Goal: Information Seeking & Learning: Learn about a topic

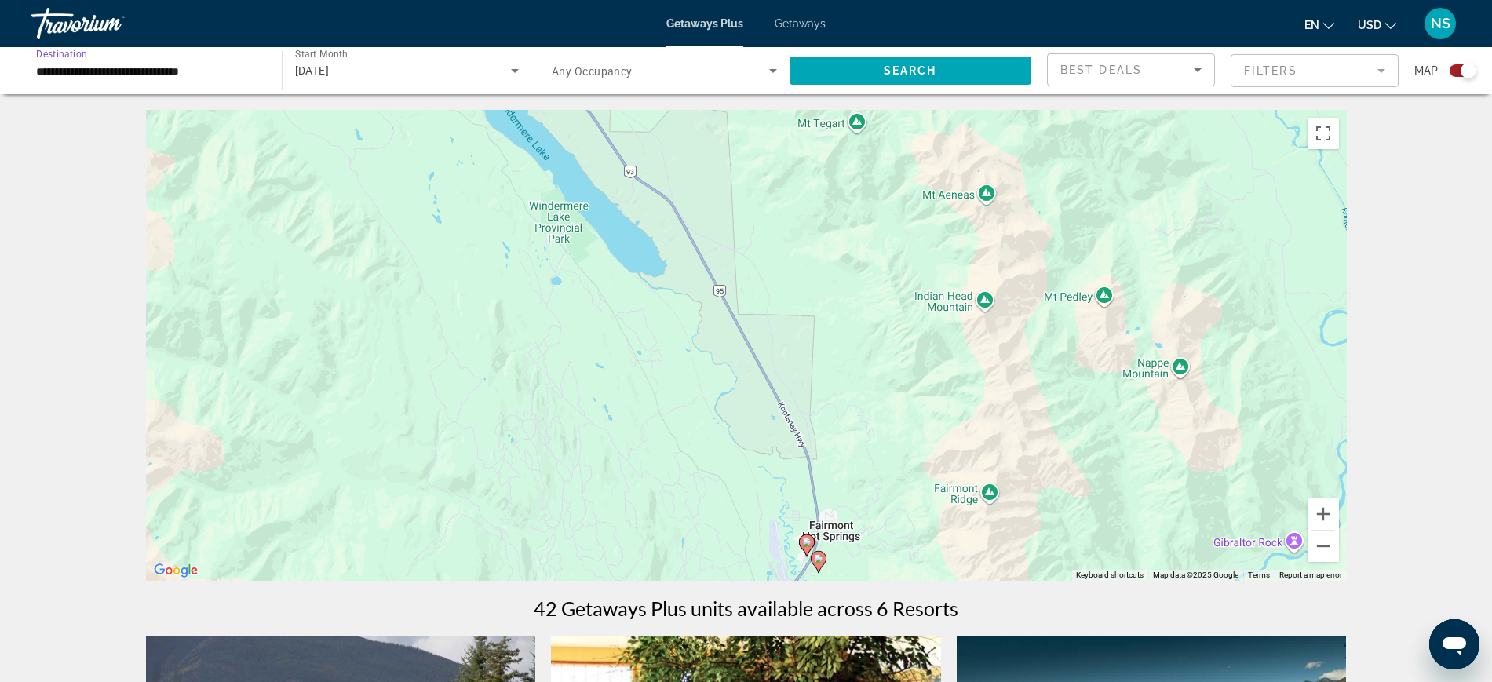
click at [199, 71] on input "**********" at bounding box center [148, 71] width 225 height 19
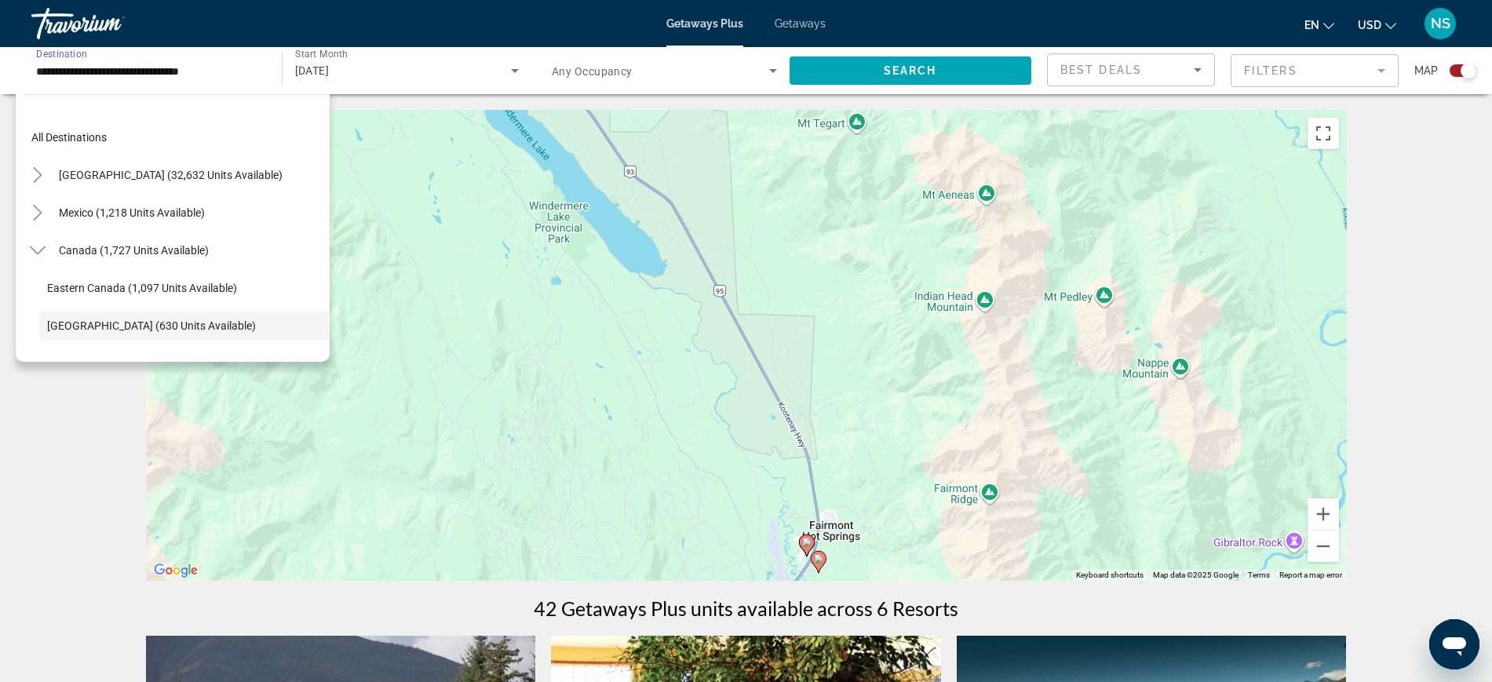
scroll to position [93, 0]
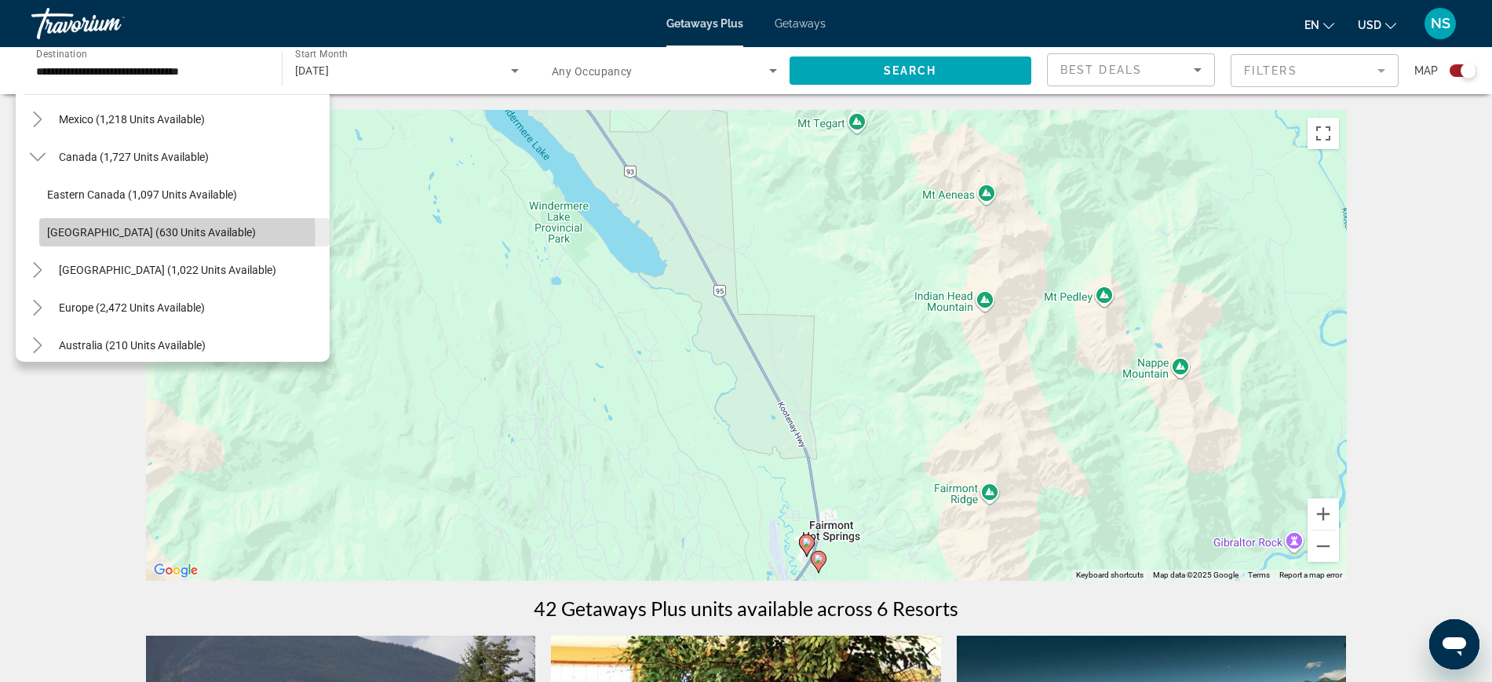
click at [170, 233] on span "[GEOGRAPHIC_DATA] (630 units available)" at bounding box center [151, 232] width 209 height 13
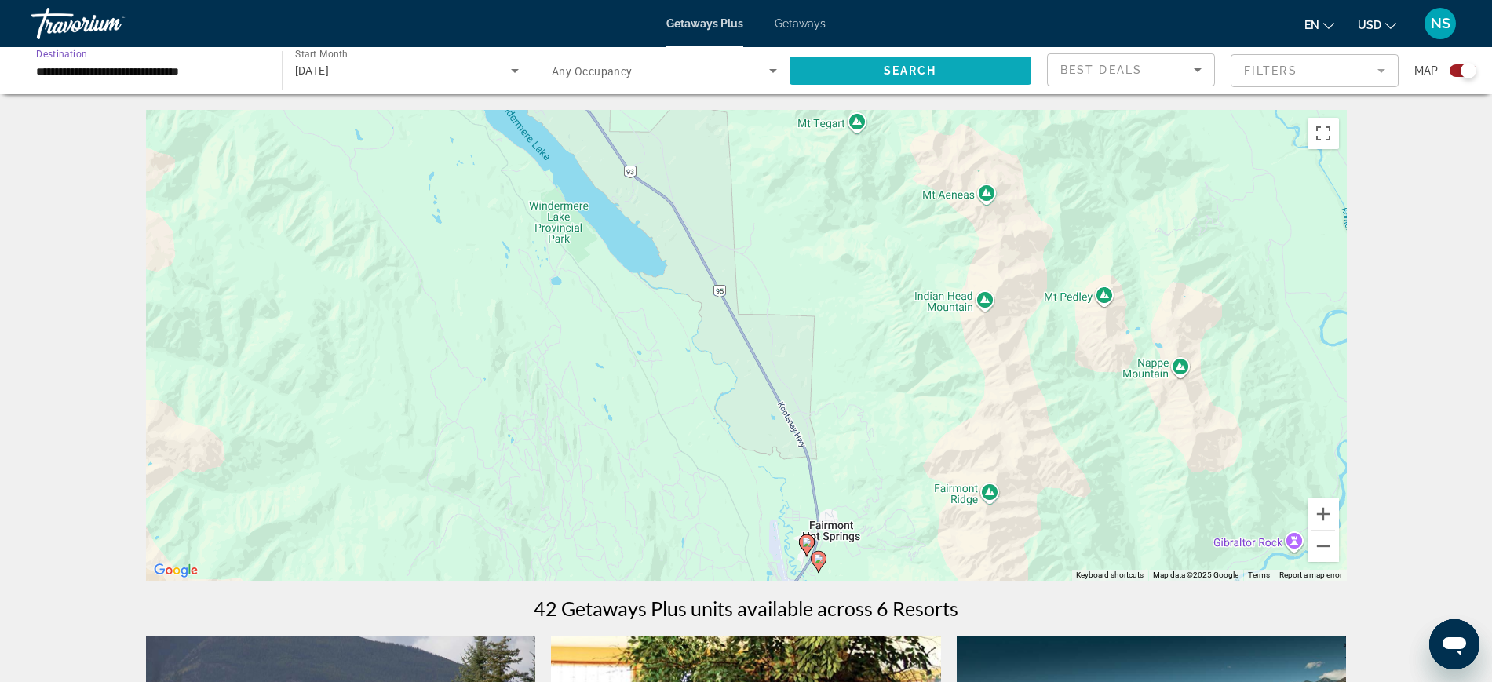
click at [894, 64] on span "Search" at bounding box center [910, 70] width 53 height 13
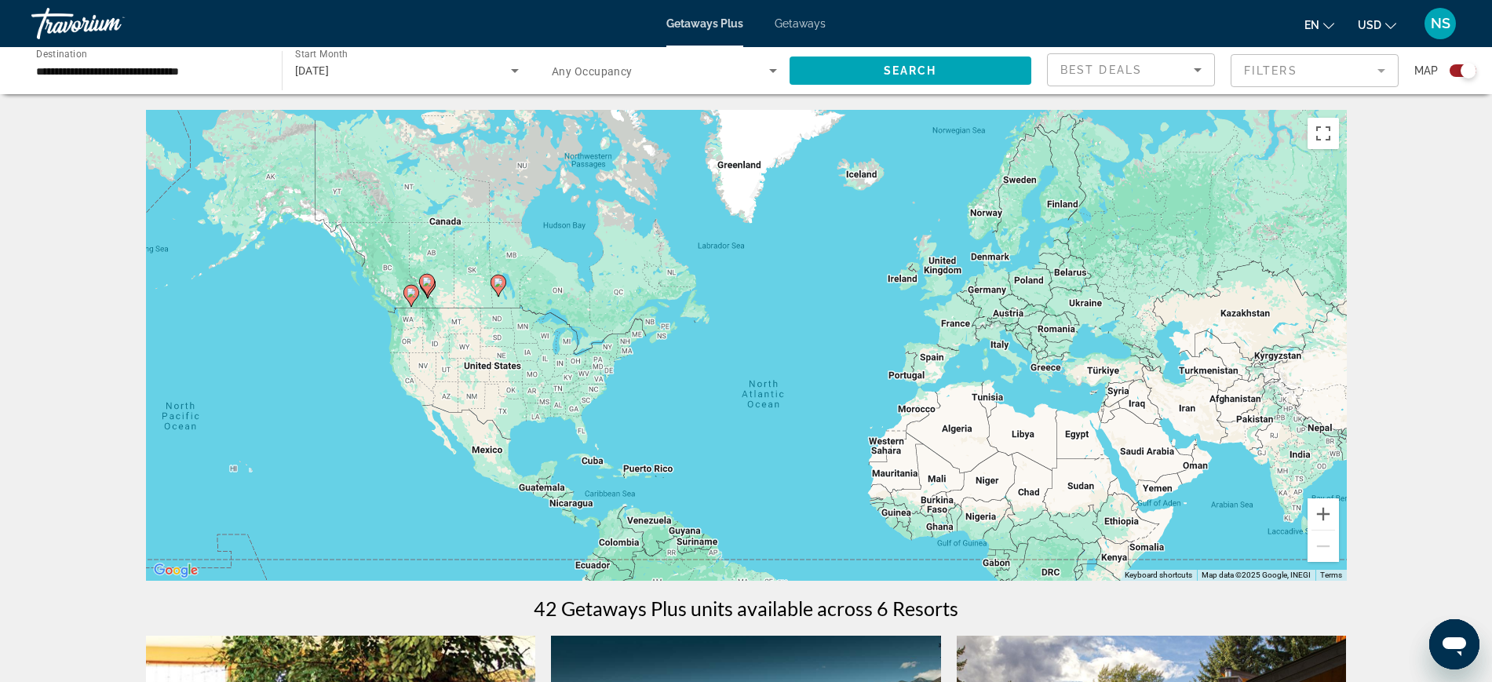
drag, startPoint x: 607, startPoint y: 392, endPoint x: 676, endPoint y: 479, distance: 110.0
click at [676, 478] on div "To activate drag with keyboard, press Alt + Enter. Once in keyboard drag state,…" at bounding box center [746, 345] width 1201 height 471
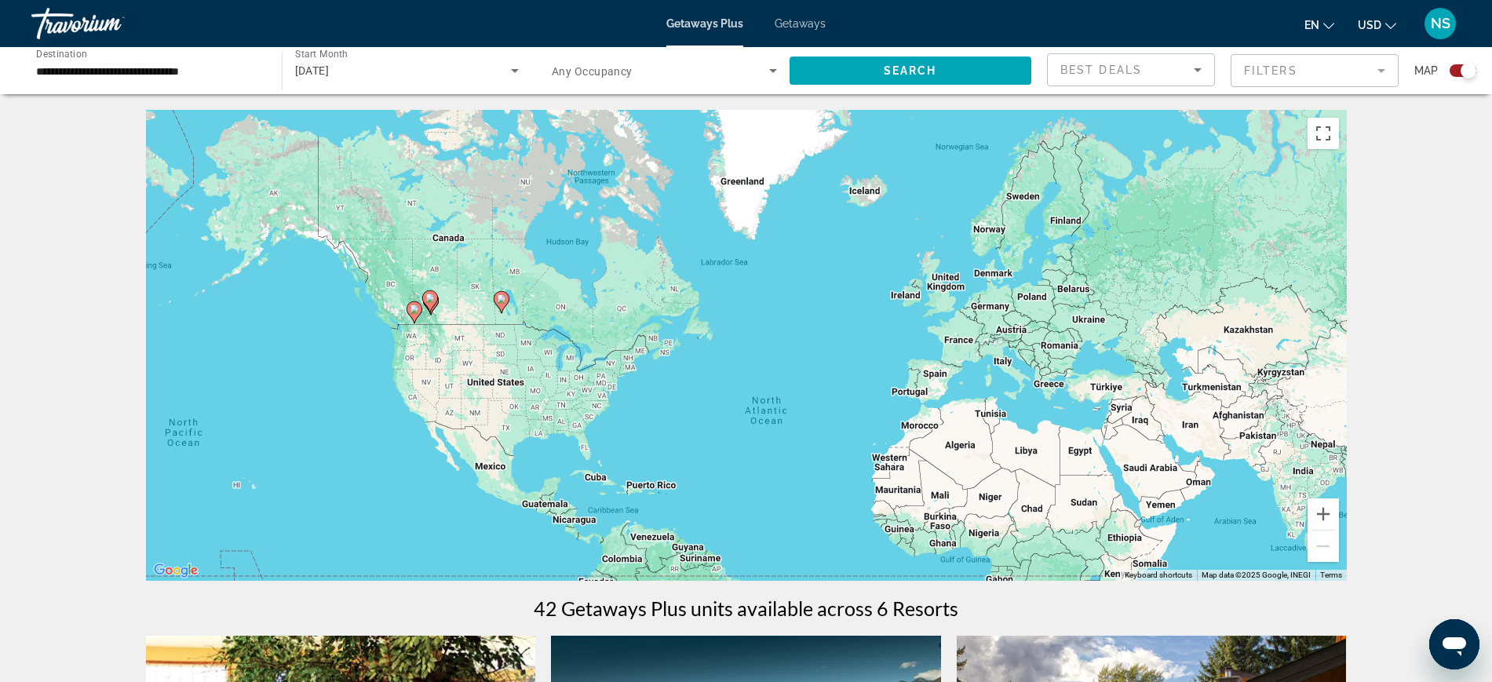
click at [465, 363] on div "To activate drag with keyboard, press Alt + Enter. Once in keyboard drag state,…" at bounding box center [746, 345] width 1201 height 471
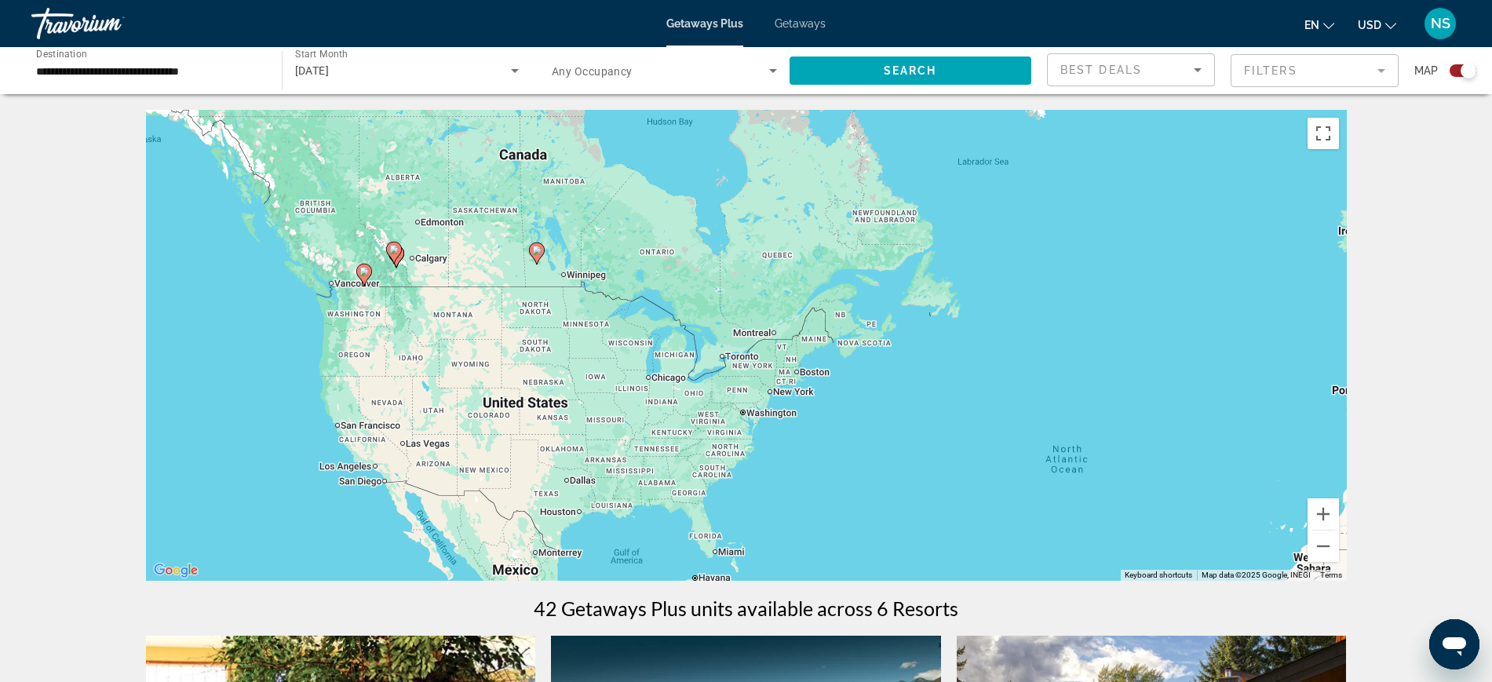
click at [468, 242] on div "To activate drag with keyboard, press Alt + Enter. Once in keyboard drag state,…" at bounding box center [746, 345] width 1201 height 471
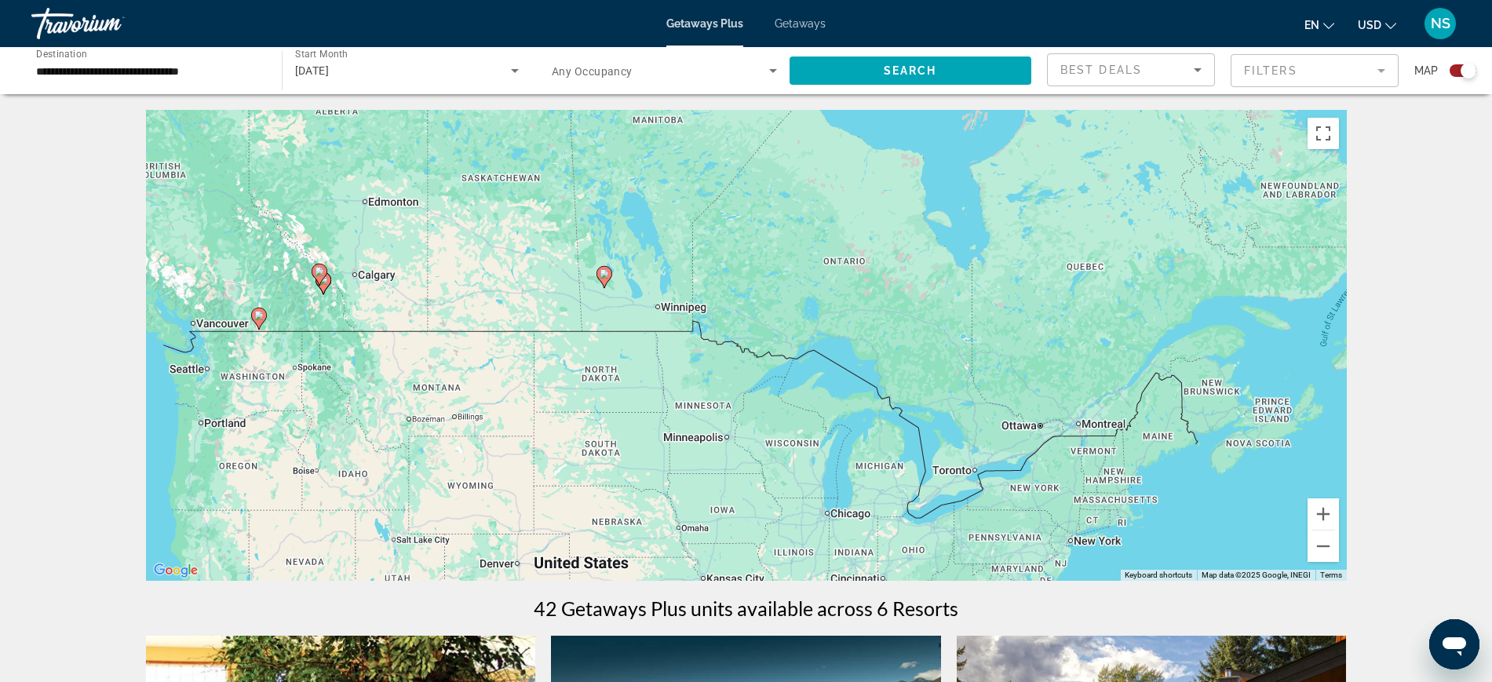
click at [442, 272] on div "To activate drag with keyboard, press Alt + Enter. Once in keyboard drag state,…" at bounding box center [746, 345] width 1201 height 471
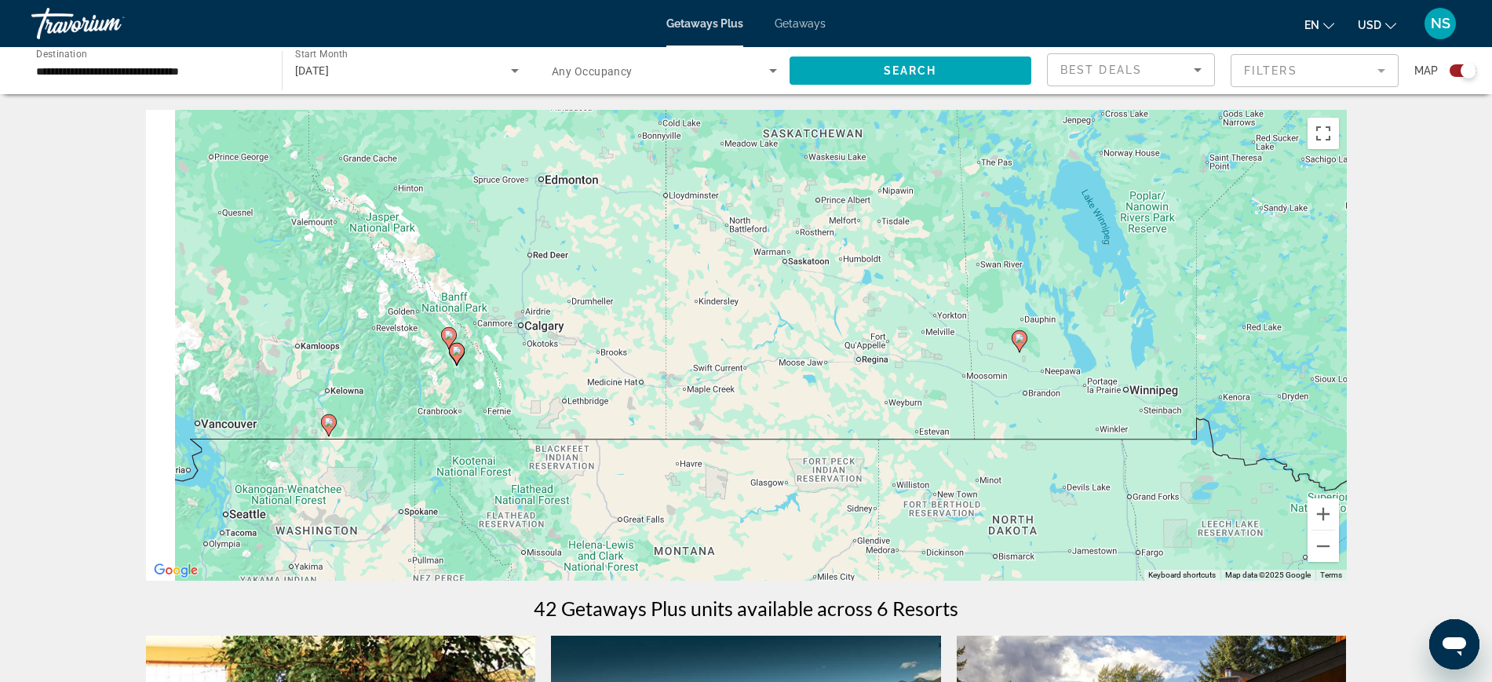
drag, startPoint x: 448, startPoint y: 312, endPoint x: 723, endPoint y: 366, distance: 279.9
click at [723, 366] on div "To activate drag with keyboard, press Alt + Enter. Once in keyboard drag state,…" at bounding box center [746, 345] width 1201 height 471
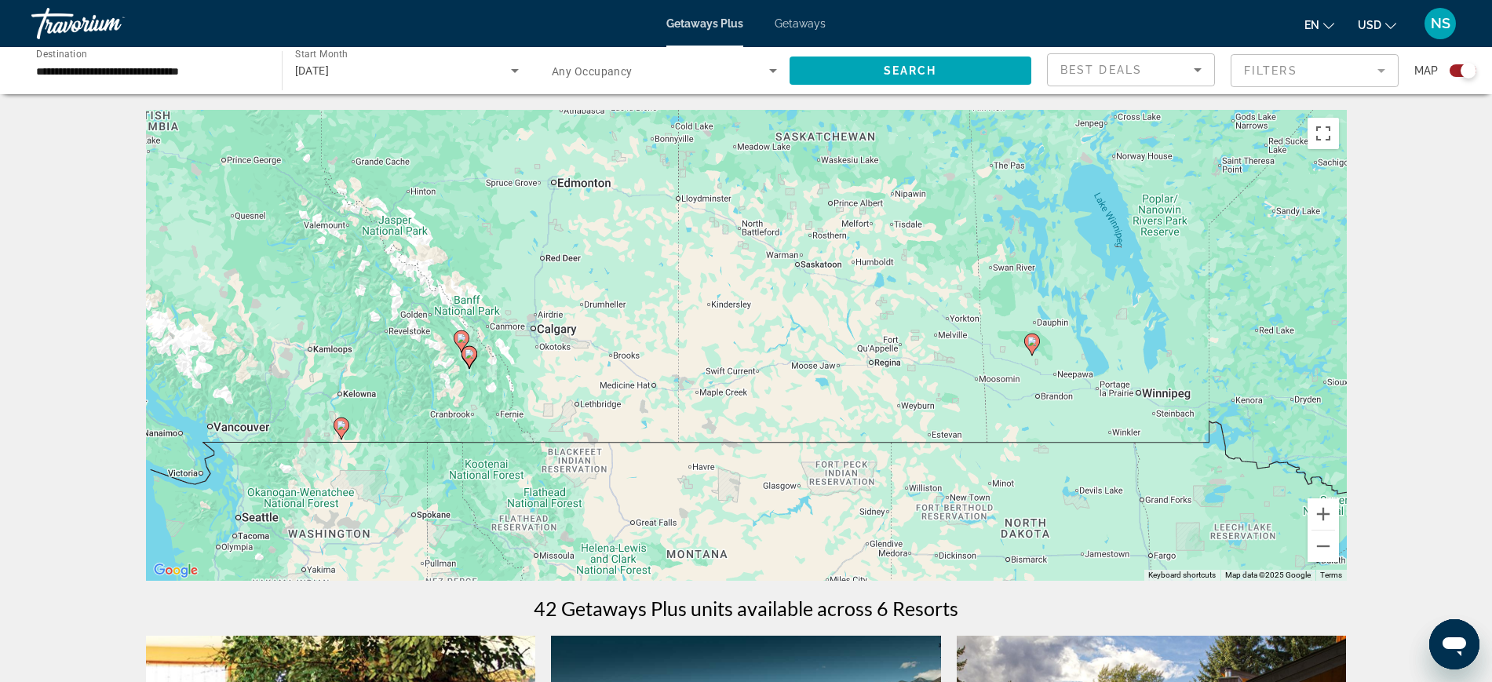
click at [528, 392] on div "To activate drag with keyboard, press Alt + Enter. Once in keyboard drag state,…" at bounding box center [746, 345] width 1201 height 471
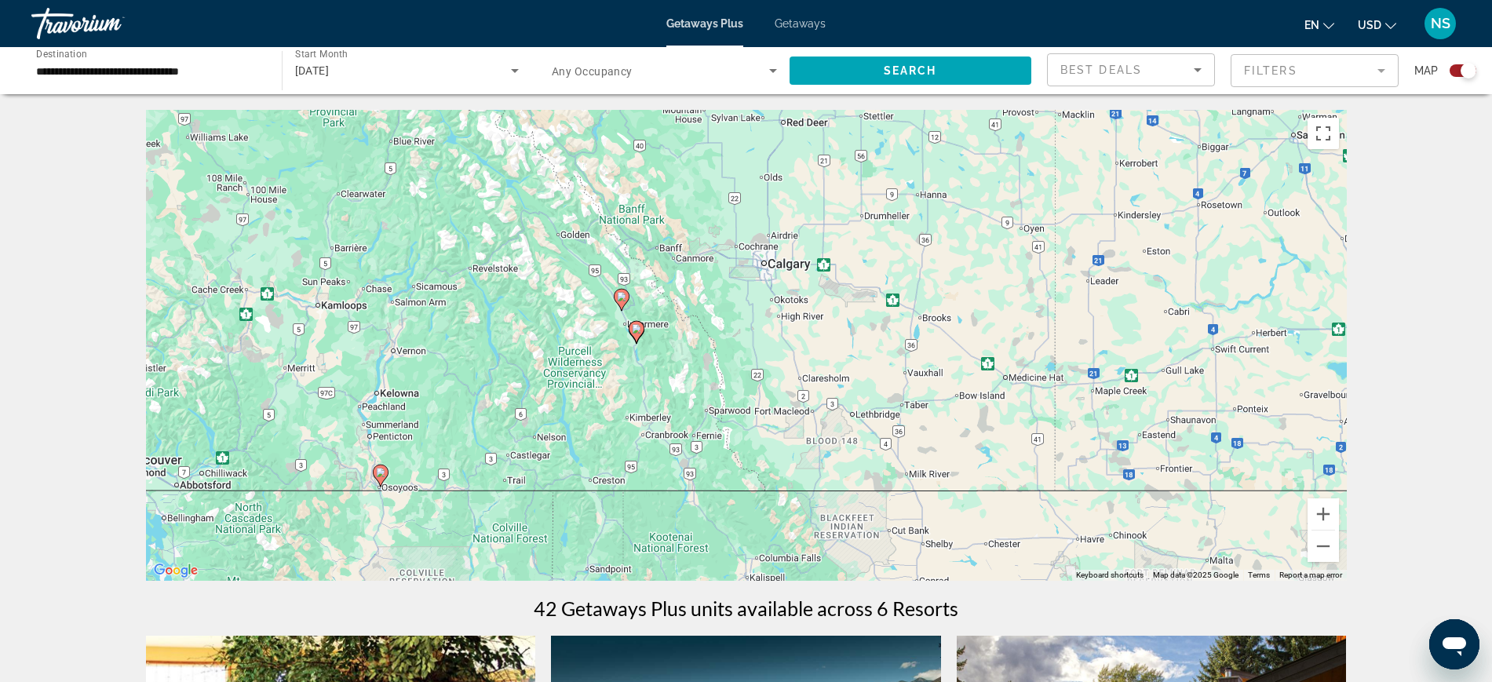
drag, startPoint x: 480, startPoint y: 400, endPoint x: 713, endPoint y: 398, distance: 233.1
click at [713, 398] on div "To activate drag with keyboard, press Alt + Enter. Once in keyboard drag state,…" at bounding box center [746, 345] width 1201 height 471
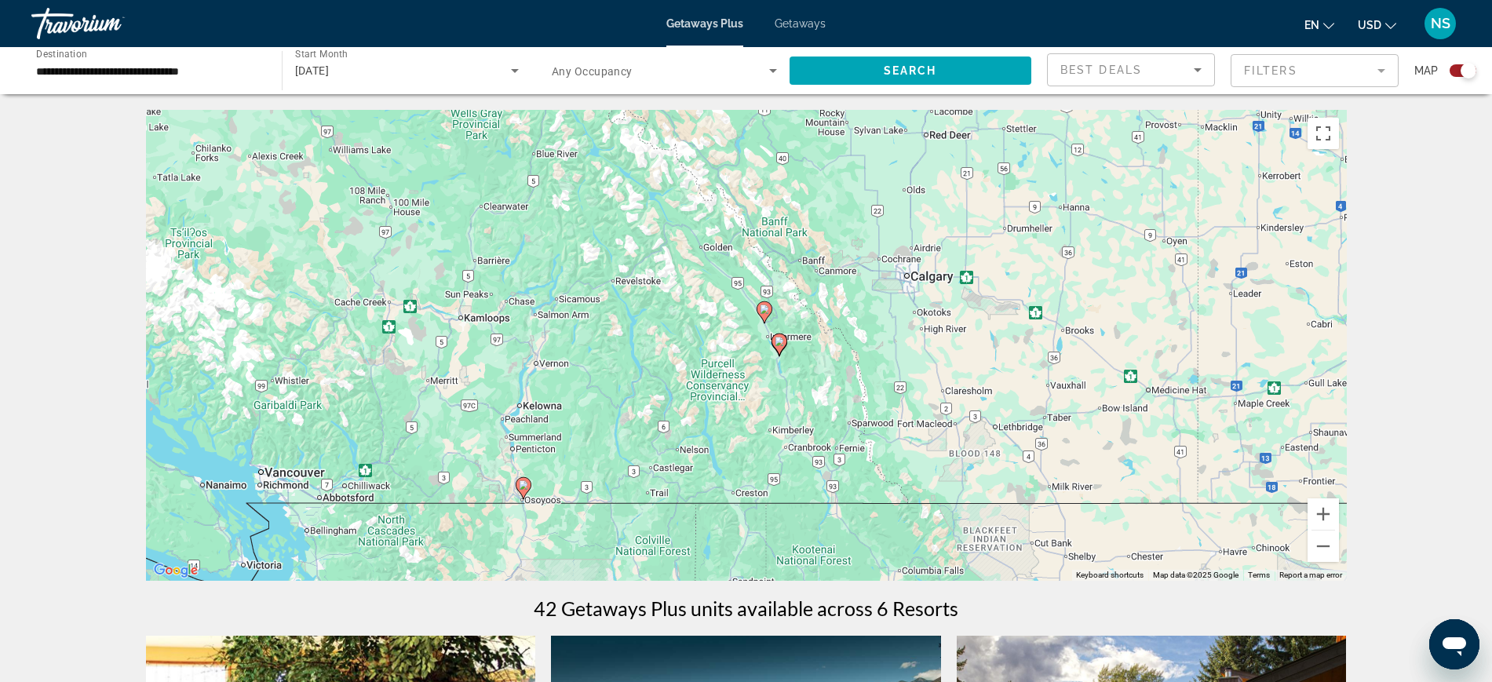
drag, startPoint x: 481, startPoint y: 444, endPoint x: 631, endPoint y: 457, distance: 150.4
click at [631, 457] on div "To activate drag with keyboard, press Alt + Enter. Once in keyboard drag state,…" at bounding box center [746, 345] width 1201 height 471
click at [523, 490] on icon "Main content" at bounding box center [523, 488] width 14 height 20
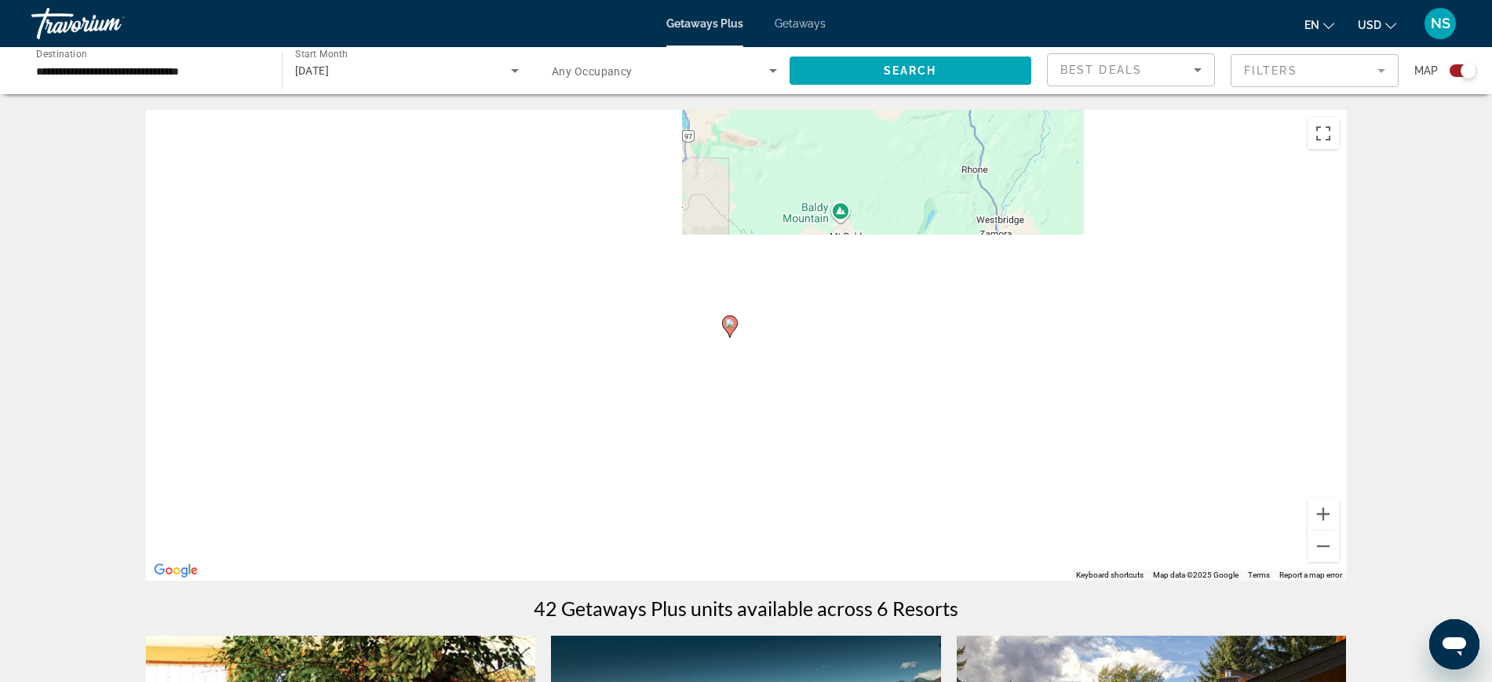
drag, startPoint x: 689, startPoint y: 509, endPoint x: 632, endPoint y: 483, distance: 62.9
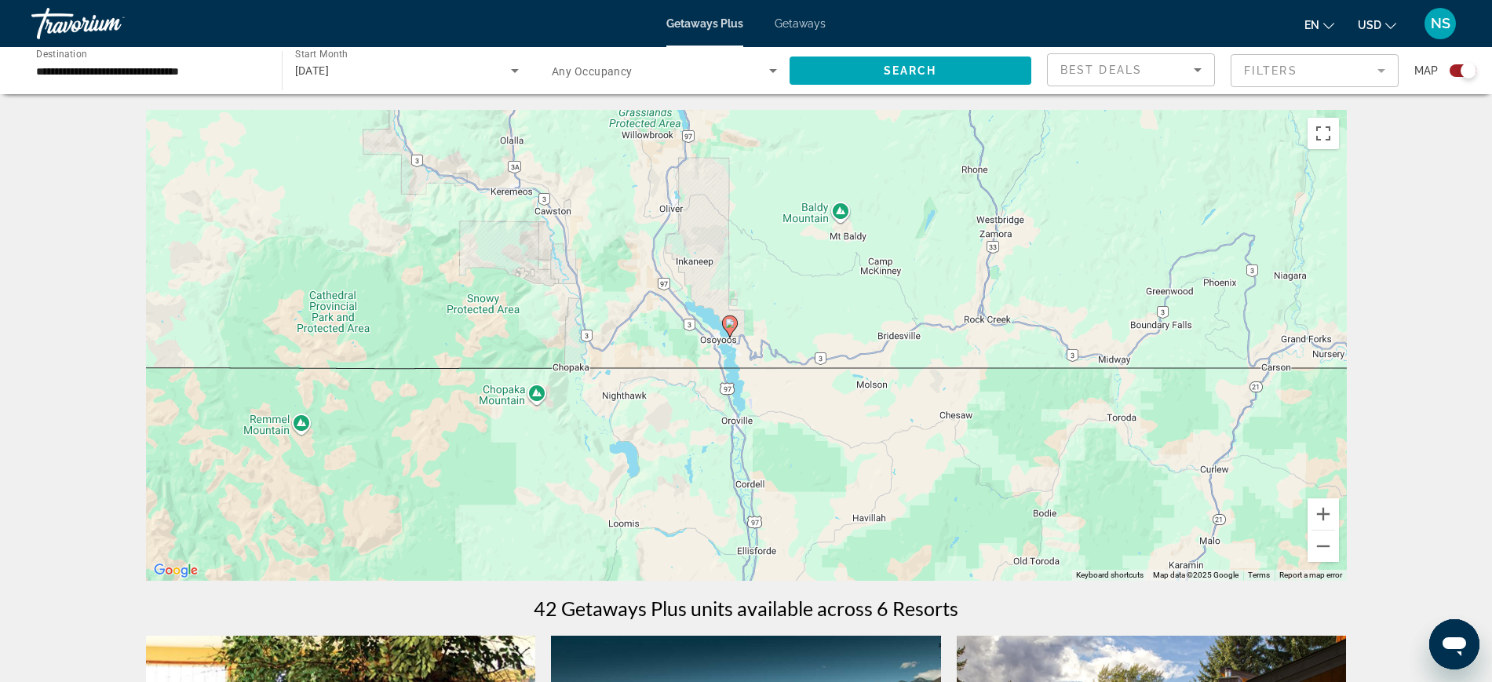
click at [633, 491] on div "To activate drag with keyboard, press Alt + Enter. Once in keyboard drag state,…" at bounding box center [746, 345] width 1201 height 471
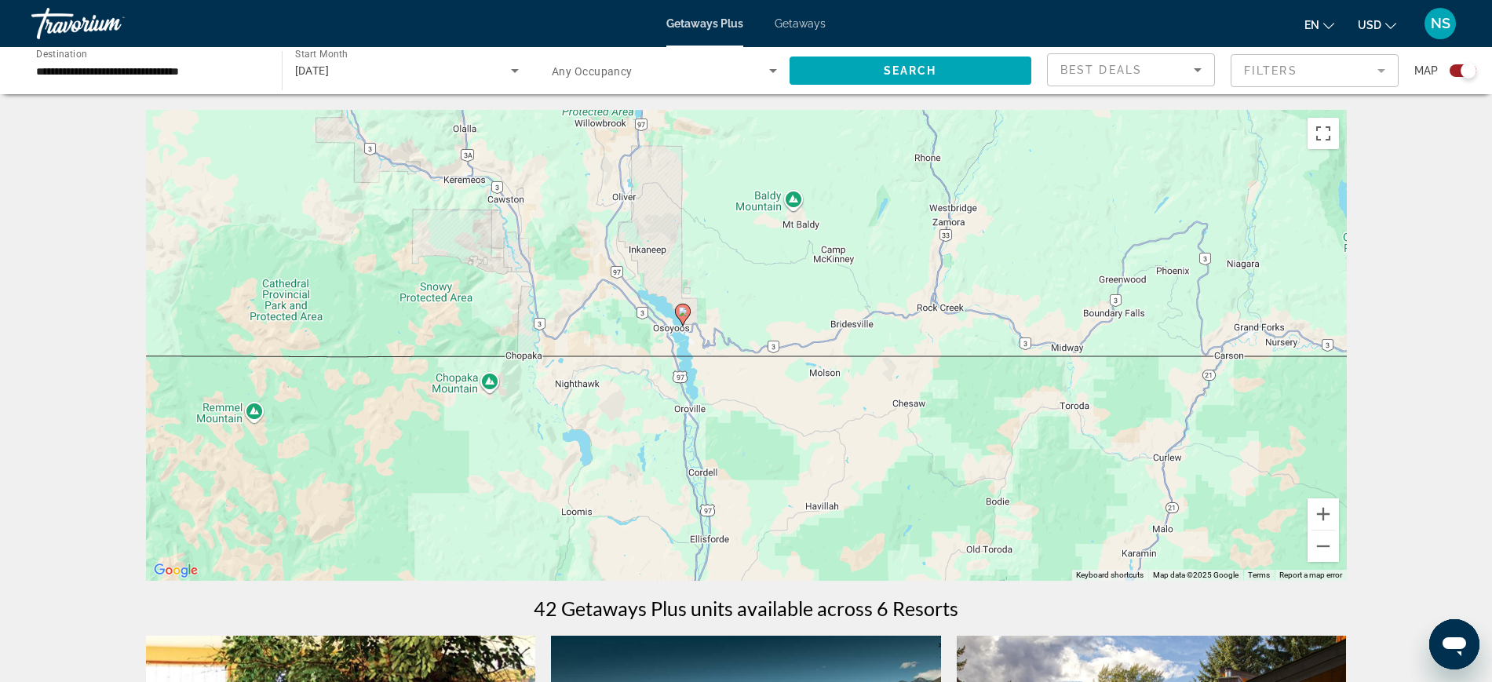
click at [909, 479] on div "To activate drag with keyboard, press Alt + Enter. Once in keyboard drag state,…" at bounding box center [746, 345] width 1201 height 471
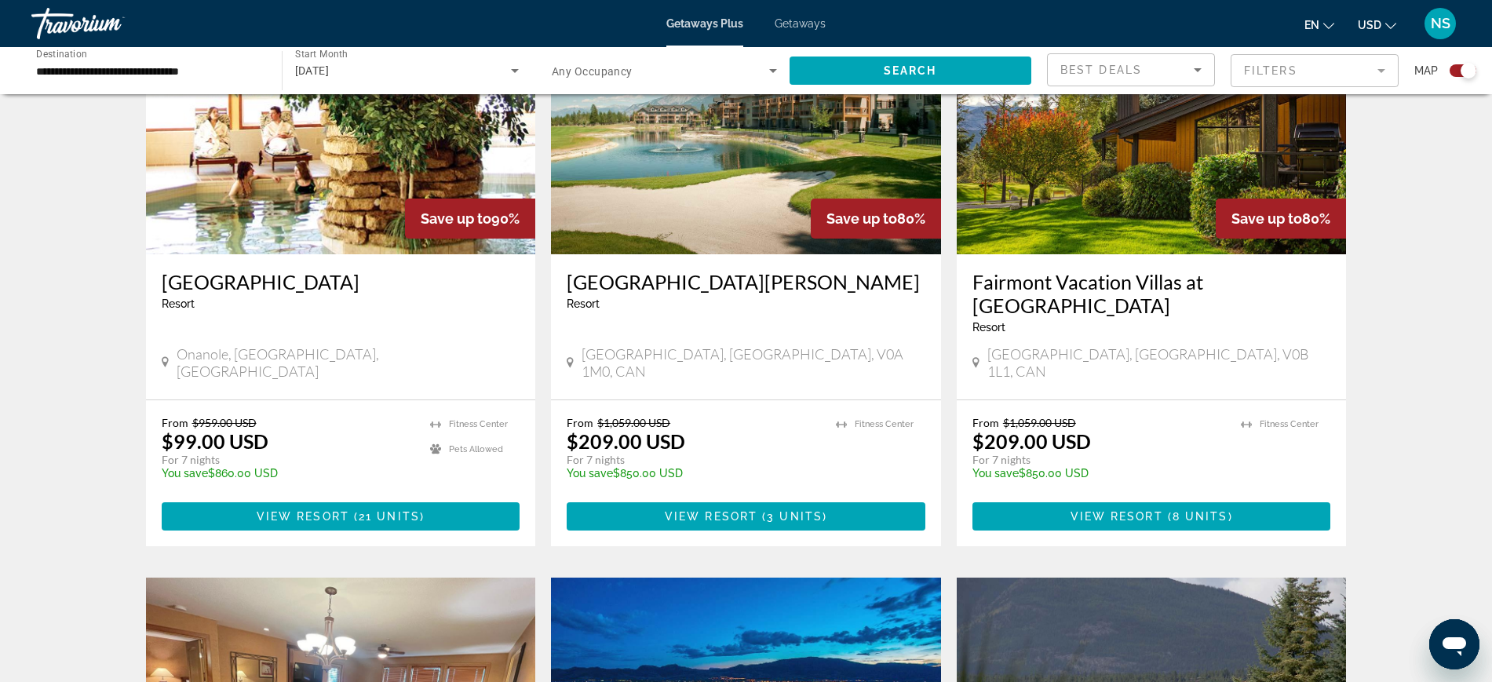
scroll to position [490, 0]
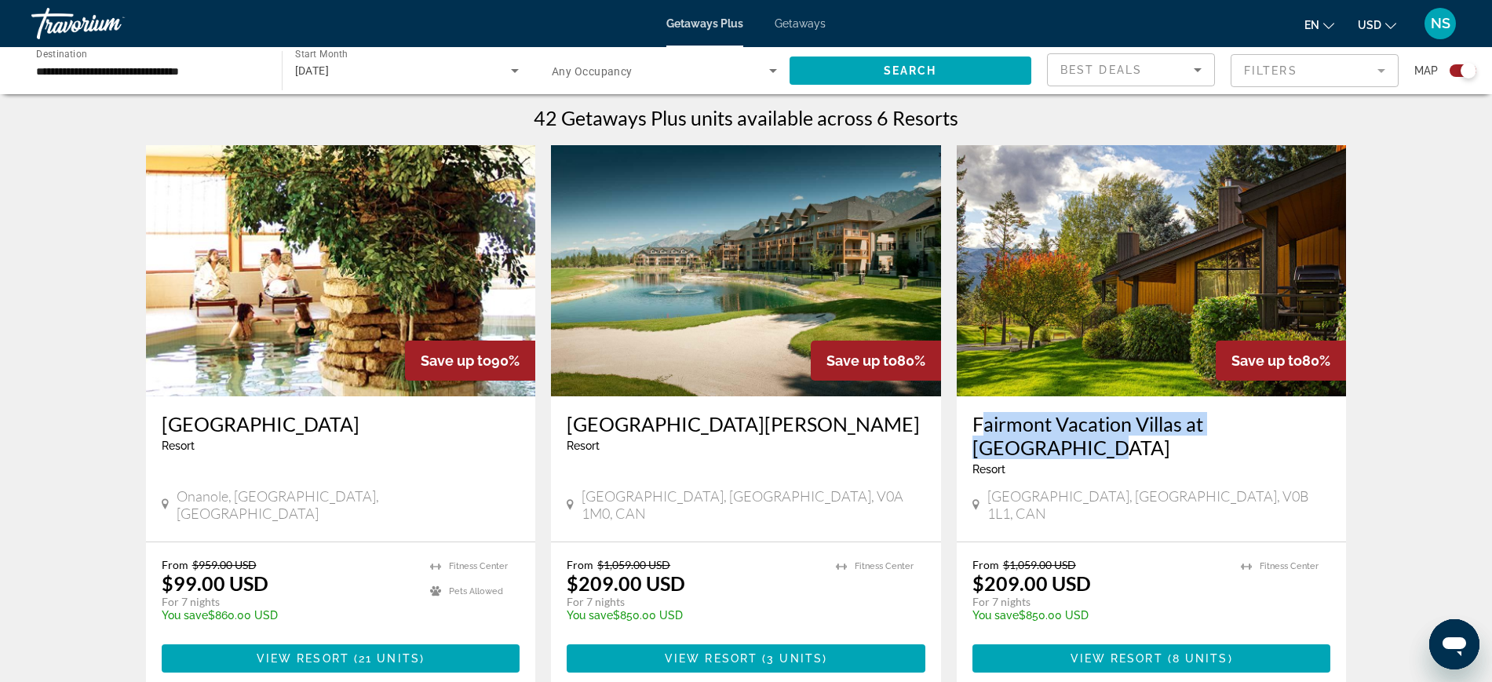
drag, startPoint x: 967, startPoint y: 426, endPoint x: 1328, endPoint y: 429, distance: 361.0
click at [1328, 429] on div "Fairmont Vacation Villas at [GEOGRAPHIC_DATA] - This is an adults only resort […" at bounding box center [1152, 468] width 390 height 145
copy h3 "Fairmont Vacation Villas at [GEOGRAPHIC_DATA]"
click at [1174, 652] on span "8 units" at bounding box center [1200, 658] width 56 height 13
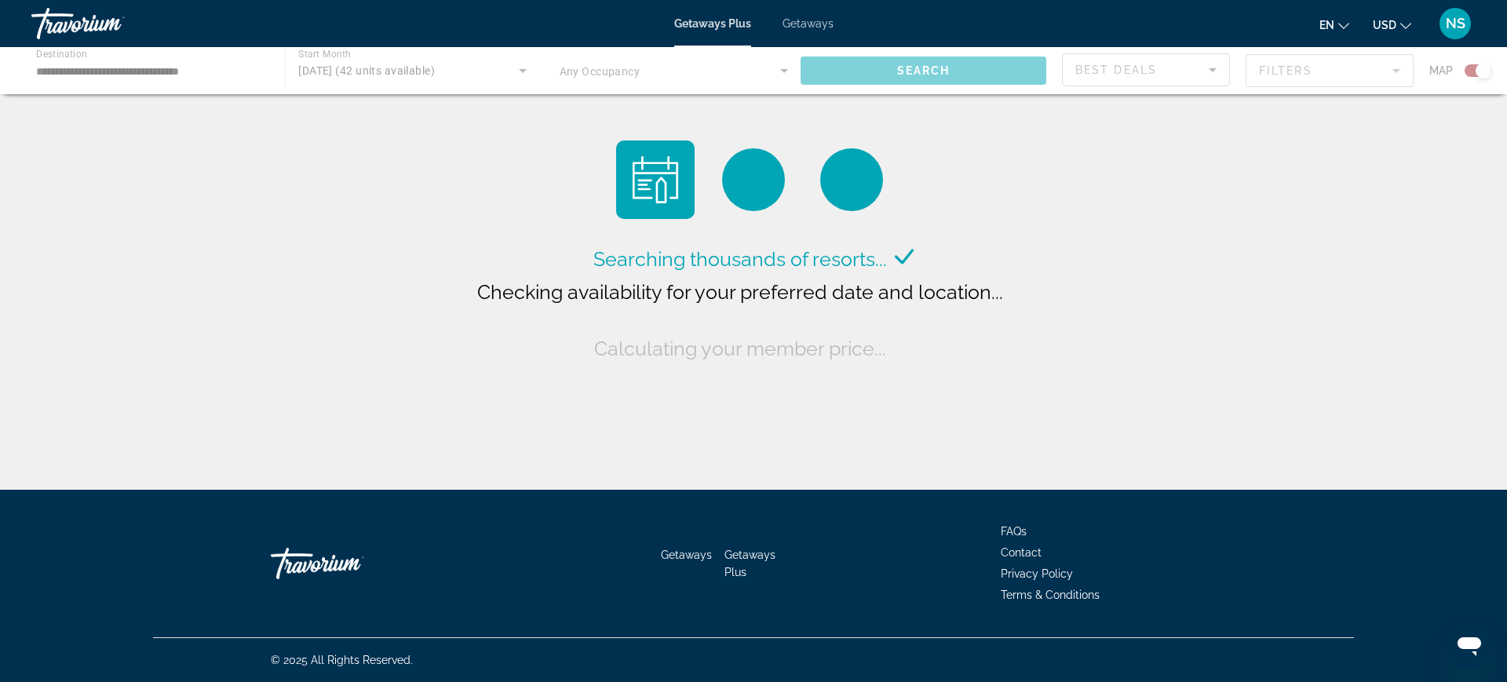
click at [343, 71] on div "Main content" at bounding box center [753, 70] width 1507 height 47
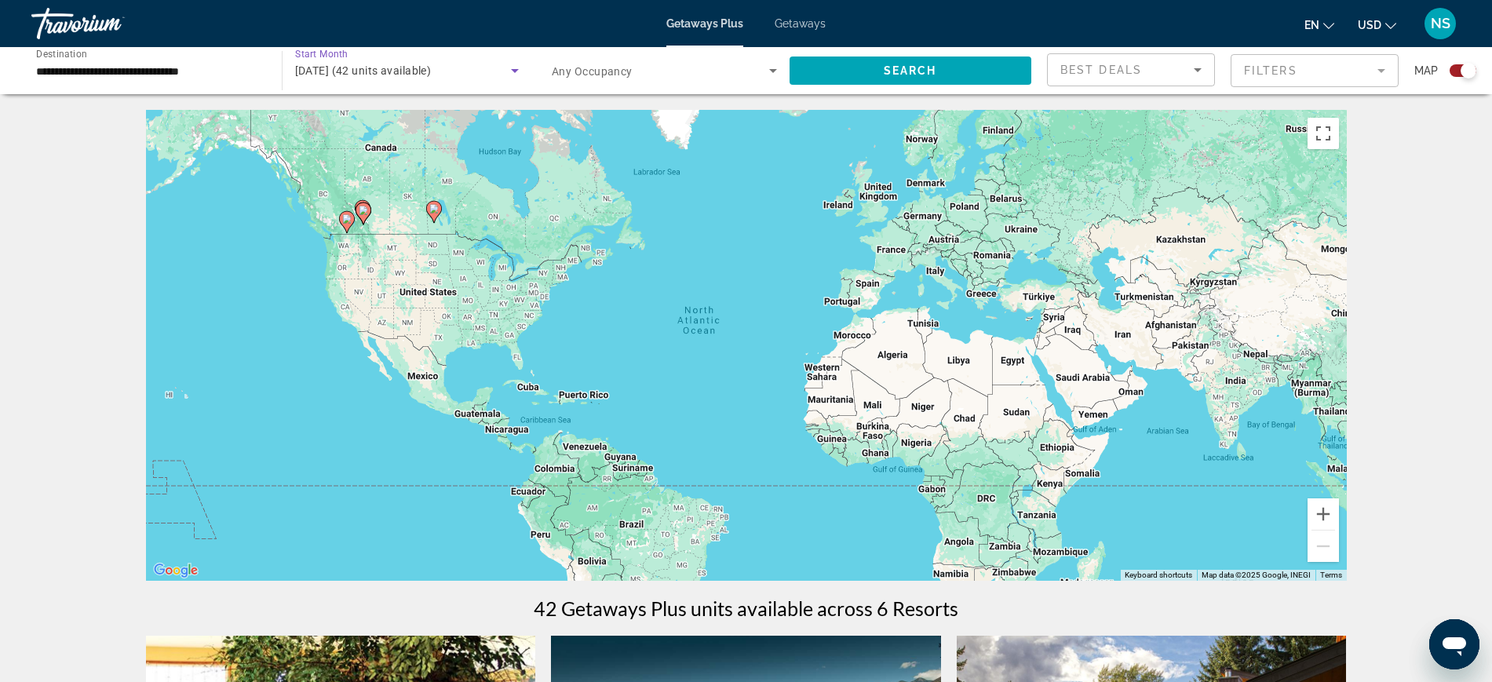
click at [432, 71] on span "[DATE] (42 units available)" at bounding box center [363, 70] width 137 height 13
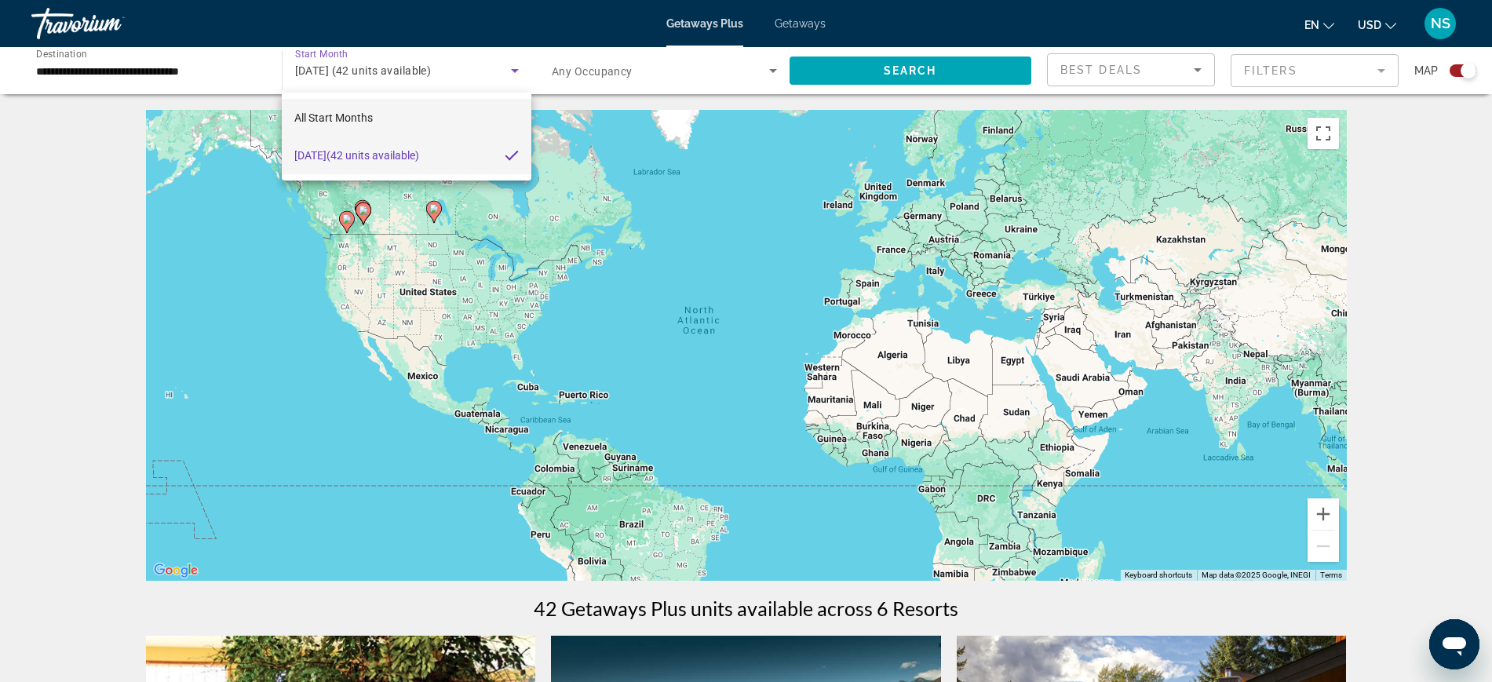
click at [352, 113] on span "All Start Months" at bounding box center [333, 117] width 78 height 13
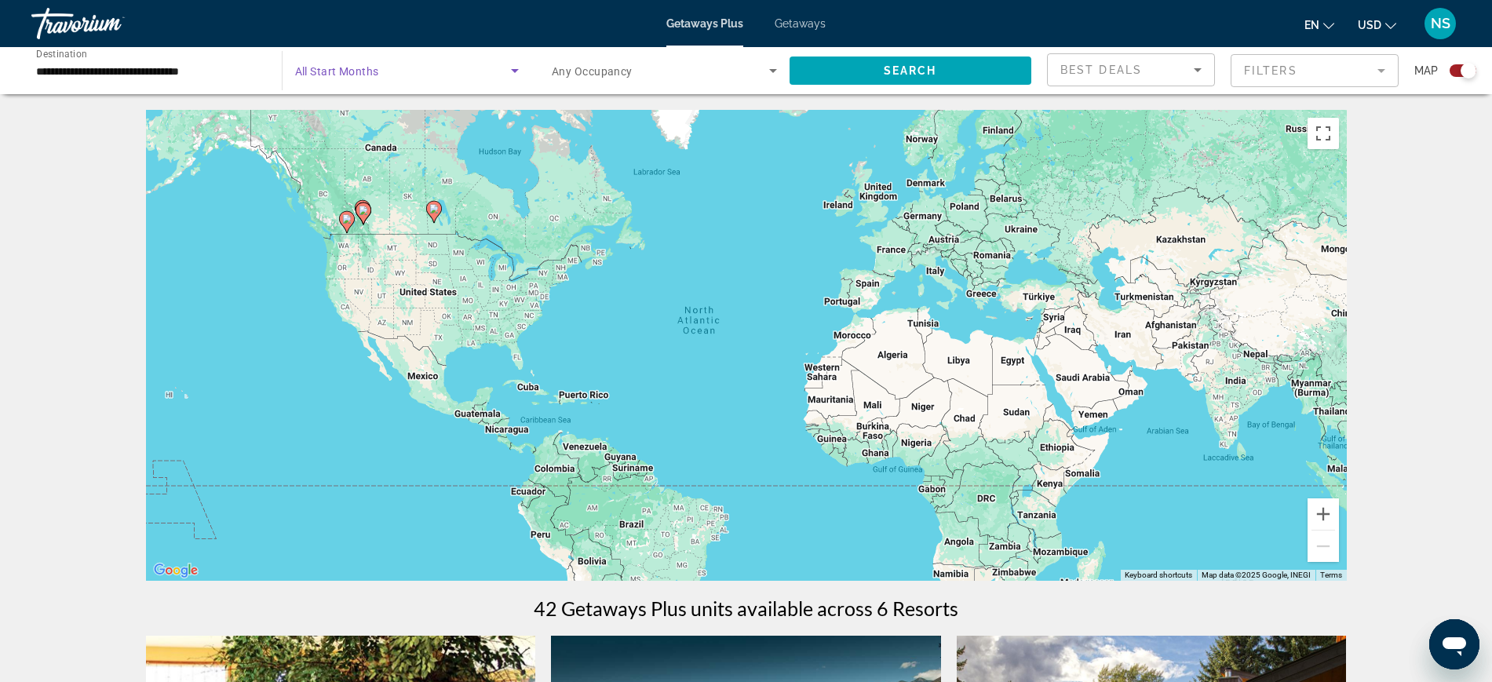
click at [366, 76] on span "All Start Months" at bounding box center [337, 71] width 84 height 13
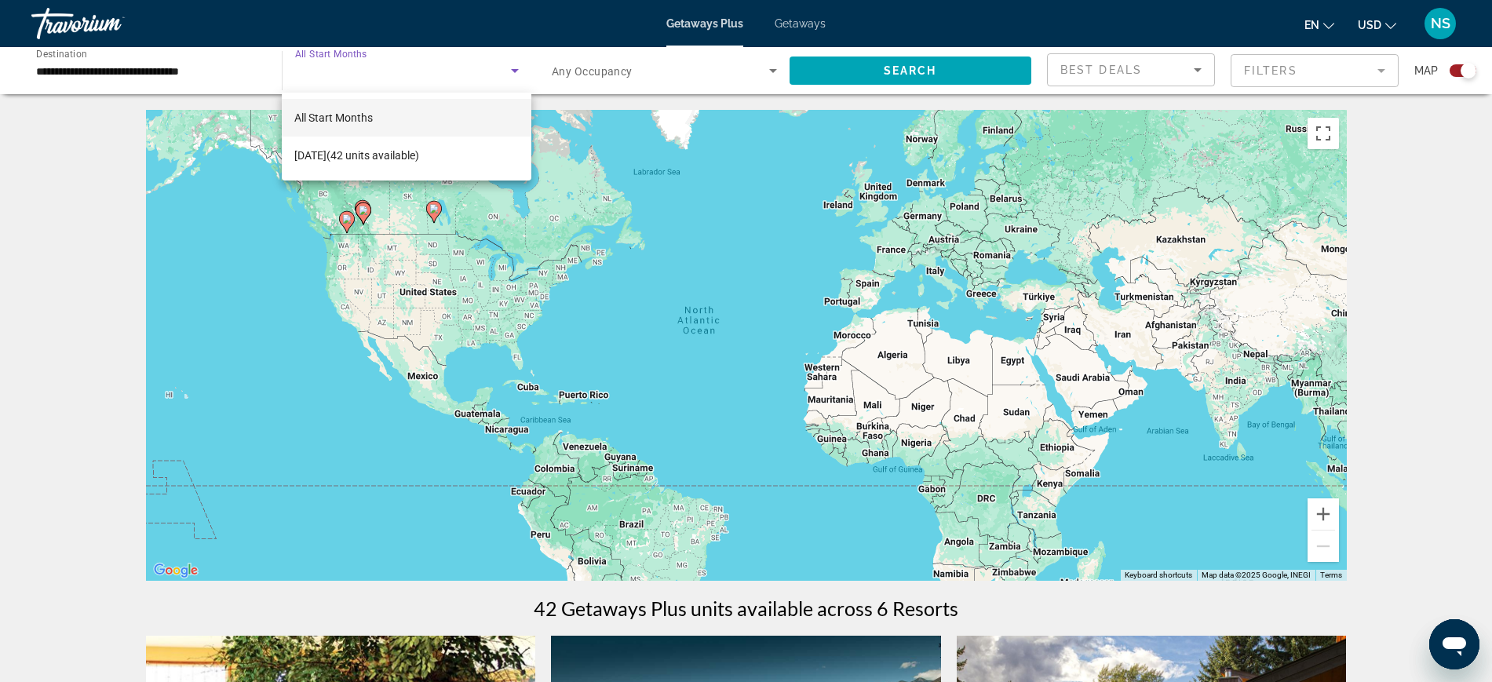
click at [909, 60] on div at bounding box center [746, 341] width 1492 height 682
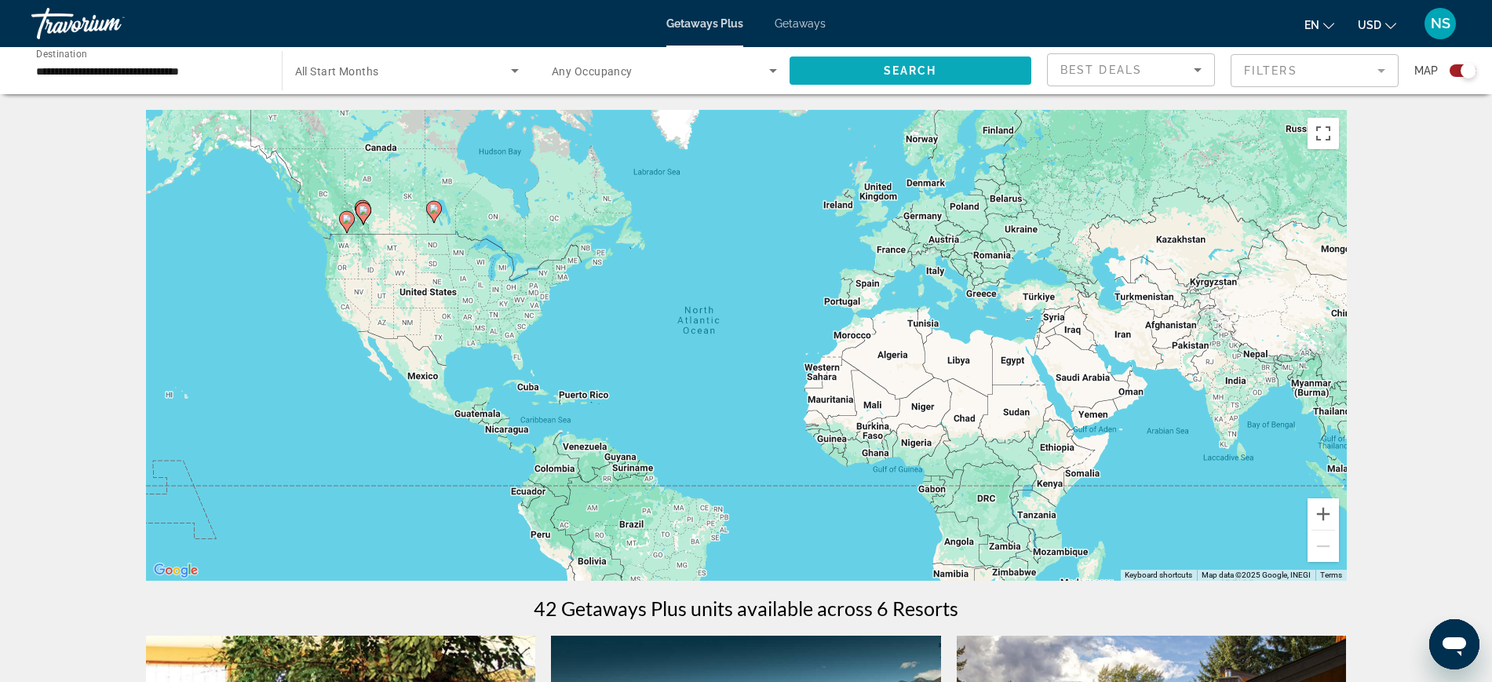
click at [920, 67] on span "Search" at bounding box center [910, 70] width 53 height 13
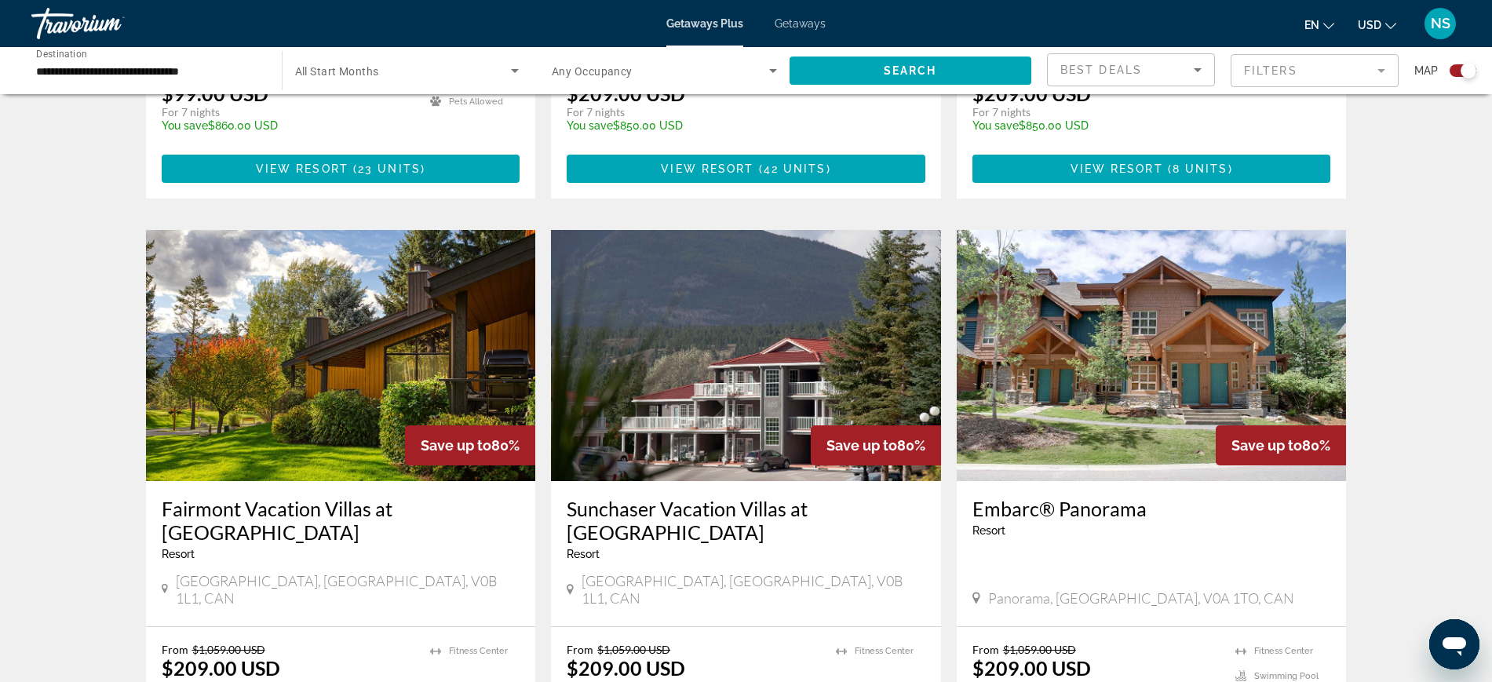
scroll to position [981, 0]
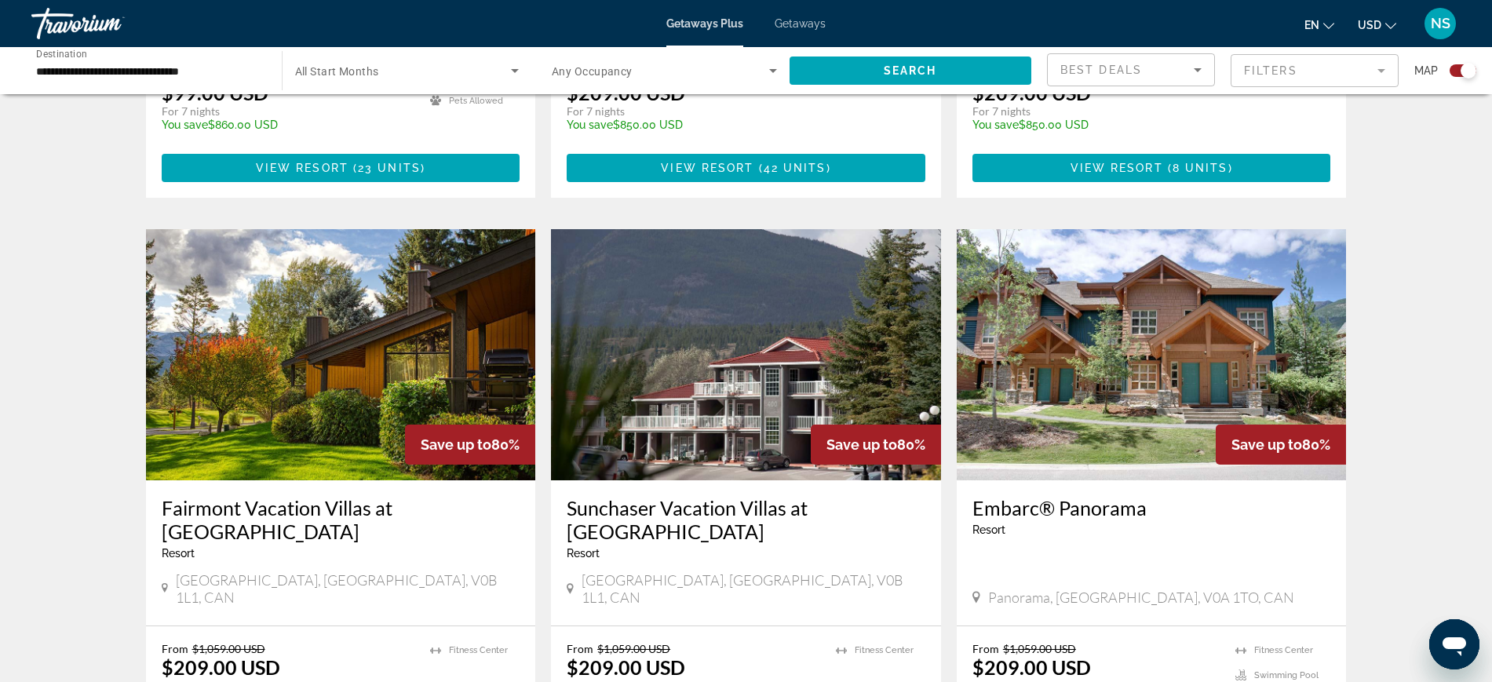
click at [1170, 330] on img "Main content" at bounding box center [1152, 354] width 390 height 251
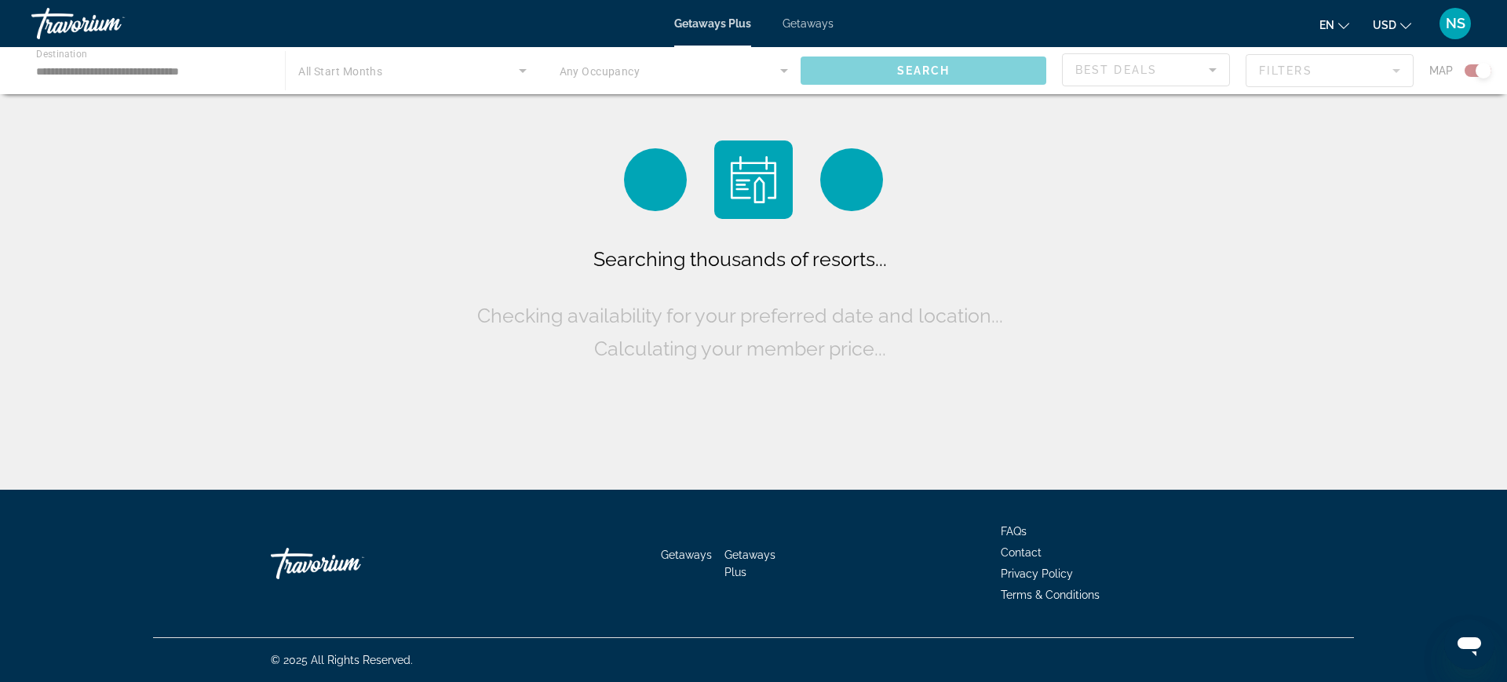
click at [352, 69] on div "Main content" at bounding box center [753, 70] width 1507 height 47
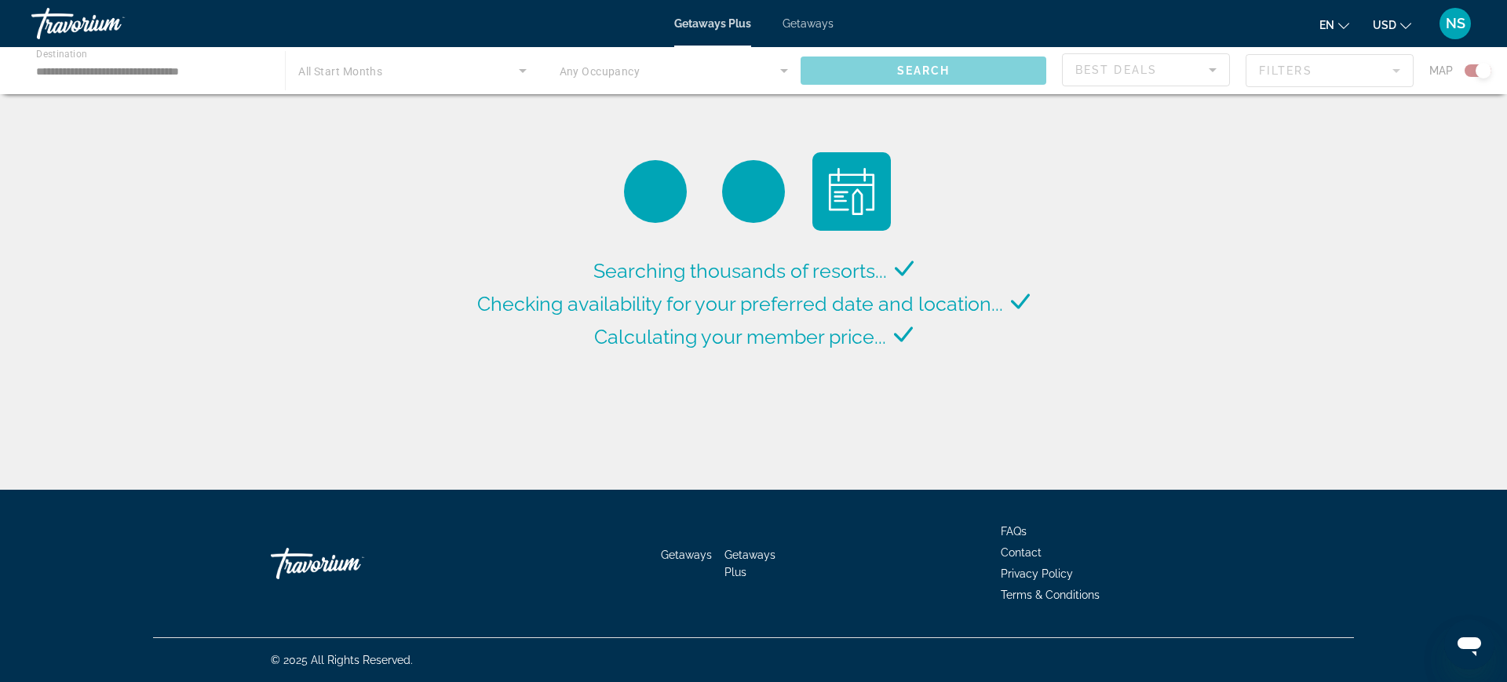
click at [803, 23] on span "Getaways" at bounding box center [807, 23] width 51 height 13
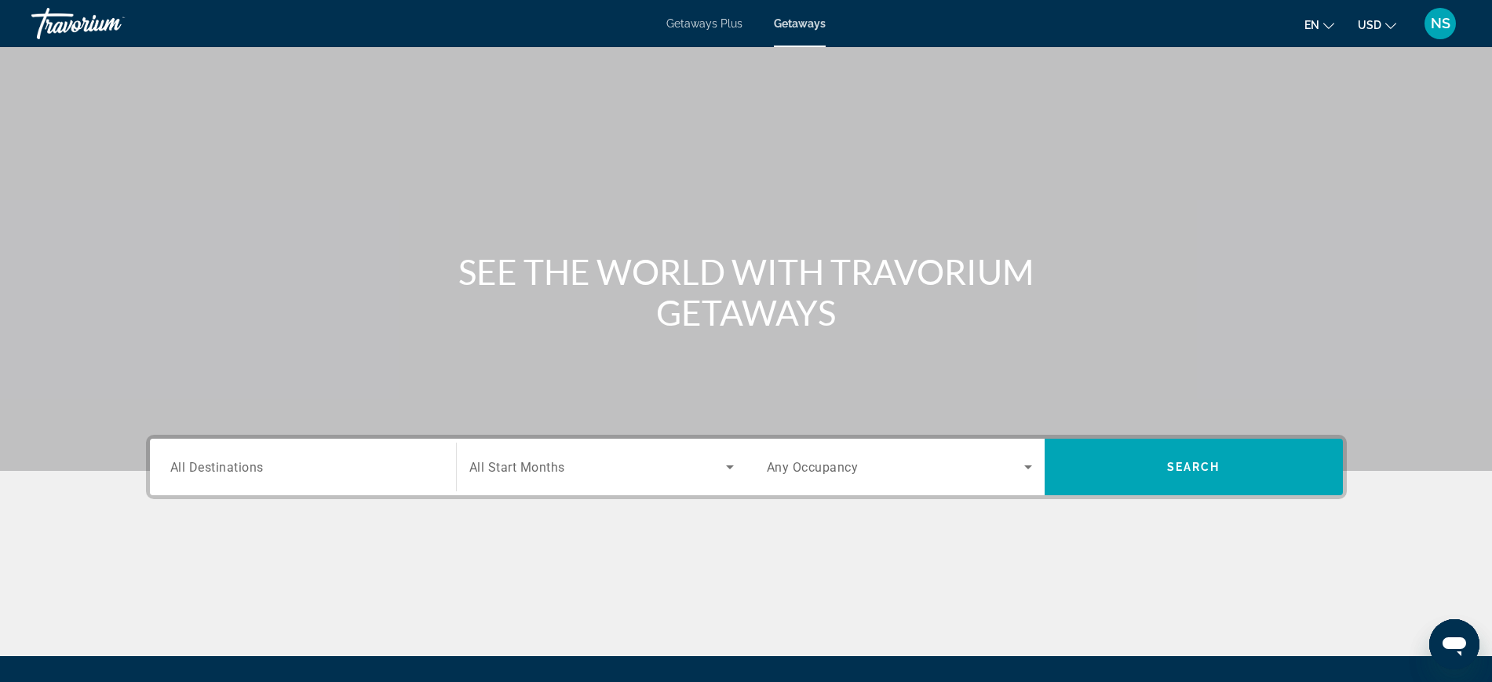
click at [228, 465] on span "All Destinations" at bounding box center [216, 466] width 93 height 15
click at [228, 465] on input "Destination All Destinations" at bounding box center [302, 467] width 265 height 19
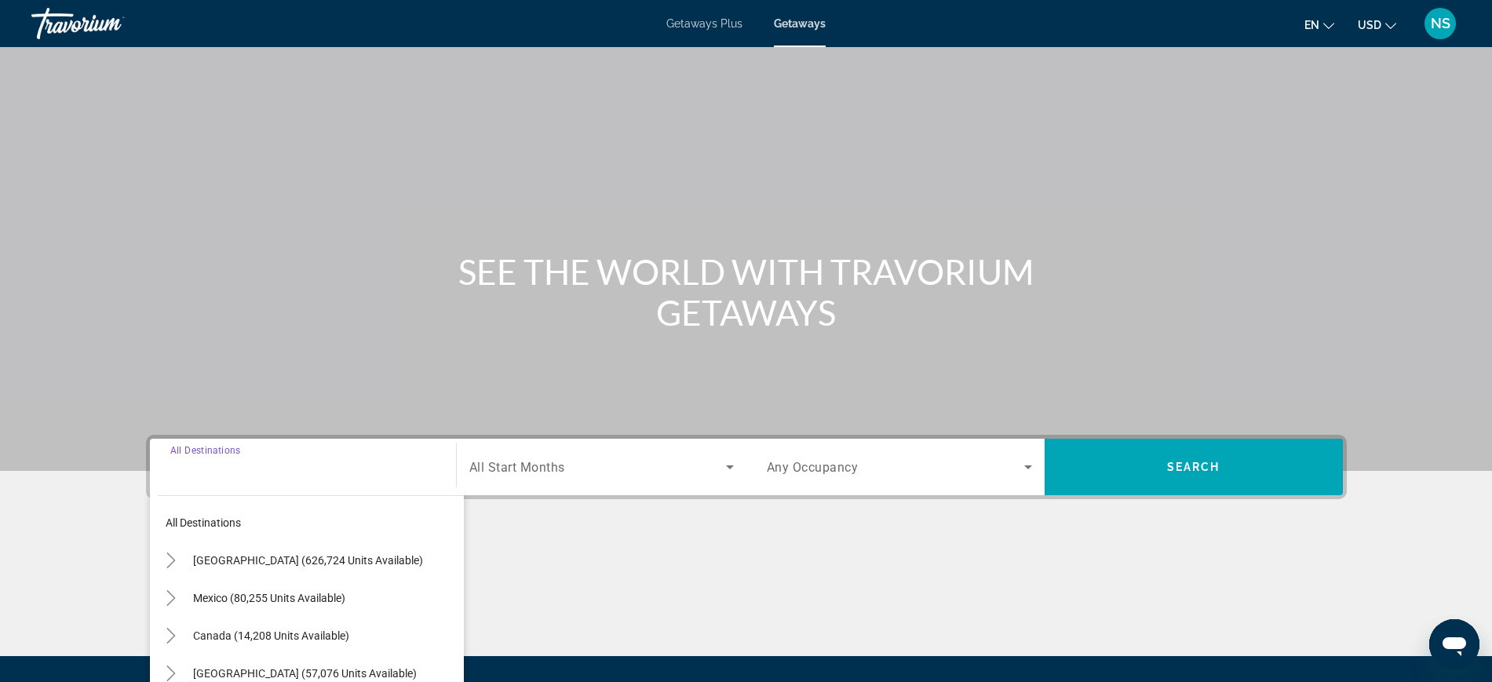
scroll to position [166, 0]
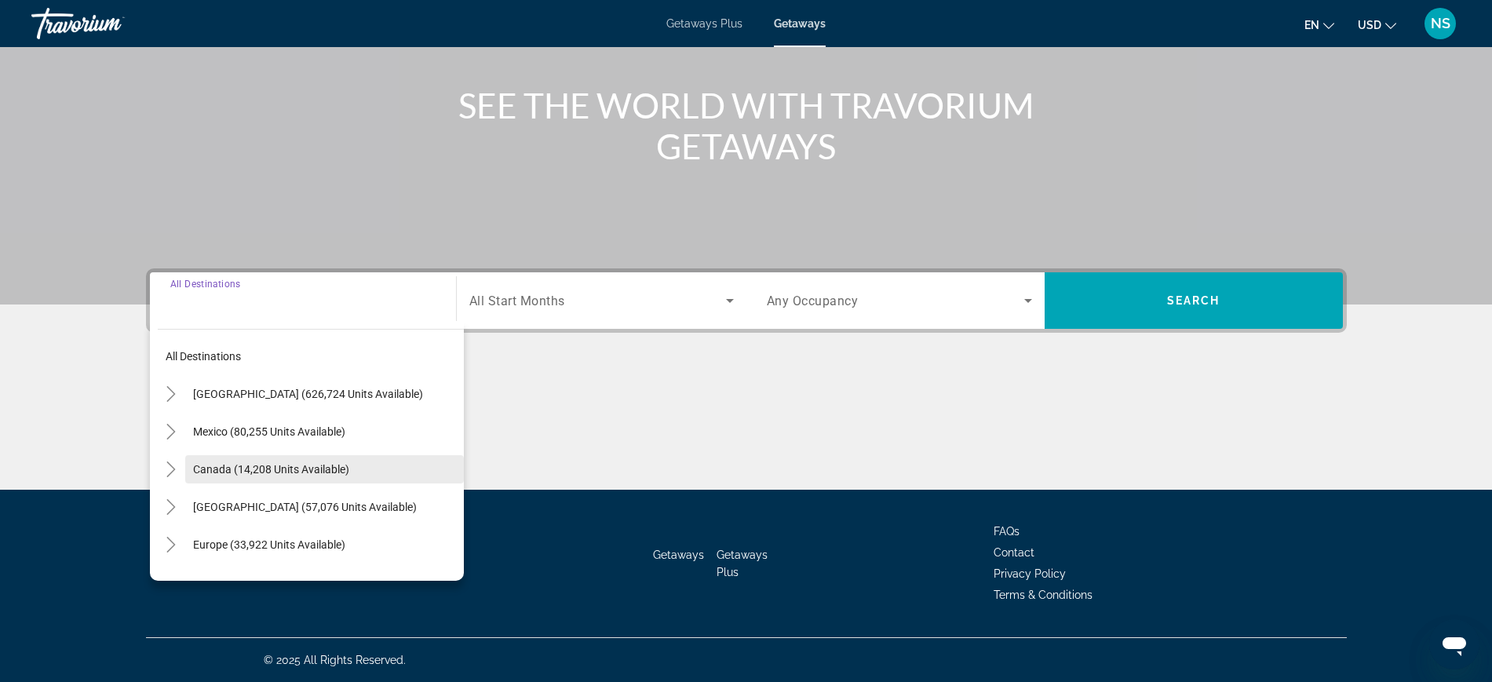
click at [228, 464] on span "Canada (14,208 units available)" at bounding box center [271, 469] width 156 height 13
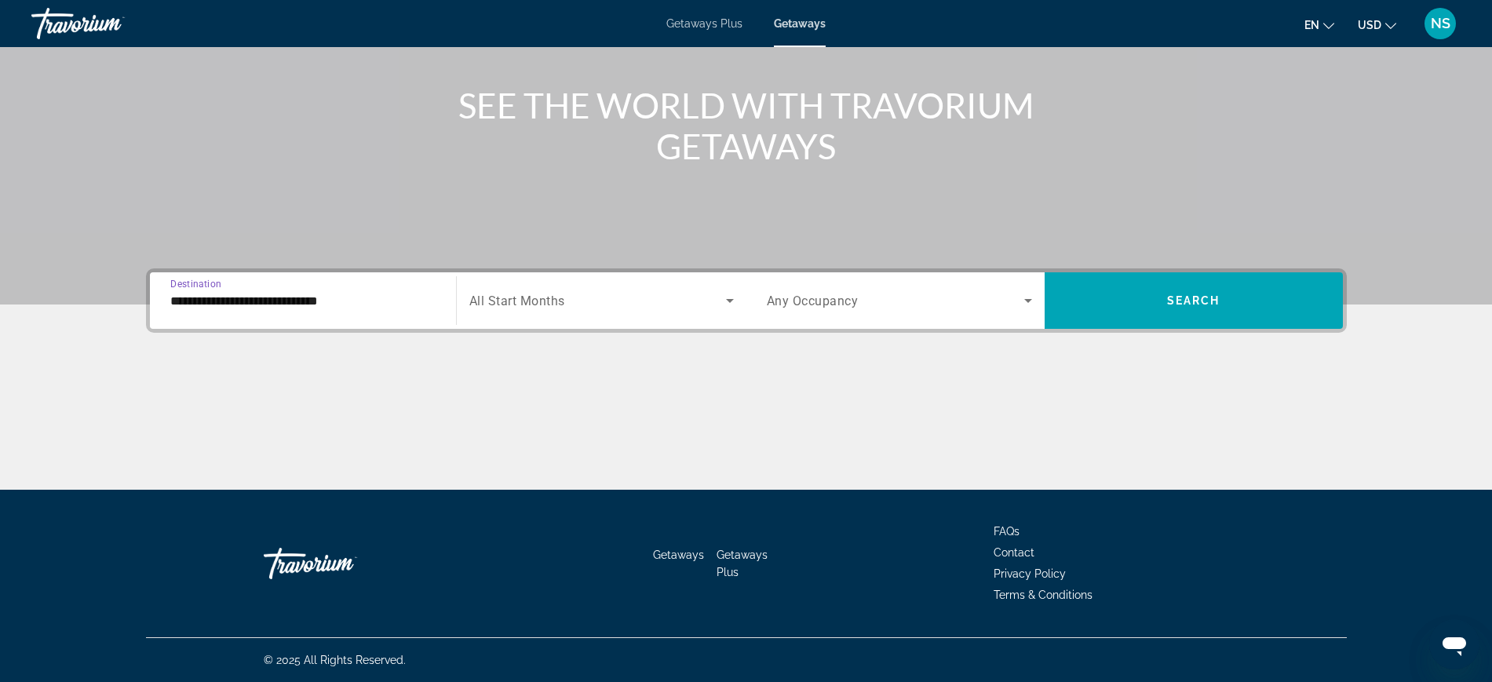
click at [177, 298] on input "**********" at bounding box center [302, 301] width 265 height 19
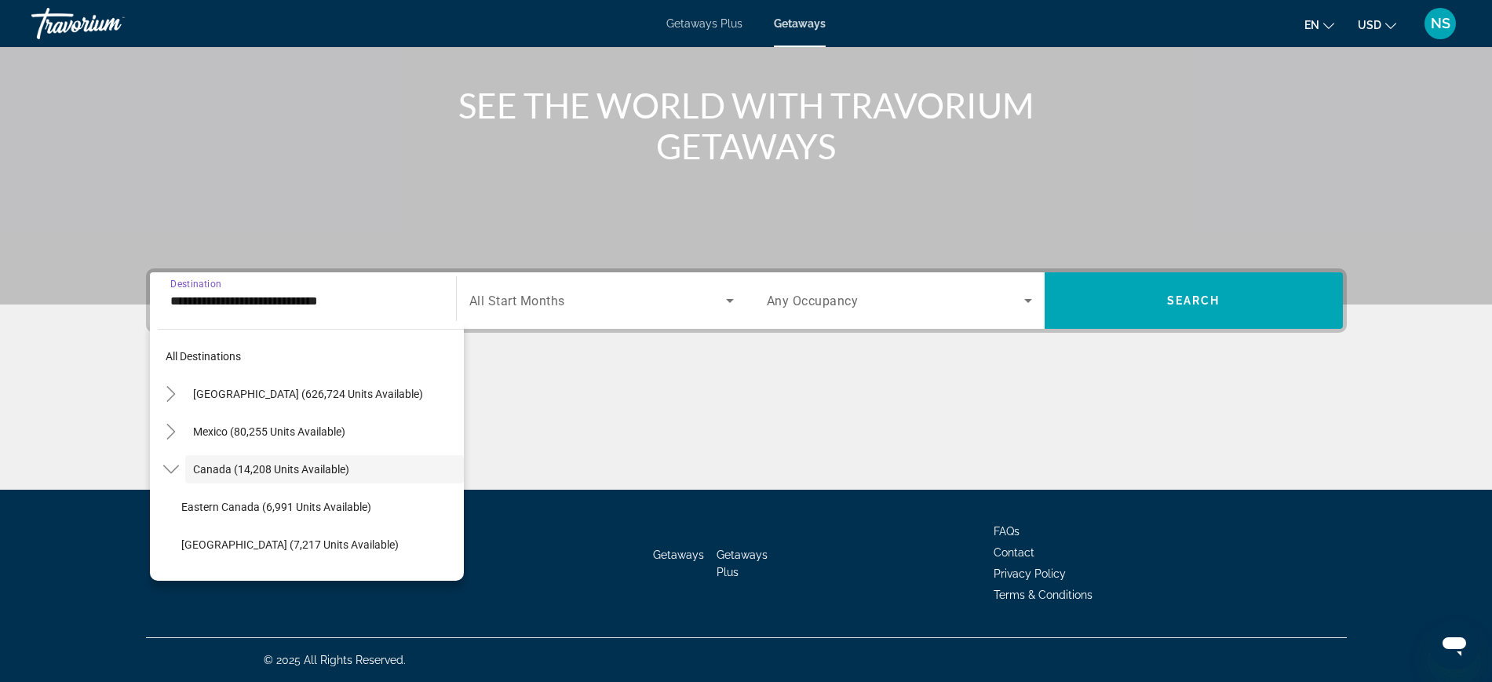
scroll to position [18, 0]
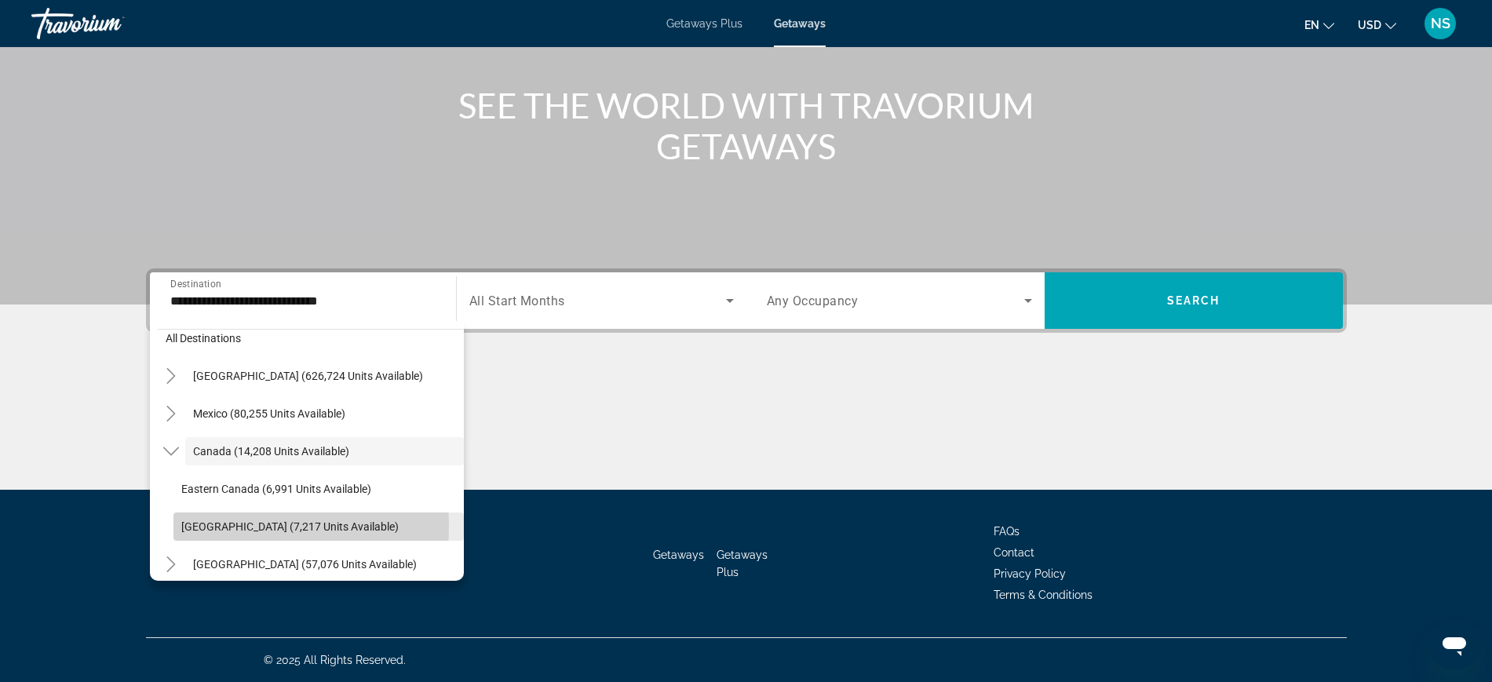
click at [182, 526] on span "[GEOGRAPHIC_DATA] (7,217 units available)" at bounding box center [289, 526] width 217 height 13
type input "**********"
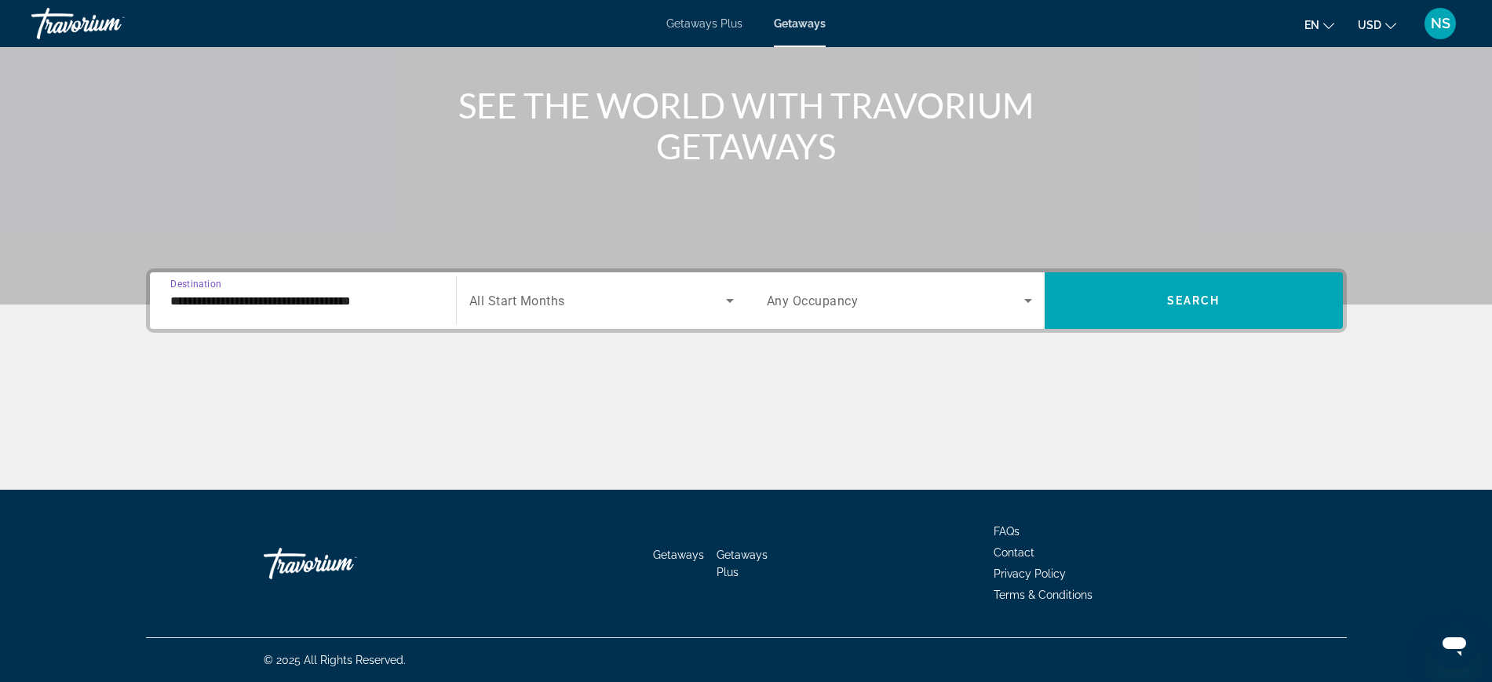
click at [530, 301] on span "All Start Months" at bounding box center [517, 300] width 96 height 15
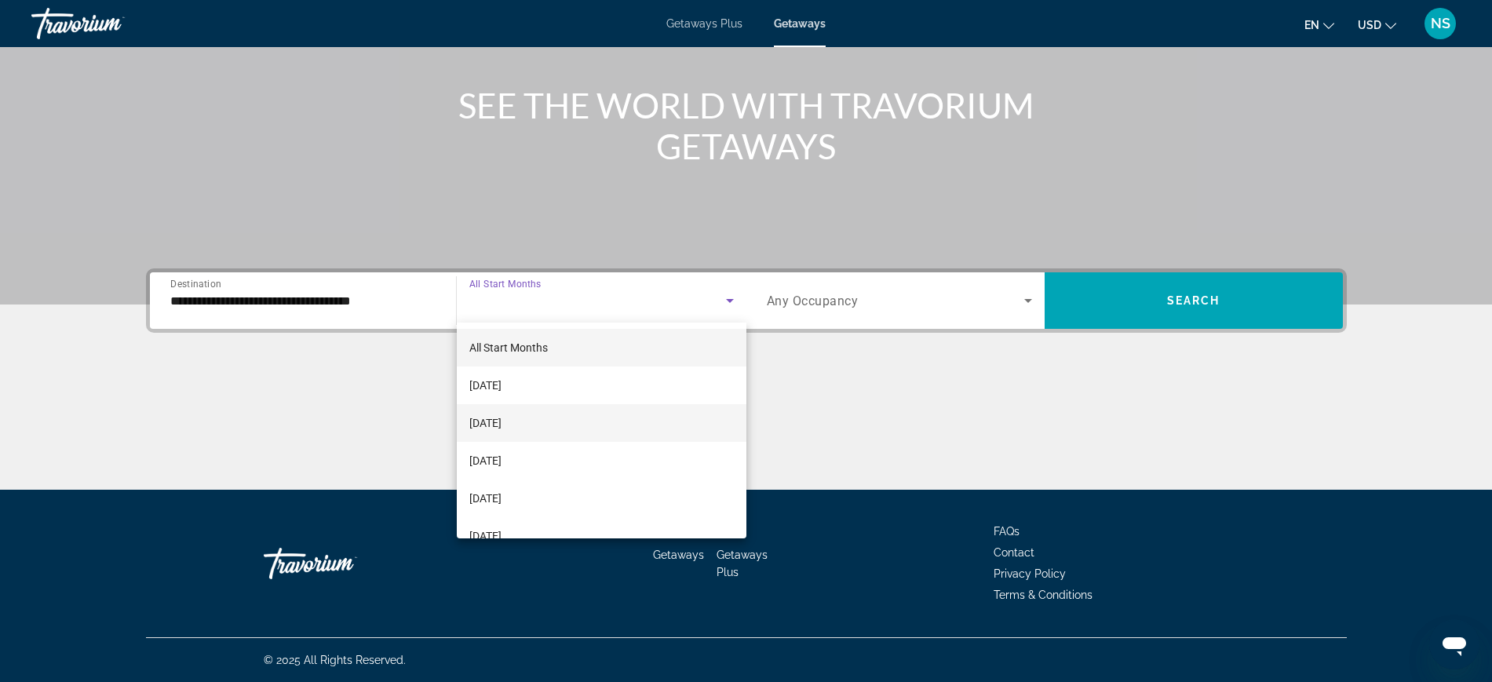
scroll to position [98, 0]
click at [501, 437] on span "[DATE]" at bounding box center [485, 437] width 32 height 19
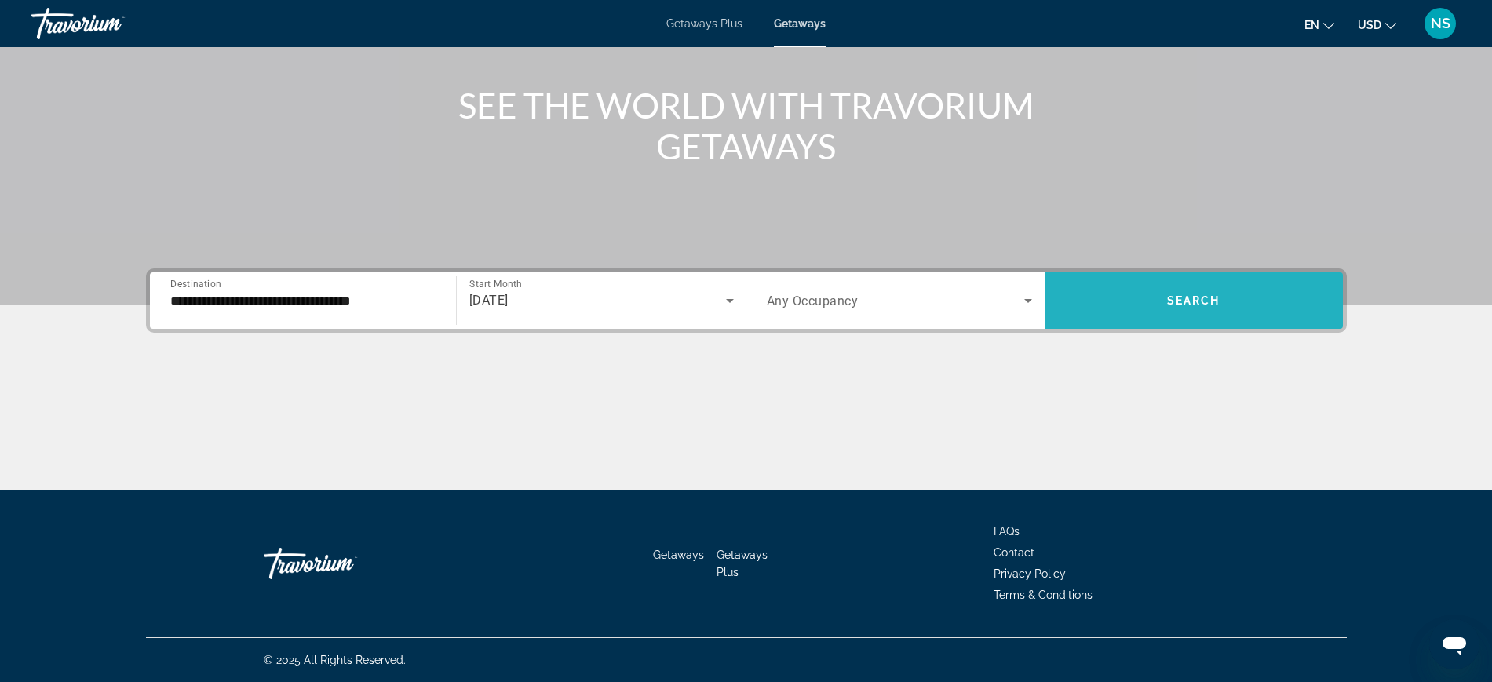
click at [1198, 294] on span "Search" at bounding box center [1193, 300] width 53 height 13
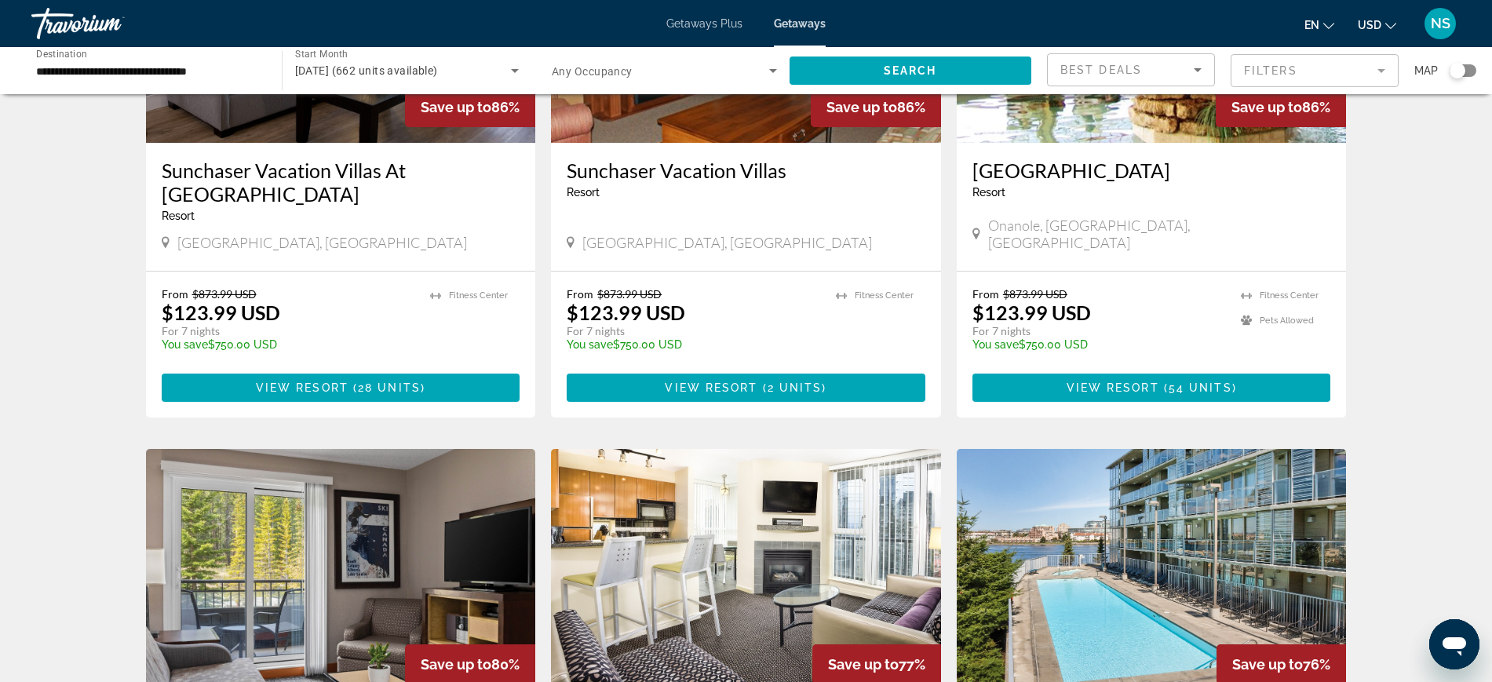
scroll to position [1079, 0]
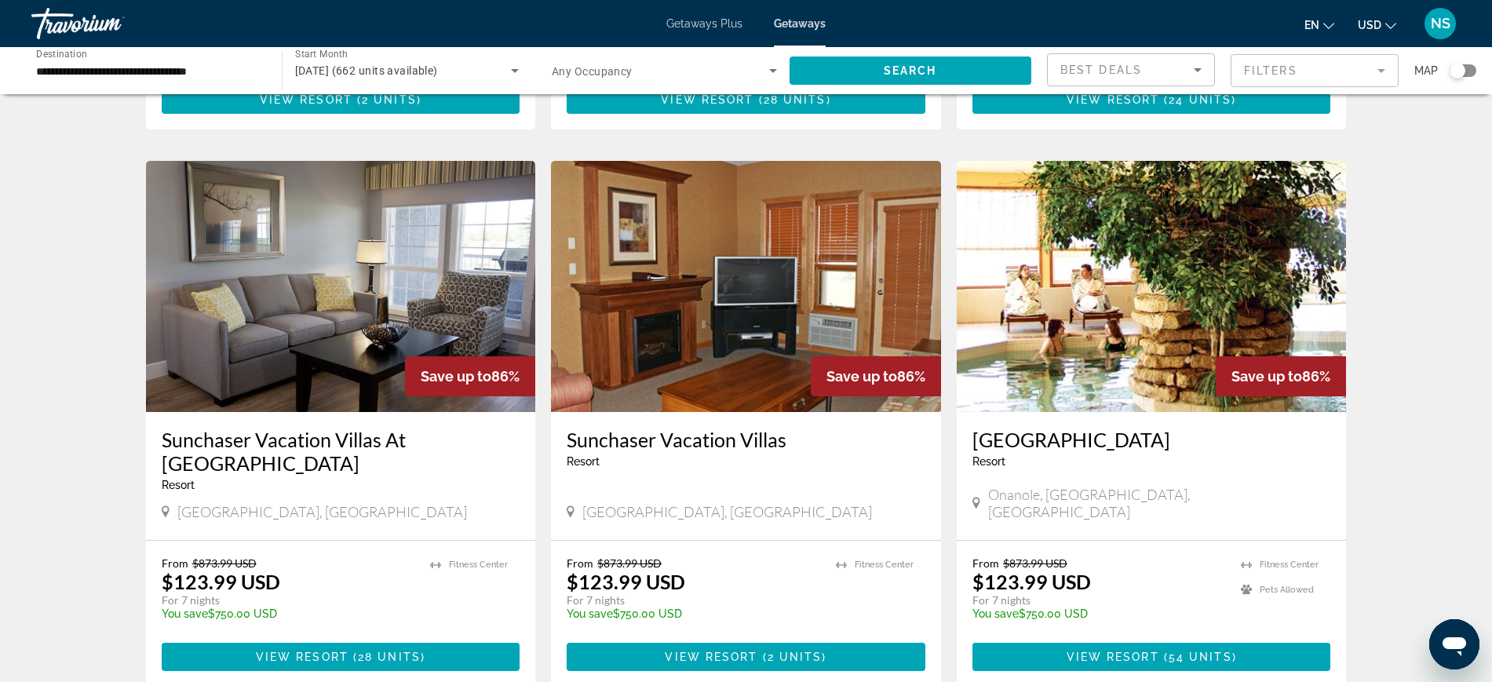
click at [1293, 72] on mat-form-field "Filters" at bounding box center [1314, 70] width 168 height 33
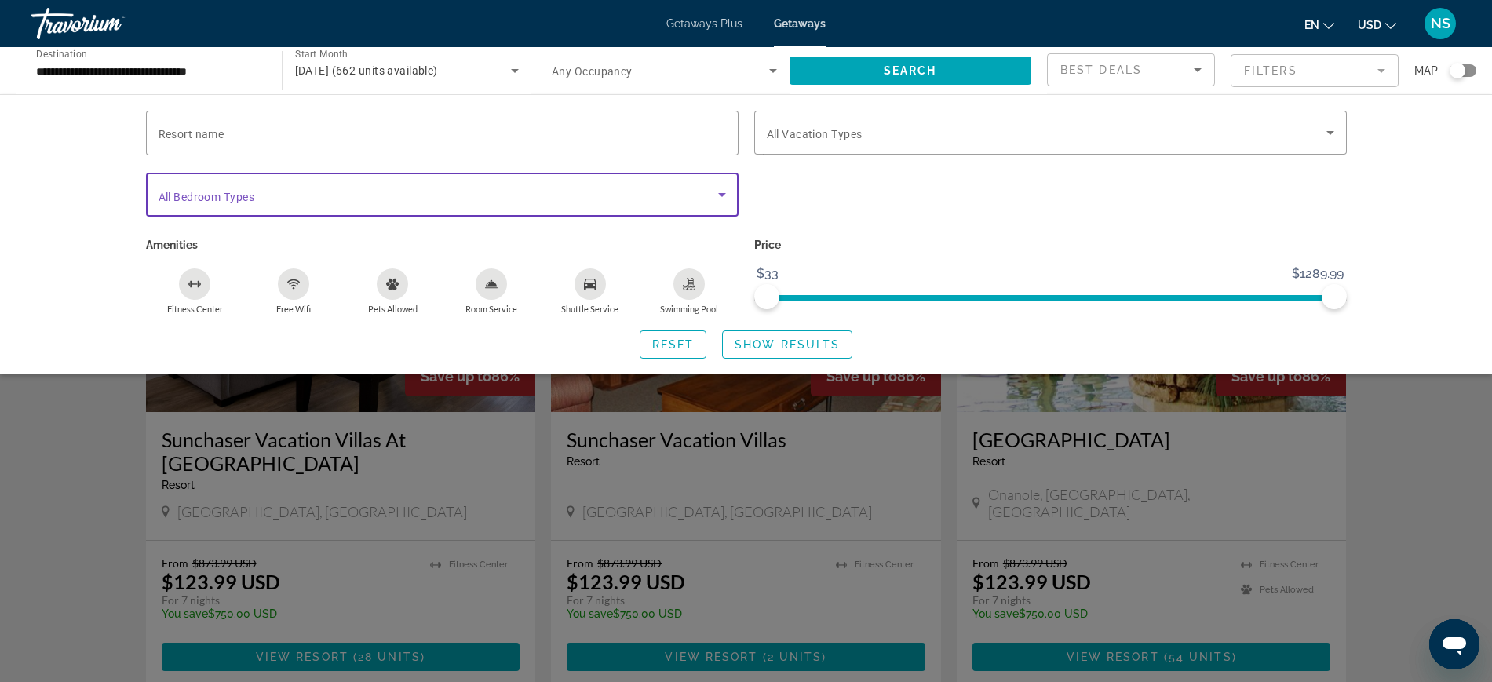
click at [362, 187] on span "Search widget" at bounding box center [438, 194] width 559 height 19
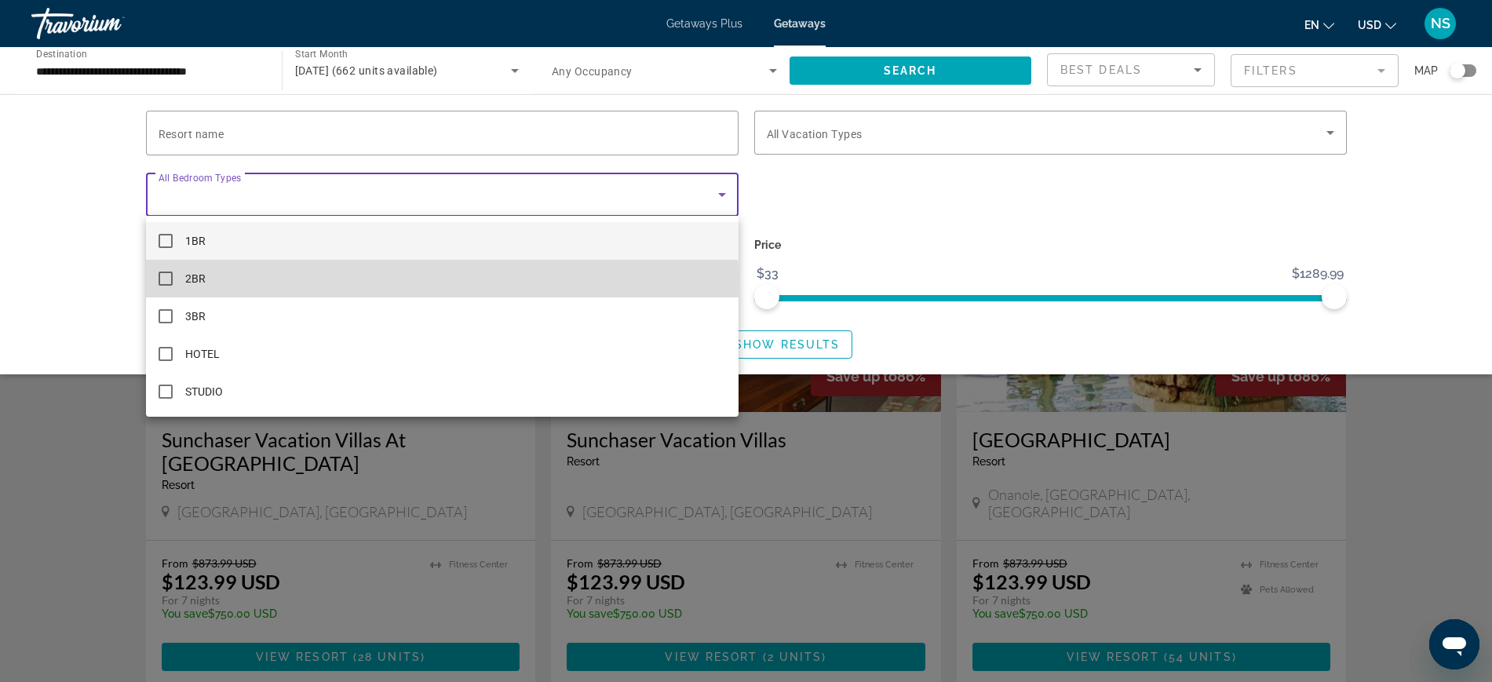
click at [179, 279] on mat-option "2BR" at bounding box center [442, 279] width 592 height 38
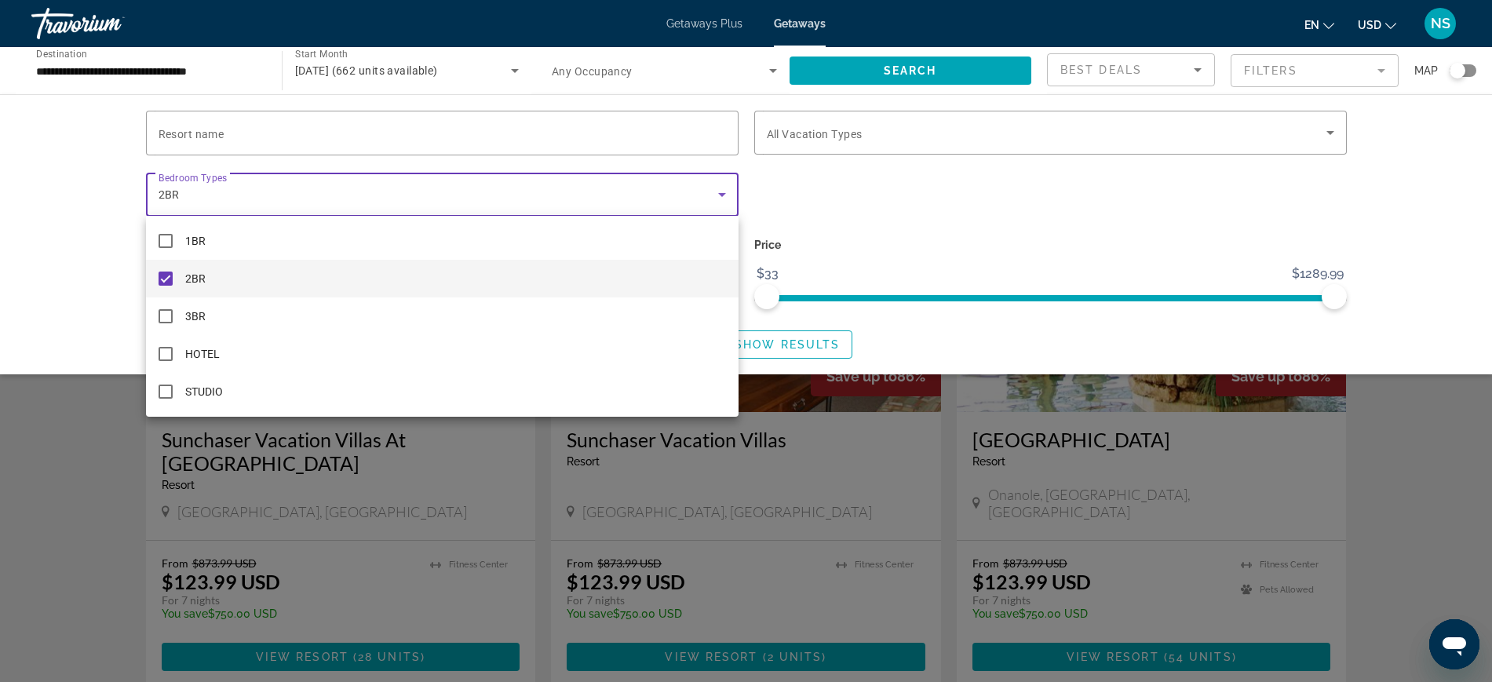
click at [884, 226] on div at bounding box center [746, 341] width 1492 height 682
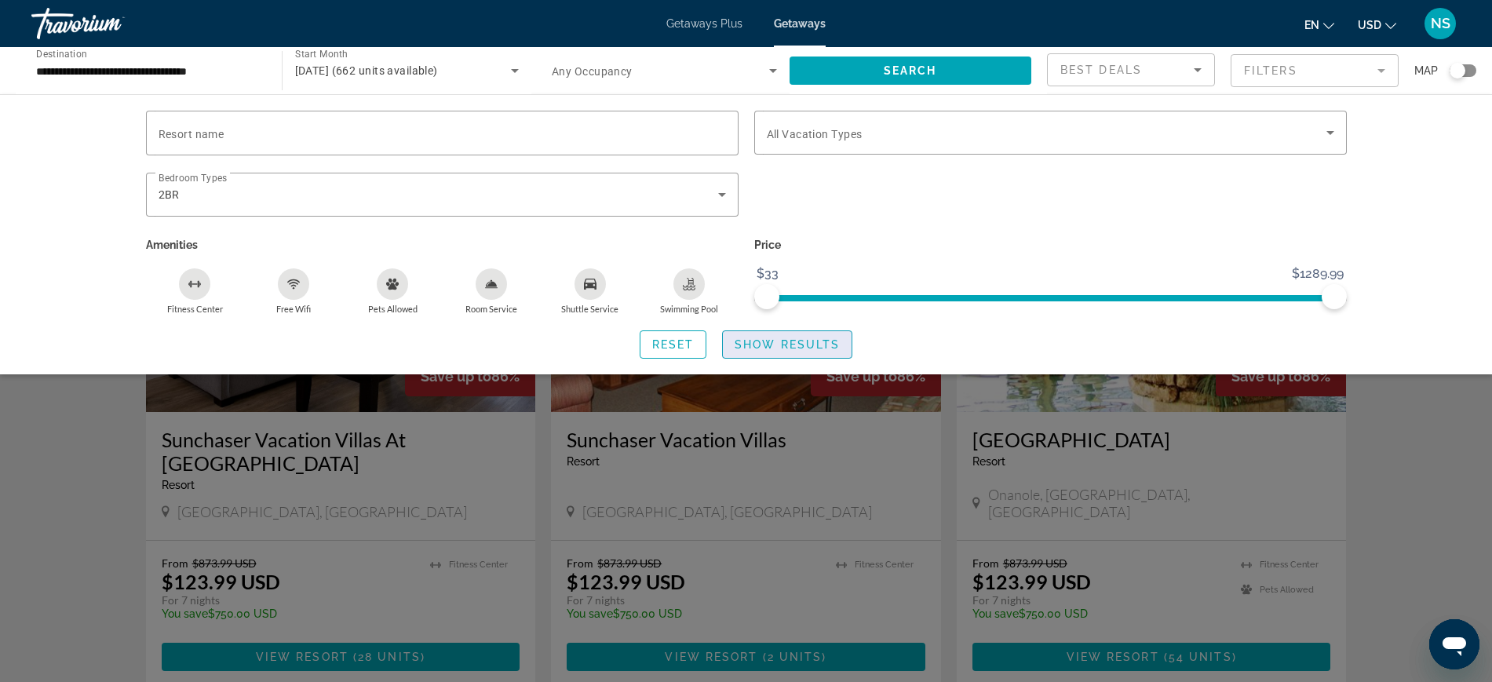
click at [797, 346] on span "Show Results" at bounding box center [786, 344] width 105 height 13
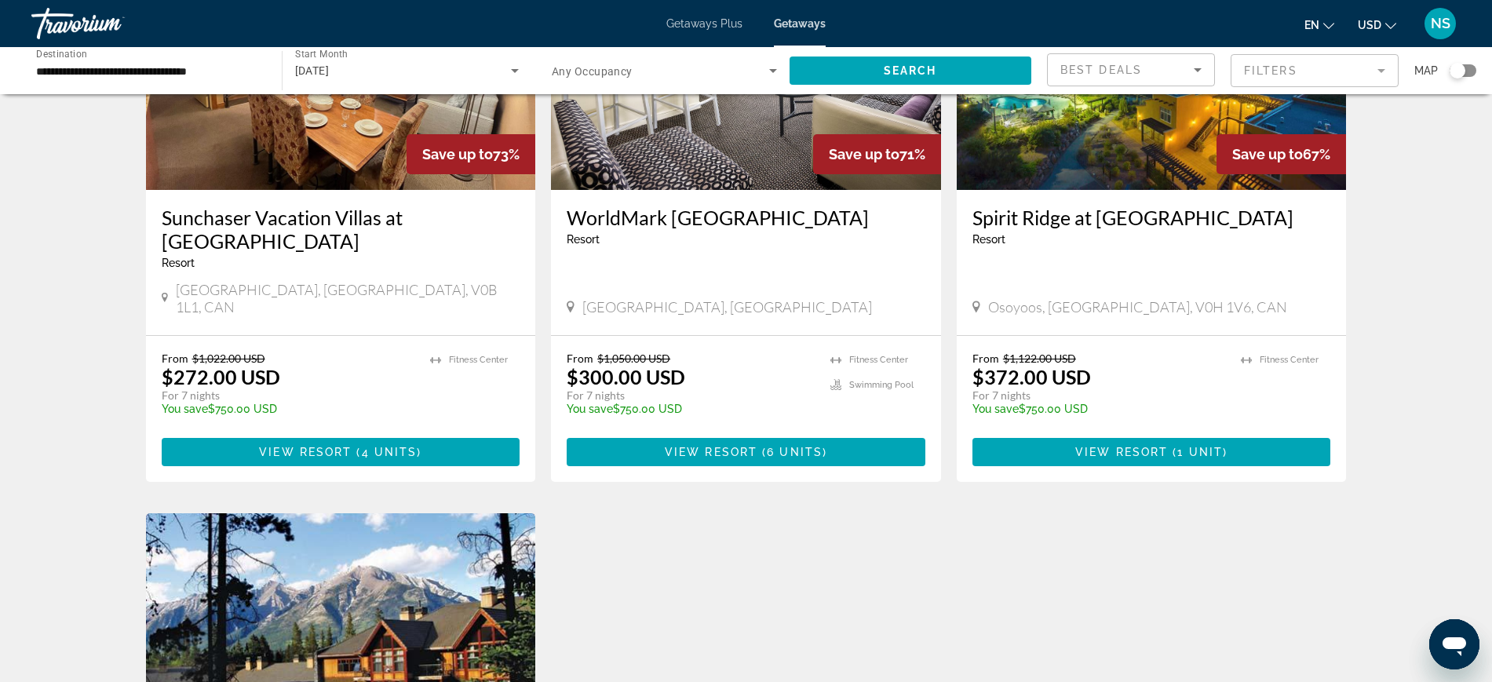
scroll to position [1079, 0]
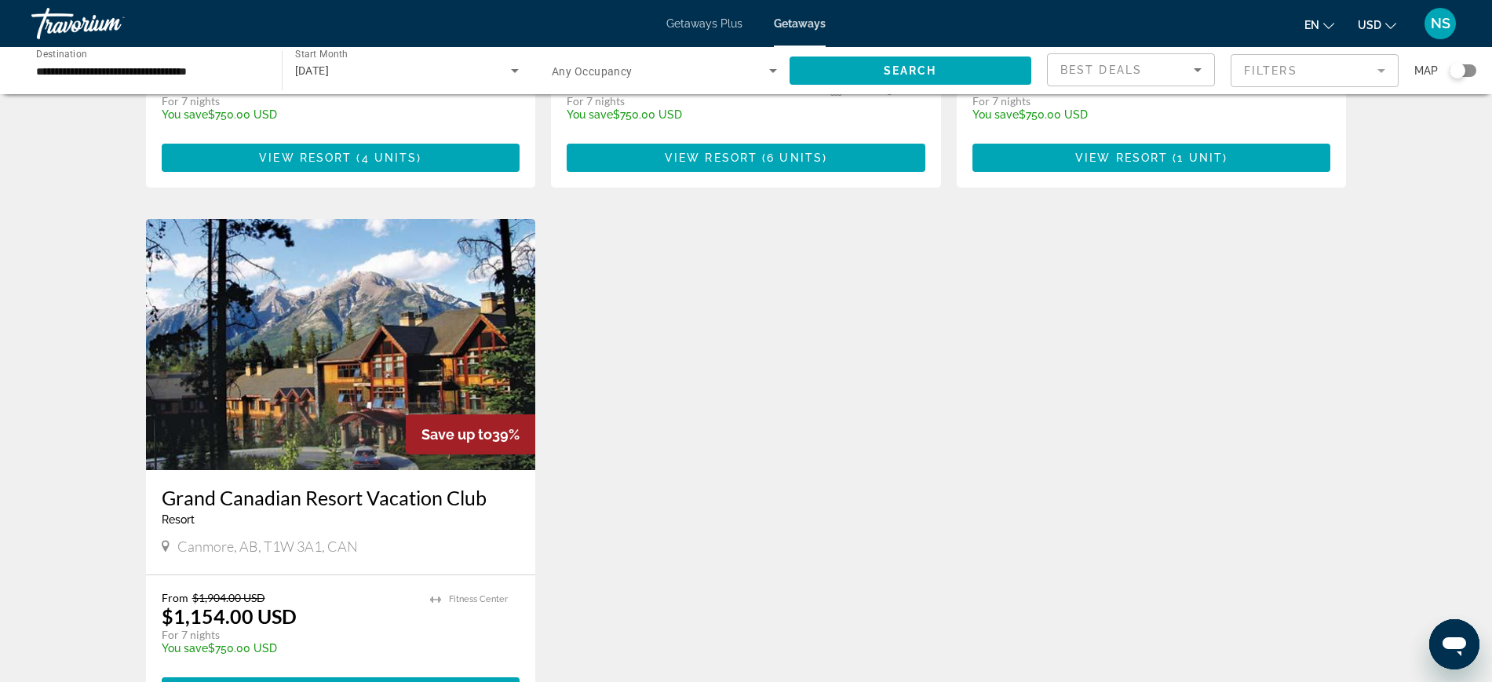
click at [377, 296] on img "Main content" at bounding box center [341, 344] width 390 height 251
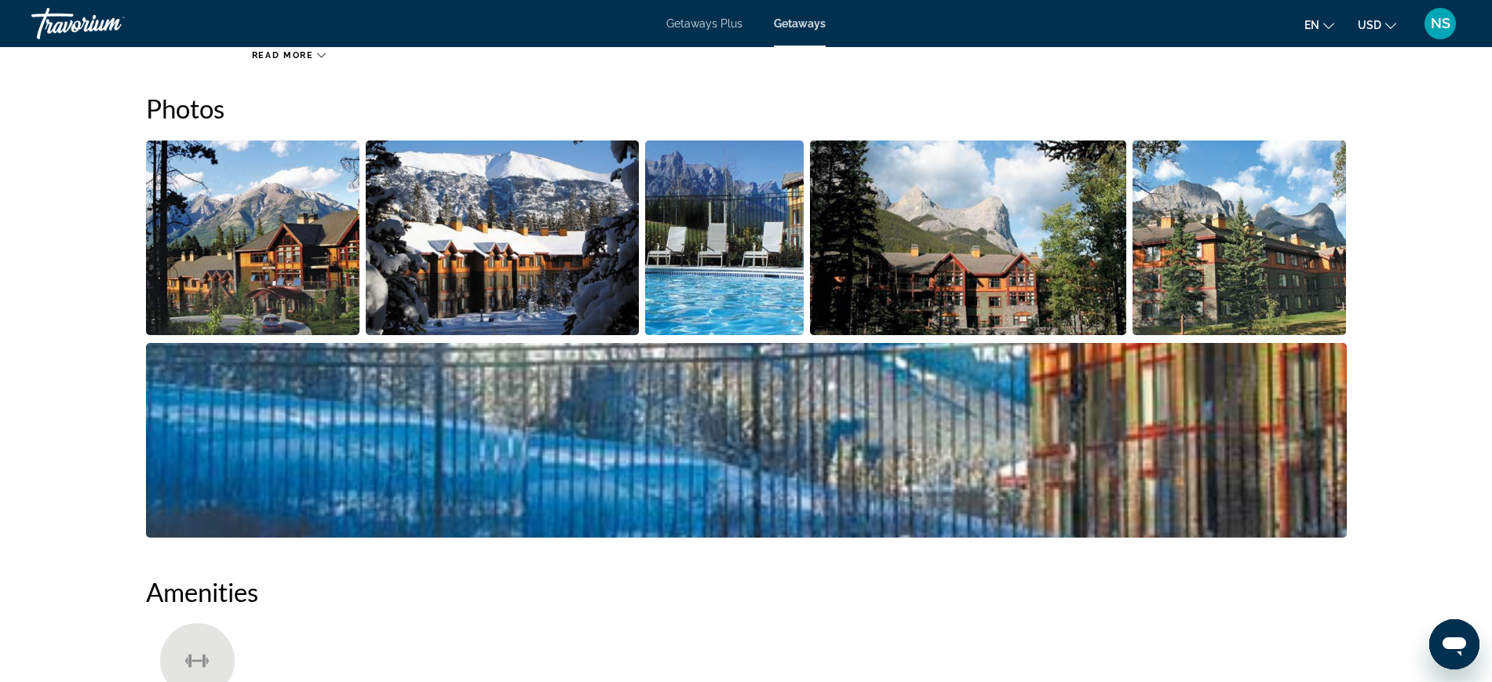
scroll to position [490, 0]
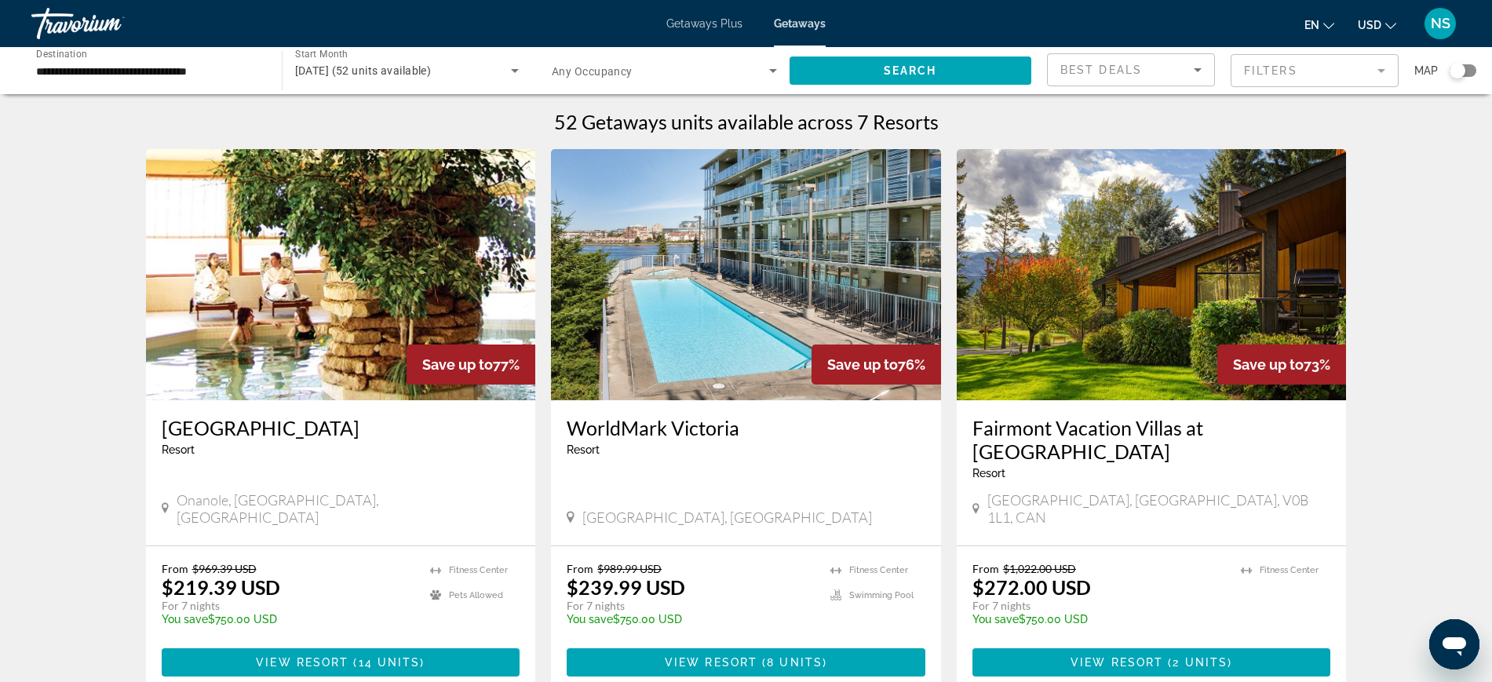
click at [1270, 69] on mat-form-field "Filters" at bounding box center [1314, 70] width 168 height 33
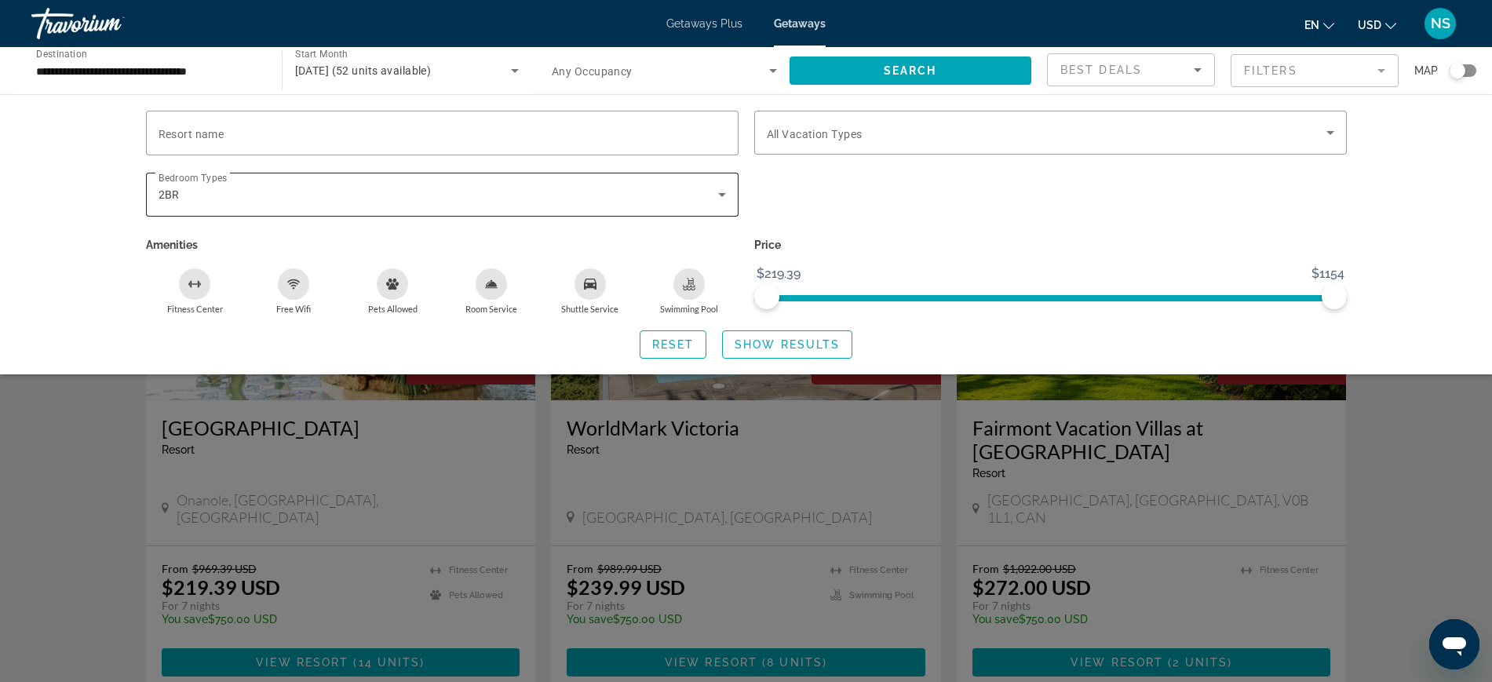
click at [211, 200] on div "2BR" at bounding box center [438, 194] width 559 height 19
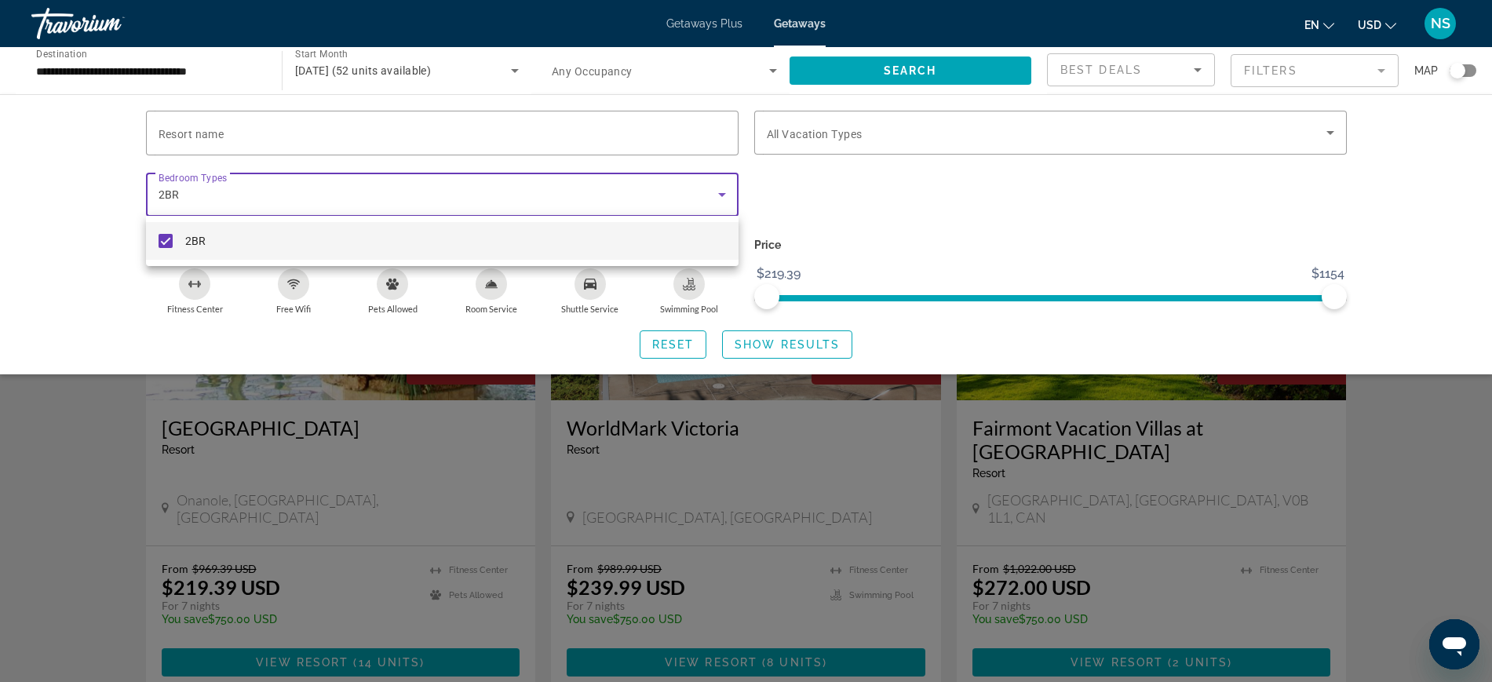
click at [721, 190] on div at bounding box center [746, 341] width 1492 height 682
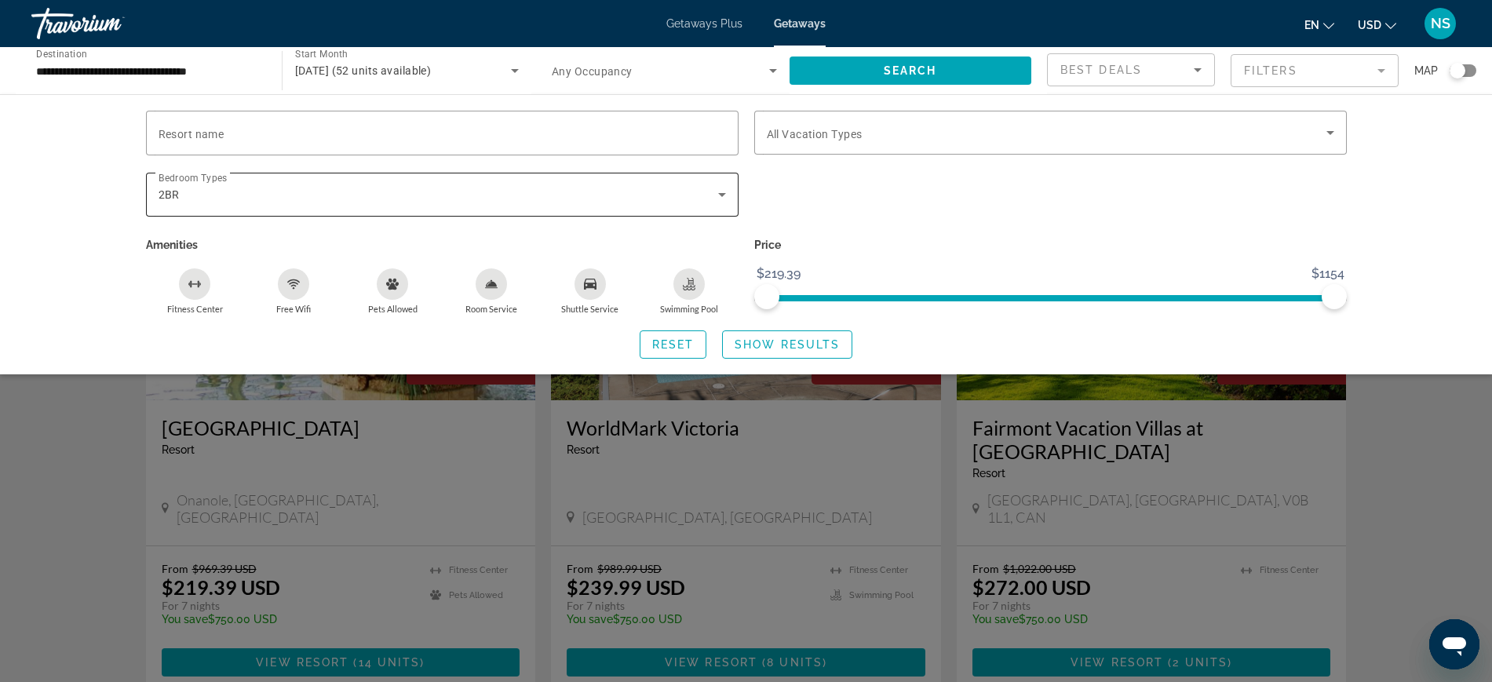
click at [244, 199] on div "2BR" at bounding box center [438, 194] width 559 height 19
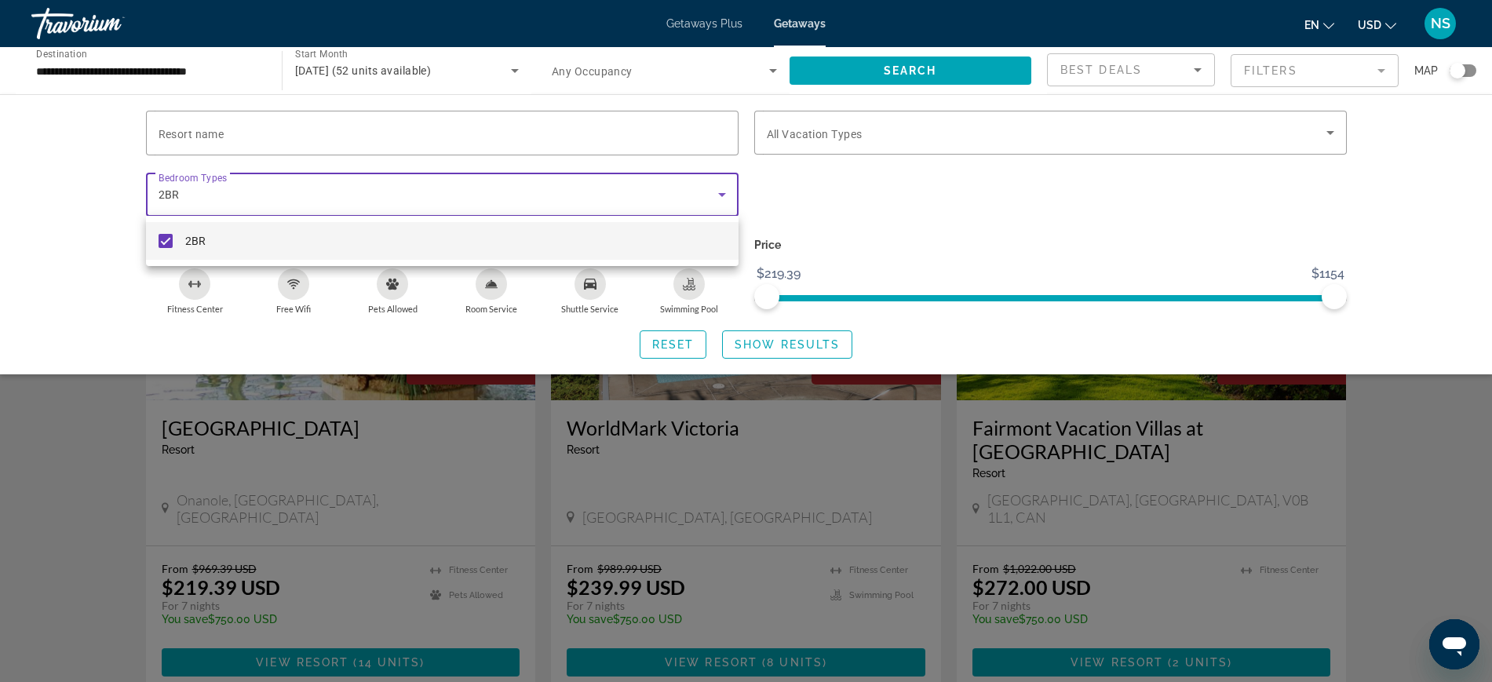
click at [694, 346] on div at bounding box center [746, 341] width 1492 height 682
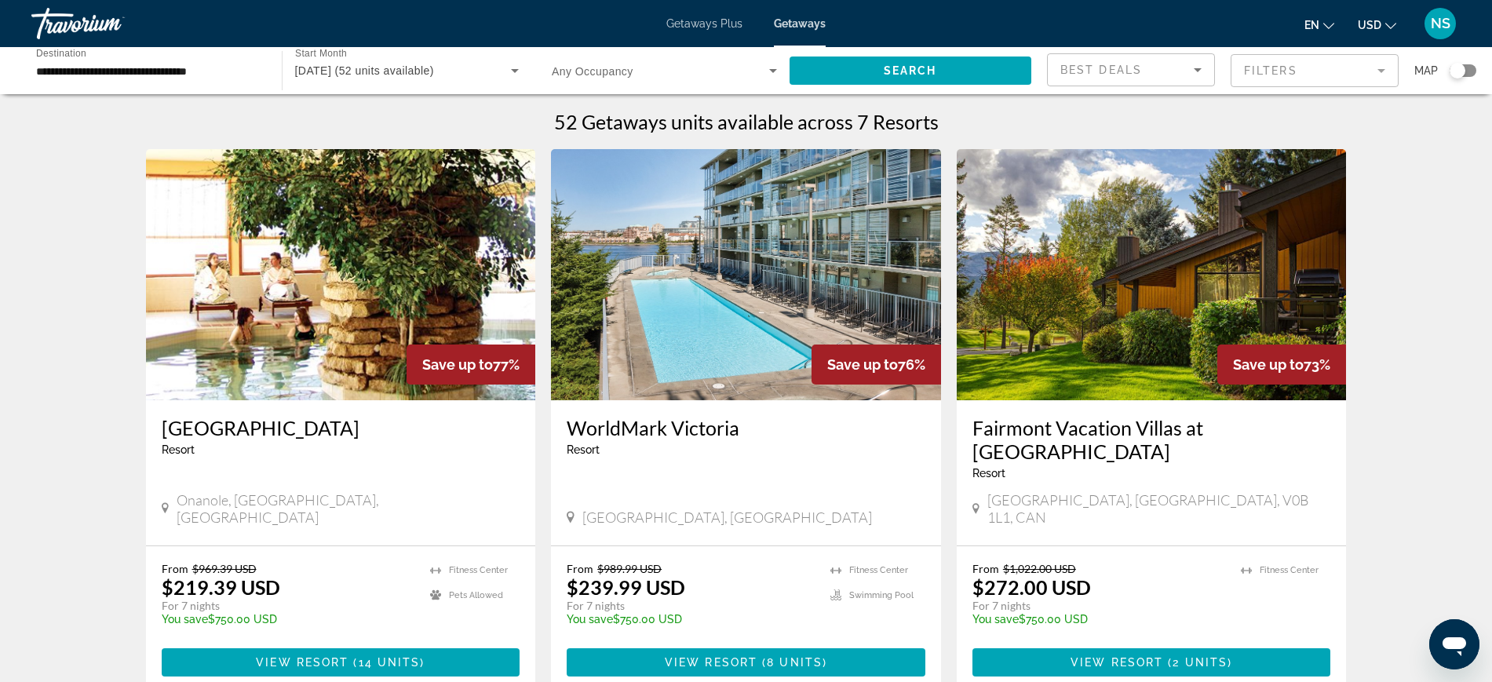
click at [1353, 79] on mat-form-field "Filters" at bounding box center [1314, 70] width 168 height 33
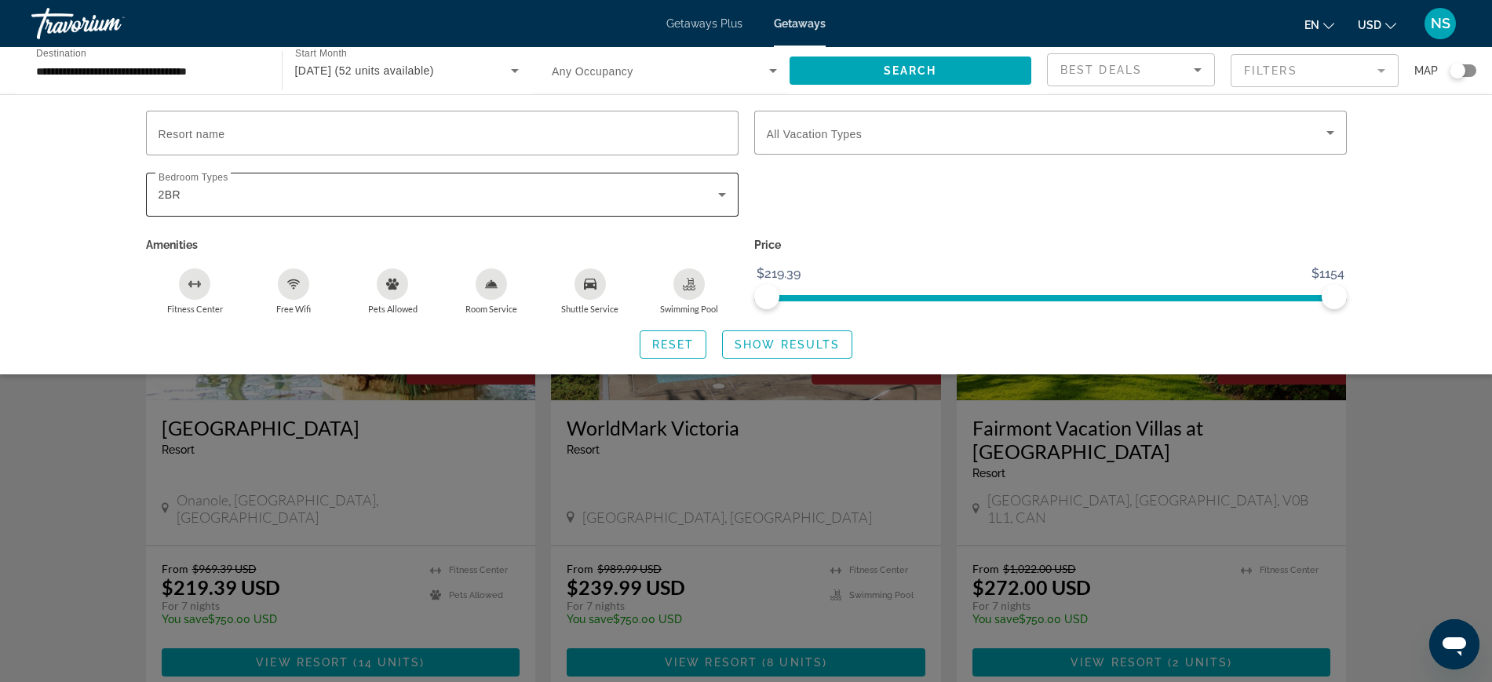
click at [725, 194] on icon "Search widget" at bounding box center [721, 194] width 19 height 19
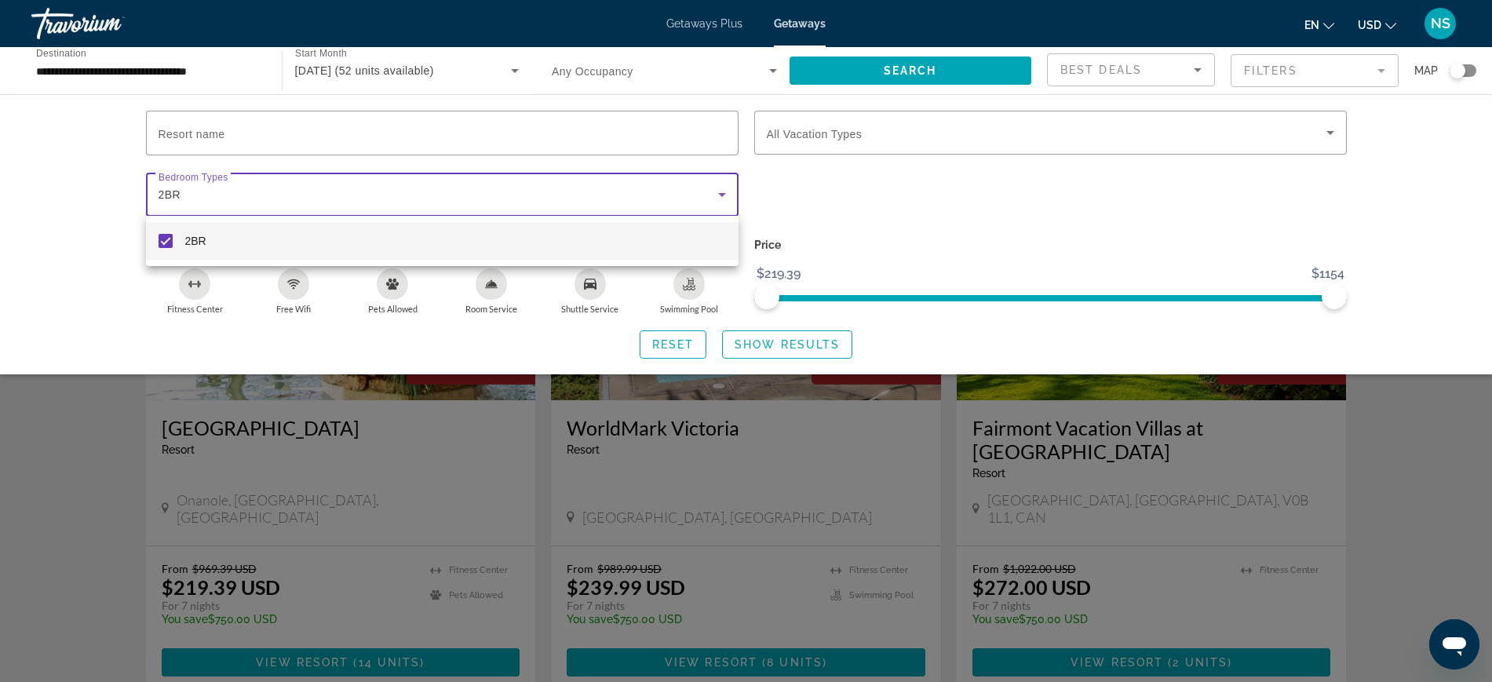
click at [961, 195] on div at bounding box center [746, 341] width 1492 height 682
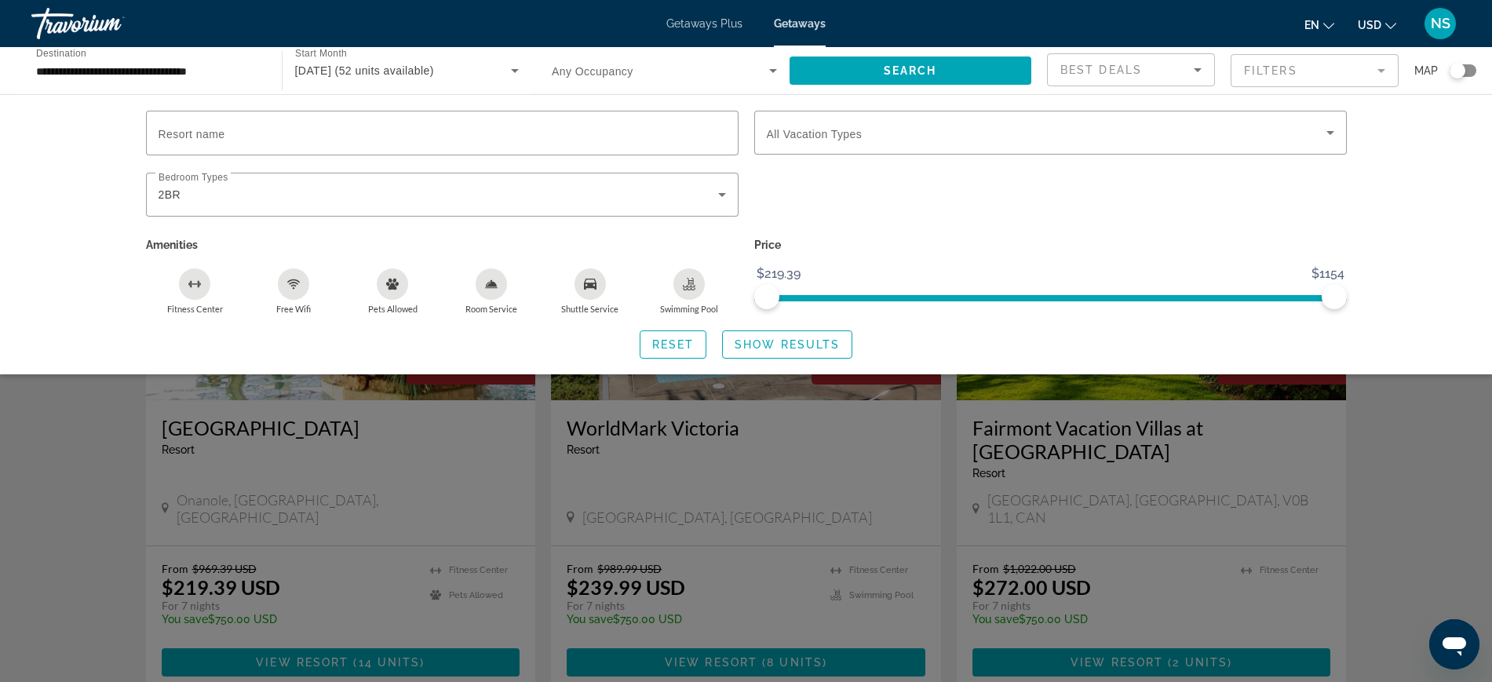
click at [1452, 530] on div "Search widget" at bounding box center [746, 458] width 1492 height 446
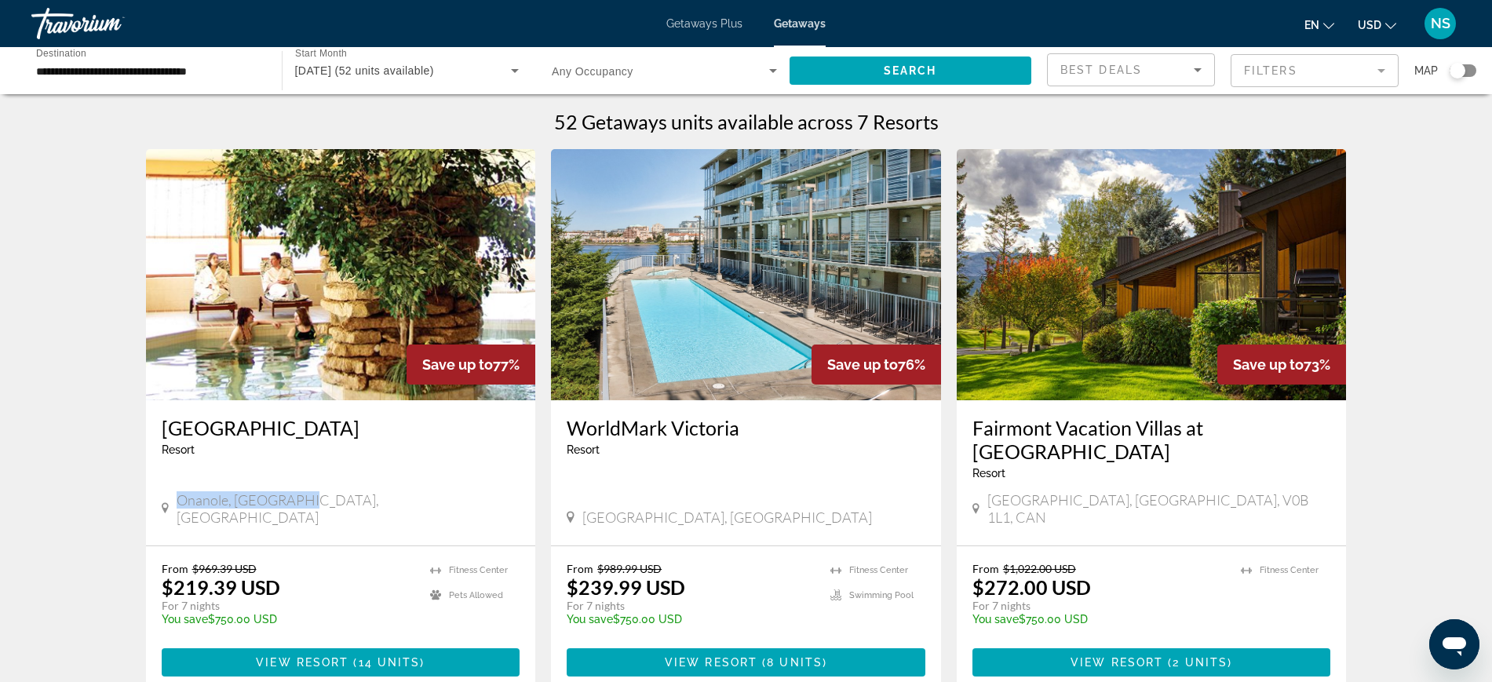
drag, startPoint x: 177, startPoint y: 479, endPoint x: 304, endPoint y: 483, distance: 128.0
click at [304, 491] on span "Onanole, [GEOGRAPHIC_DATA], [GEOGRAPHIC_DATA]" at bounding box center [348, 508] width 343 height 35
click at [169, 71] on input "**********" at bounding box center [148, 71] width 225 height 19
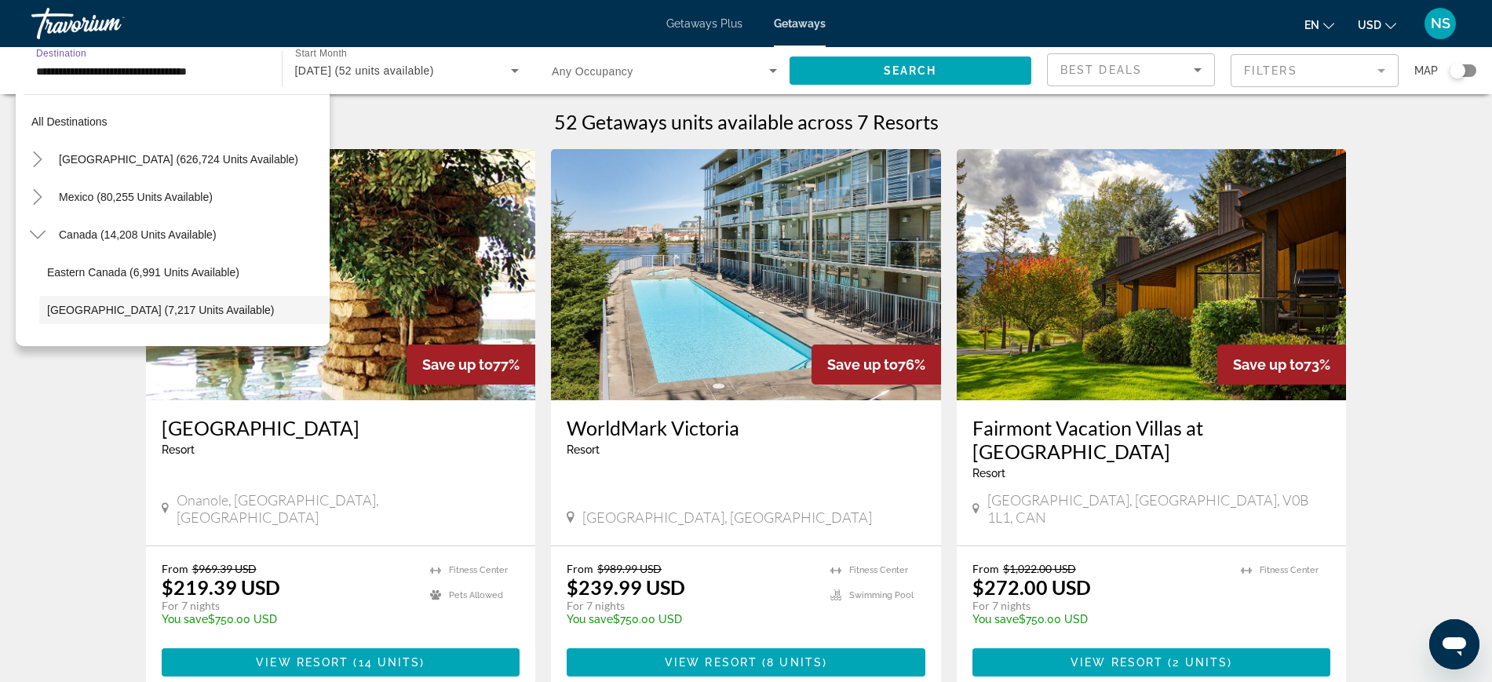
scroll to position [93, 0]
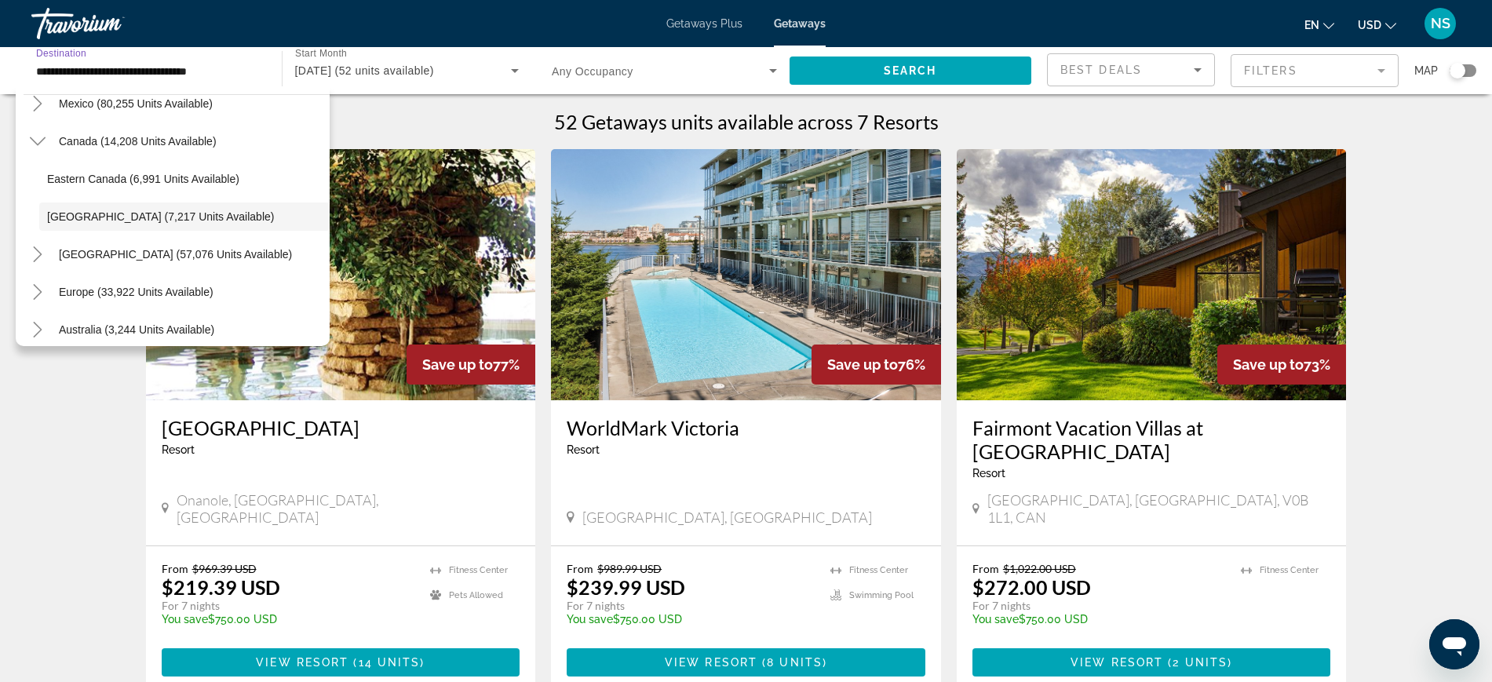
click at [412, 74] on span "[DATE] (52 units available)" at bounding box center [364, 70] width 139 height 13
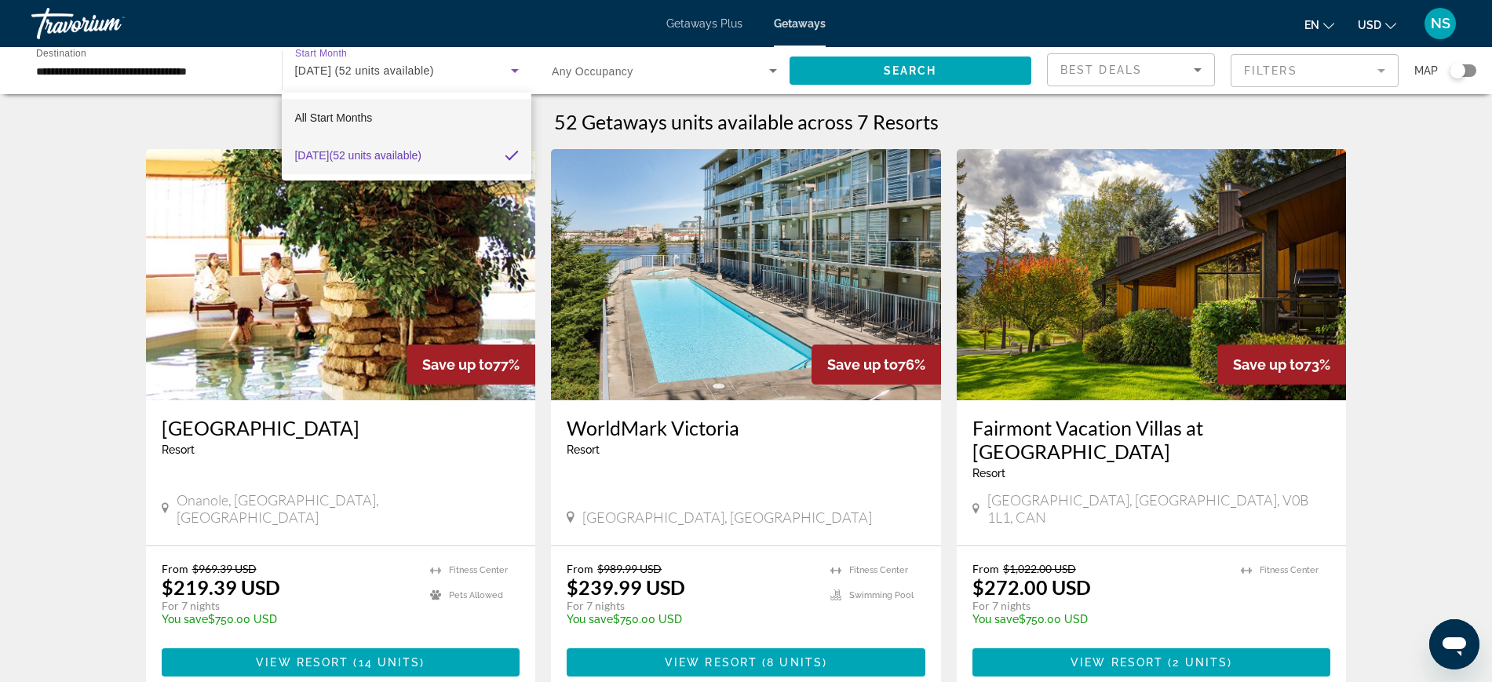
click at [370, 115] on span "All Start Months" at bounding box center [333, 117] width 78 height 13
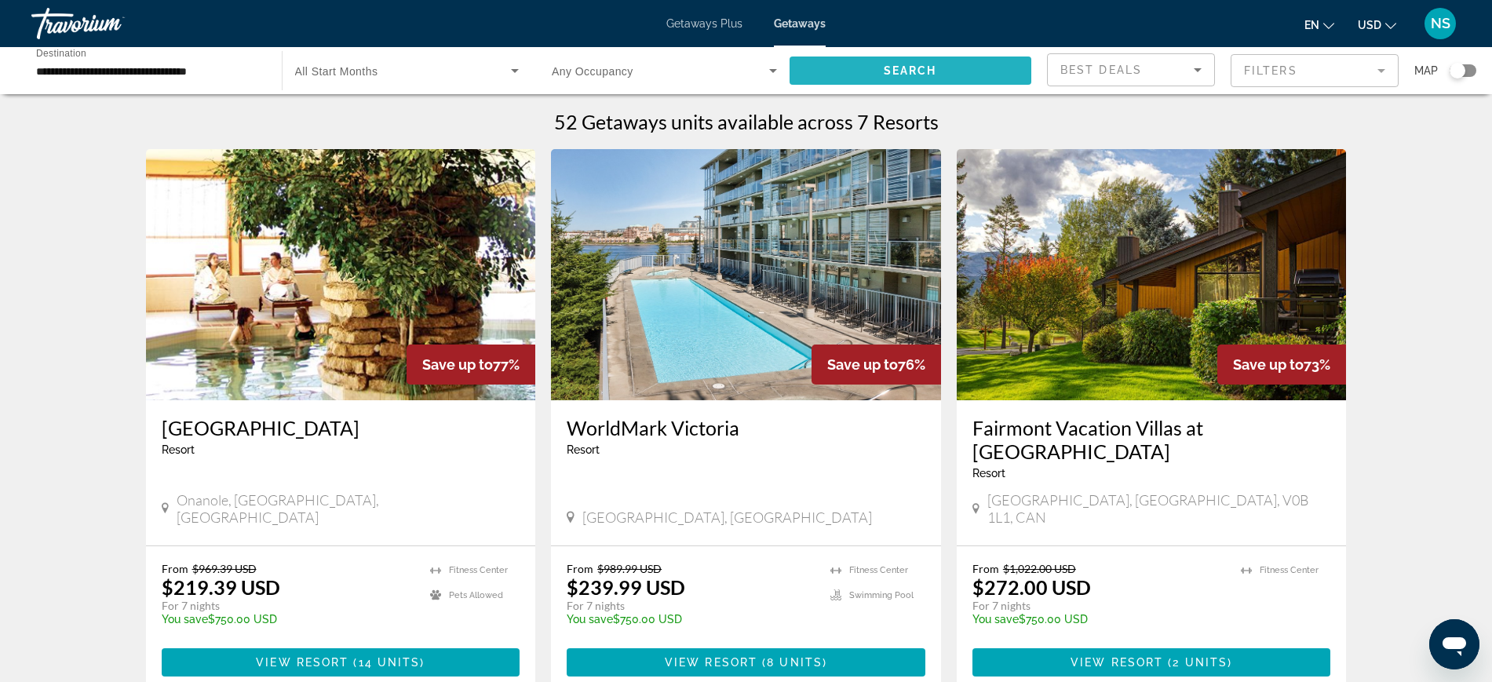
click at [922, 61] on span "Search widget" at bounding box center [910, 71] width 242 height 38
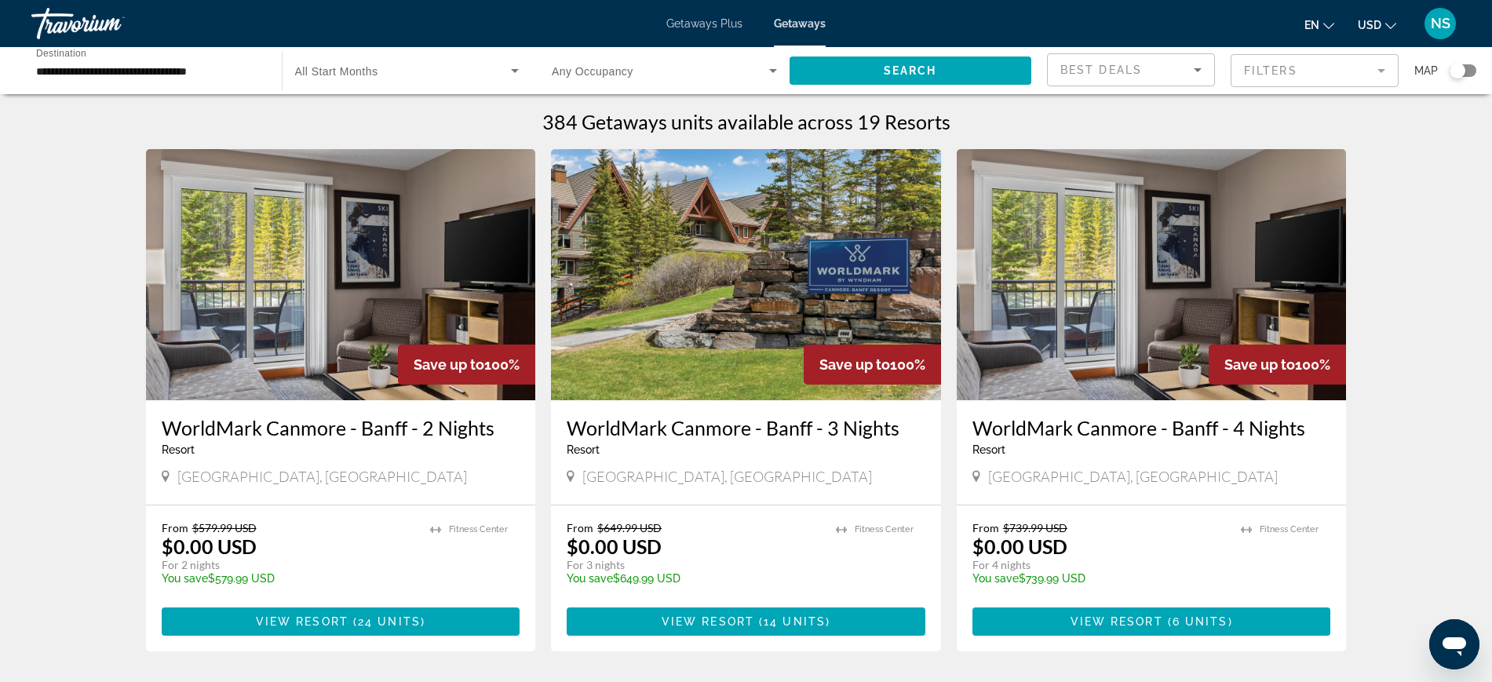
click at [327, 73] on span "All Start Months" at bounding box center [336, 71] width 83 height 13
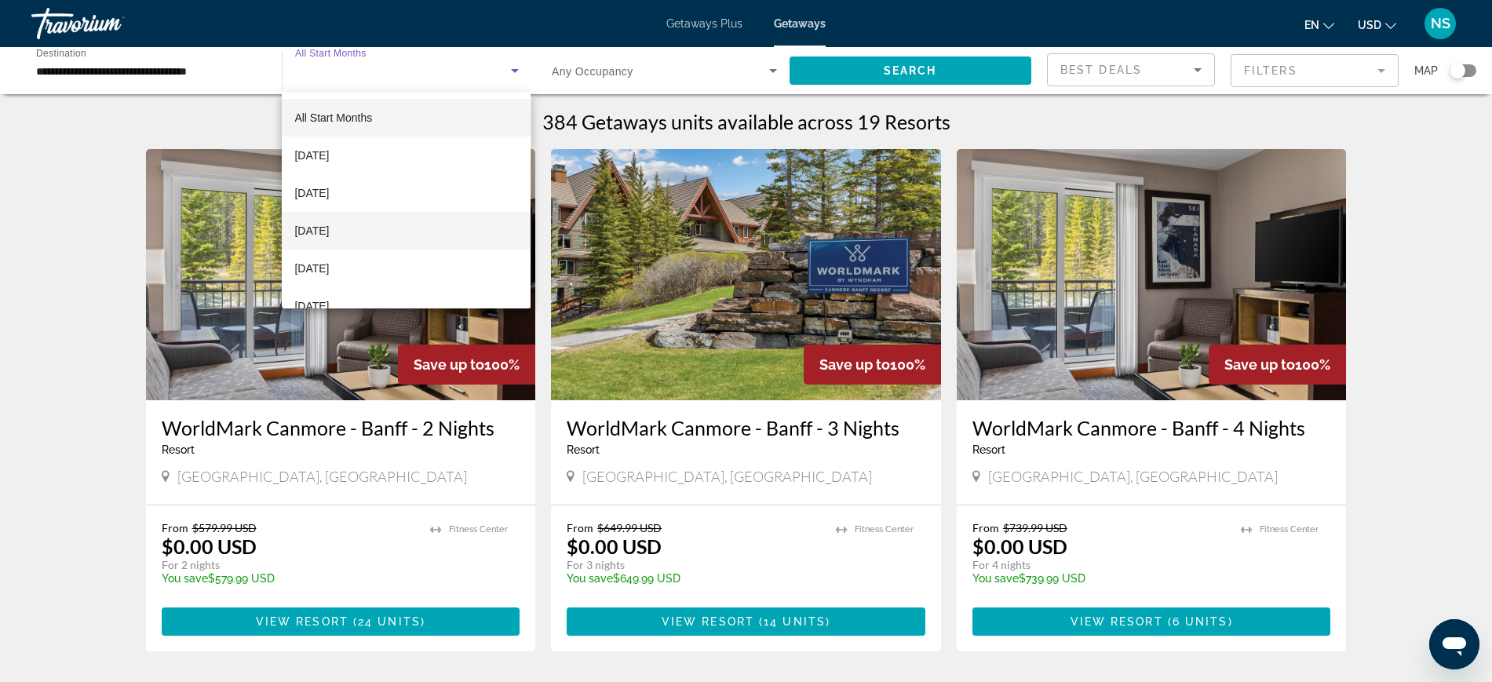
scroll to position [98, 0]
click at [329, 236] on span "[DATE]" at bounding box center [311, 245] width 35 height 19
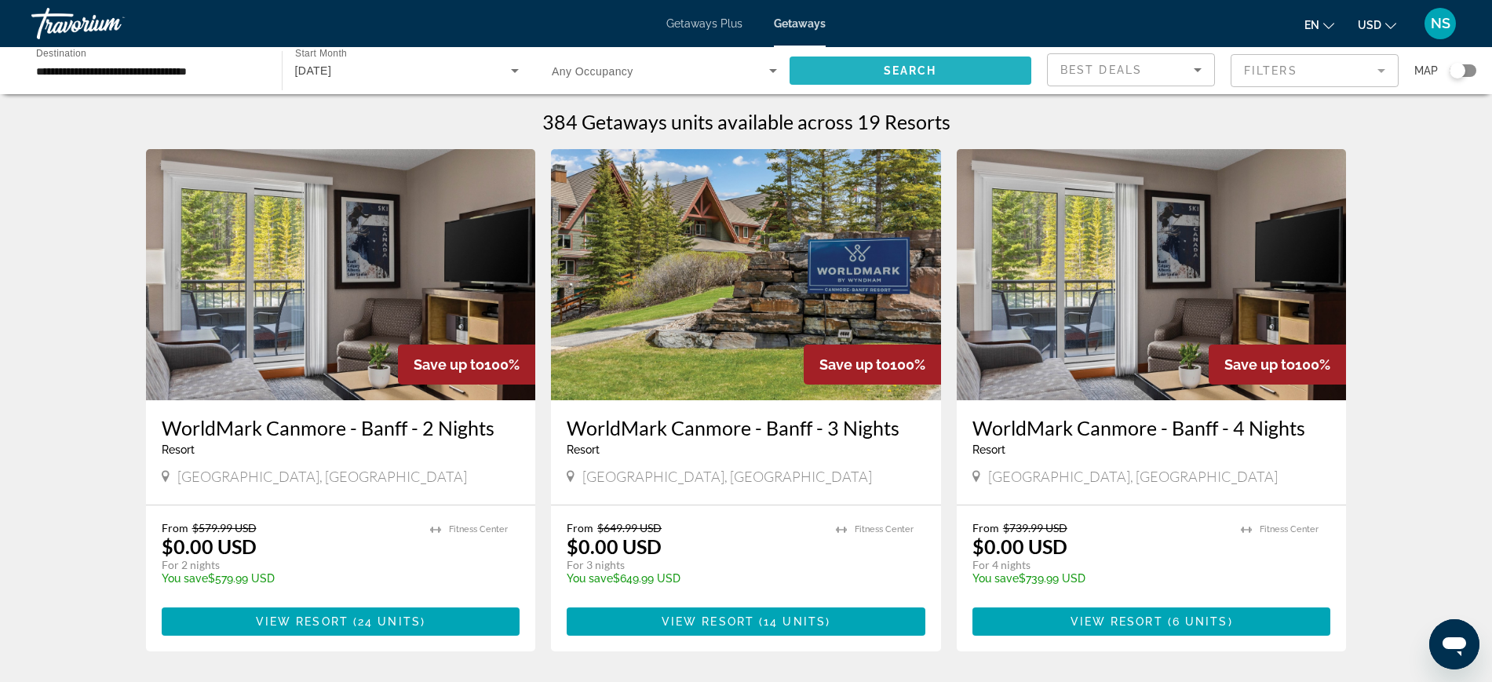
click at [921, 66] on span "Search" at bounding box center [910, 70] width 53 height 13
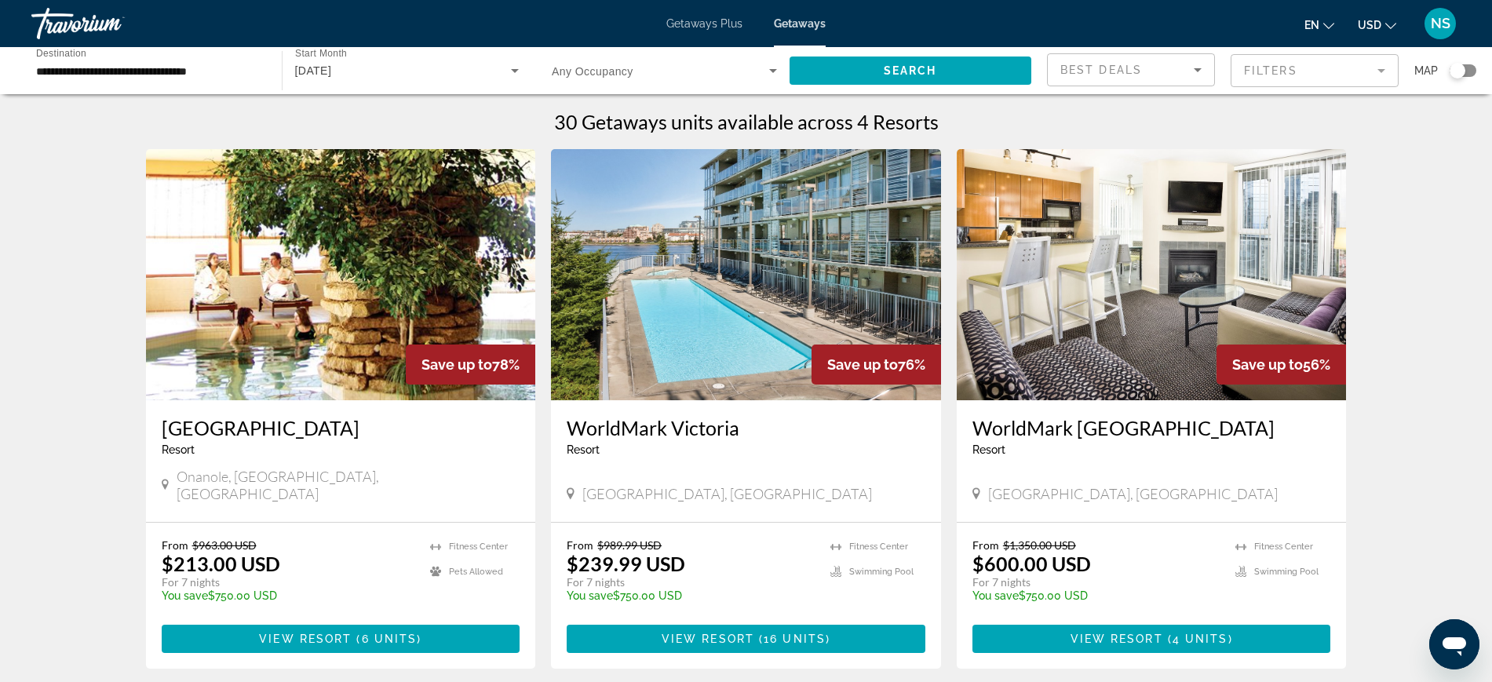
click at [1277, 71] on mat-form-field "Filters" at bounding box center [1314, 70] width 168 height 33
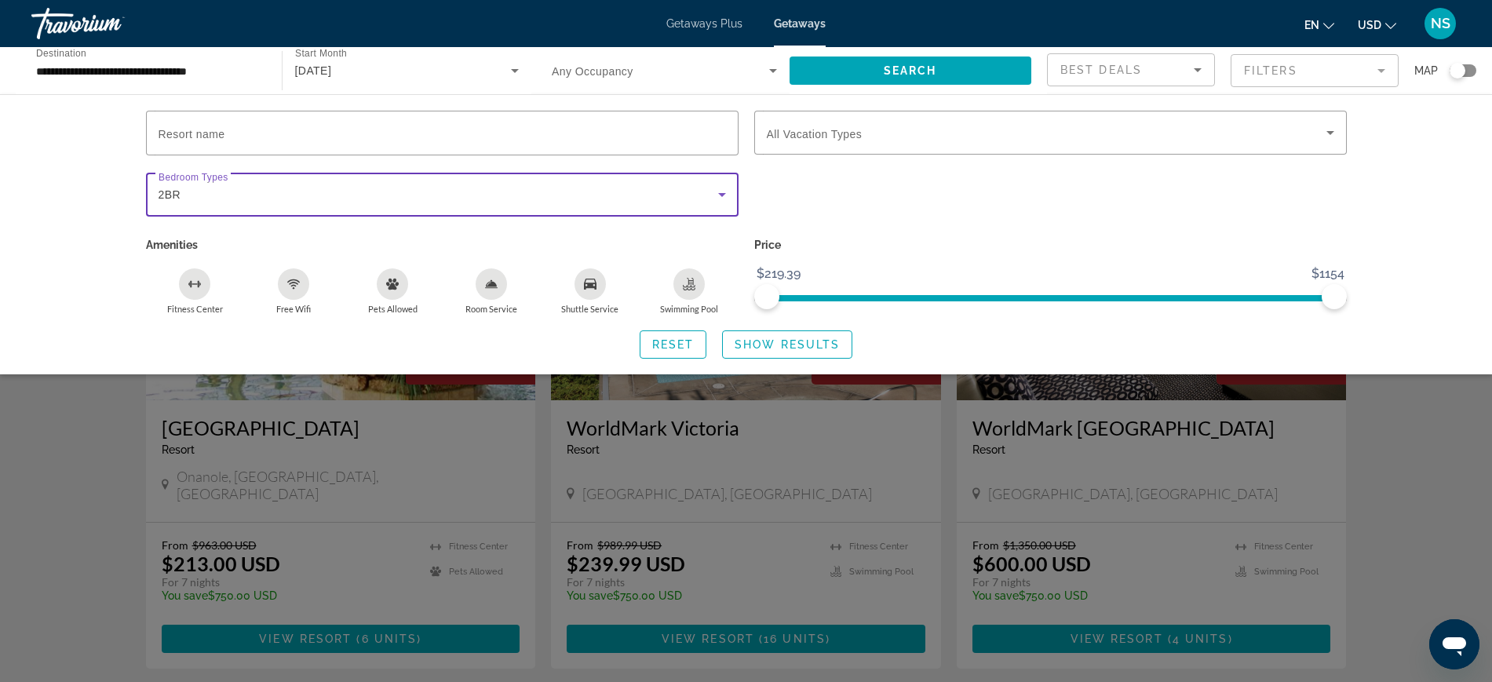
click at [727, 189] on icon "Search widget" at bounding box center [721, 194] width 19 height 19
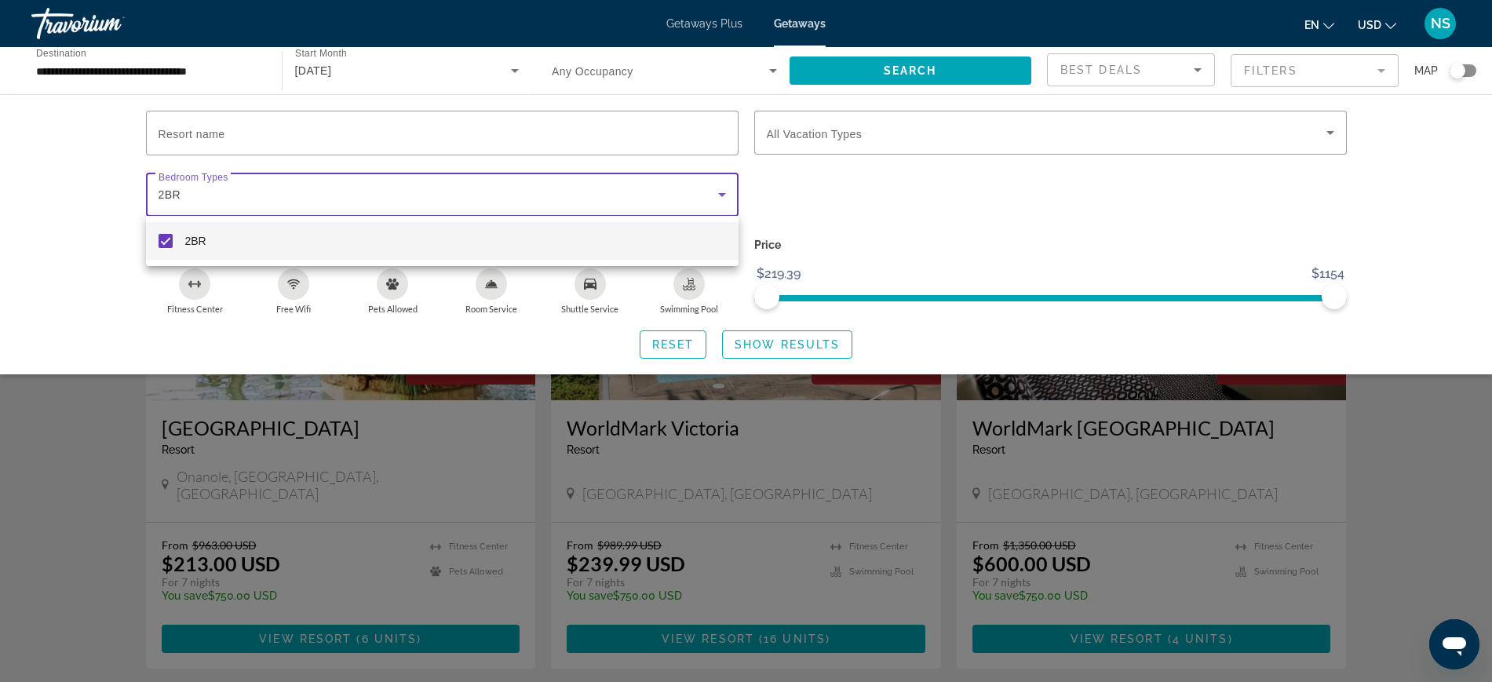
click at [673, 332] on div at bounding box center [746, 341] width 1492 height 682
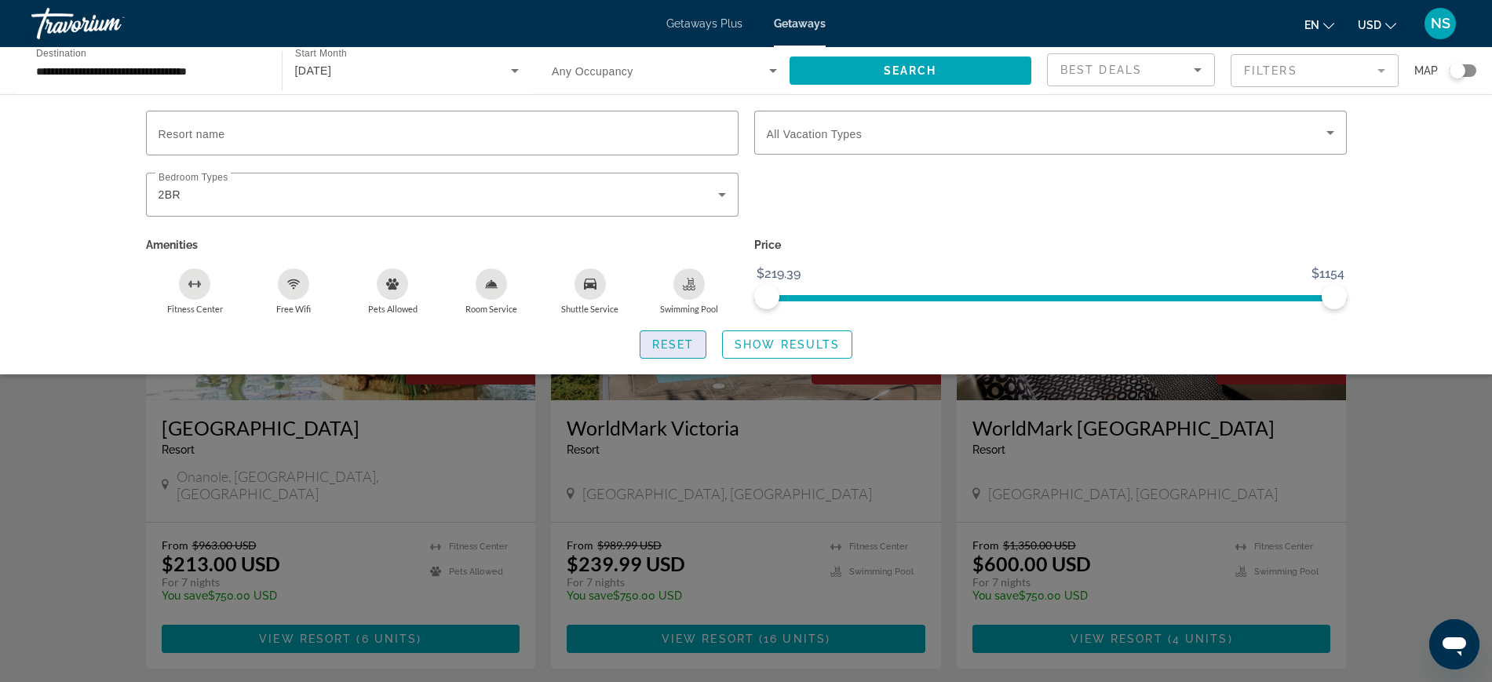
click at [672, 344] on span "Reset" at bounding box center [673, 344] width 42 height 13
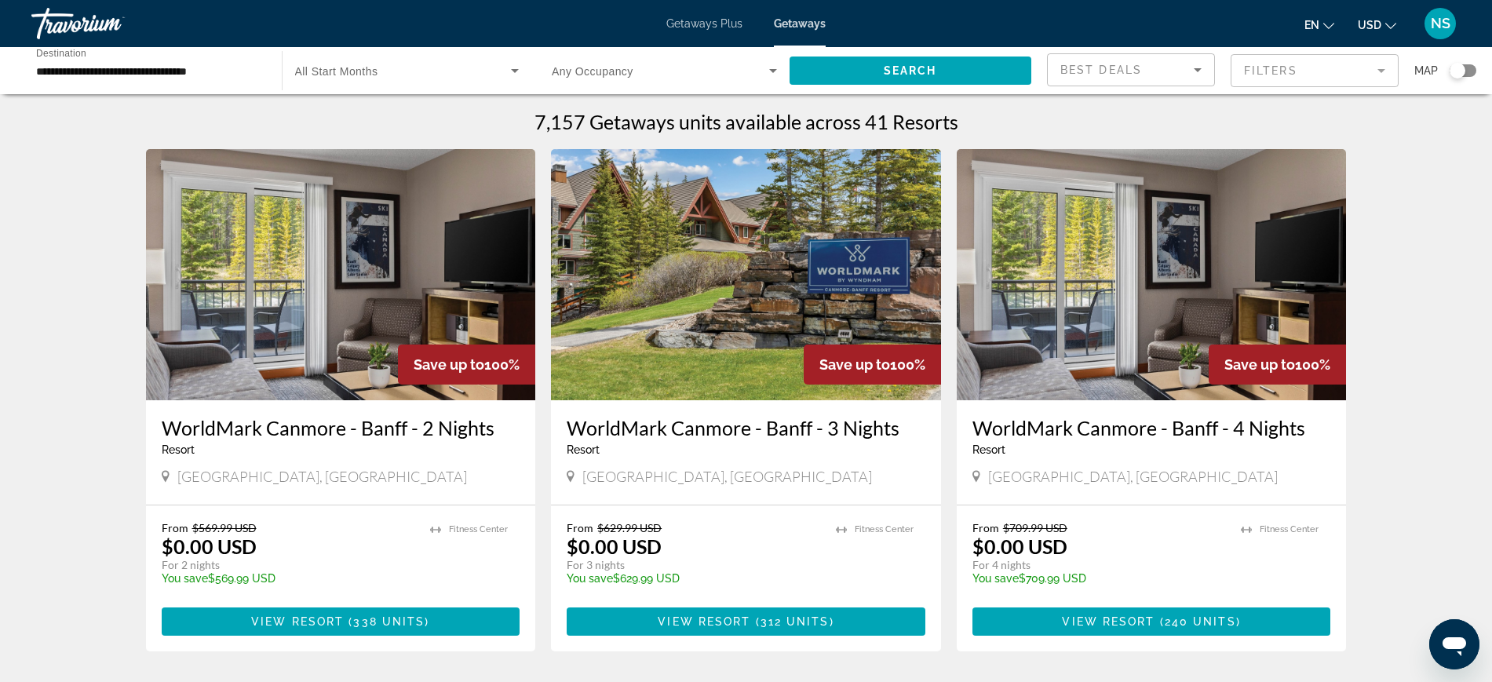
click at [1266, 78] on mat-form-field "Filters" at bounding box center [1314, 70] width 168 height 33
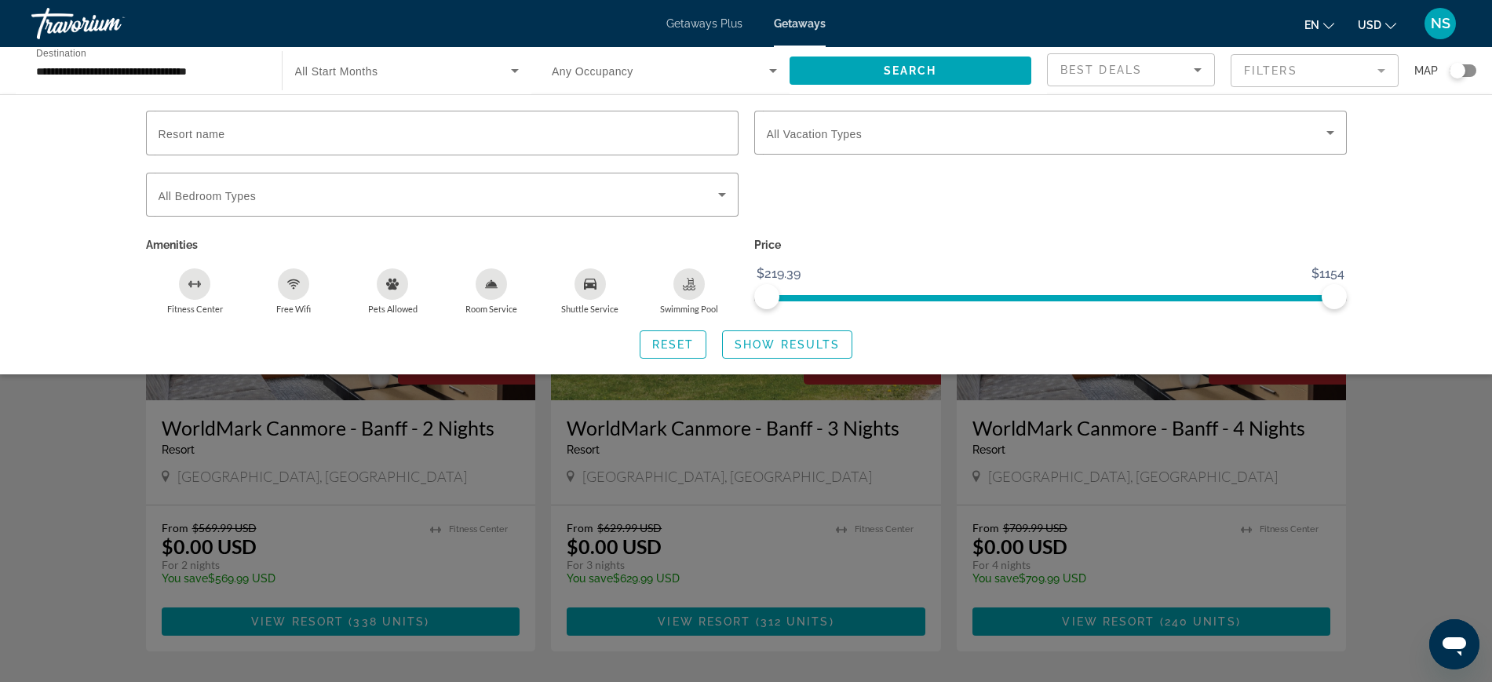
click at [321, 69] on span "All Start Months" at bounding box center [336, 71] width 83 height 13
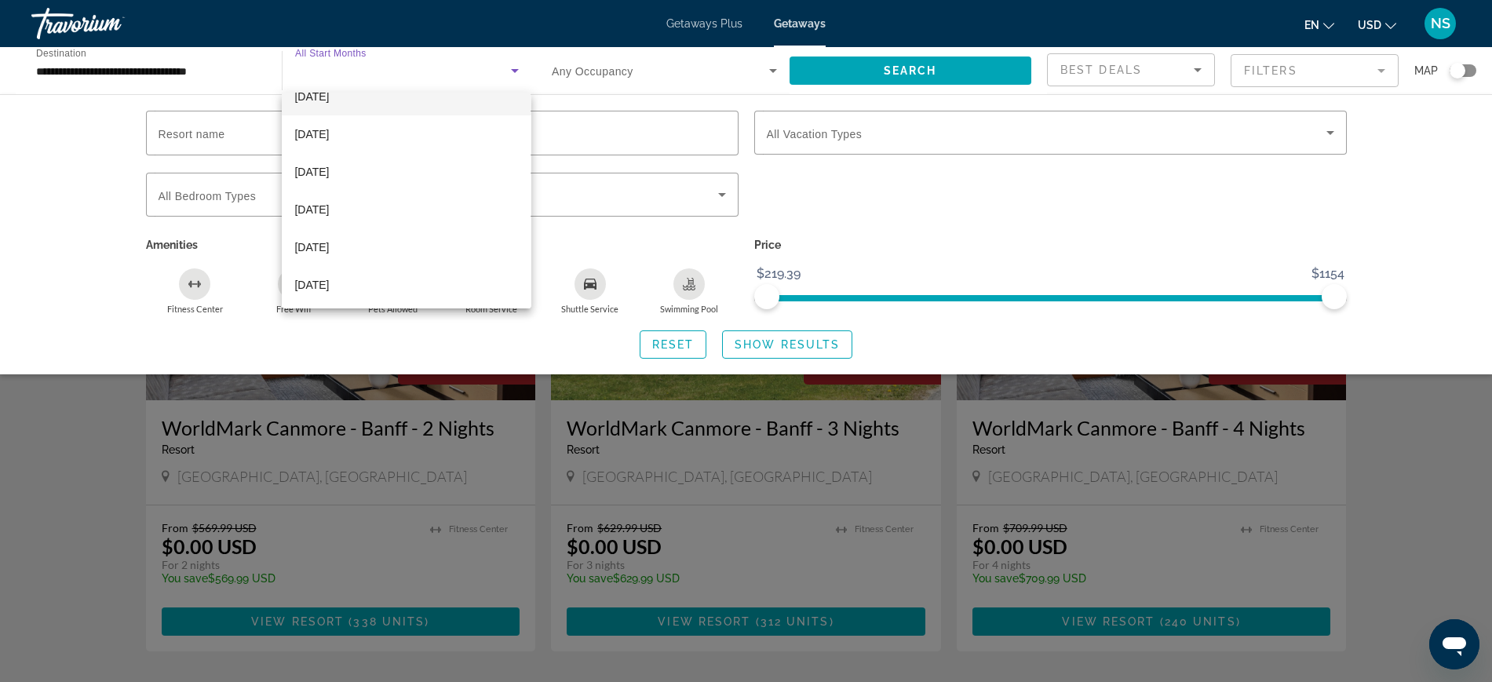
scroll to position [136, 0]
click at [329, 201] on span "[DATE]" at bounding box center [311, 208] width 35 height 19
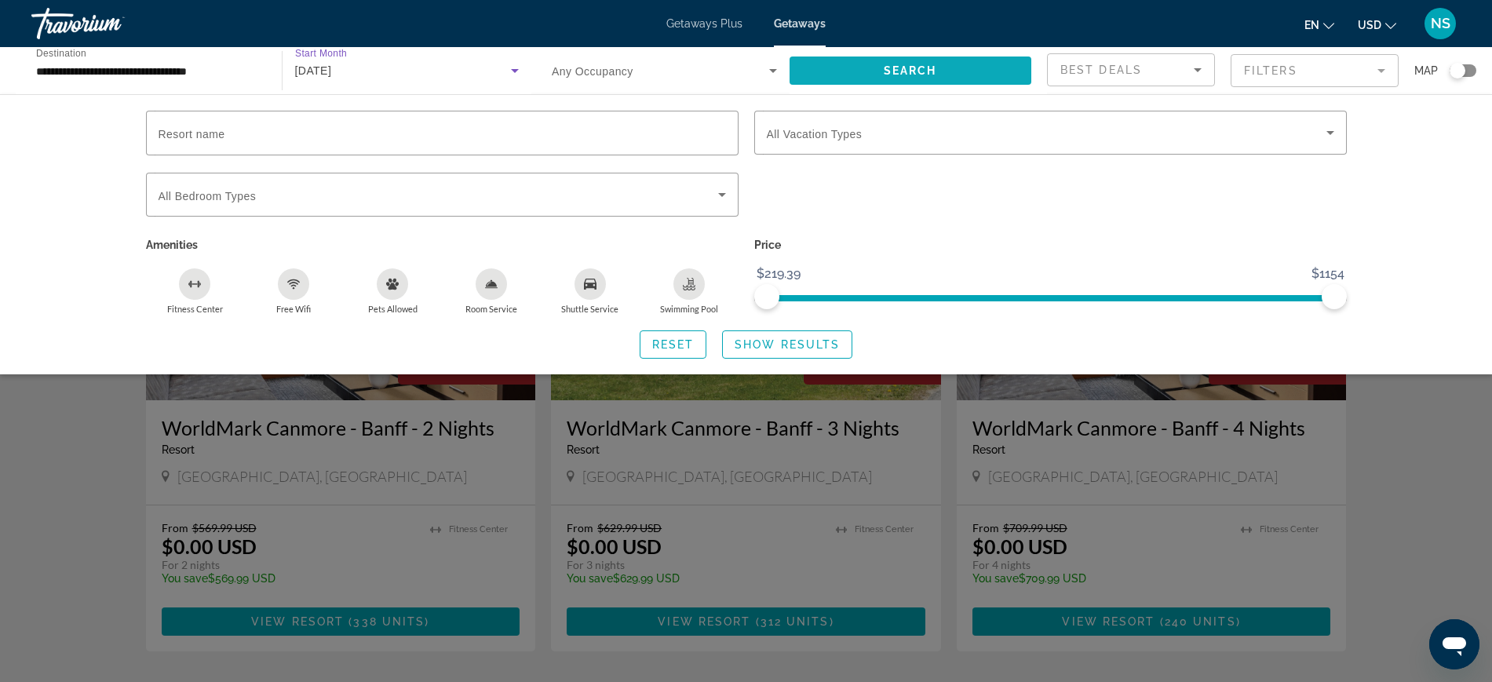
click at [921, 65] on span "Search" at bounding box center [910, 70] width 53 height 13
click at [1386, 489] on div "Search widget" at bounding box center [746, 458] width 1492 height 446
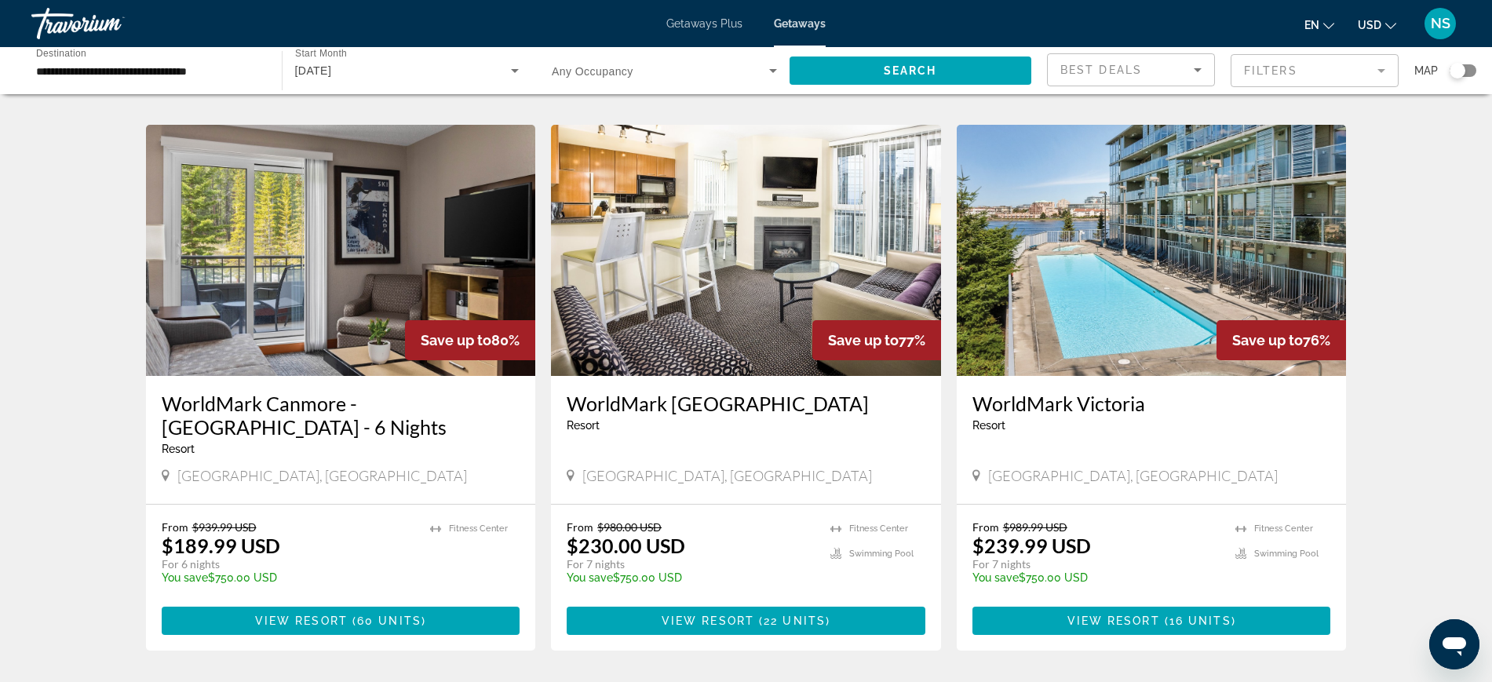
scroll to position [1765, 0]
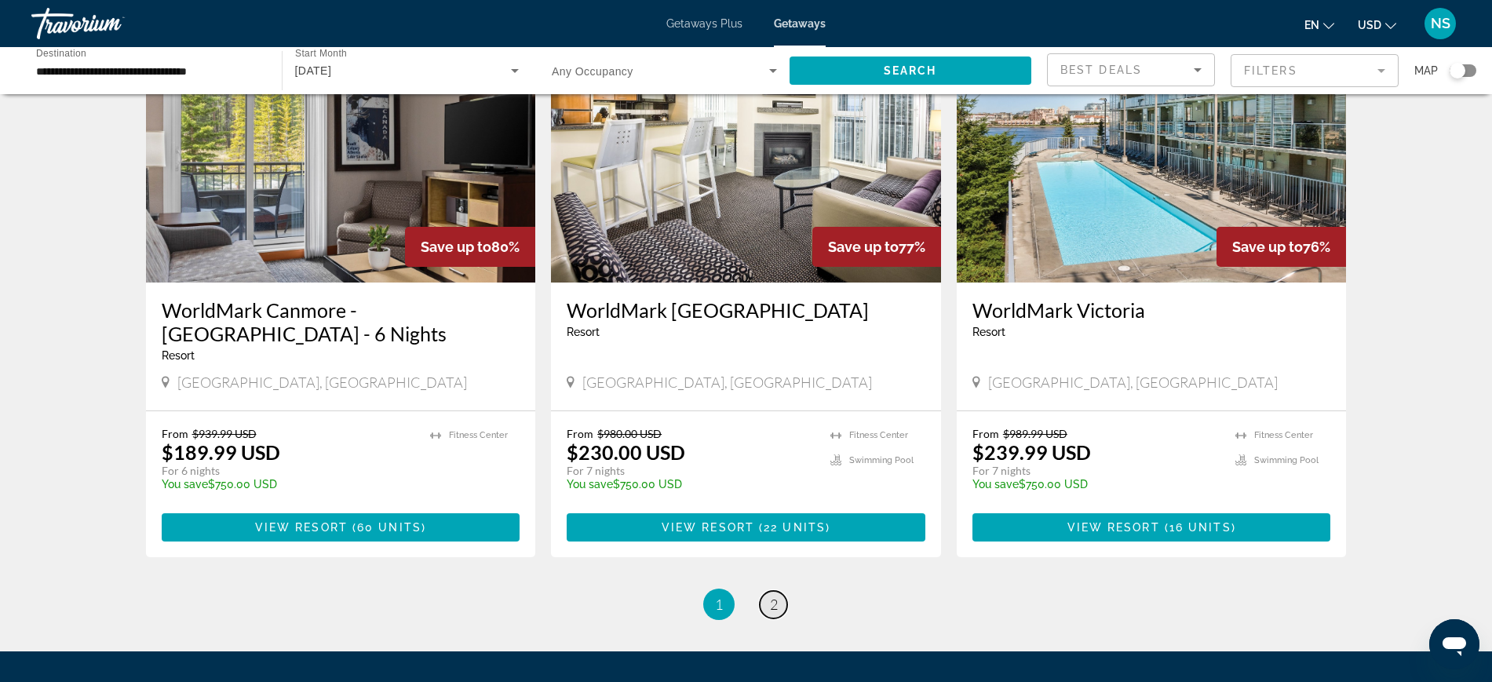
click at [771, 596] on span "2" at bounding box center [774, 604] width 8 height 17
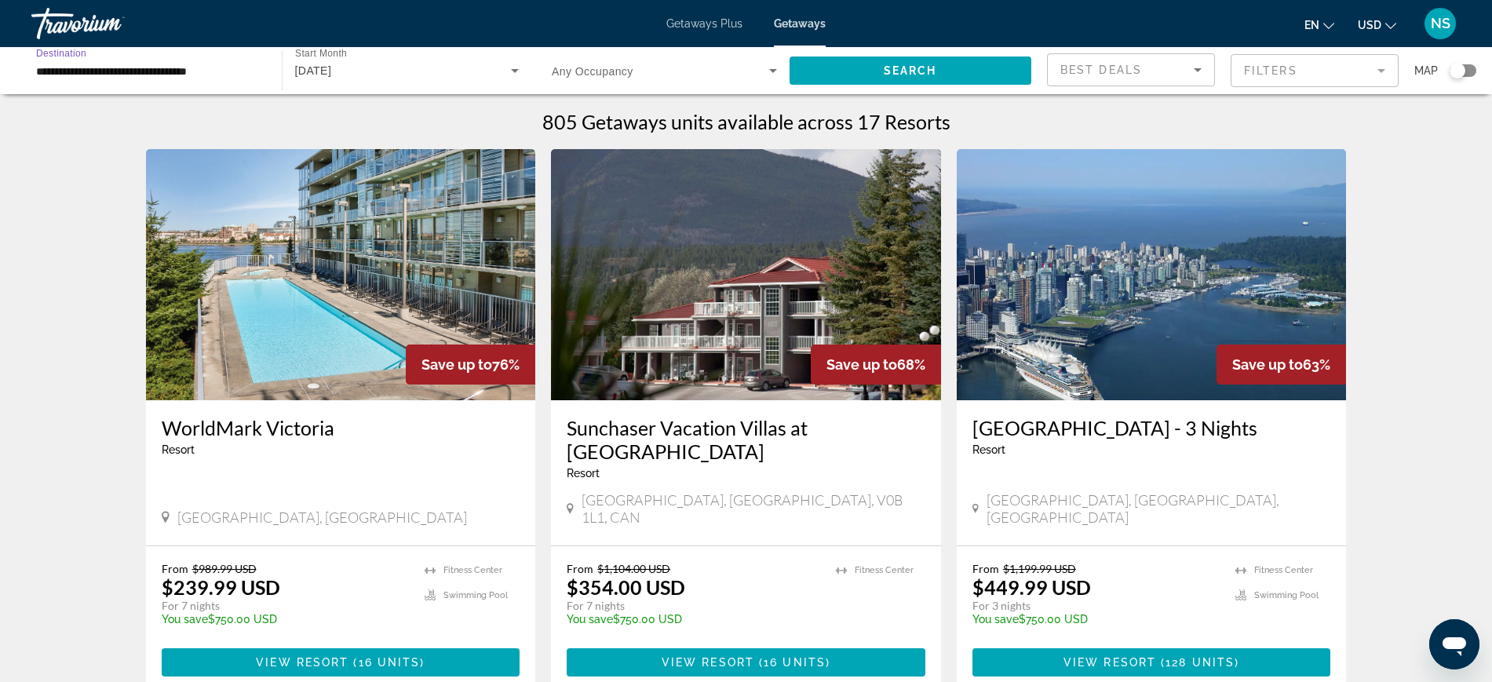
click at [117, 68] on input "**********" at bounding box center [148, 71] width 225 height 19
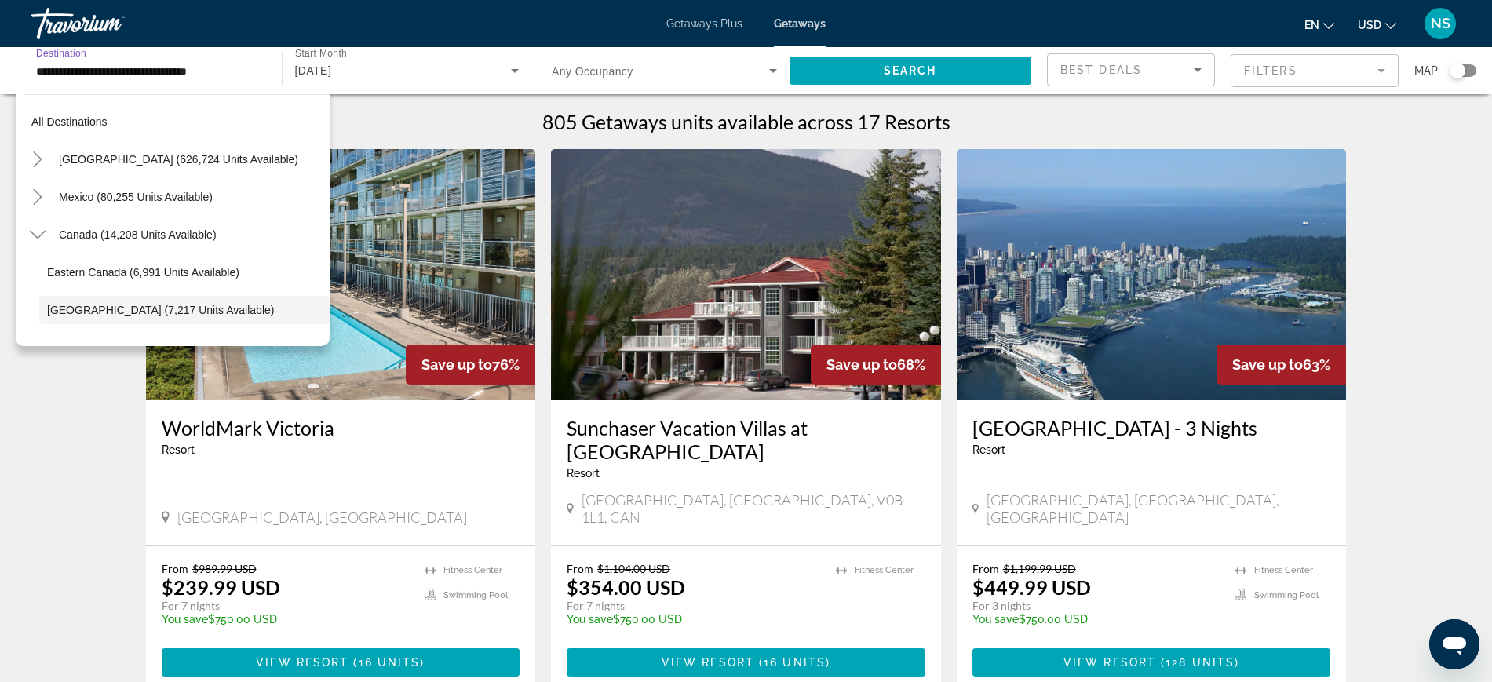
scroll to position [93, 0]
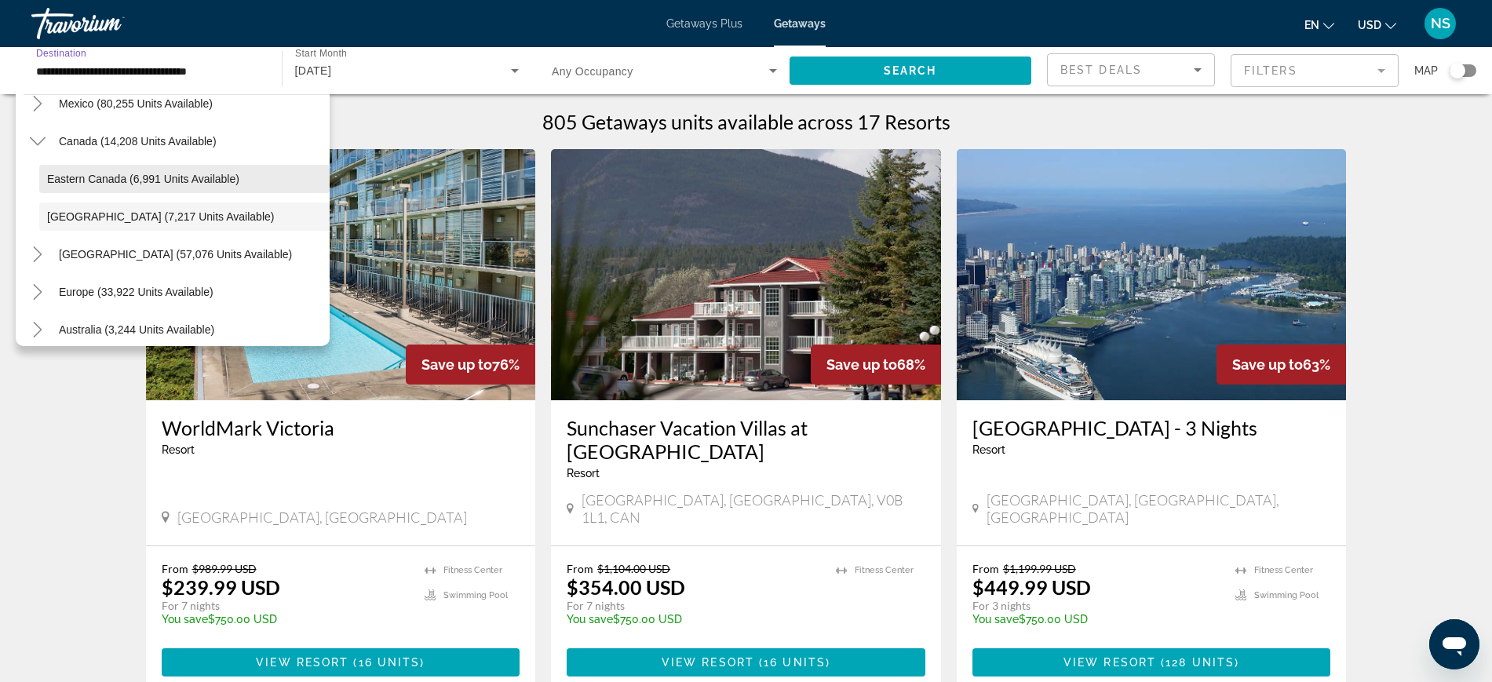
click at [100, 180] on span "Eastern Canada (6,991 units available)" at bounding box center [143, 179] width 192 height 13
type input "**********"
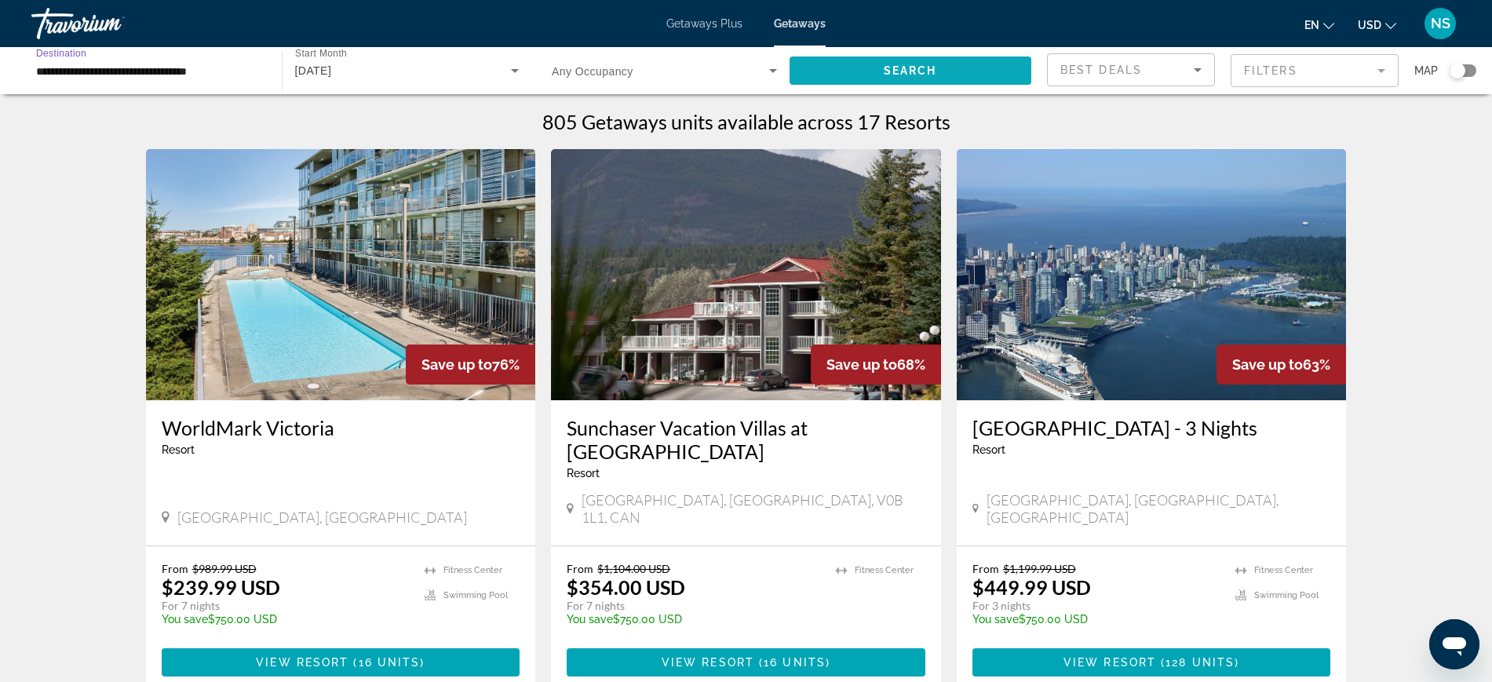
click at [915, 66] on span "Search" at bounding box center [910, 70] width 53 height 13
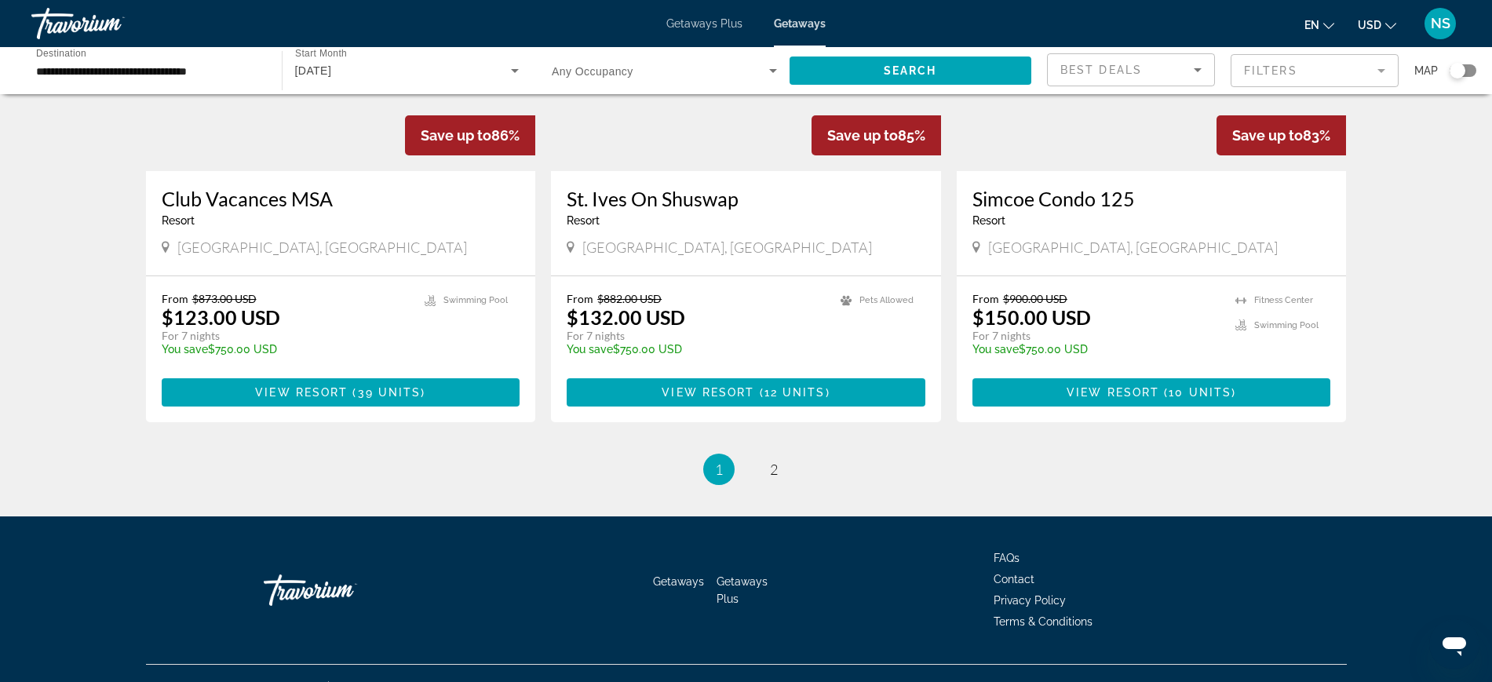
scroll to position [1864, 0]
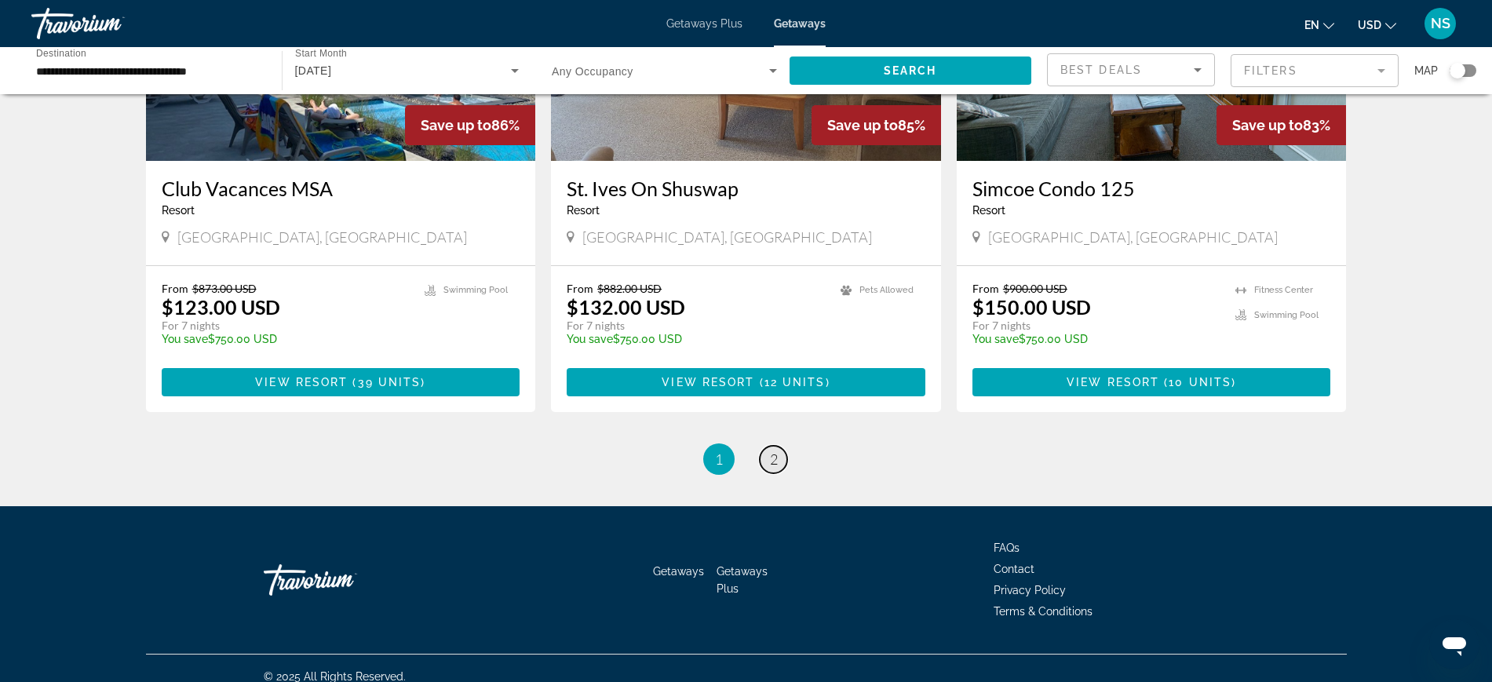
click at [770, 456] on span "2" at bounding box center [774, 458] width 8 height 17
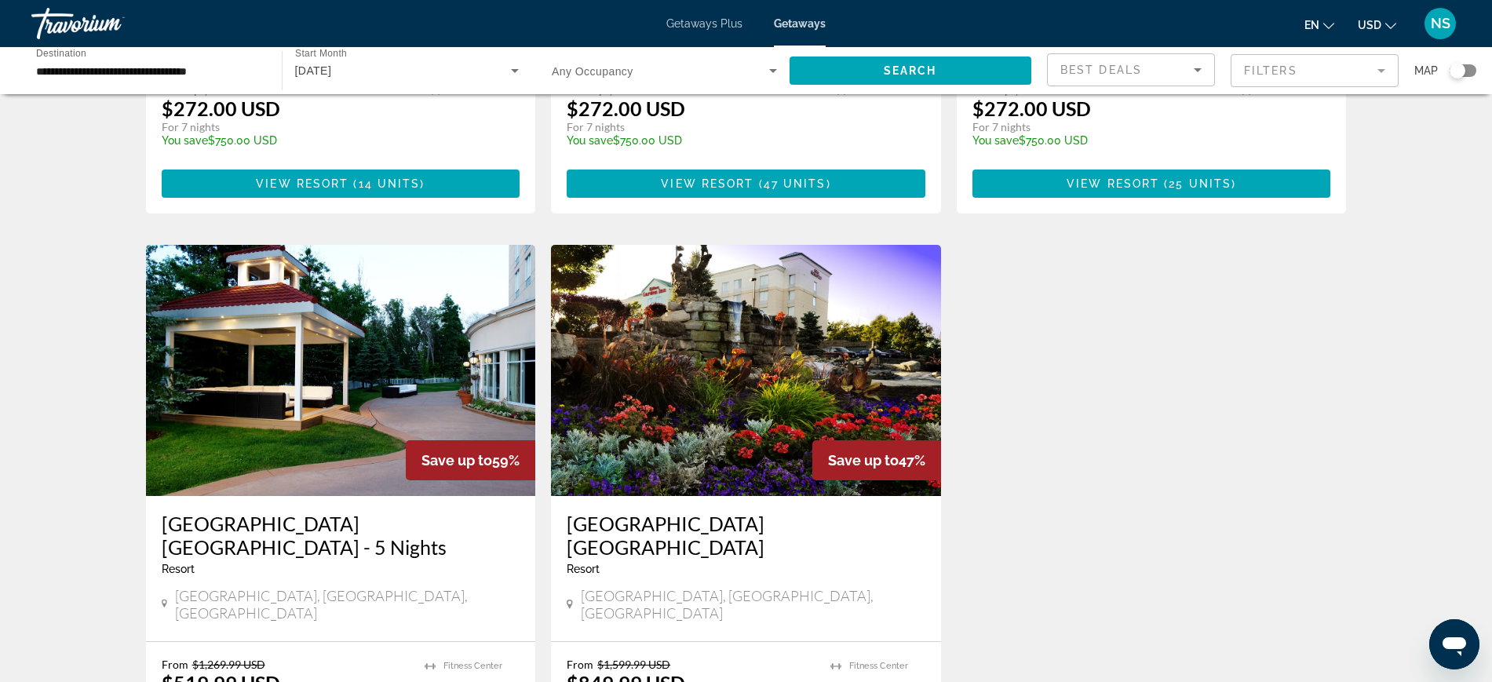
scroll to position [1927, 0]
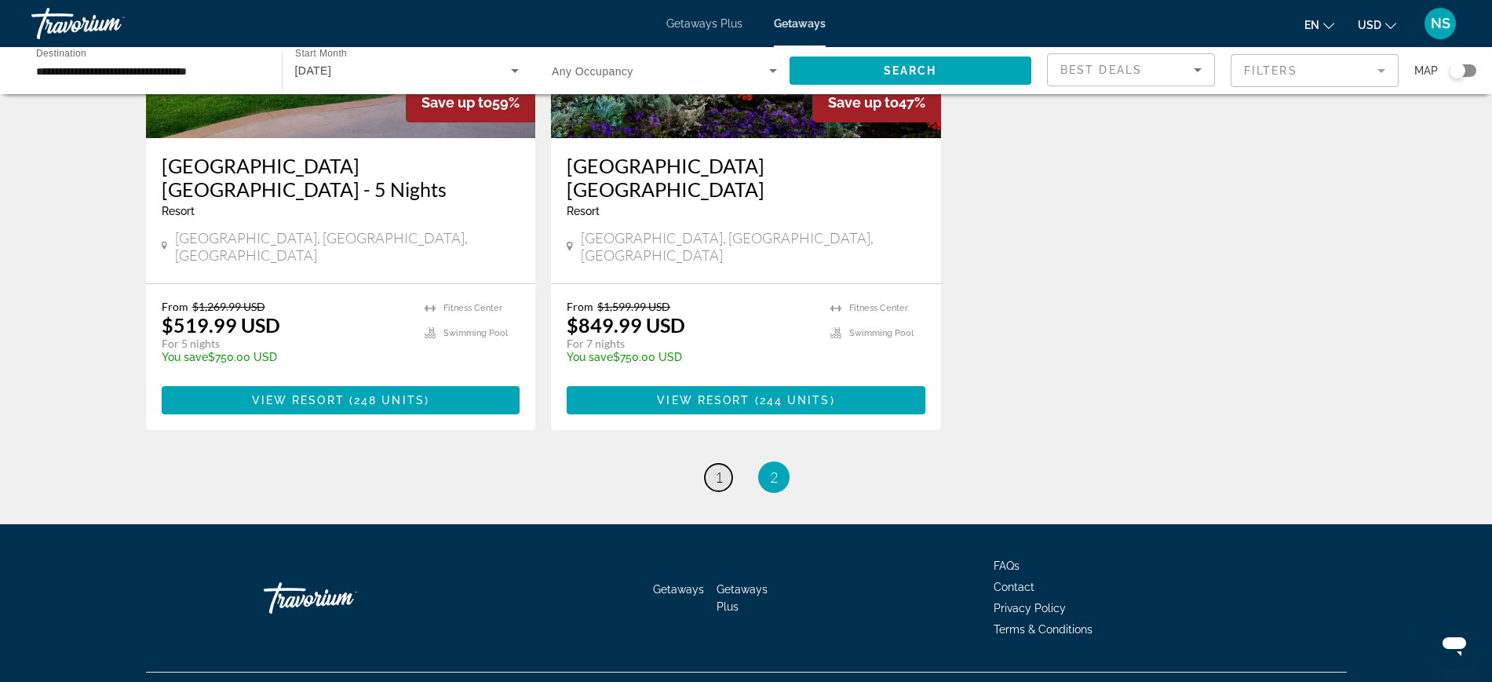
click at [717, 468] on span "1" at bounding box center [719, 476] width 8 height 17
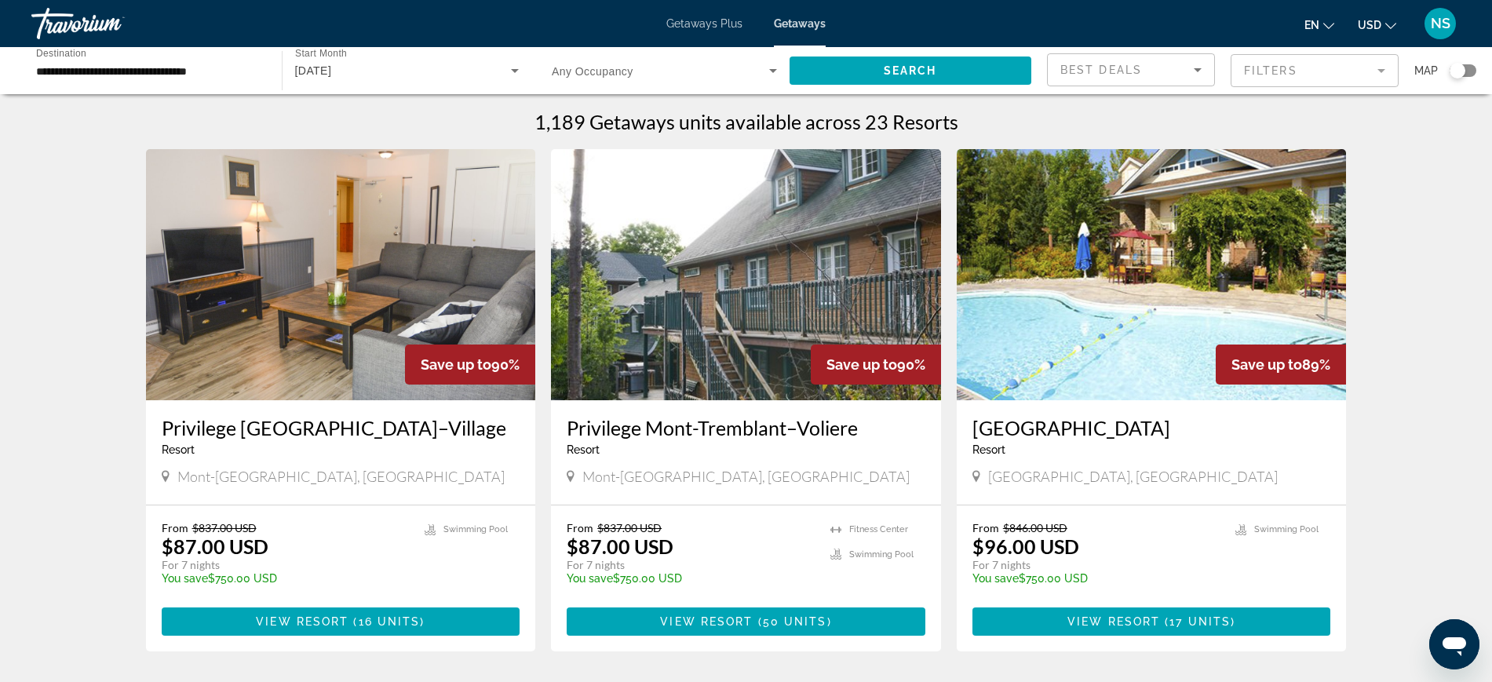
click at [1453, 73] on div "Search widget" at bounding box center [1457, 71] width 16 height 16
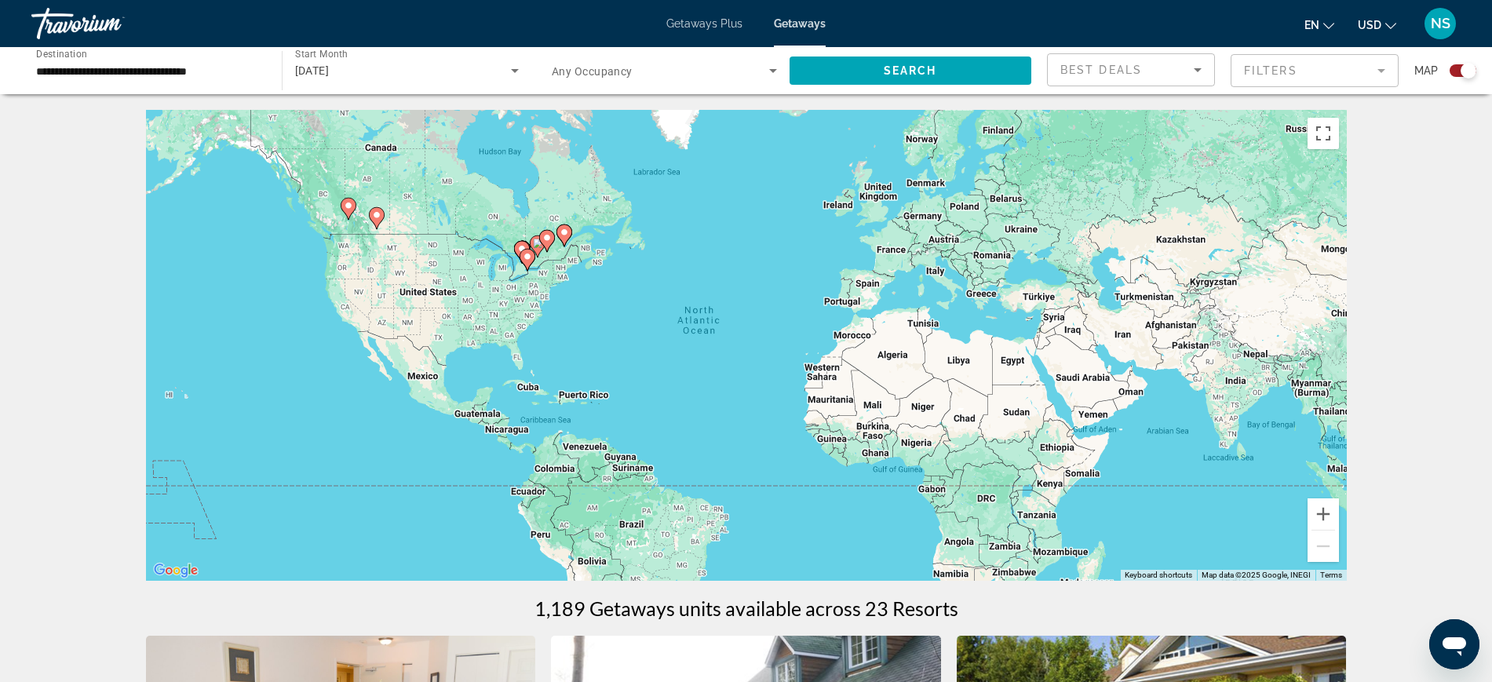
click at [567, 295] on div "To activate drag with keyboard, press Alt + Enter. Once in keyboard drag state,…" at bounding box center [746, 345] width 1201 height 471
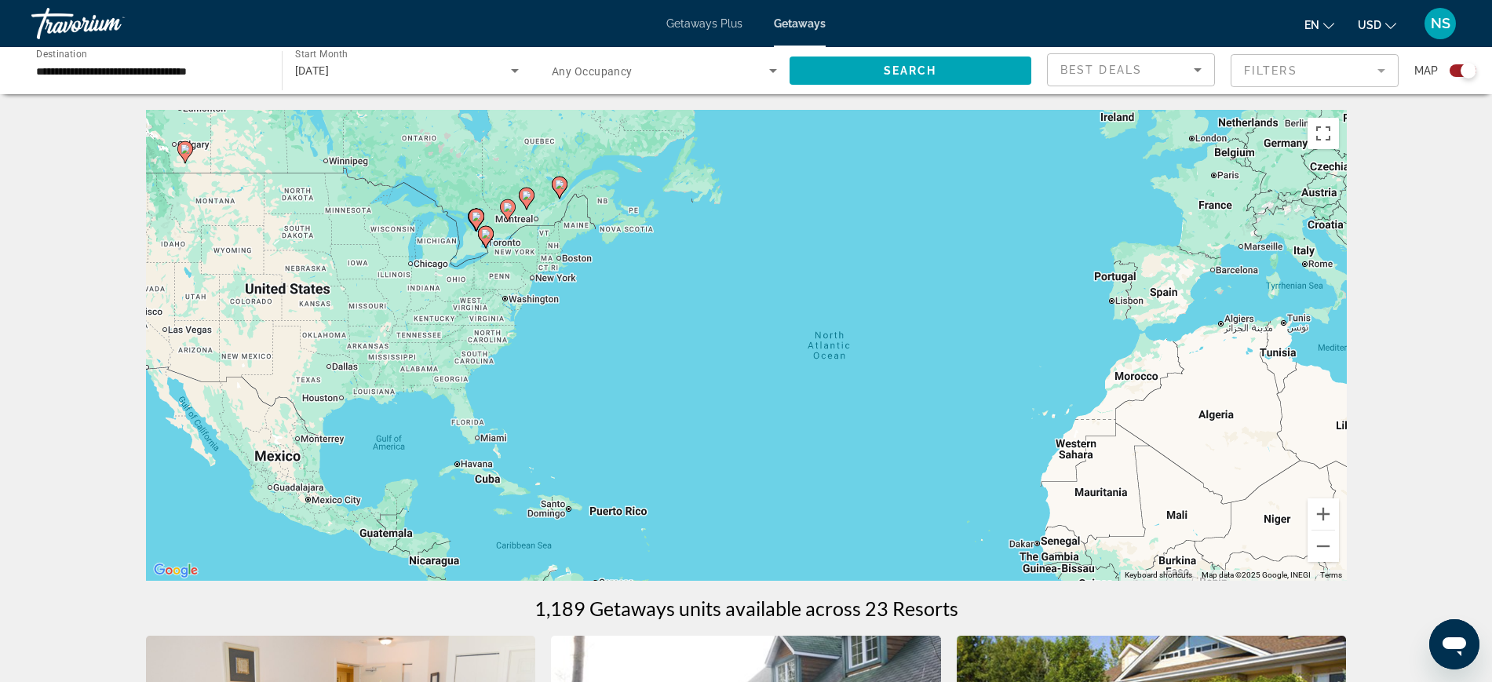
click at [563, 268] on div "To activate drag with keyboard, press Alt + Enter. Once in keyboard drag state,…" at bounding box center [746, 345] width 1201 height 471
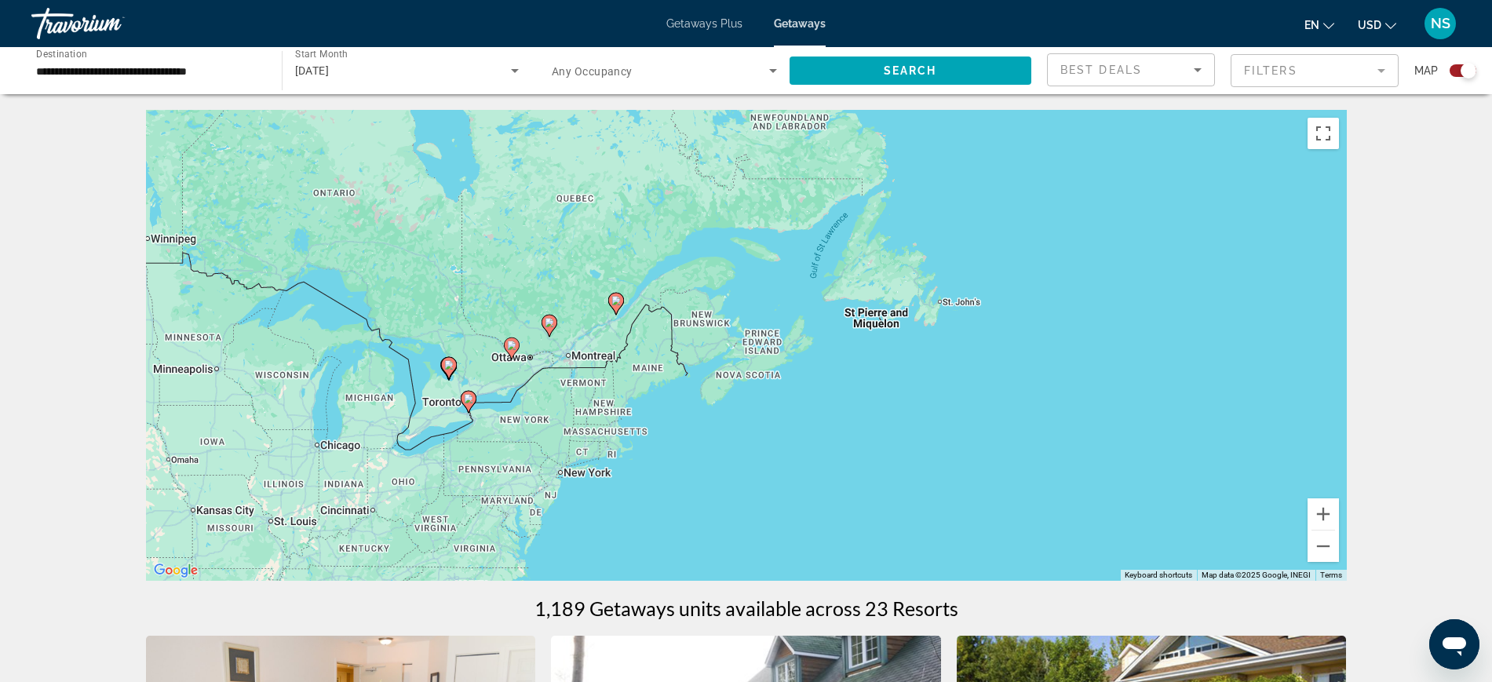
drag, startPoint x: 571, startPoint y: 228, endPoint x: 640, endPoint y: 450, distance: 233.3
click at [640, 453] on div "To activate drag with keyboard, press Alt + Enter. Once in keyboard drag state,…" at bounding box center [746, 345] width 1201 height 471
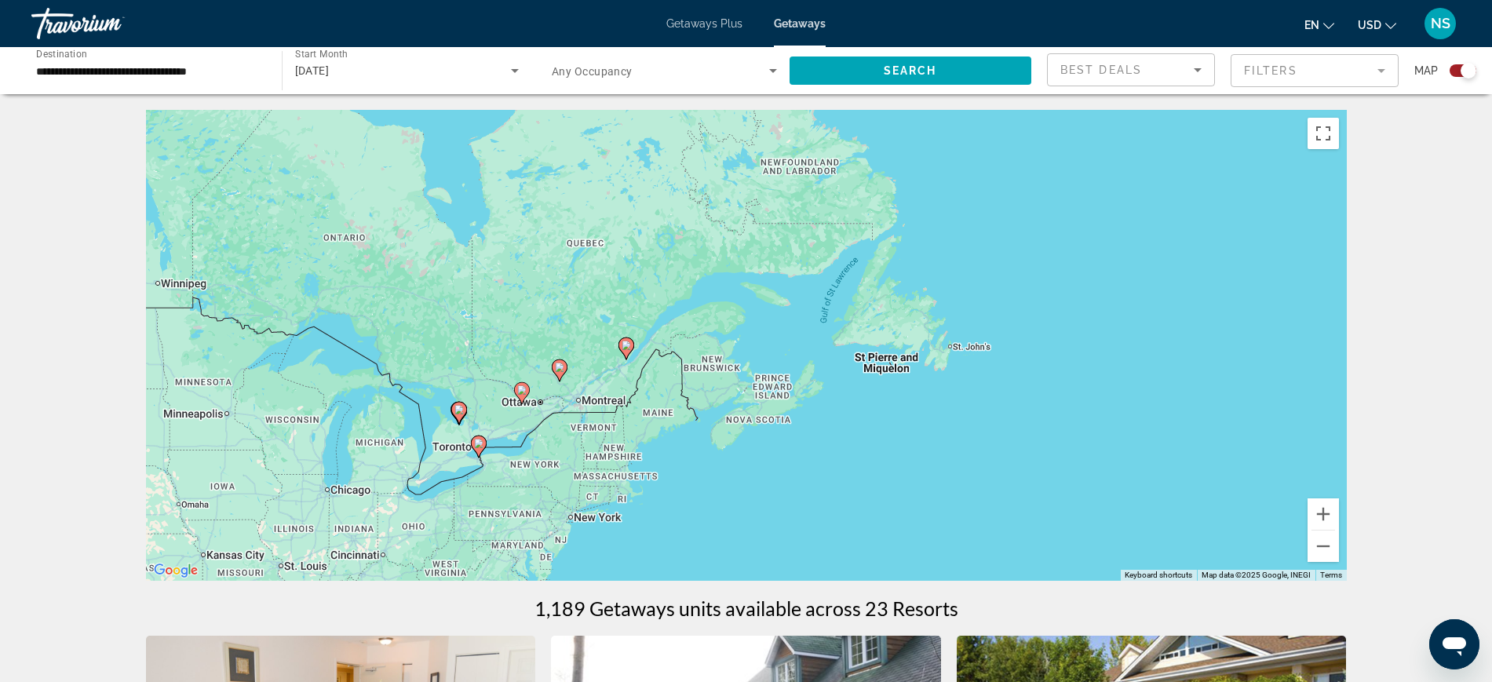
click at [653, 388] on div "To activate drag with keyboard, press Alt + Enter. Once in keyboard drag state,…" at bounding box center [746, 345] width 1201 height 471
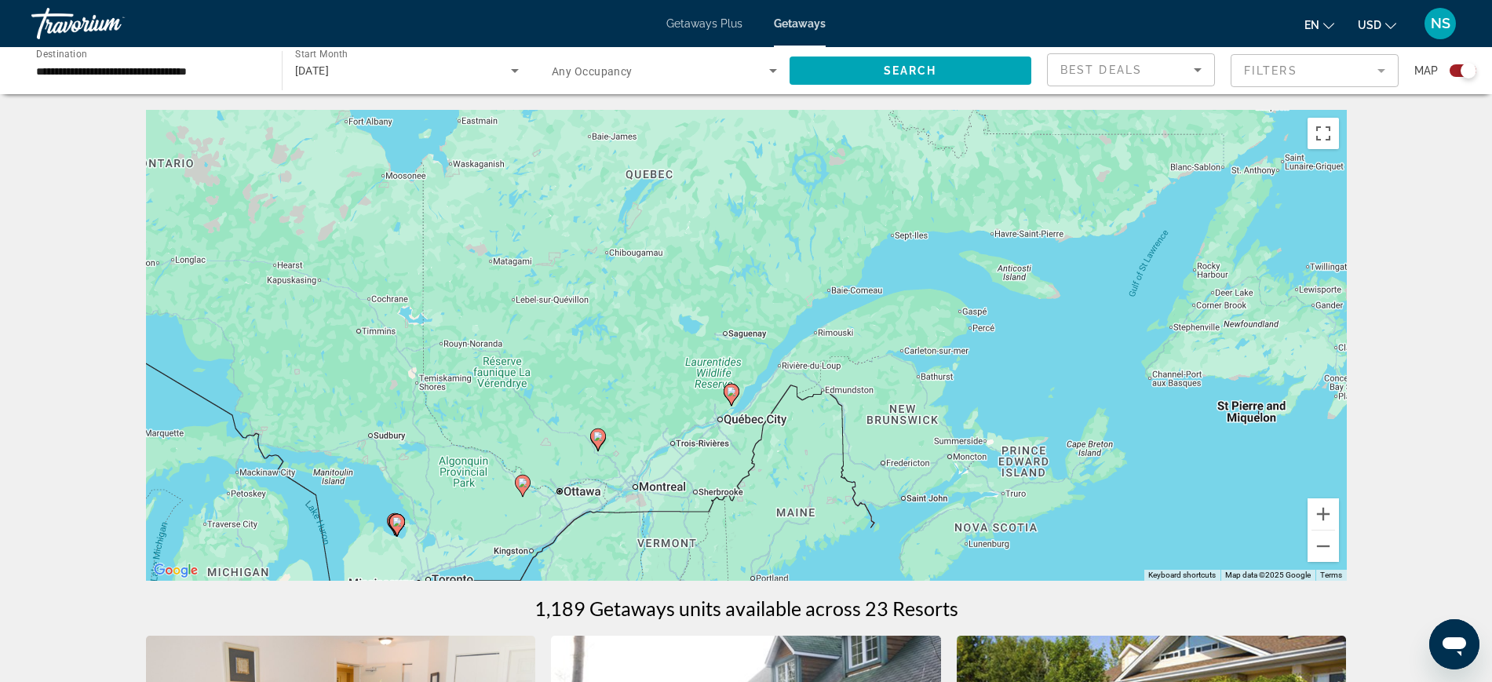
drag, startPoint x: 595, startPoint y: 388, endPoint x: 731, endPoint y: 469, distance: 158.7
click at [731, 469] on div "To activate drag with keyboard, press Alt + Enter. Once in keyboard drag state,…" at bounding box center [746, 345] width 1201 height 471
click at [656, 467] on div "To activate drag with keyboard, press Alt + Enter. Once in keyboard drag state,…" at bounding box center [746, 345] width 1201 height 471
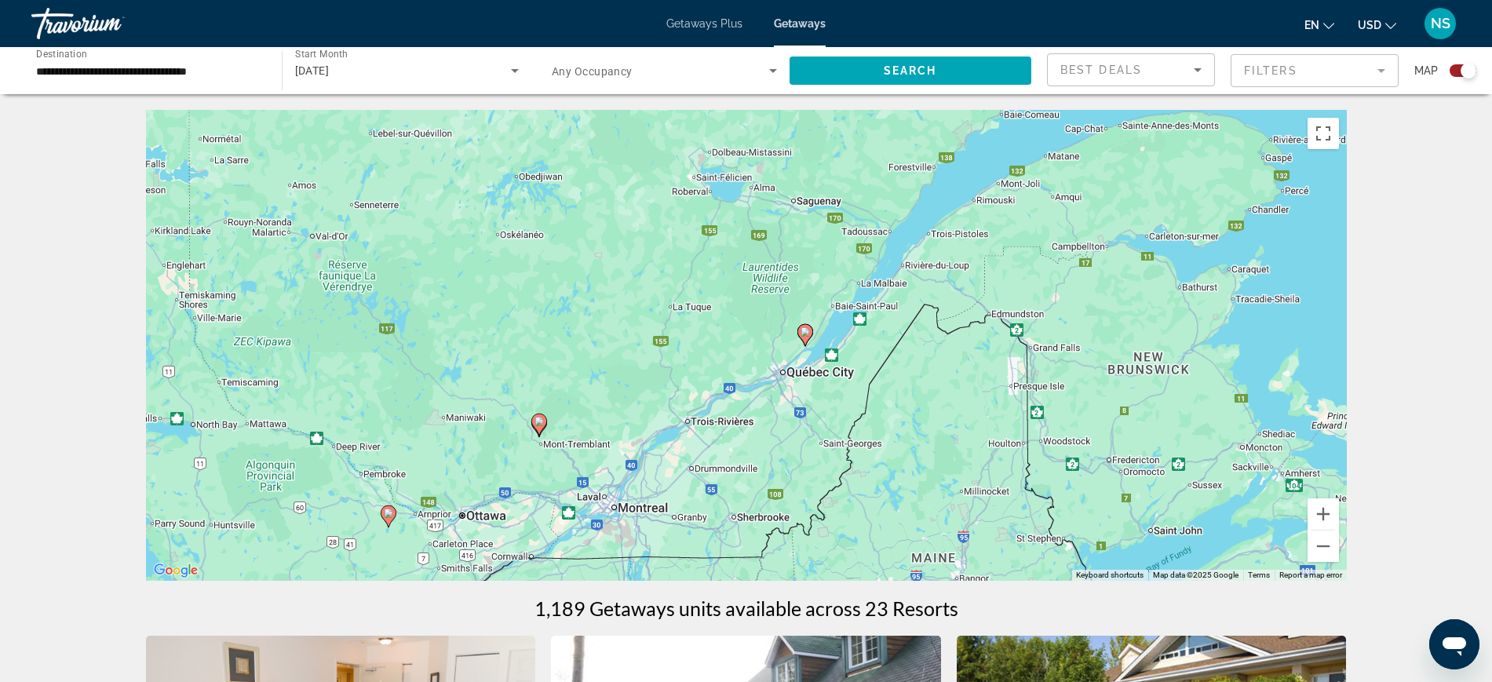
click at [603, 455] on div "To activate drag with keyboard, press Alt + Enter. Once in keyboard drag state,…" at bounding box center [746, 345] width 1201 height 471
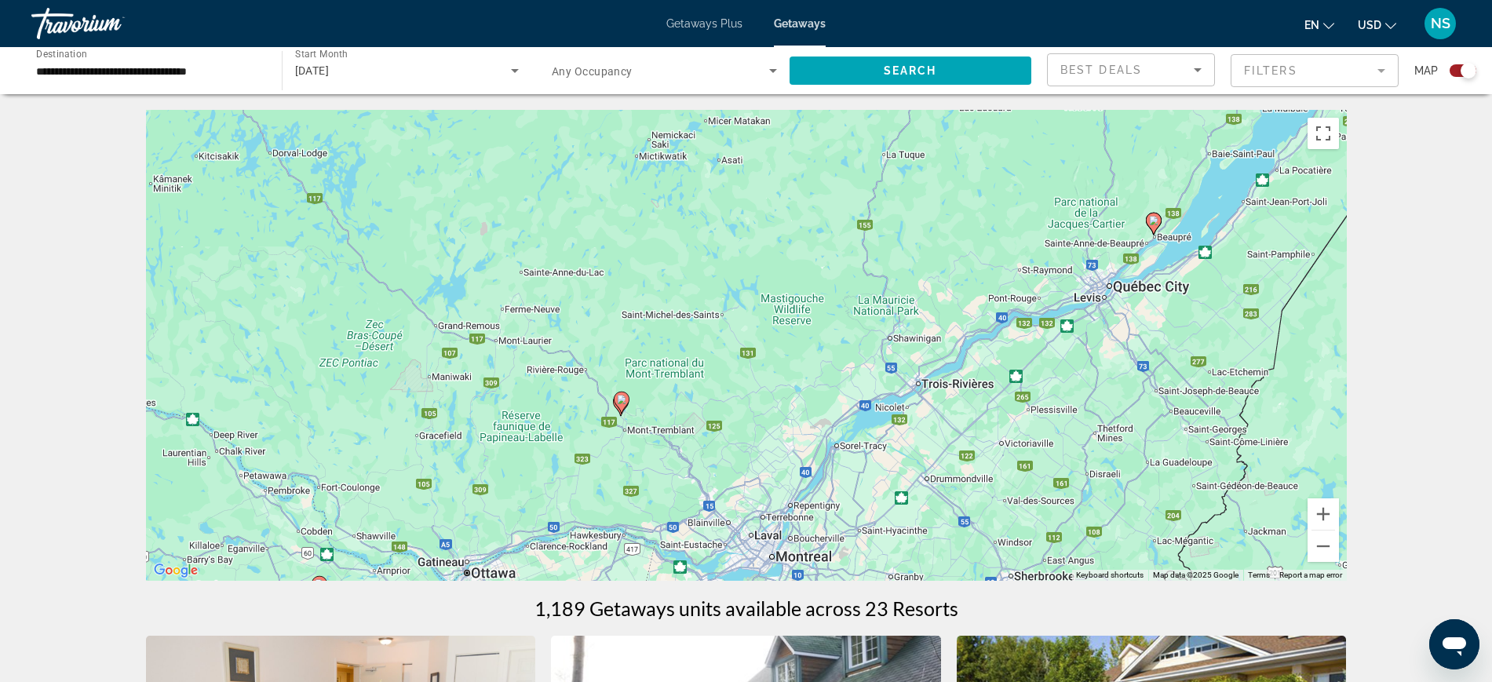
drag, startPoint x: 557, startPoint y: 409, endPoint x: 762, endPoint y: 409, distance: 204.8
click at [762, 409] on div "To activate drag with keyboard, press Alt + Enter. Once in keyboard drag state,…" at bounding box center [746, 345] width 1201 height 471
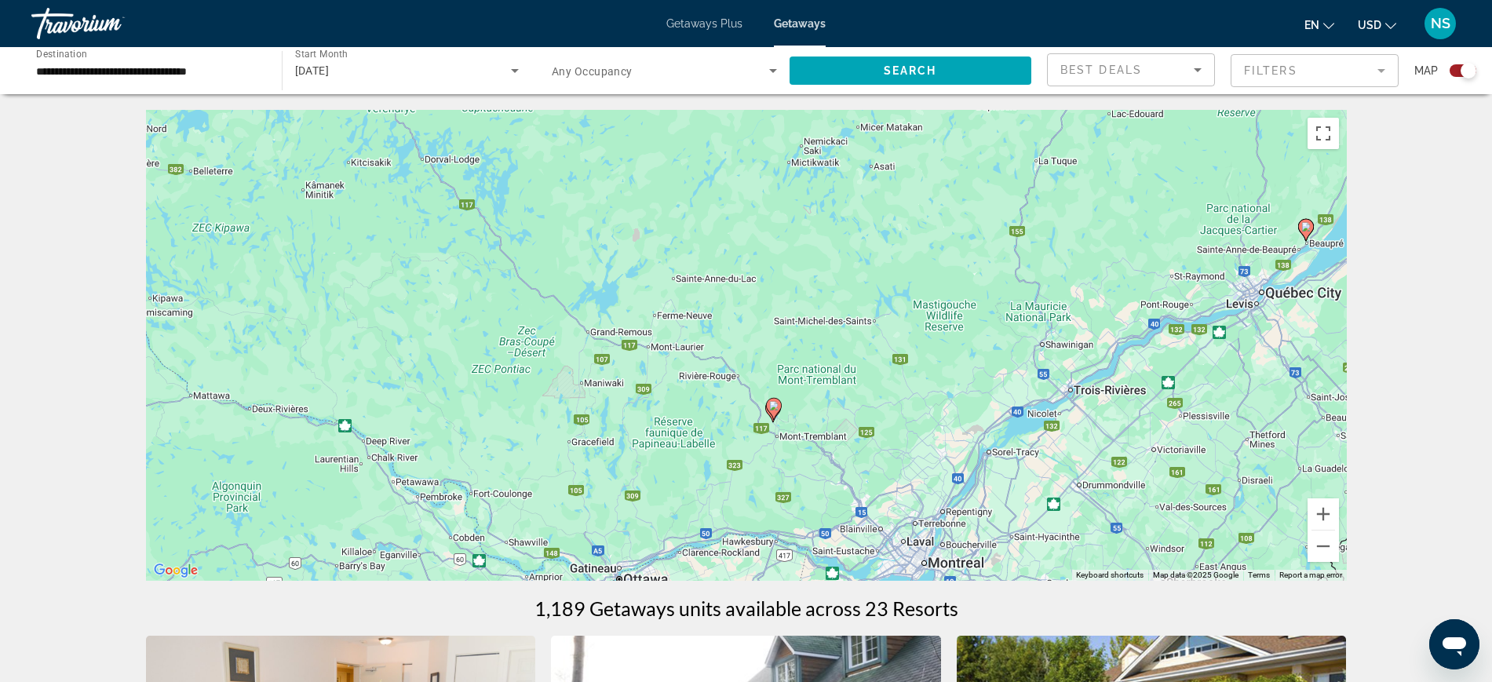
click at [772, 485] on div "To activate drag with keyboard, press Alt + Enter. Once in keyboard drag state,…" at bounding box center [746, 345] width 1201 height 471
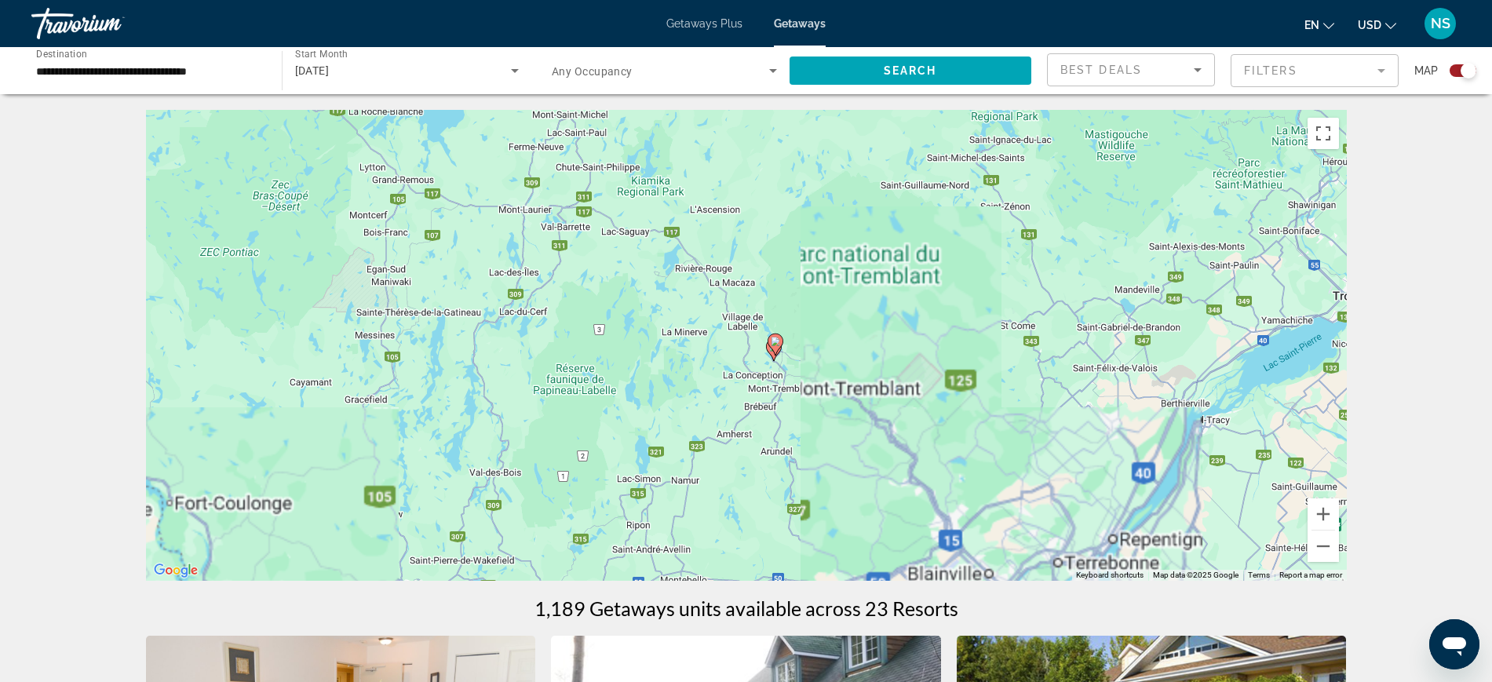
click at [742, 439] on div "To activate drag with keyboard, press Alt + Enter. Once in keyboard drag state,…" at bounding box center [746, 345] width 1201 height 471
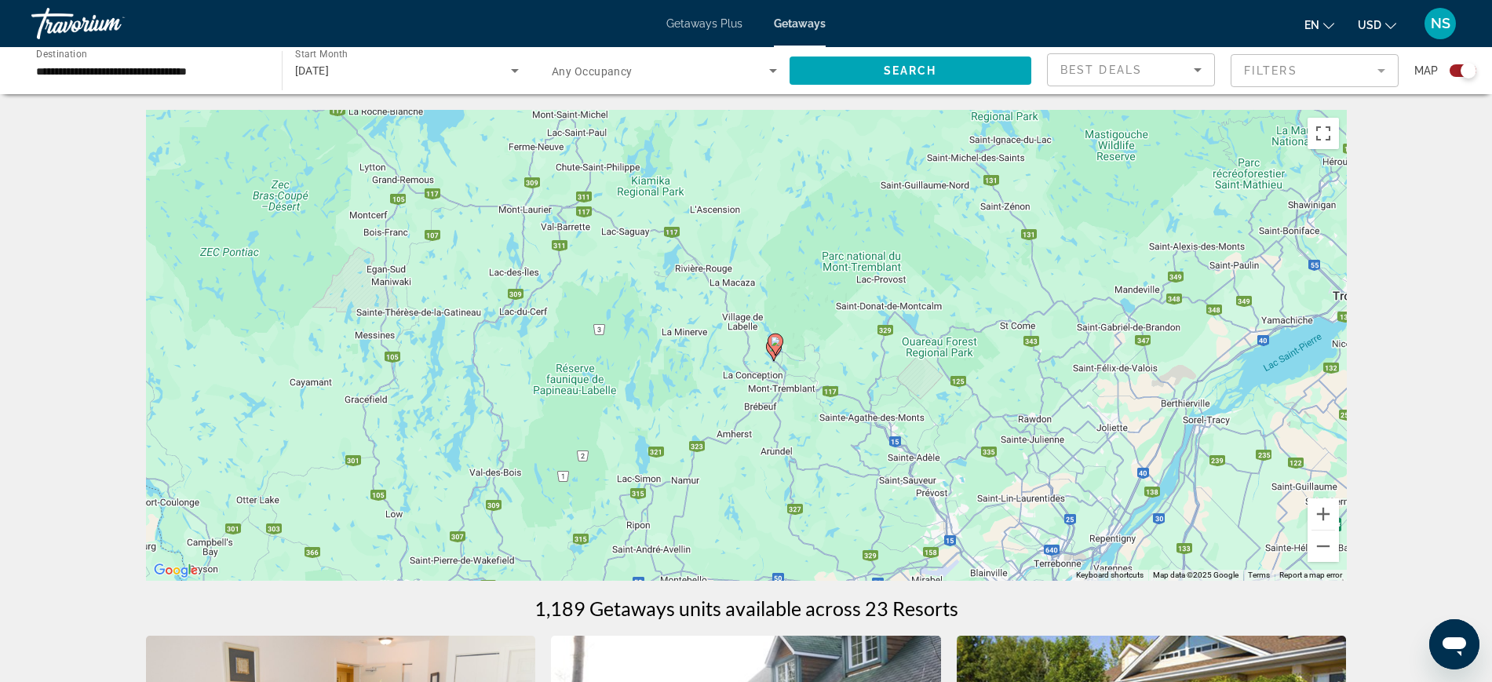
click at [742, 439] on div "To activate drag with keyboard, press Alt + Enter. Once in keyboard drag state,…" at bounding box center [746, 345] width 1201 height 471
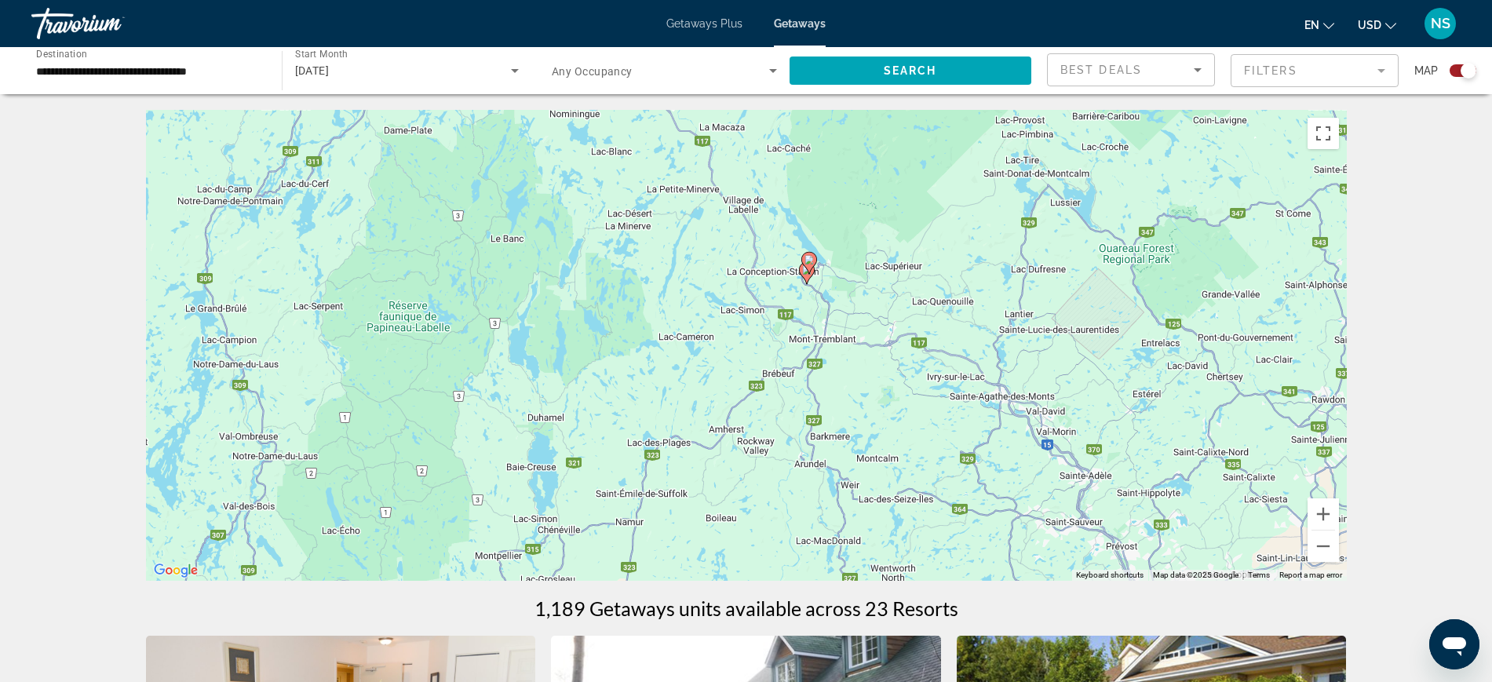
click at [738, 327] on div "To activate drag with keyboard, press Alt + Enter. Once in keyboard drag state,…" at bounding box center [746, 345] width 1201 height 471
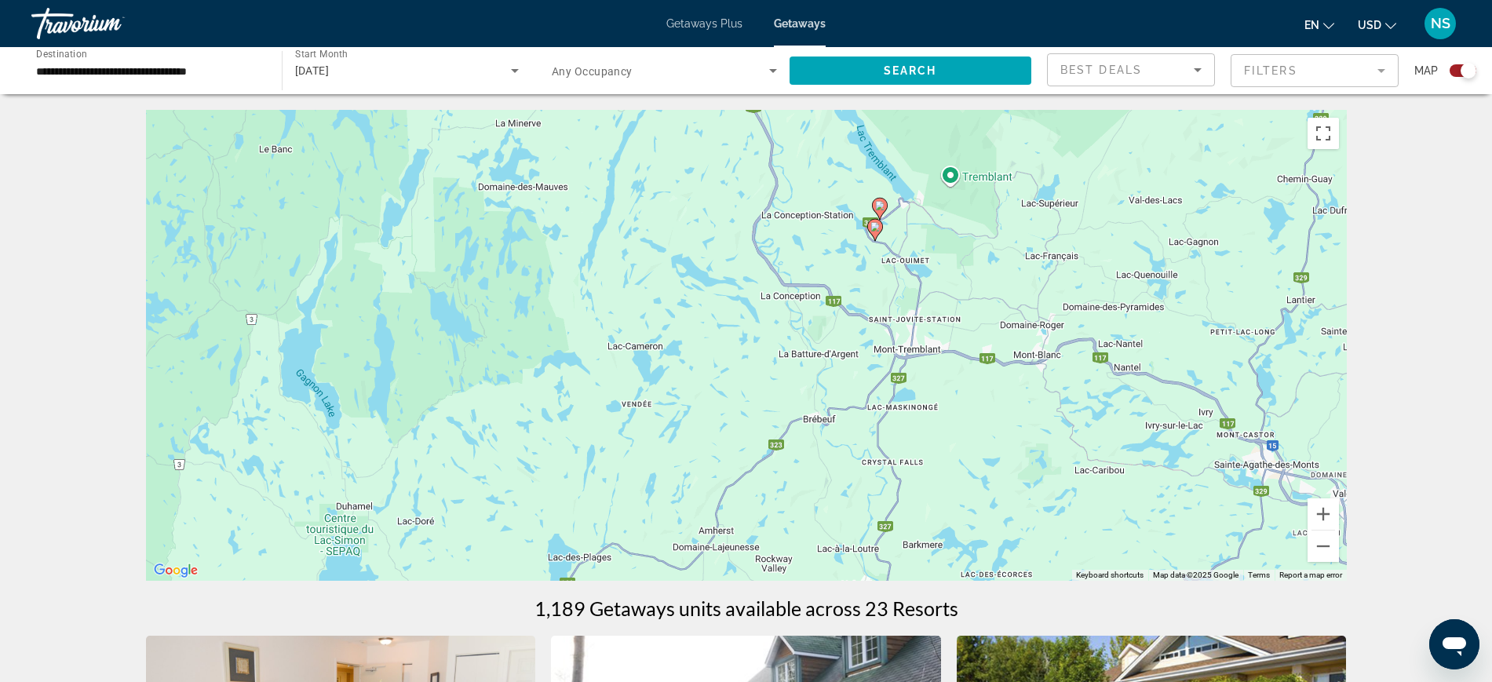
click at [793, 263] on div "To activate drag with keyboard, press Alt + Enter. Once in keyboard drag state,…" at bounding box center [746, 345] width 1201 height 471
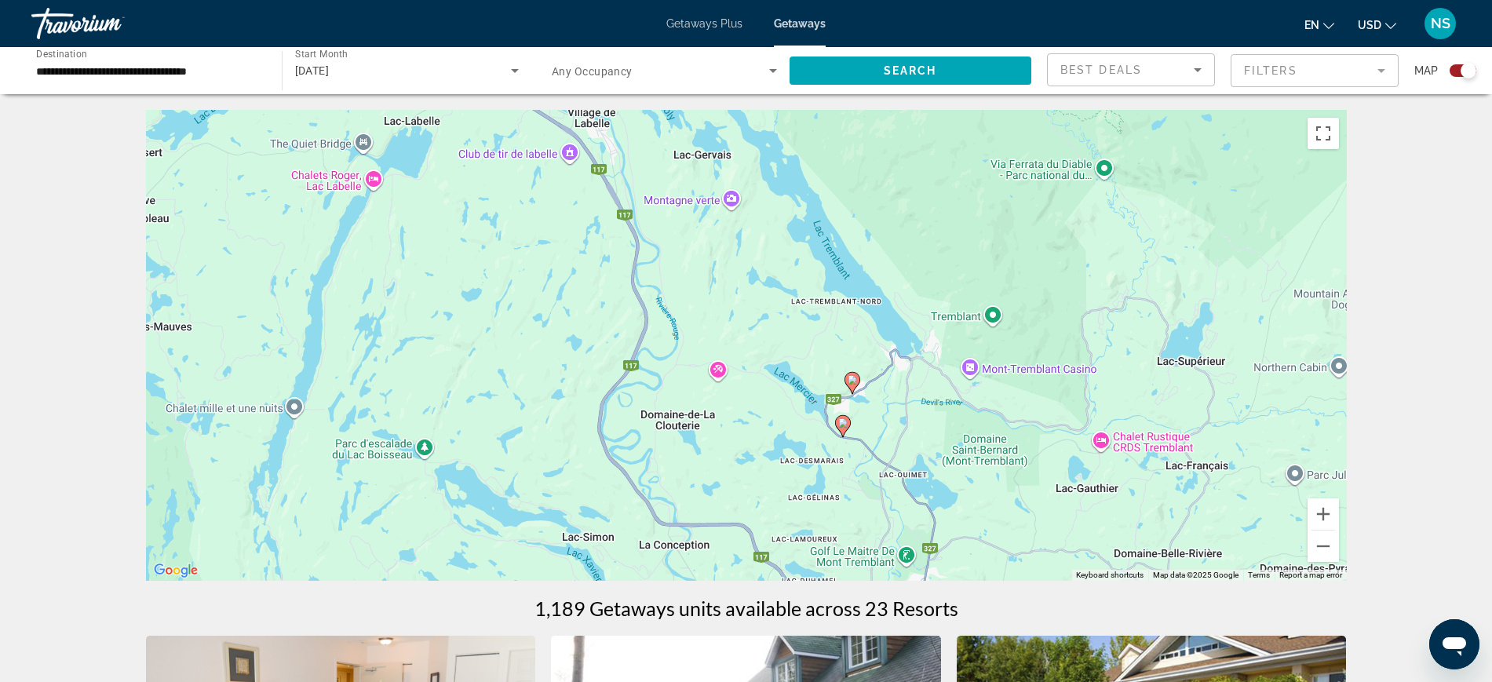
drag, startPoint x: 822, startPoint y: 236, endPoint x: 703, endPoint y: 463, distance: 256.2
click at [703, 463] on div "To activate drag with keyboard, press Alt + Enter. Once in keyboard drag state,…" at bounding box center [746, 345] width 1201 height 471
click at [820, 352] on div "To activate drag with keyboard, press Alt + Enter. Once in keyboard drag state,…" at bounding box center [746, 345] width 1201 height 471
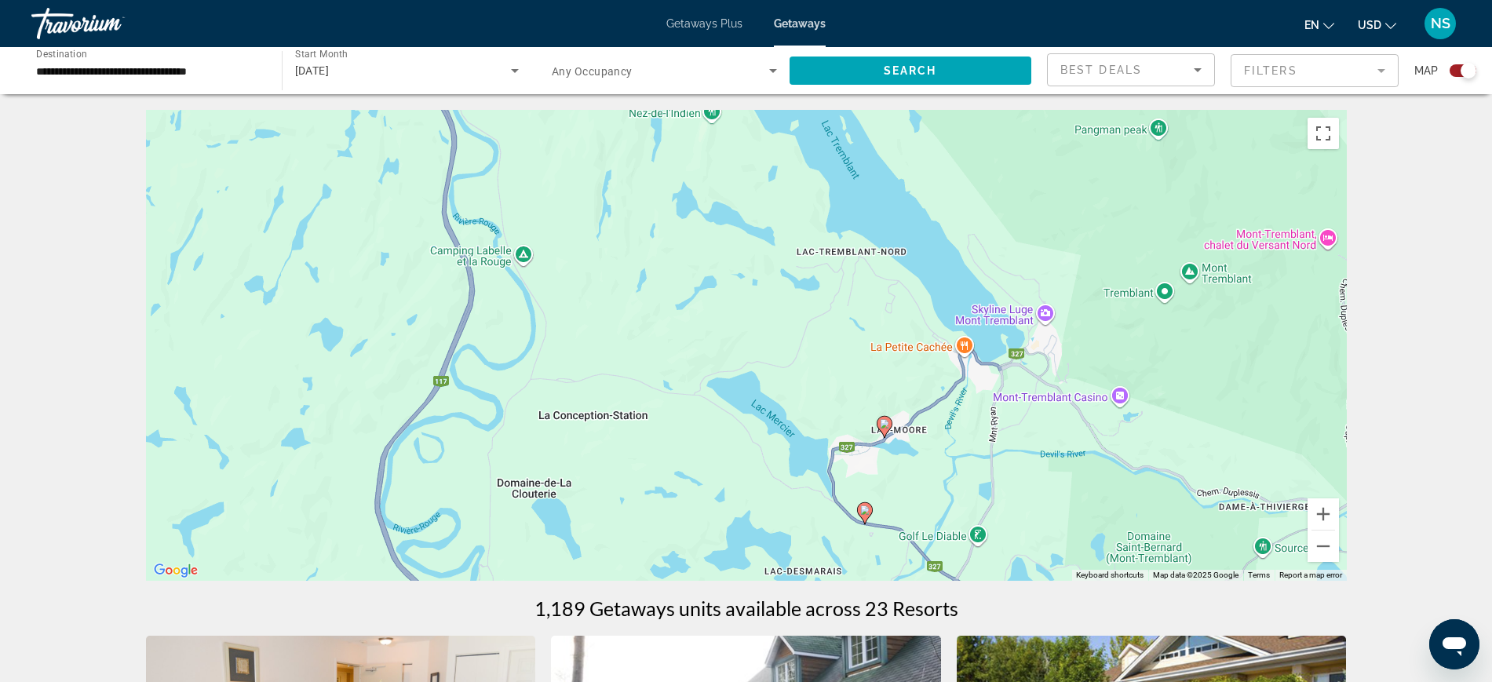
click at [836, 362] on div "To activate drag with keyboard, press Alt + Enter. Once in keyboard drag state,…" at bounding box center [746, 345] width 1201 height 471
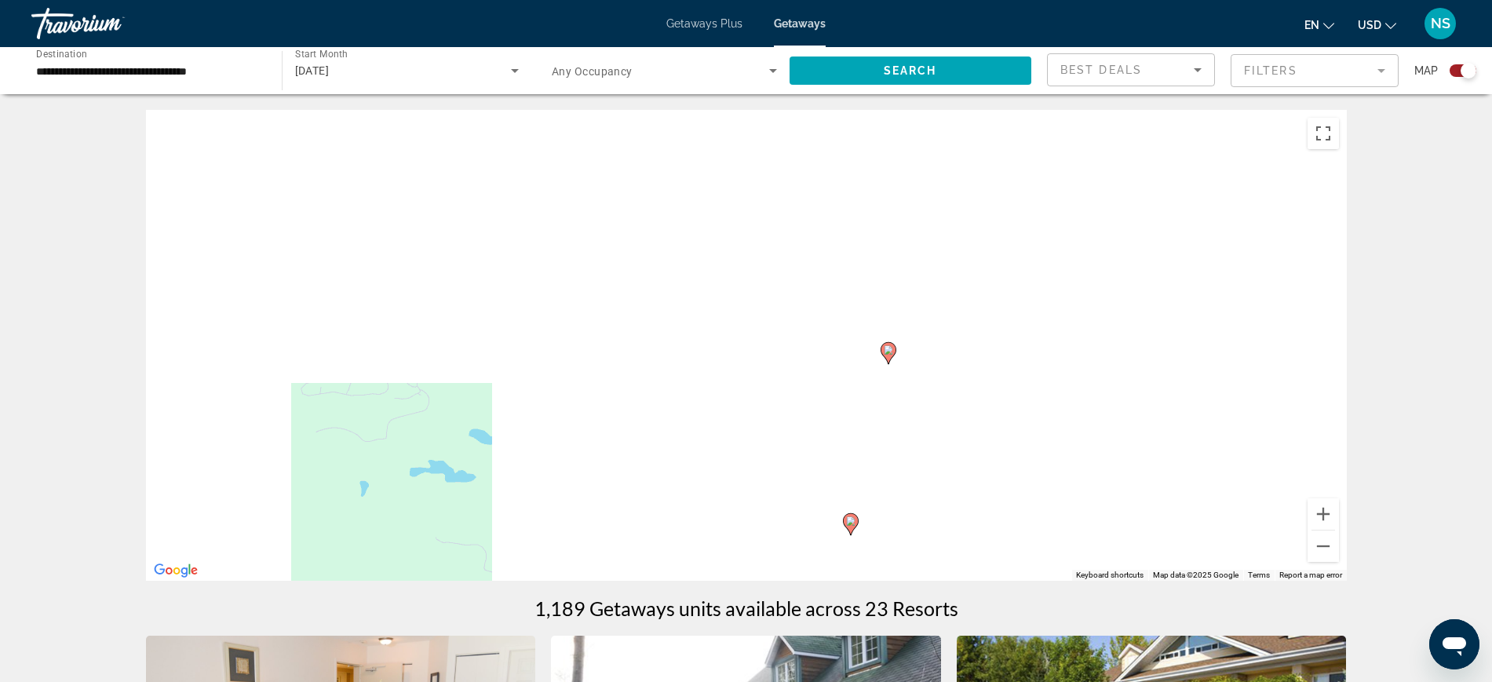
drag, startPoint x: 842, startPoint y: 362, endPoint x: 800, endPoint y: 199, distance: 168.6
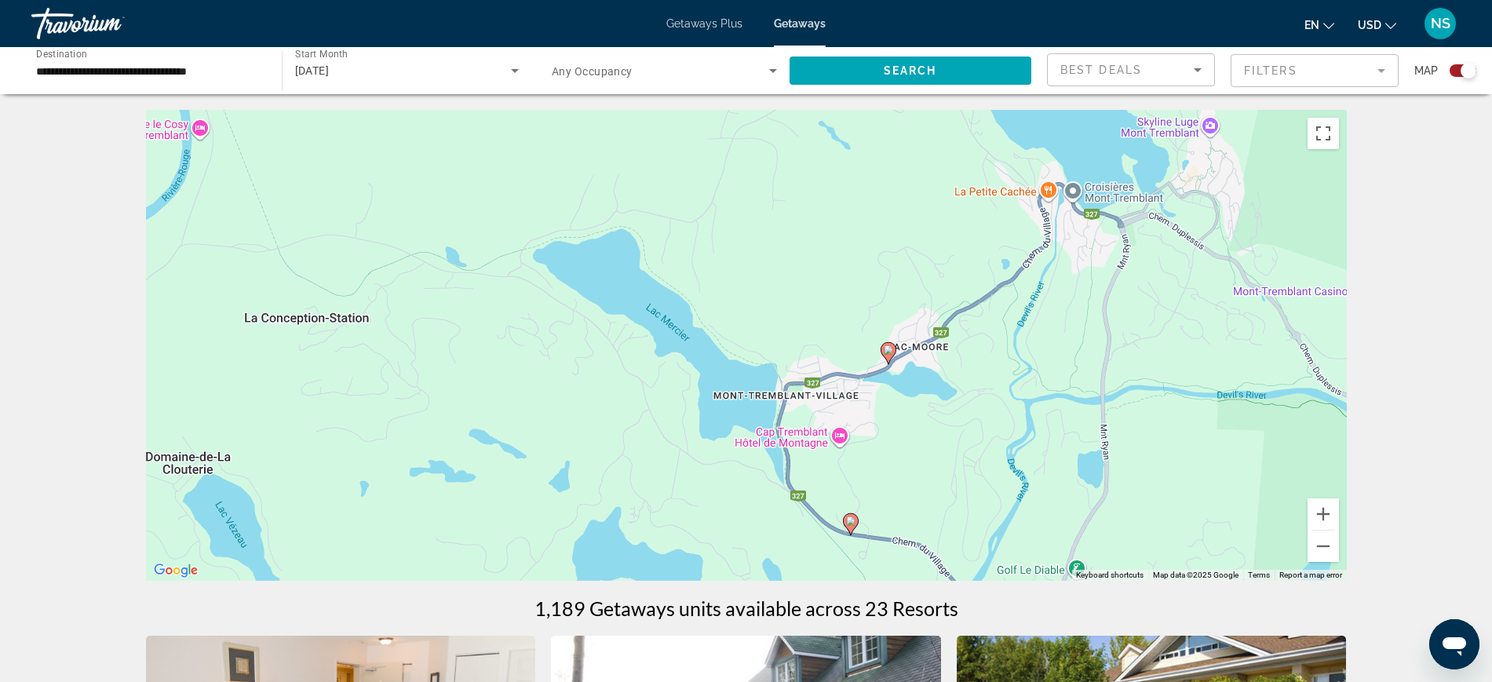
click at [800, 199] on div "To activate drag with keyboard, press Alt + Enter. Once in keyboard drag state,…" at bounding box center [746, 345] width 1201 height 471
click at [888, 357] on icon "Main content" at bounding box center [887, 353] width 14 height 20
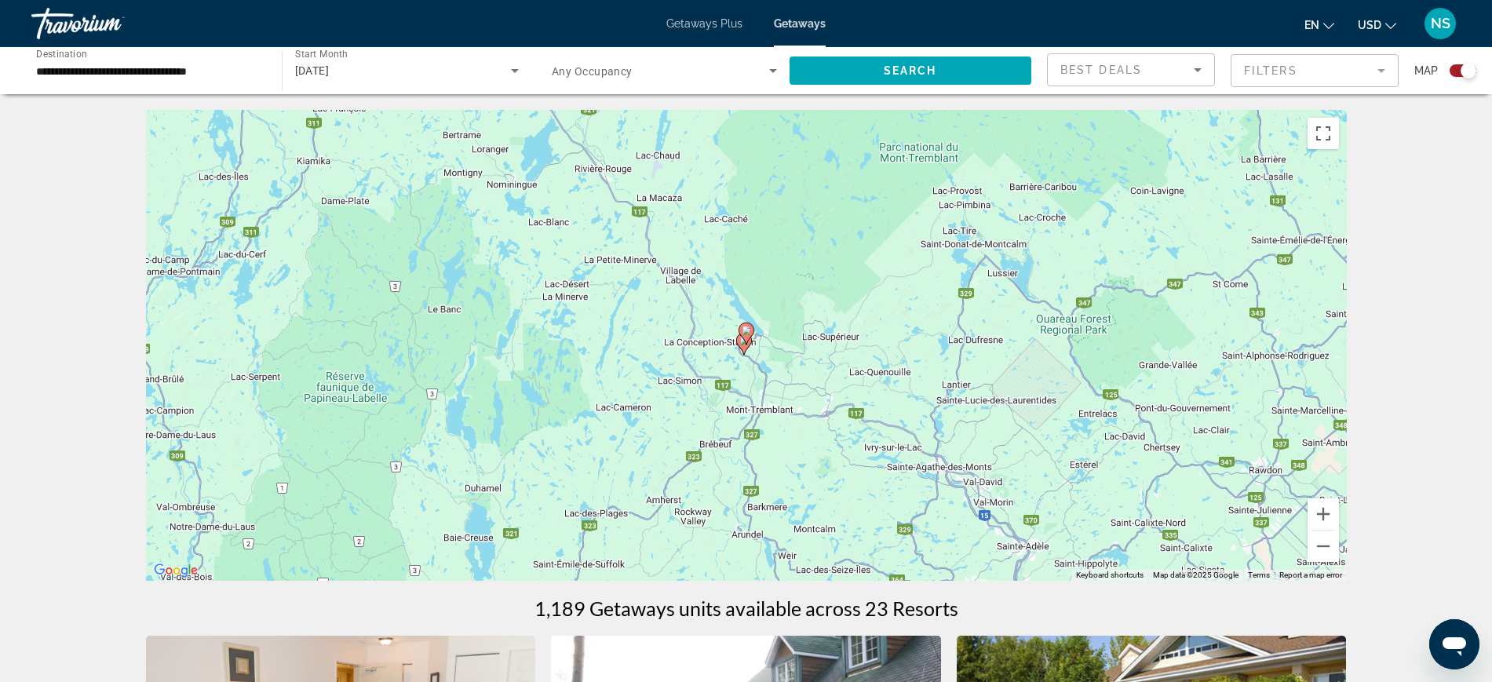
click at [746, 336] on icon "Main content" at bounding box center [745, 333] width 14 height 20
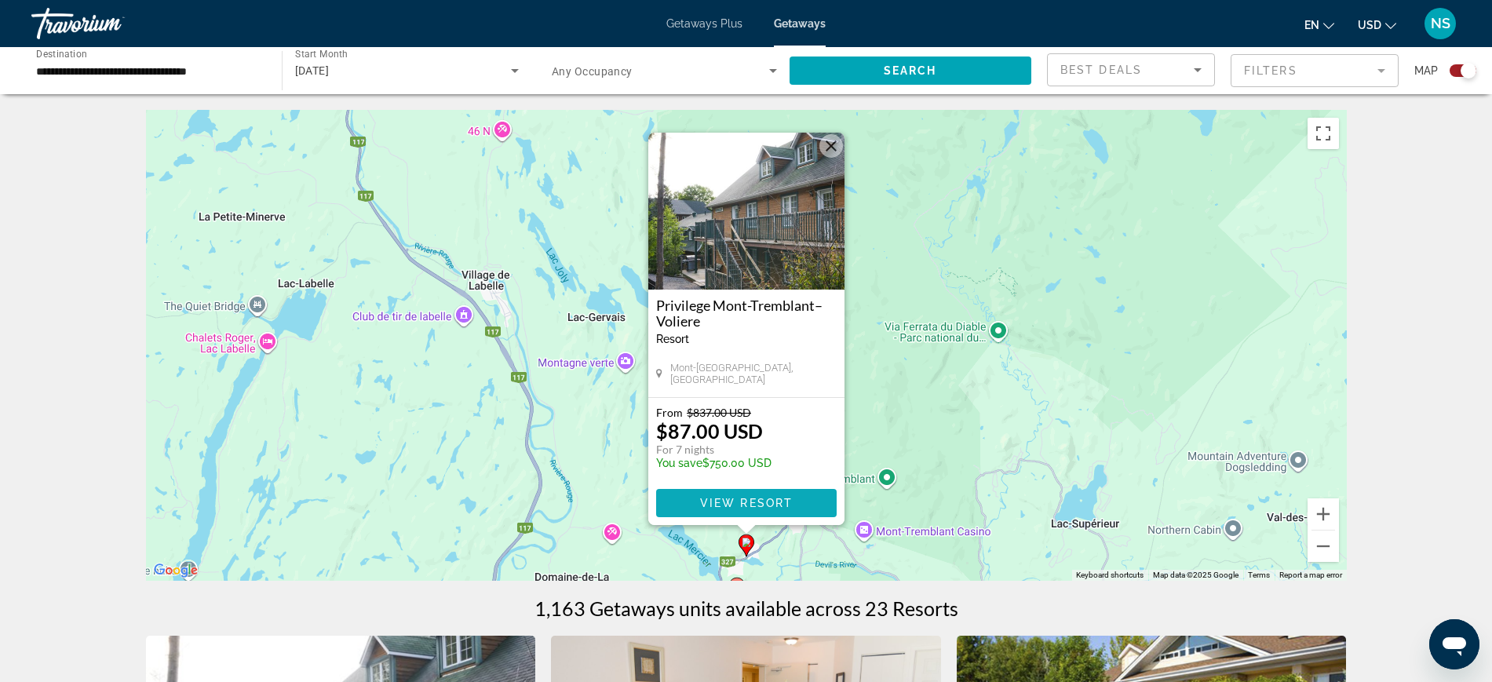
click at [751, 505] on span "View Resort" at bounding box center [745, 503] width 93 height 13
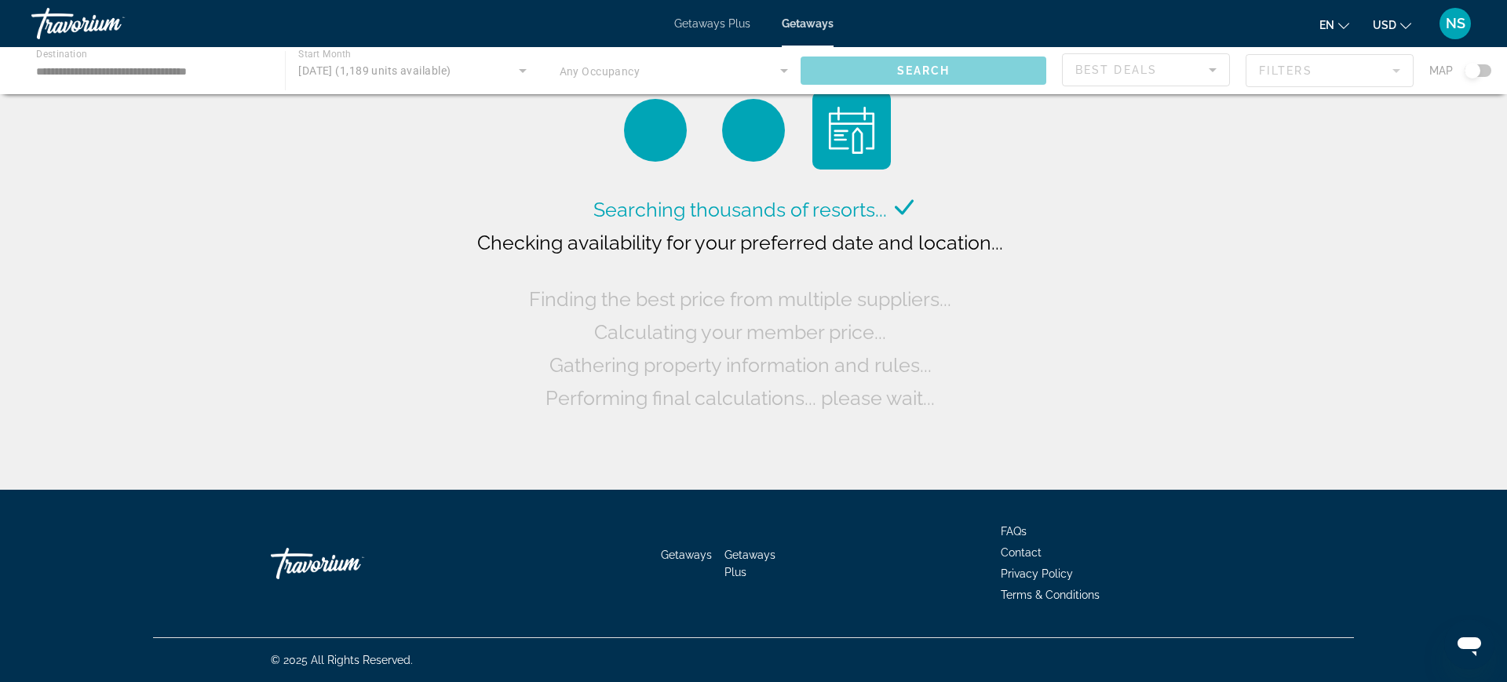
click at [147, 67] on div "Main content" at bounding box center [753, 70] width 1507 height 47
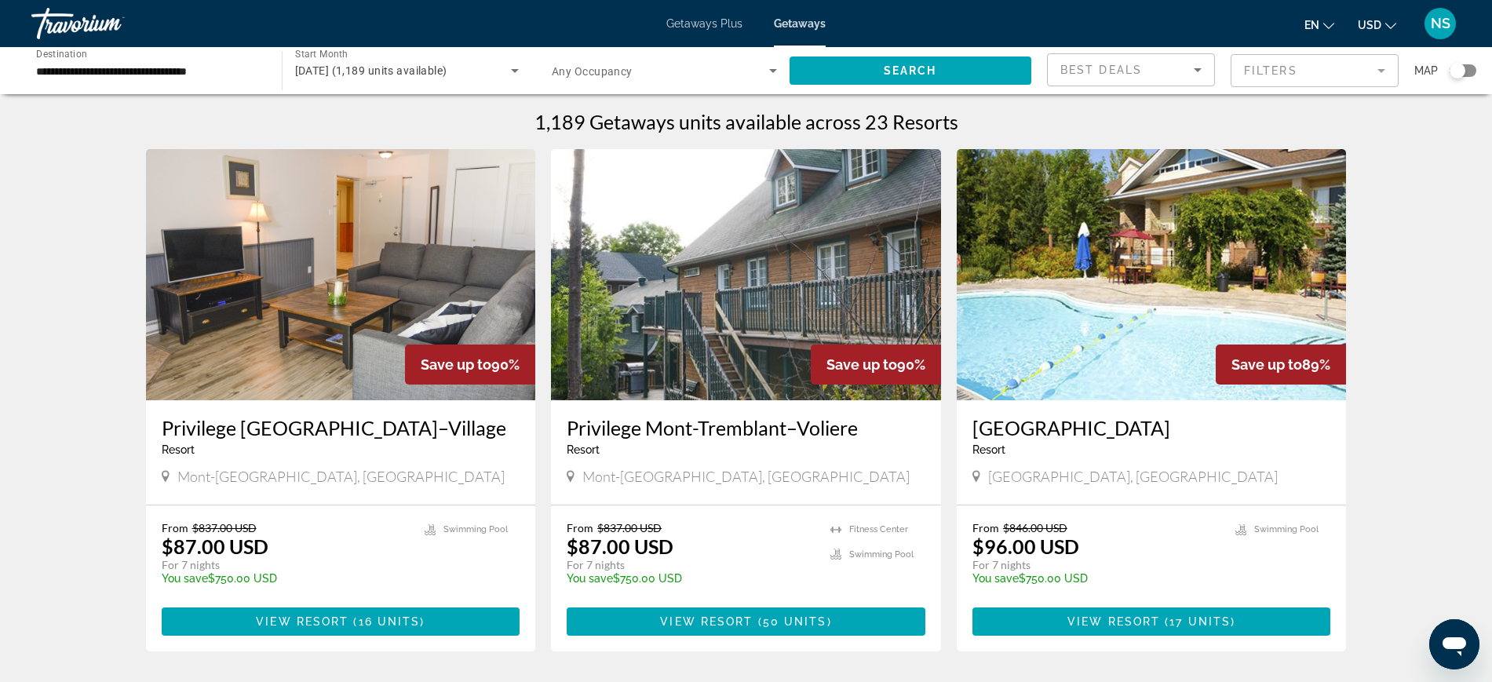
click at [173, 73] on input "**********" at bounding box center [148, 71] width 225 height 19
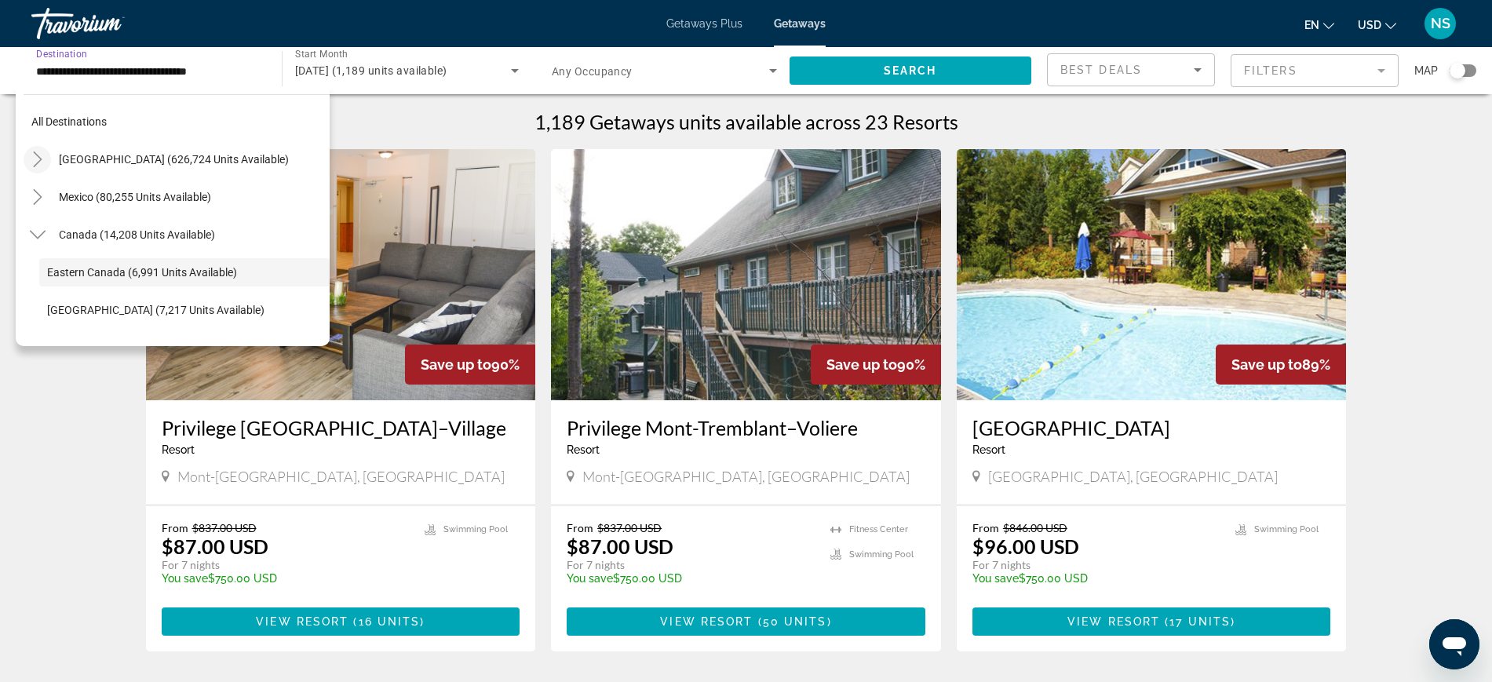
click at [34, 156] on icon "Toggle United States (626,724 units available)" at bounding box center [38, 159] width 16 height 16
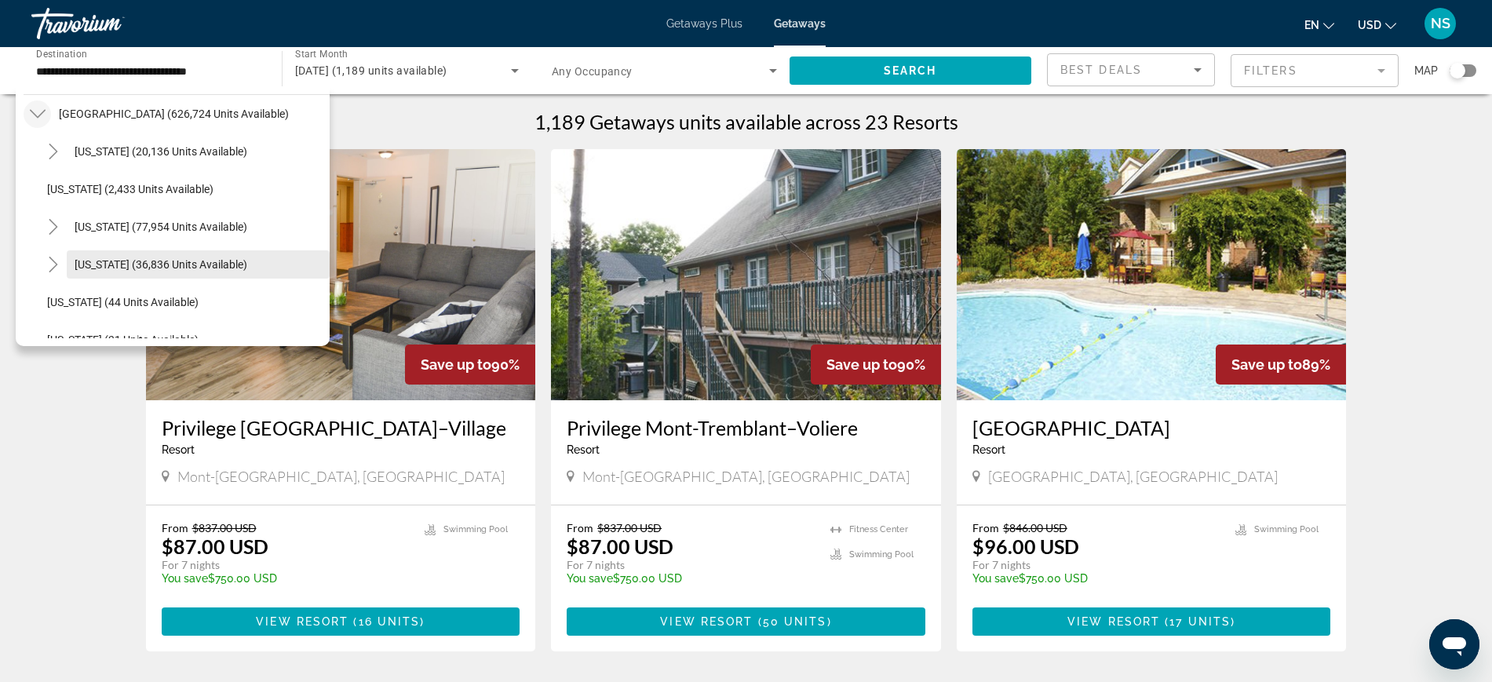
click at [86, 258] on span "Colorado (36,836 units available)" at bounding box center [161, 264] width 173 height 13
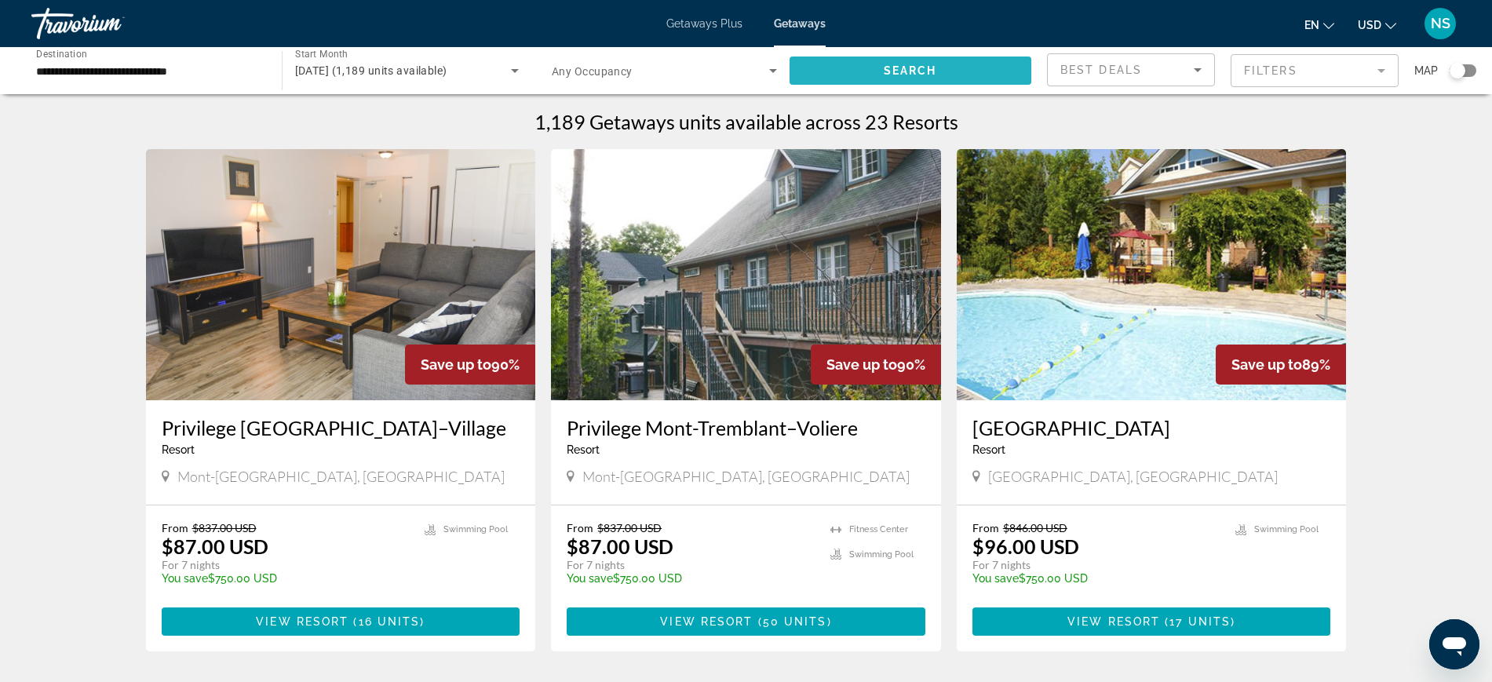
click at [935, 69] on span "Search" at bounding box center [910, 70] width 53 height 13
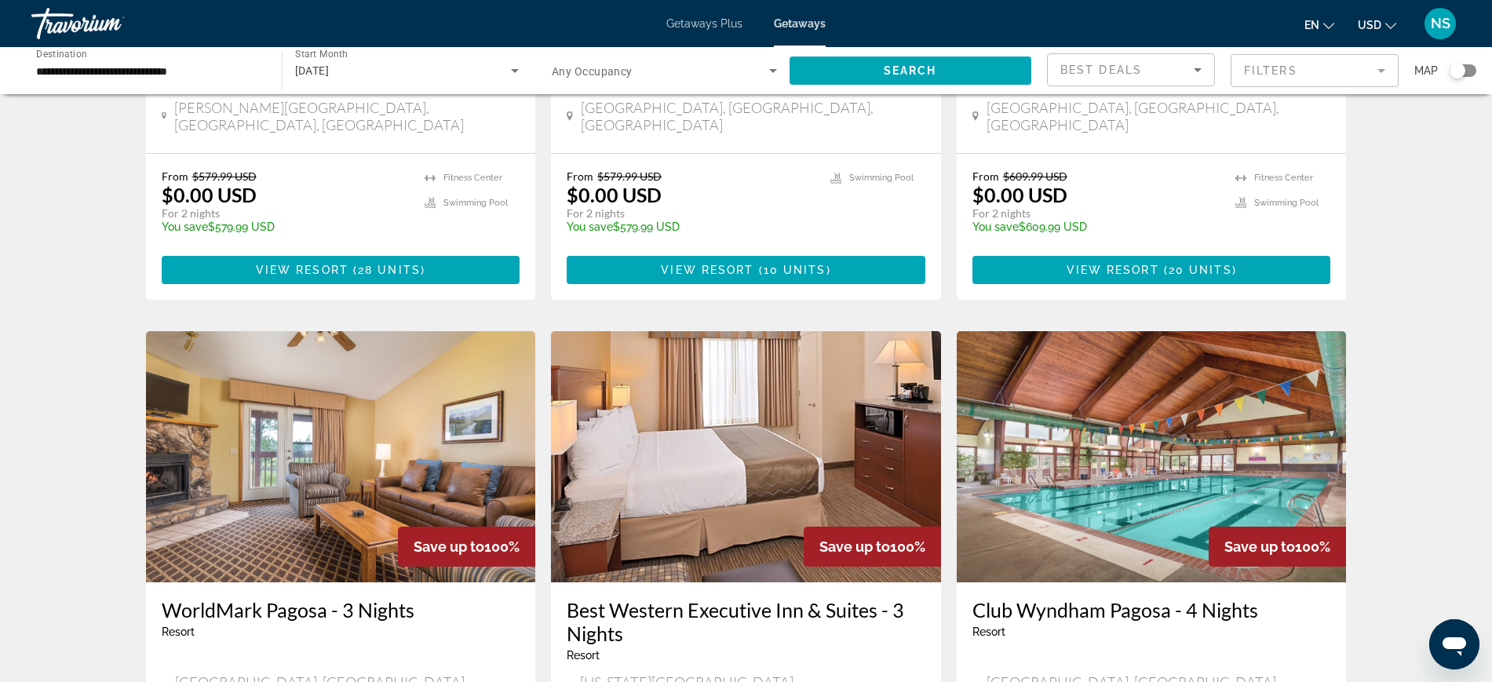
scroll to position [490, 0]
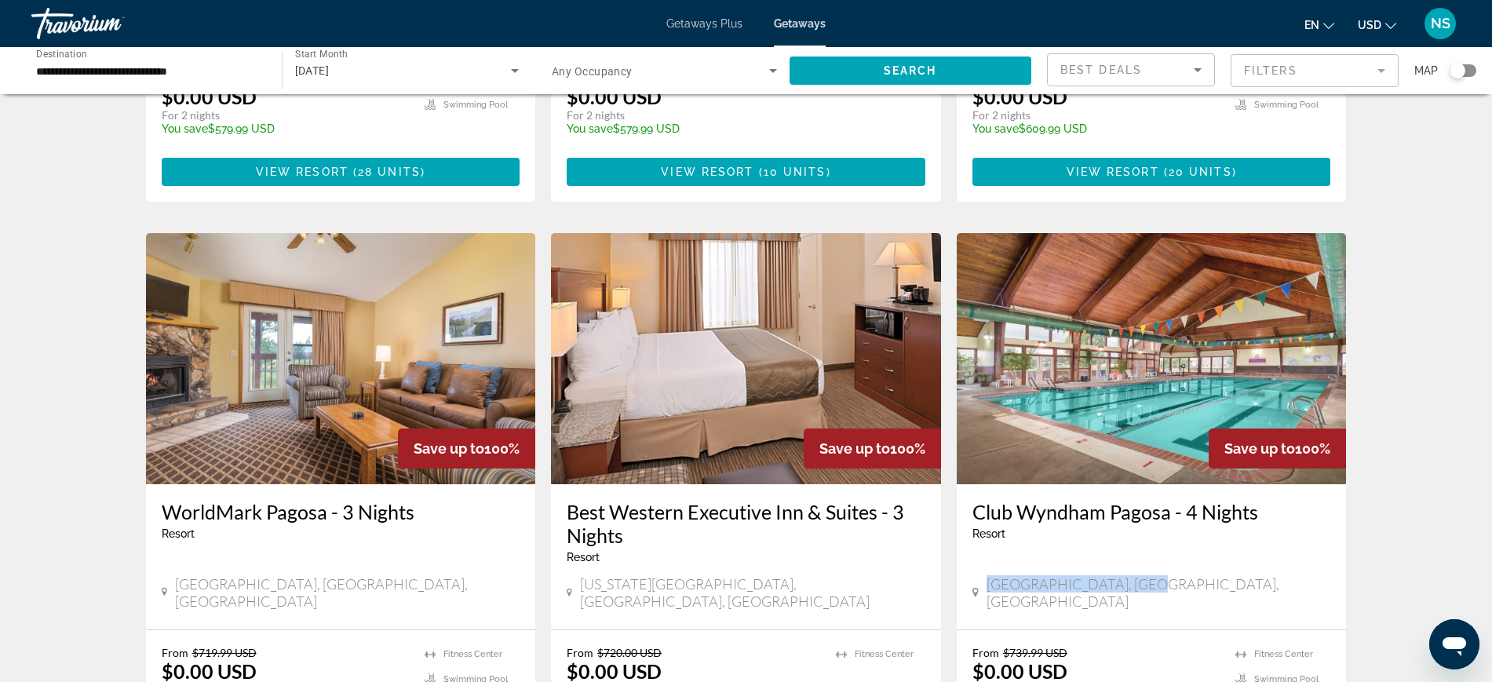
drag, startPoint x: 989, startPoint y: 548, endPoint x: 1133, endPoint y: 546, distance: 143.6
click at [1133, 575] on span "Pagosa Springs, CO, USA" at bounding box center [1158, 592] width 344 height 35
copy span "Pagosa Springs, CO, USA"
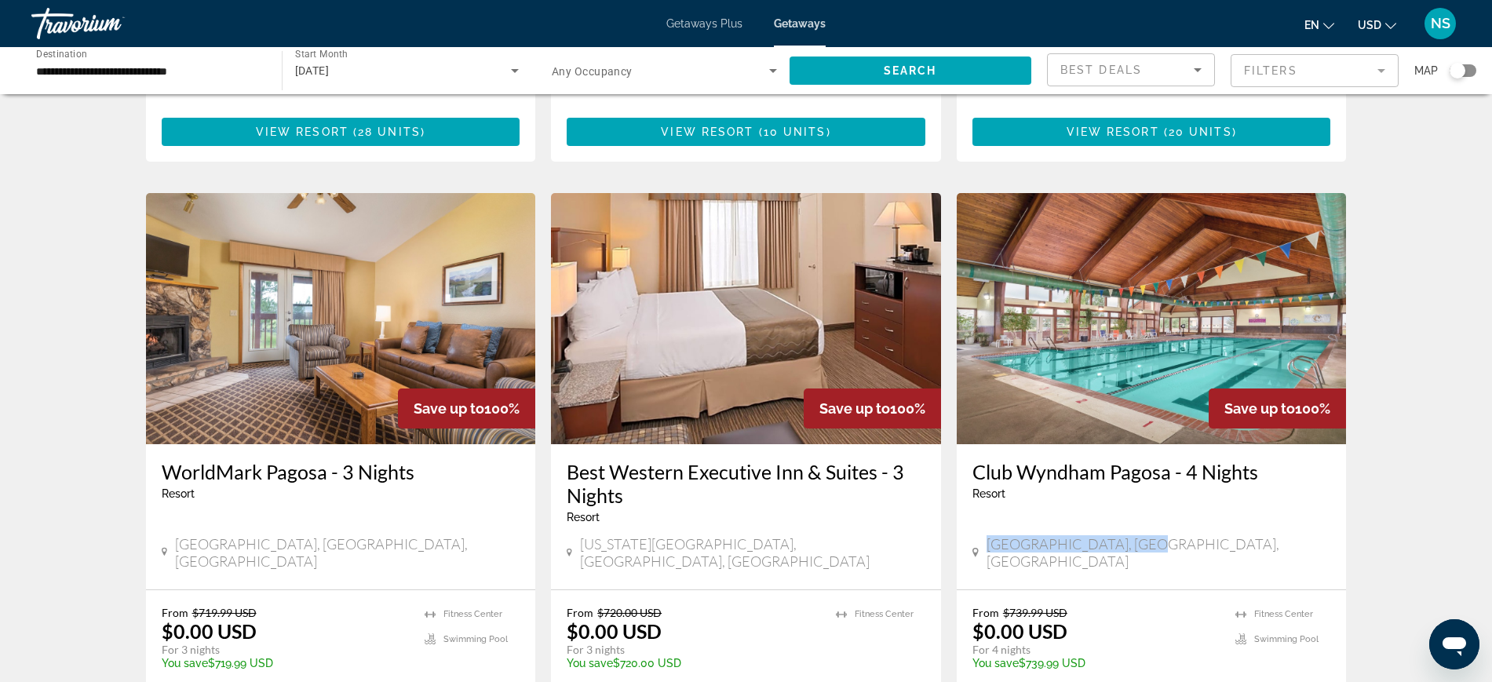
scroll to position [0, 0]
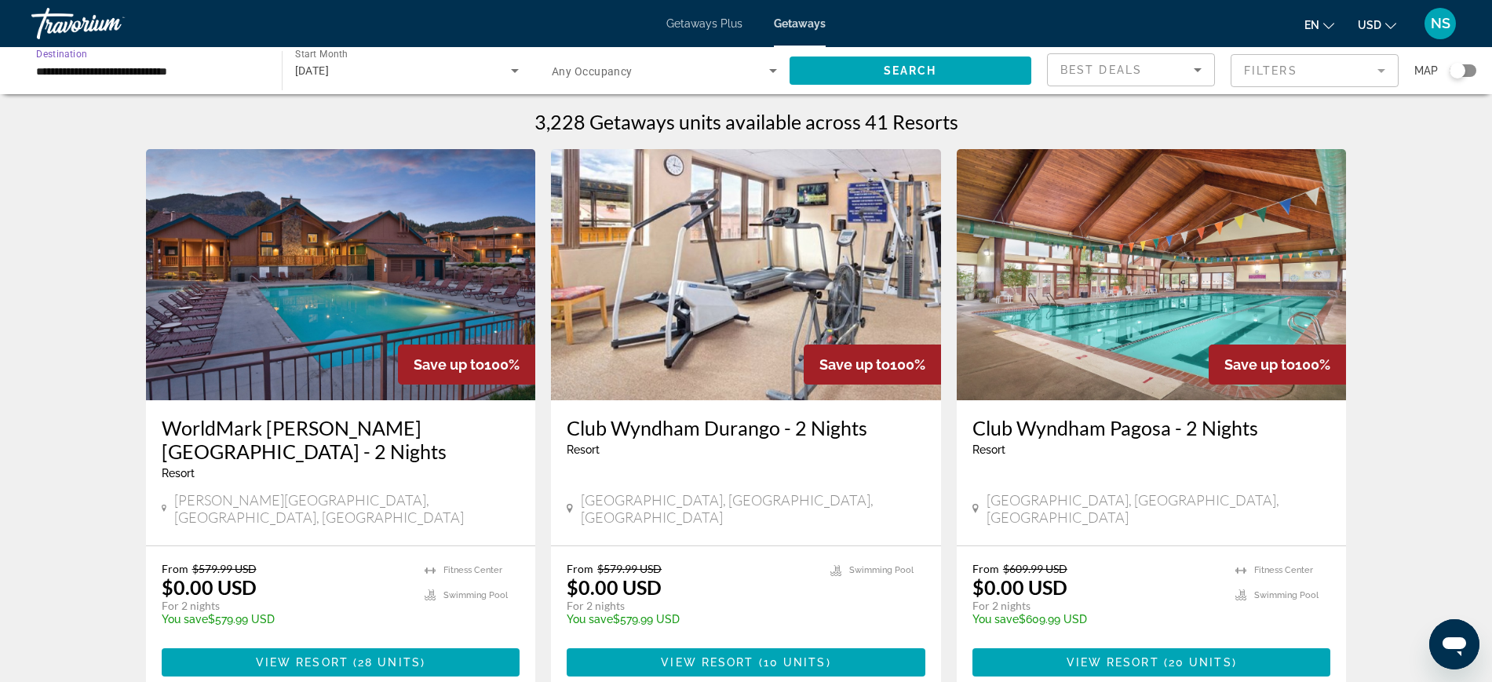
click at [144, 71] on input "**********" at bounding box center [148, 71] width 225 height 19
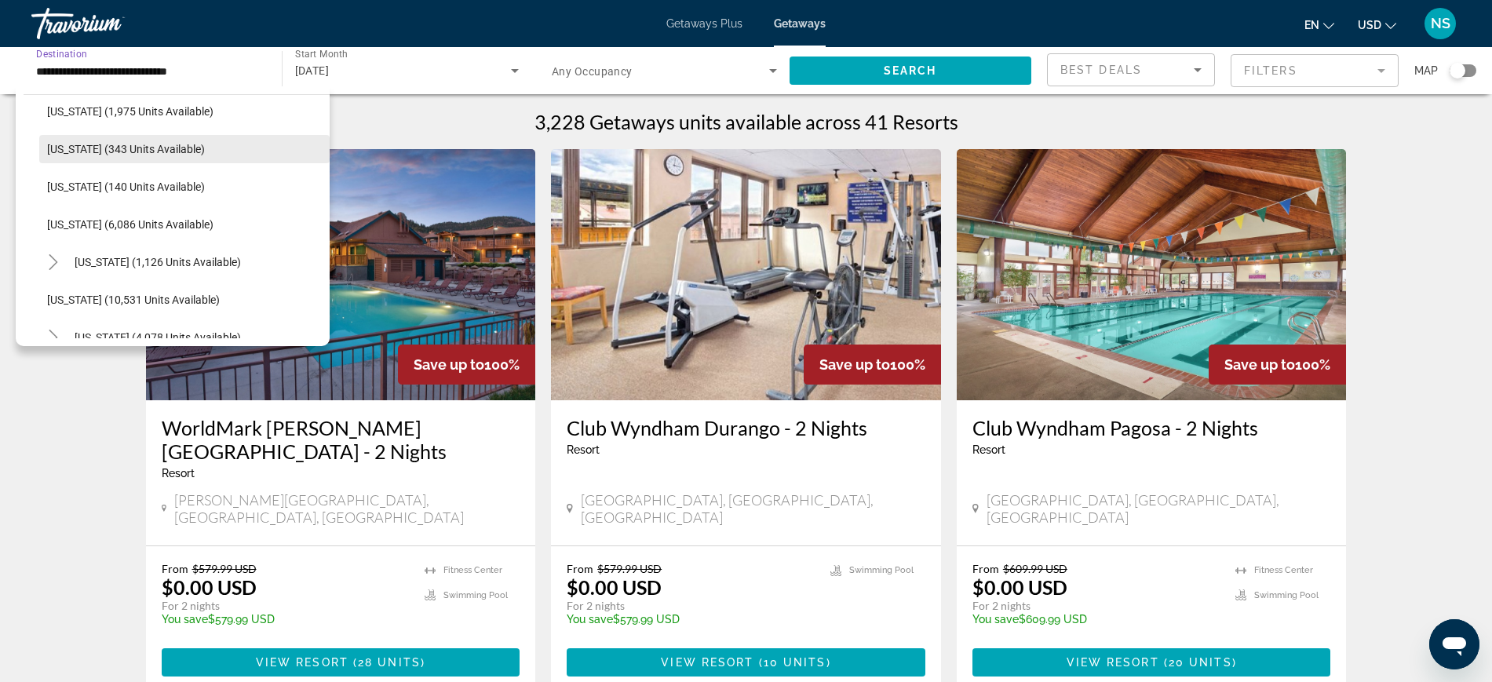
scroll to position [682, 0]
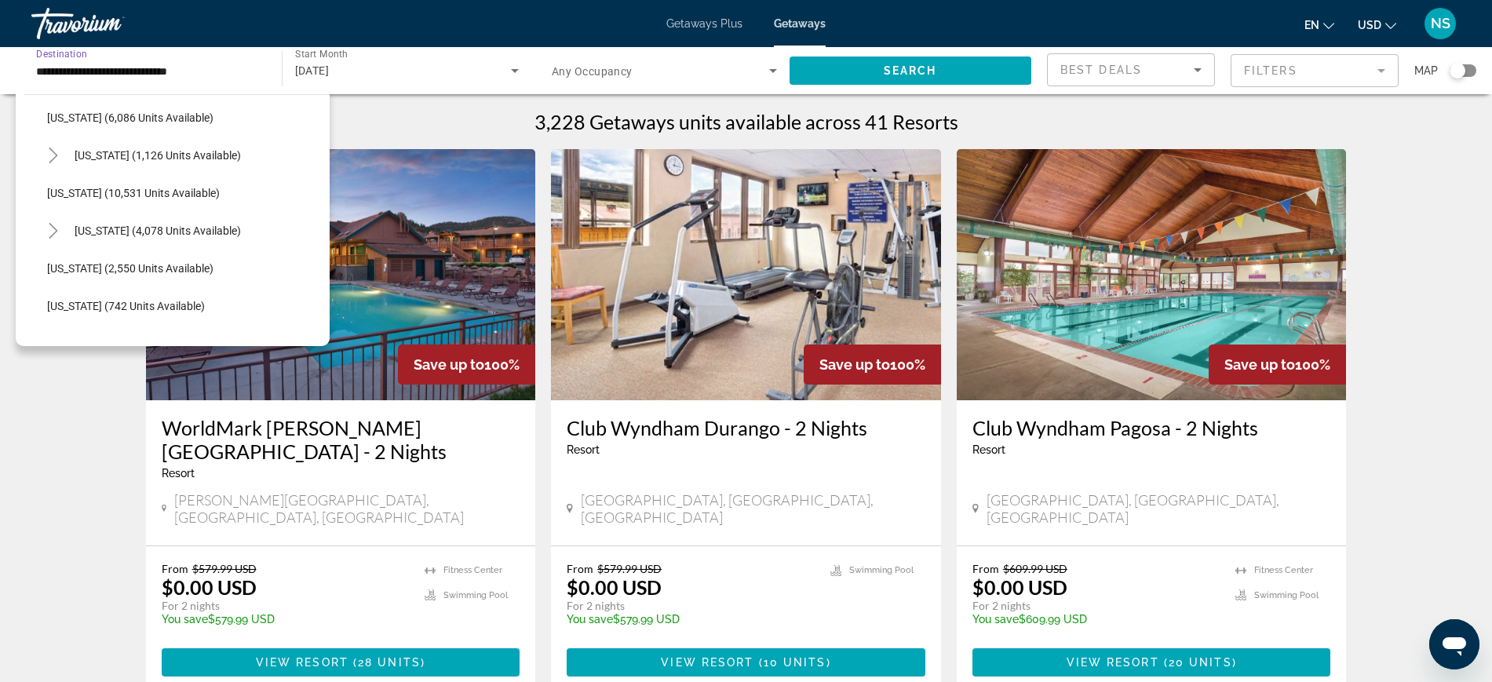
click at [129, 67] on input "**********" at bounding box center [148, 71] width 225 height 19
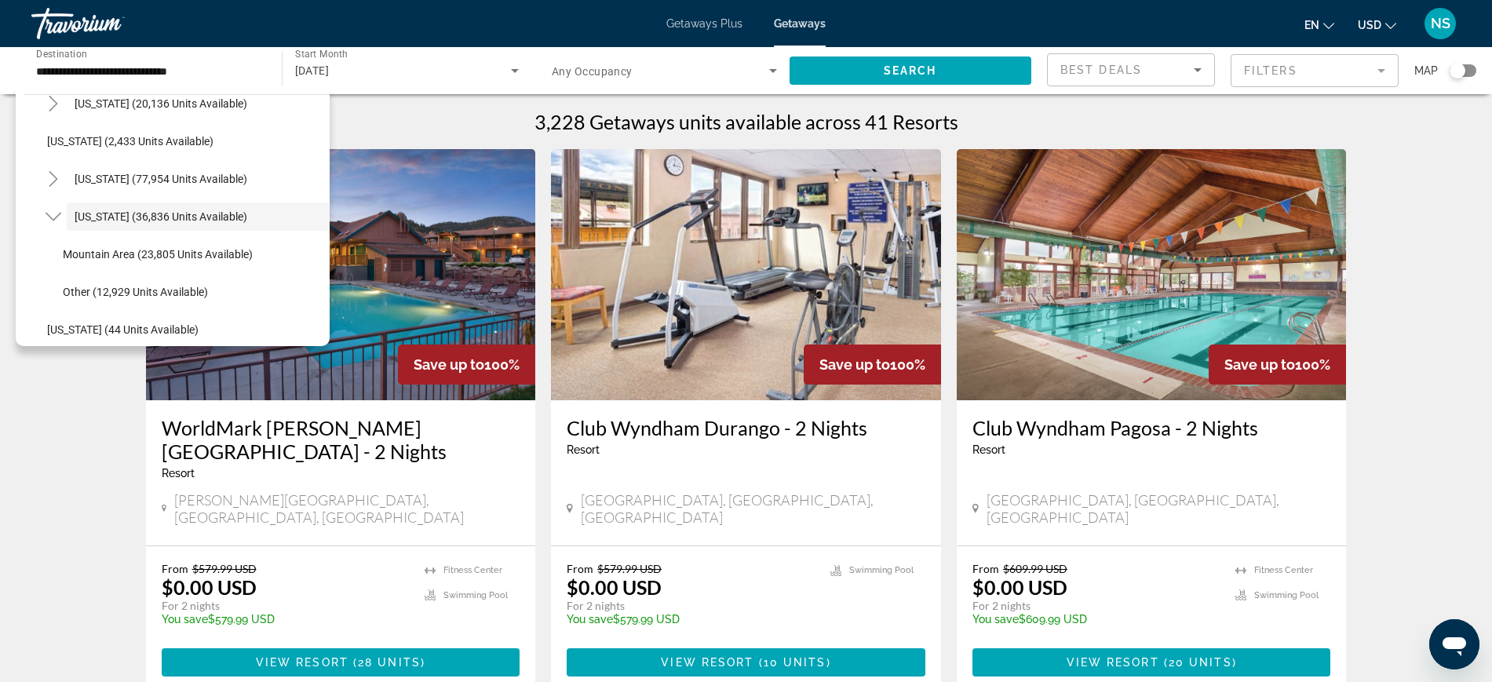
scroll to position [0, 0]
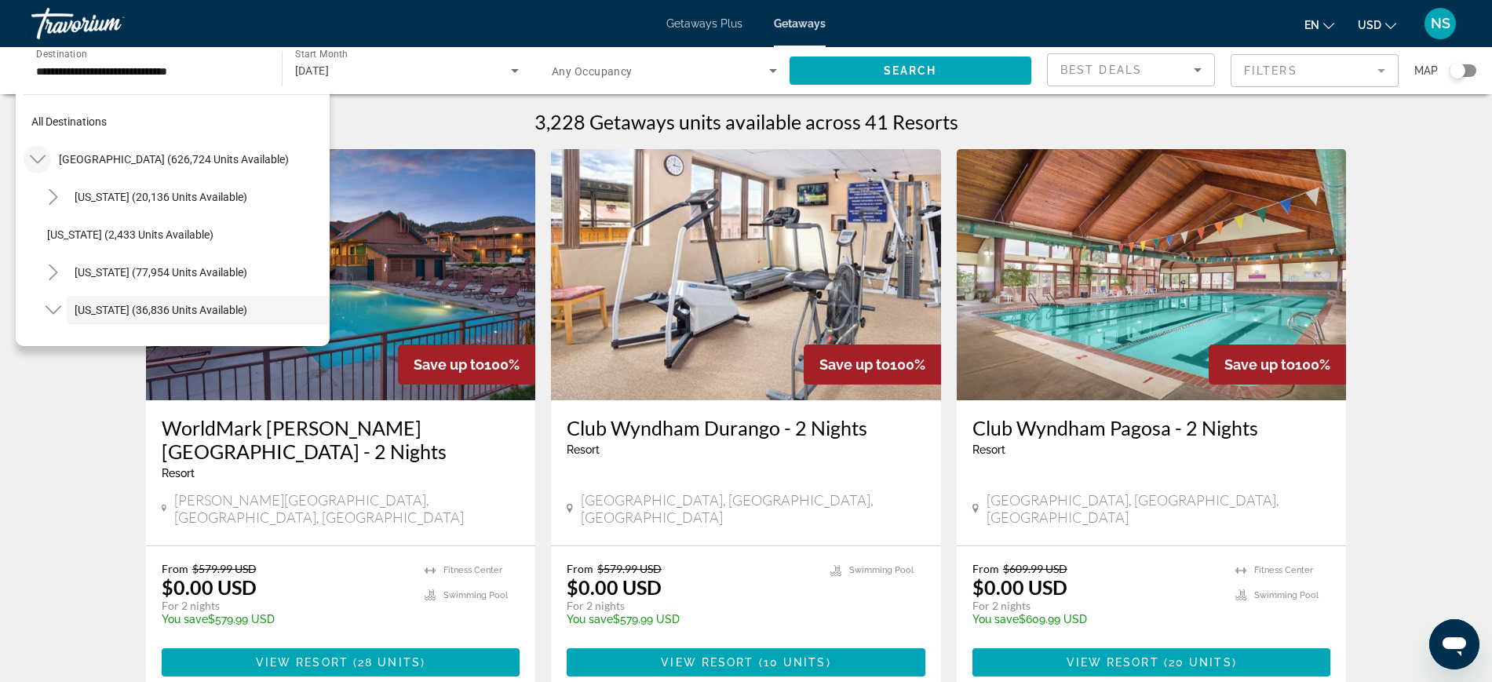
click at [42, 156] on icon "Toggle United States (626,724 units available)" at bounding box center [38, 159] width 16 height 16
click at [44, 312] on icon "Toggle Europe (33,922 units available)" at bounding box center [38, 310] width 16 height 16
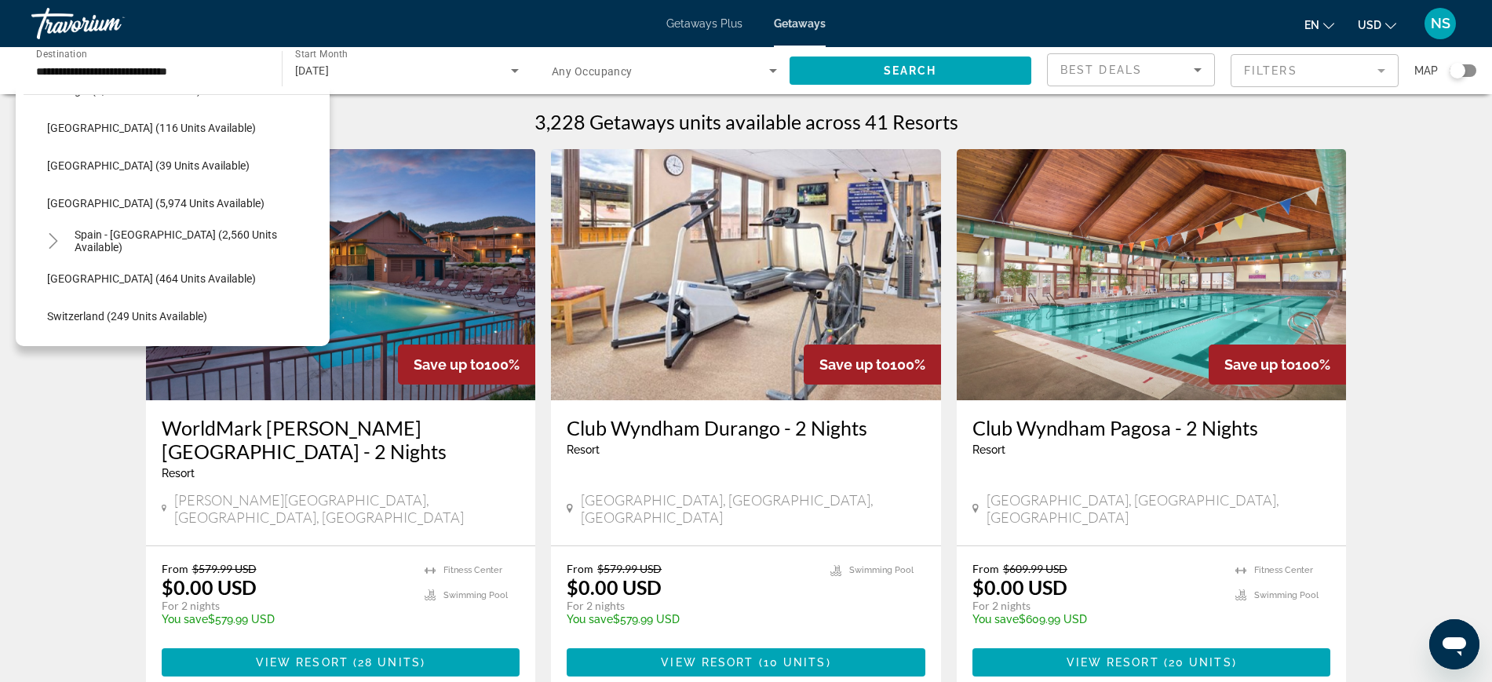
scroll to position [883, 0]
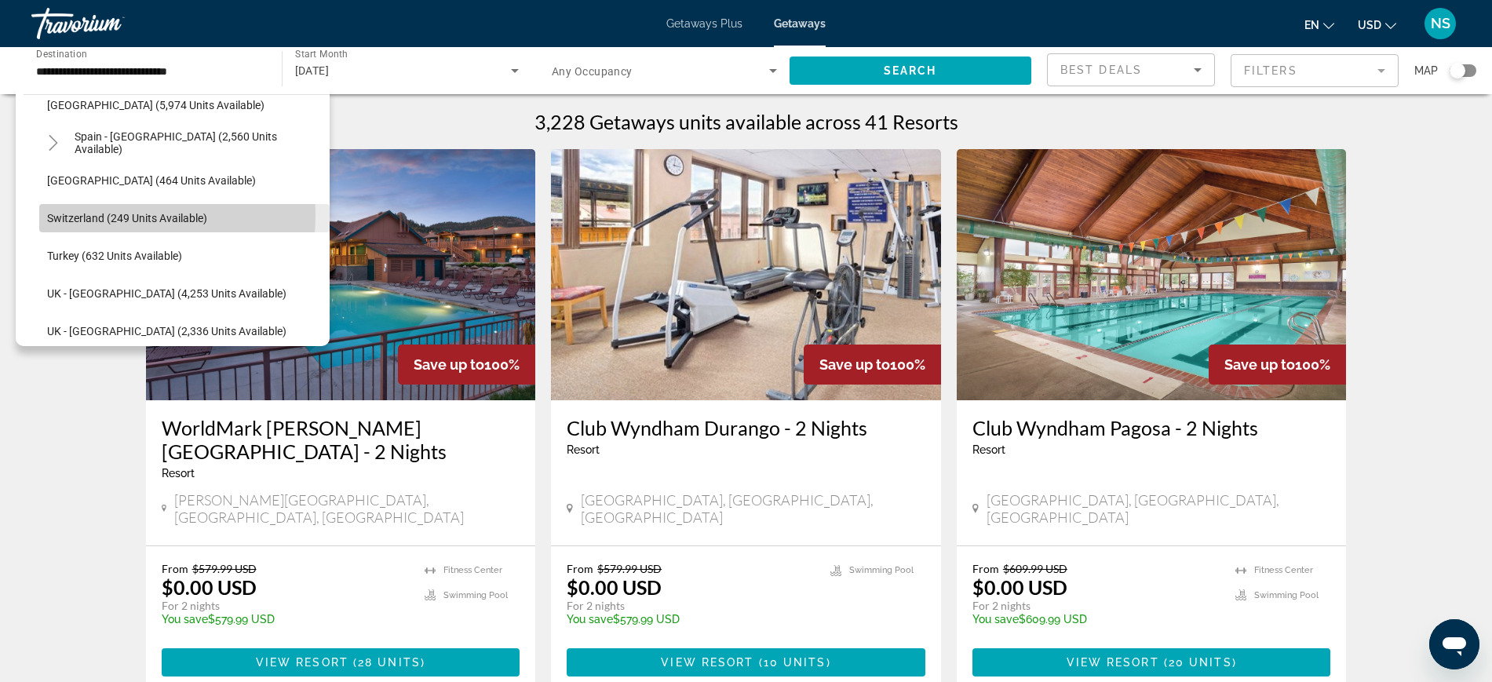
click at [104, 215] on span "Switzerland (249 units available)" at bounding box center [127, 218] width 160 height 13
type input "**********"
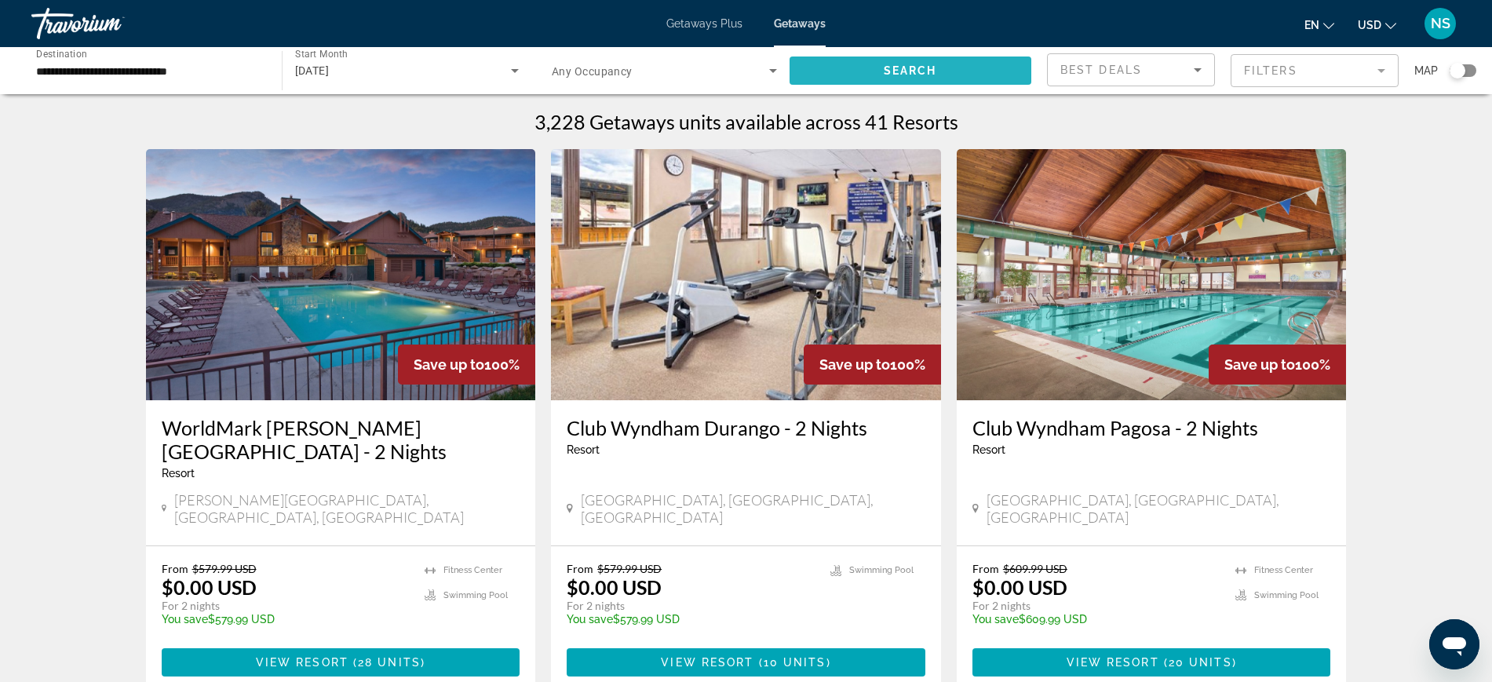
click at [929, 75] on span "Search" at bounding box center [910, 70] width 53 height 13
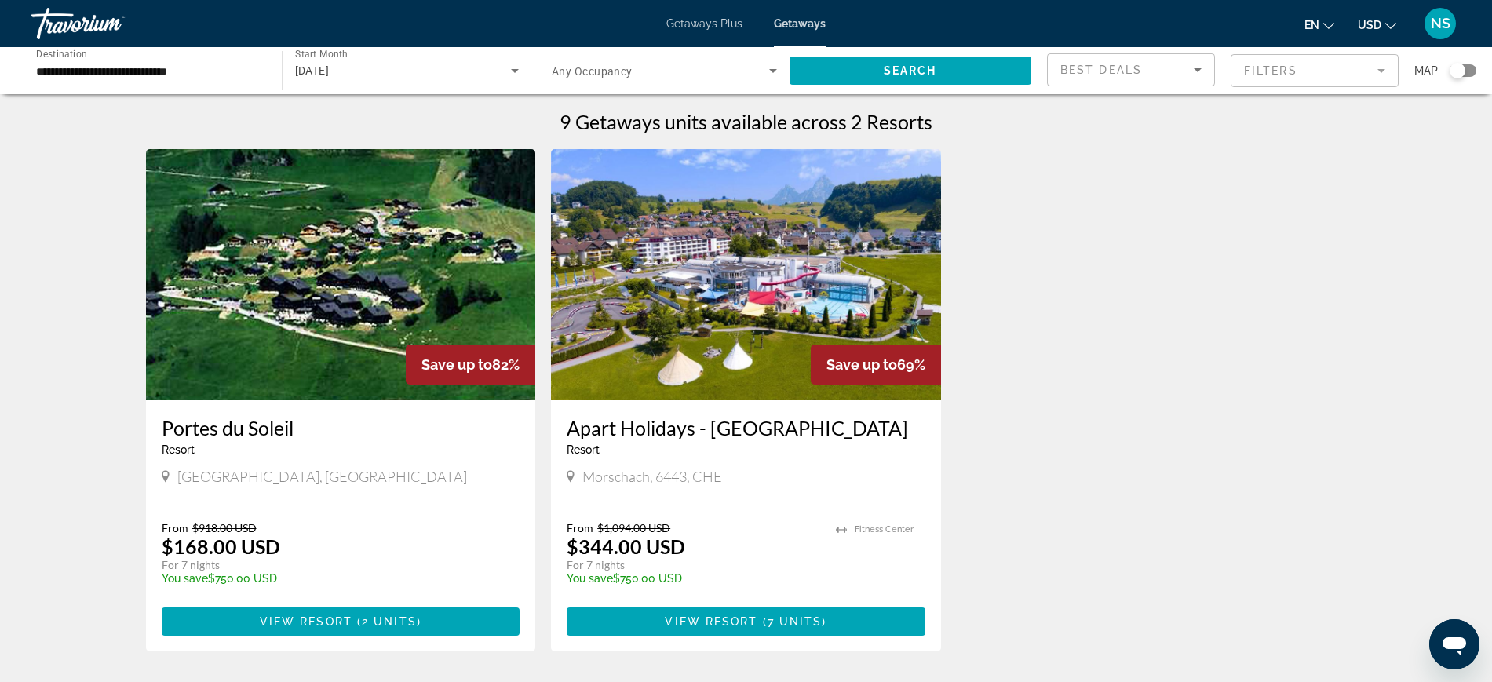
click at [412, 402] on div "Portes du Soleil Resort - This is an adults only resort Champoussin, Switzerland" at bounding box center [341, 452] width 390 height 104
click at [345, 315] on img "Main content" at bounding box center [341, 274] width 390 height 251
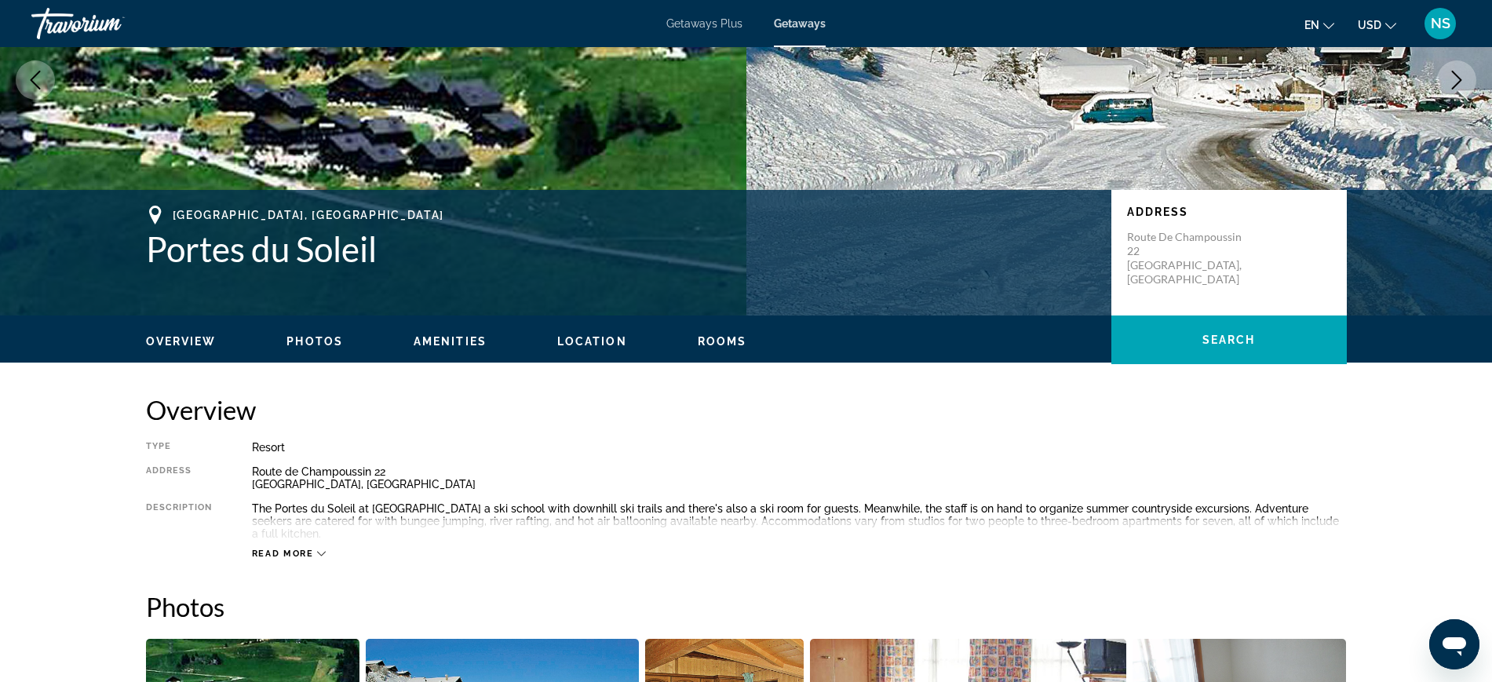
scroll to position [47, 0]
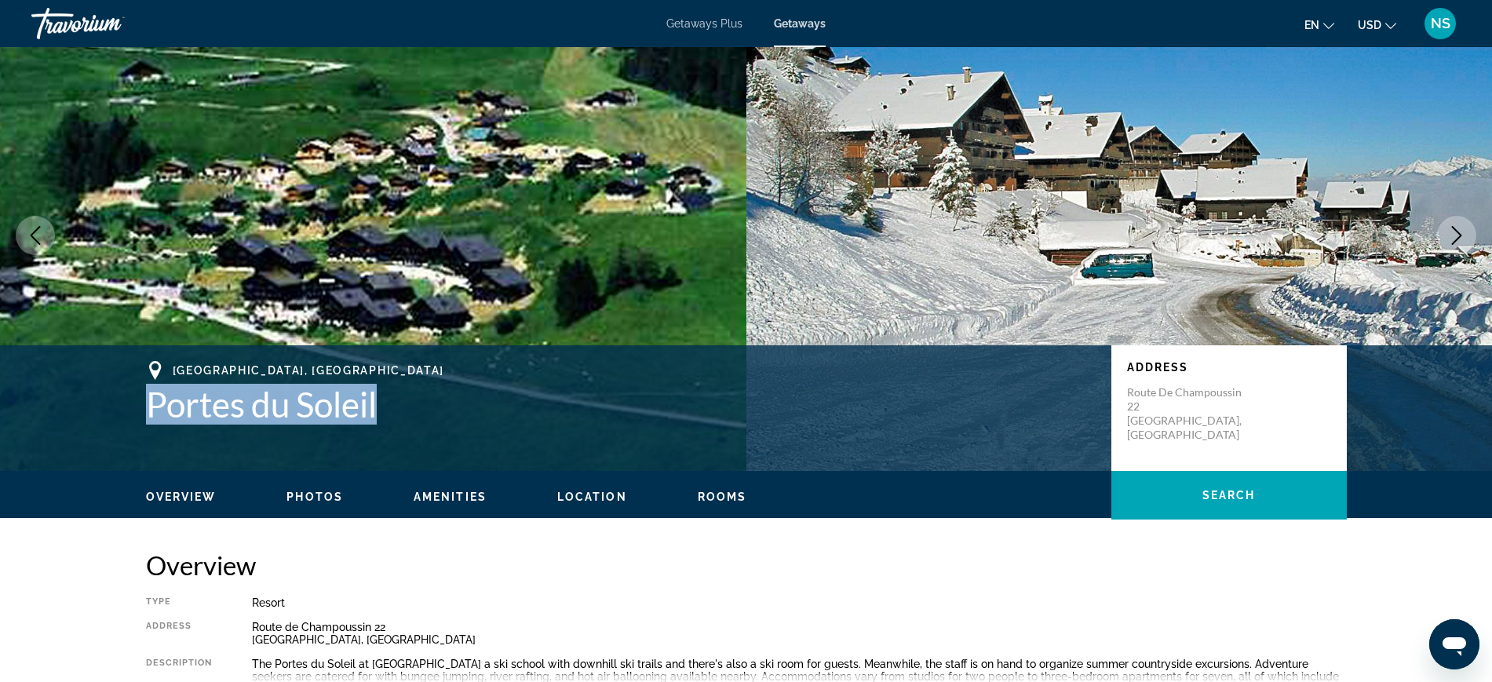
drag, startPoint x: 155, startPoint y: 404, endPoint x: 380, endPoint y: 403, distance: 224.4
click at [380, 403] on h1 "Portes du Soleil" at bounding box center [620, 404] width 949 height 41
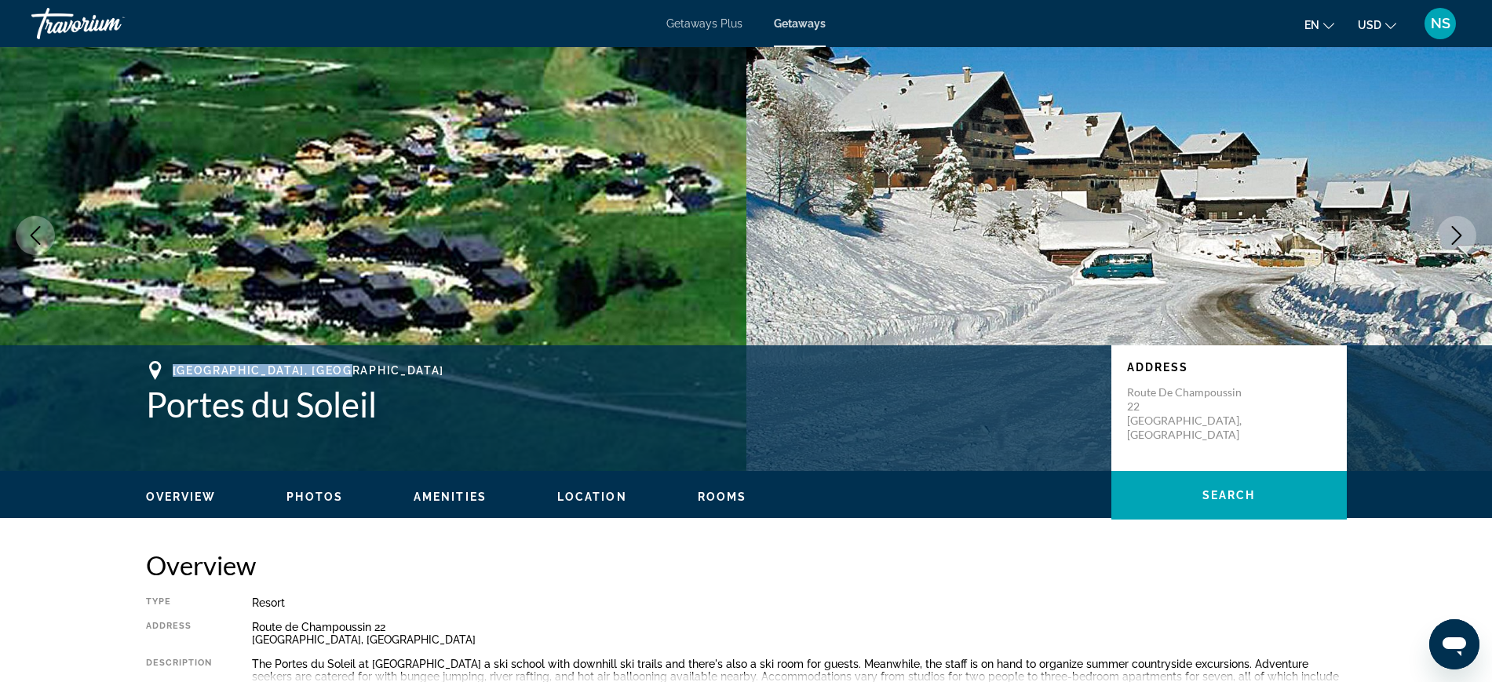
drag, startPoint x: 172, startPoint y: 366, endPoint x: 364, endPoint y: 370, distance: 192.3
click at [364, 370] on span "Champoussin, Switzerland" at bounding box center [308, 370] width 271 height 13
copy span "Champoussin, Switzerland"
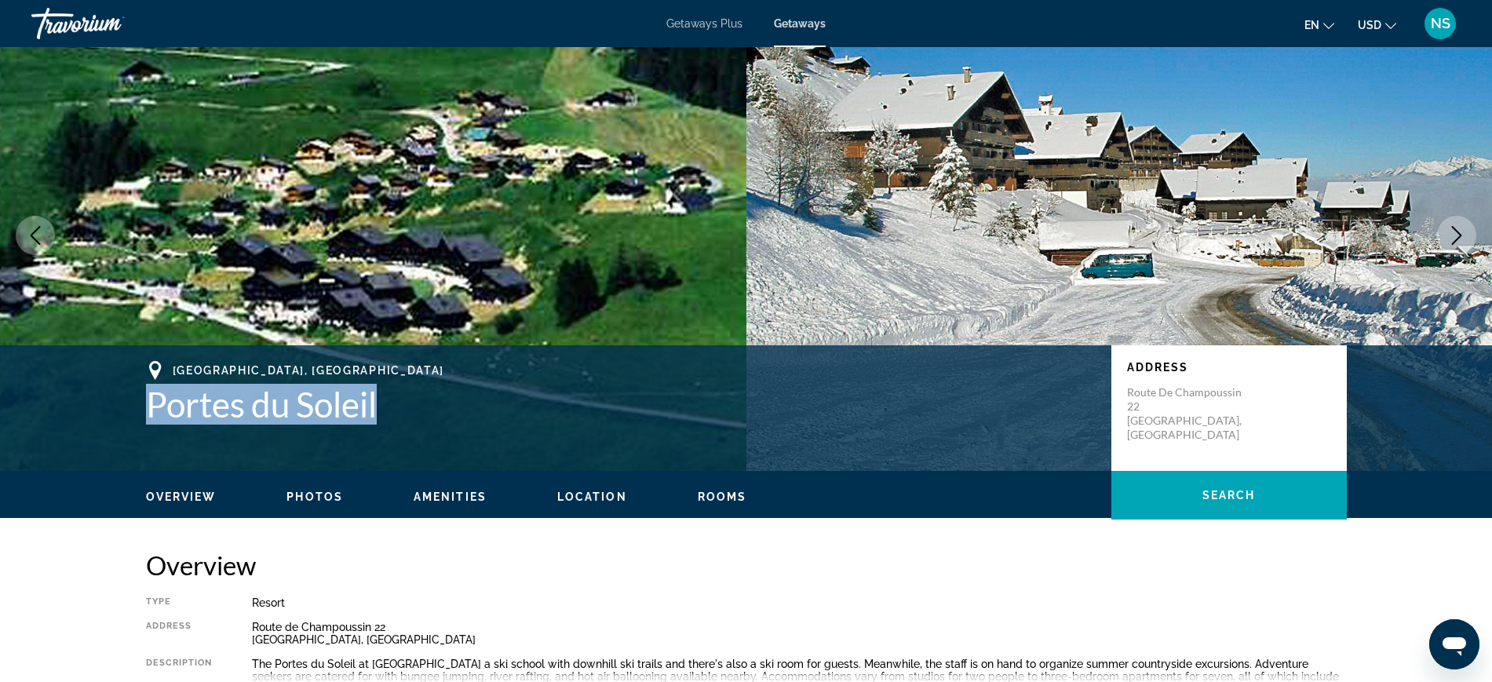
drag, startPoint x: 148, startPoint y: 412, endPoint x: 388, endPoint y: 413, distance: 239.3
click at [388, 413] on h1 "Portes du Soleil" at bounding box center [620, 404] width 949 height 41
copy h1 "Portes du Soleil"
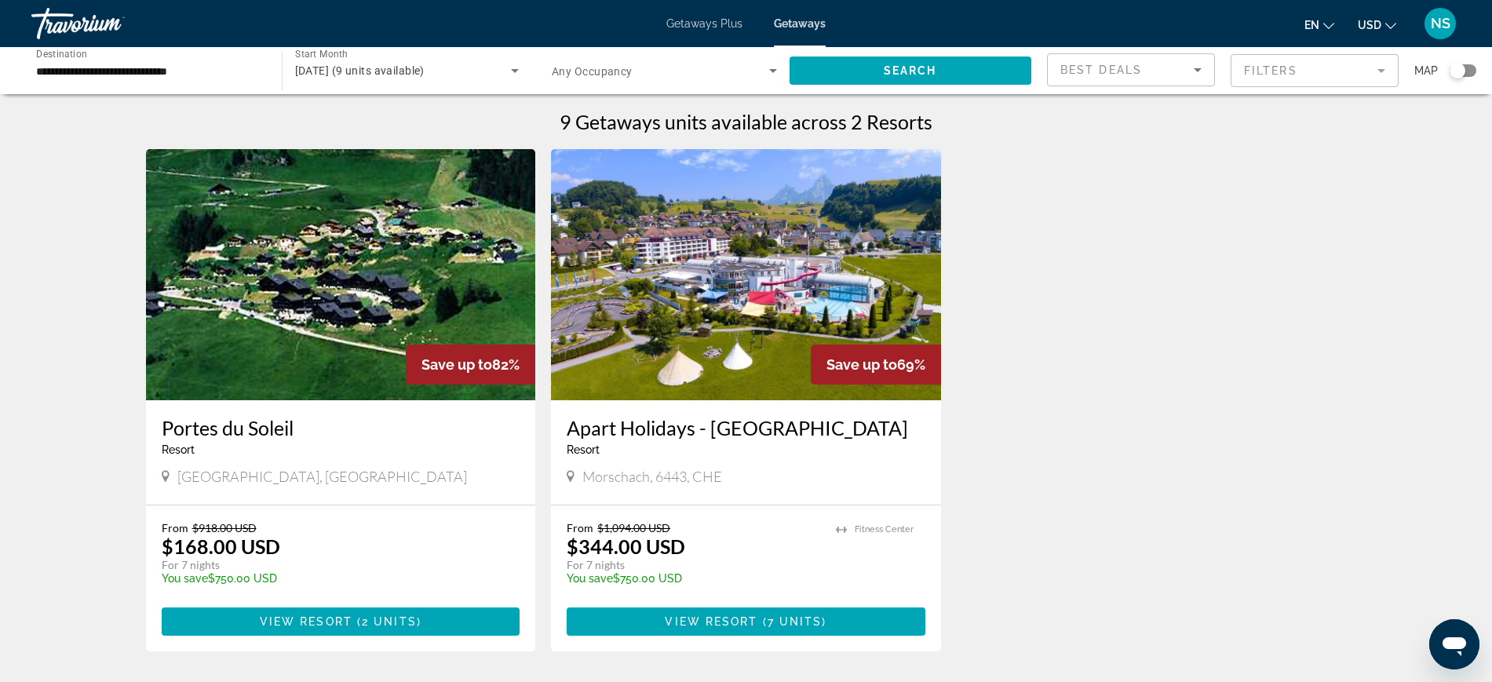
click at [327, 70] on span "March 2026 (9 units available)" at bounding box center [359, 70] width 129 height 13
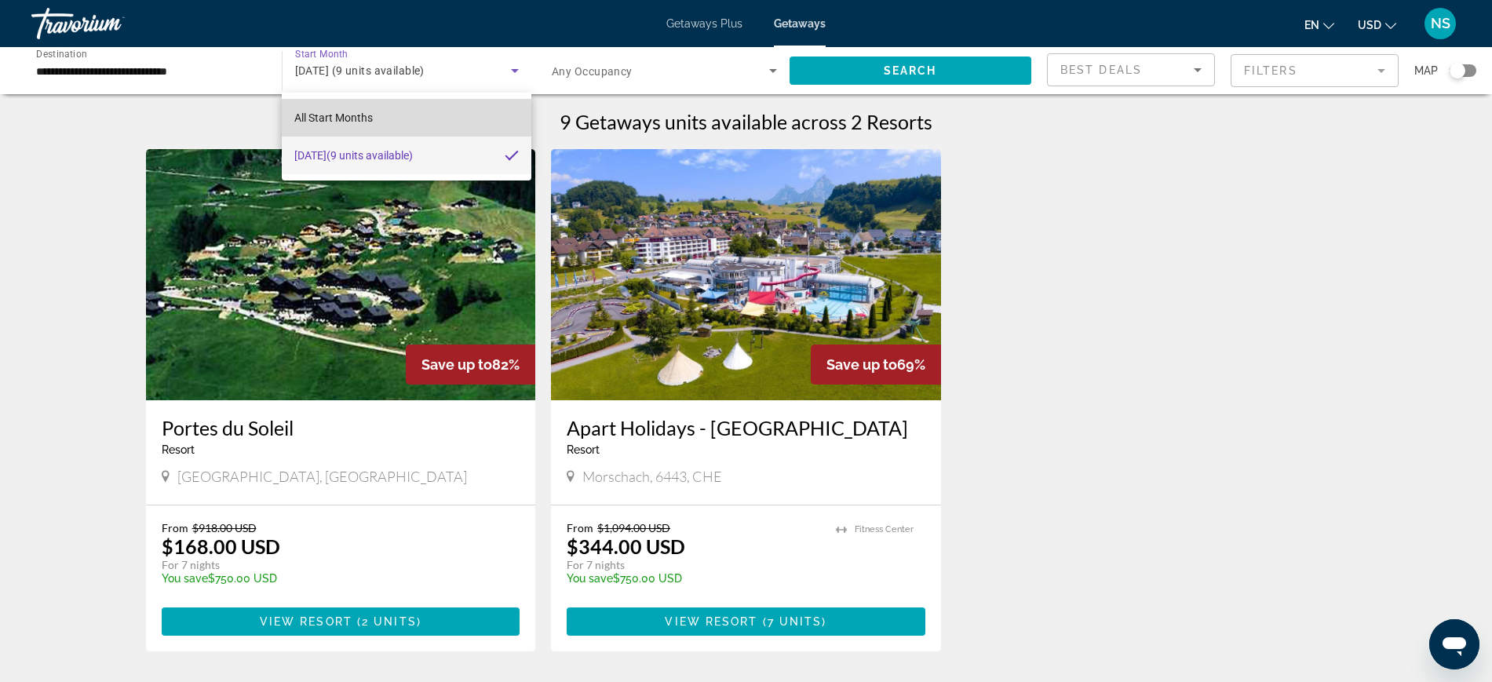
click at [326, 119] on span "All Start Months" at bounding box center [333, 117] width 78 height 13
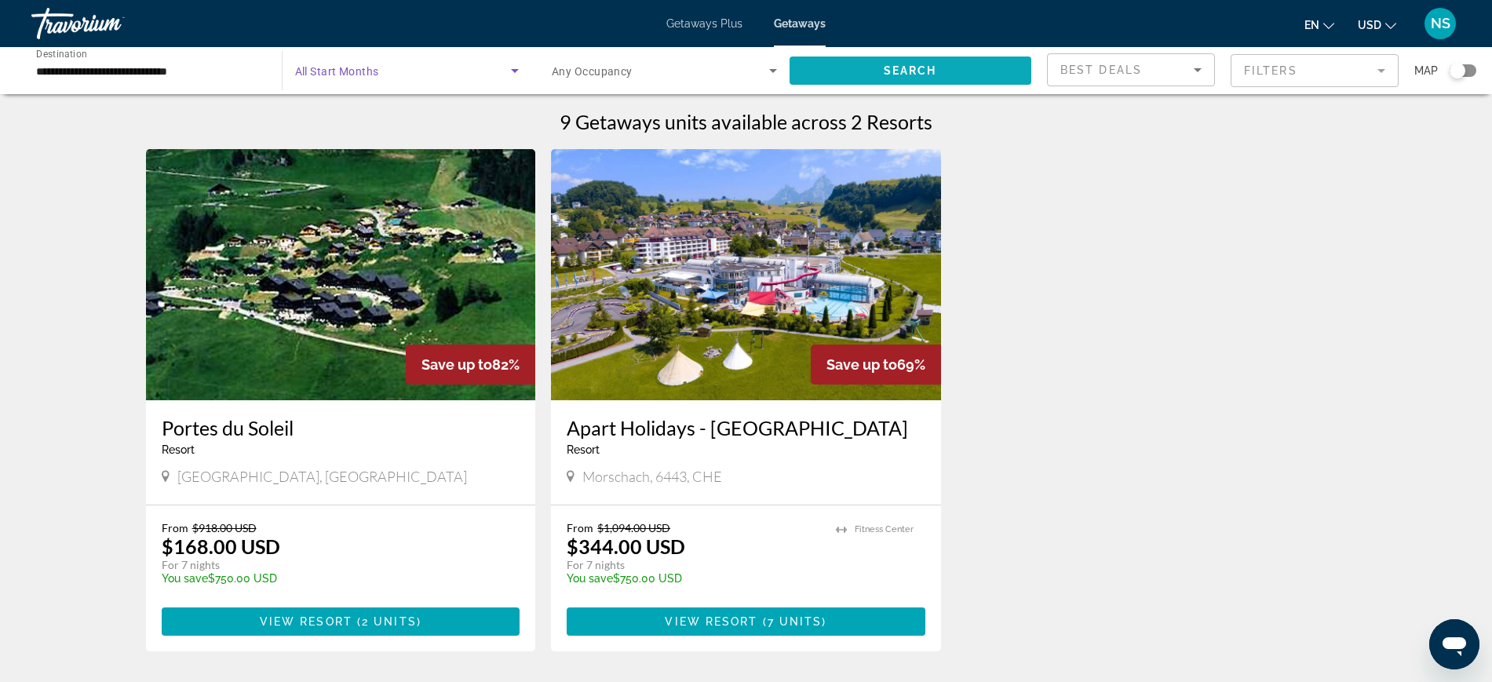
click at [929, 78] on span "Search widget" at bounding box center [910, 71] width 242 height 38
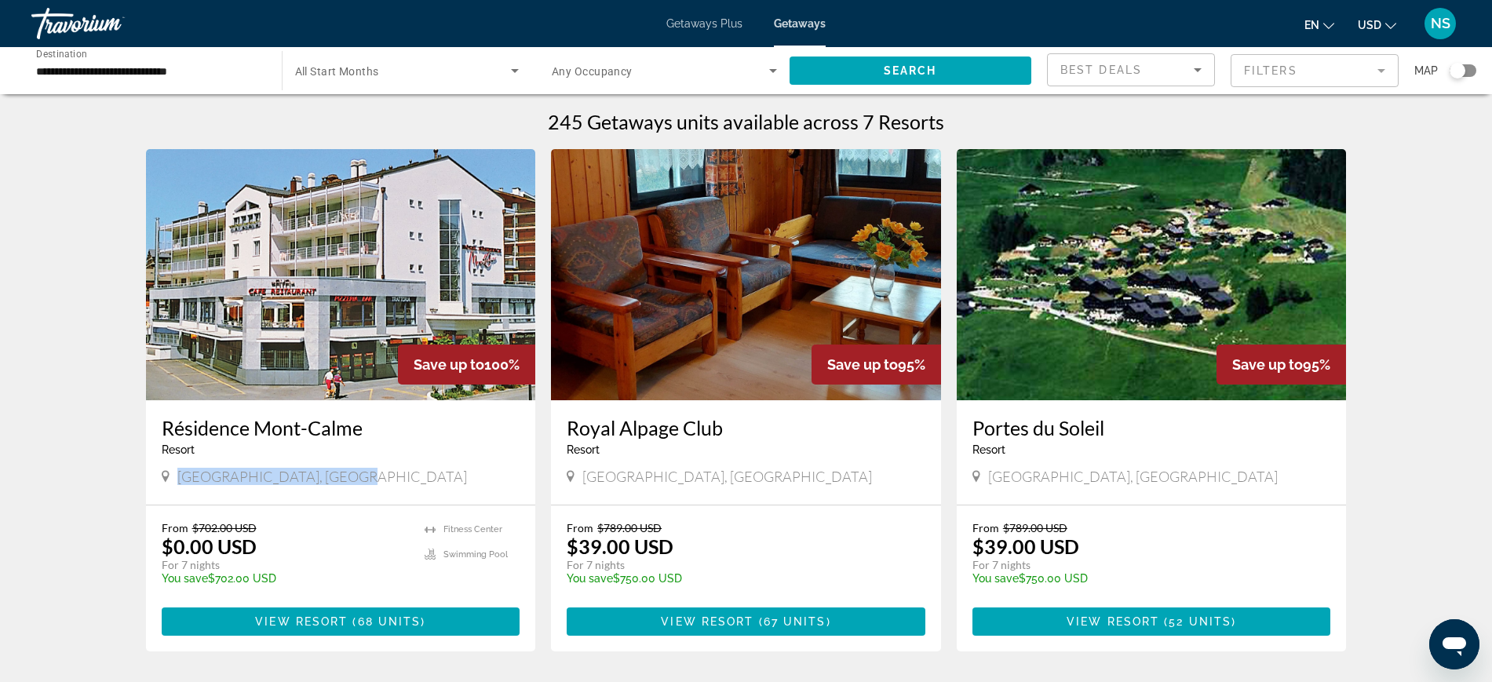
drag, startPoint x: 176, startPoint y: 476, endPoint x: 341, endPoint y: 479, distance: 164.8
click at [341, 479] on div "Haute-Nendaz, Switzerland" at bounding box center [341, 476] width 359 height 17
copy span "Haute-Nendaz, Switzerland"
click at [349, 322] on img "Main content" at bounding box center [341, 274] width 390 height 251
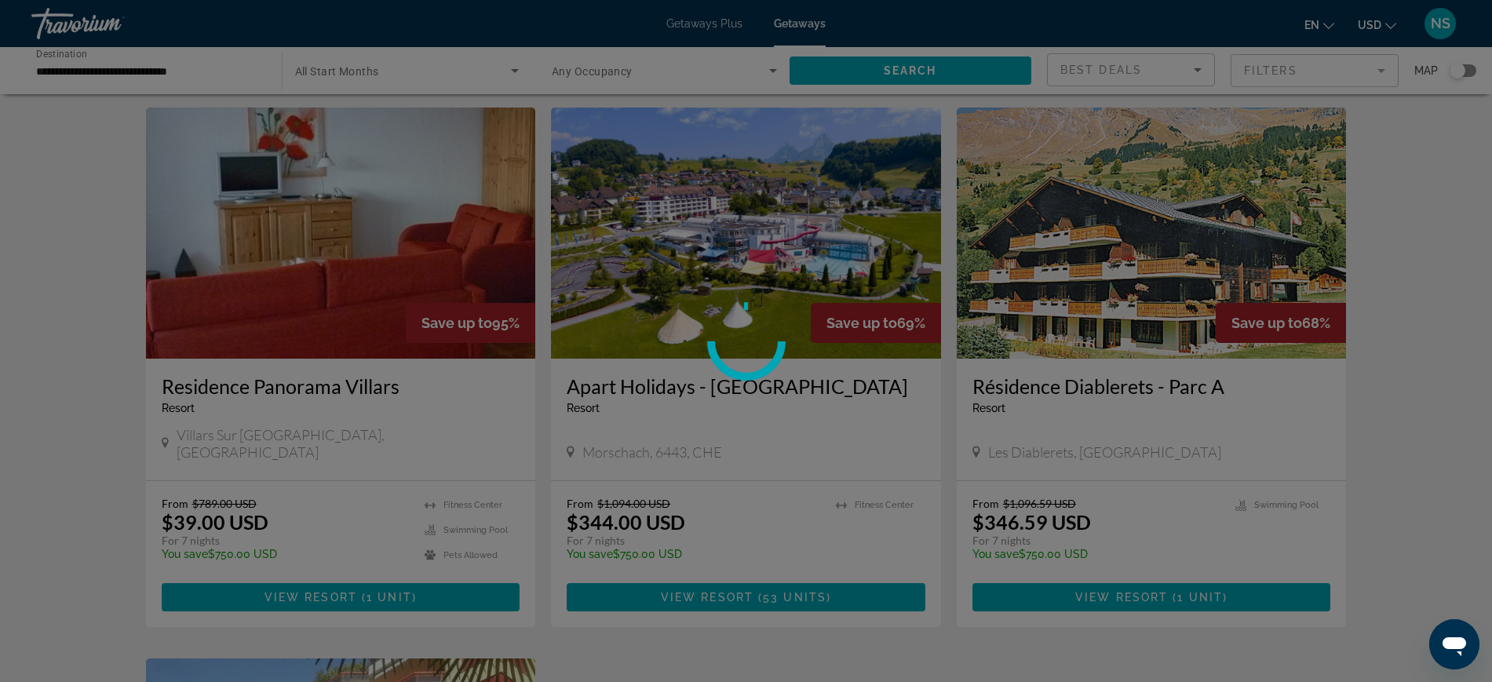
scroll to position [588, 0]
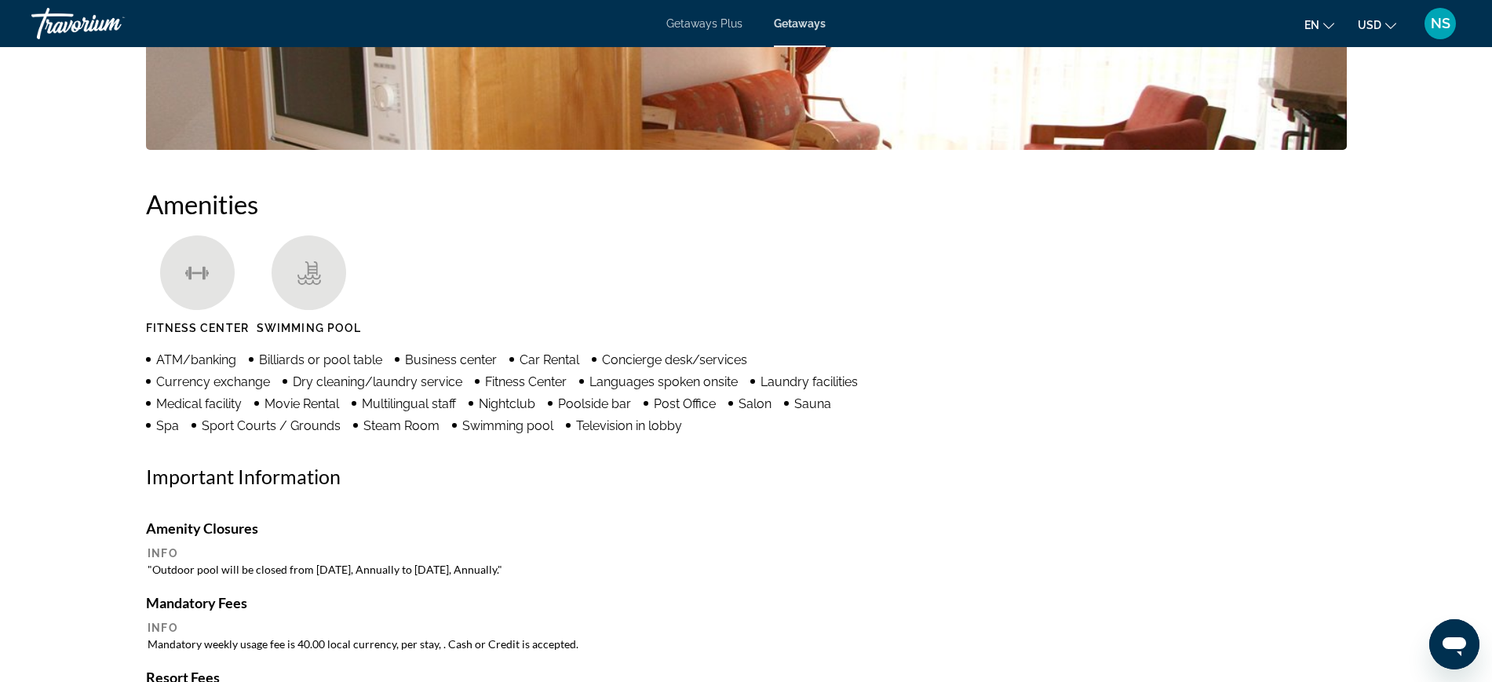
scroll to position [512, 0]
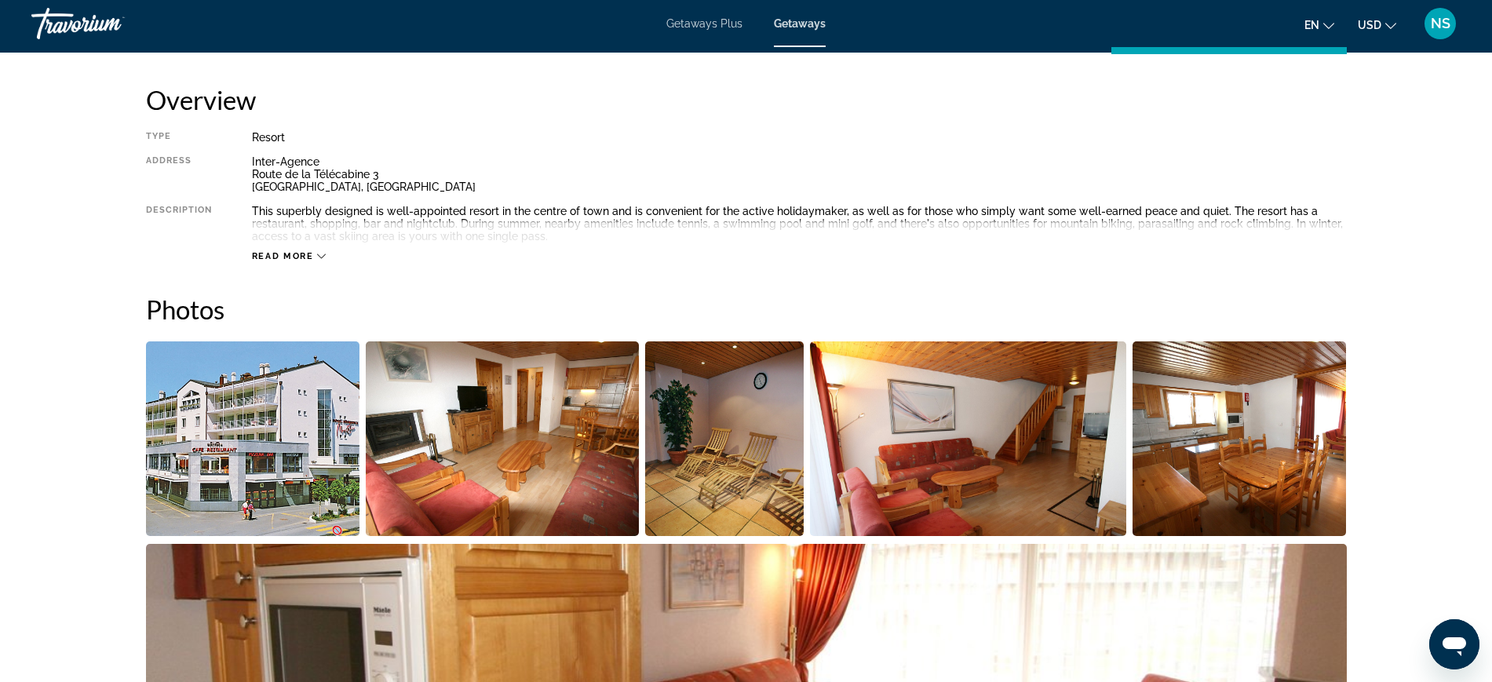
click at [706, 22] on span "Getaways Plus" at bounding box center [704, 23] width 76 height 13
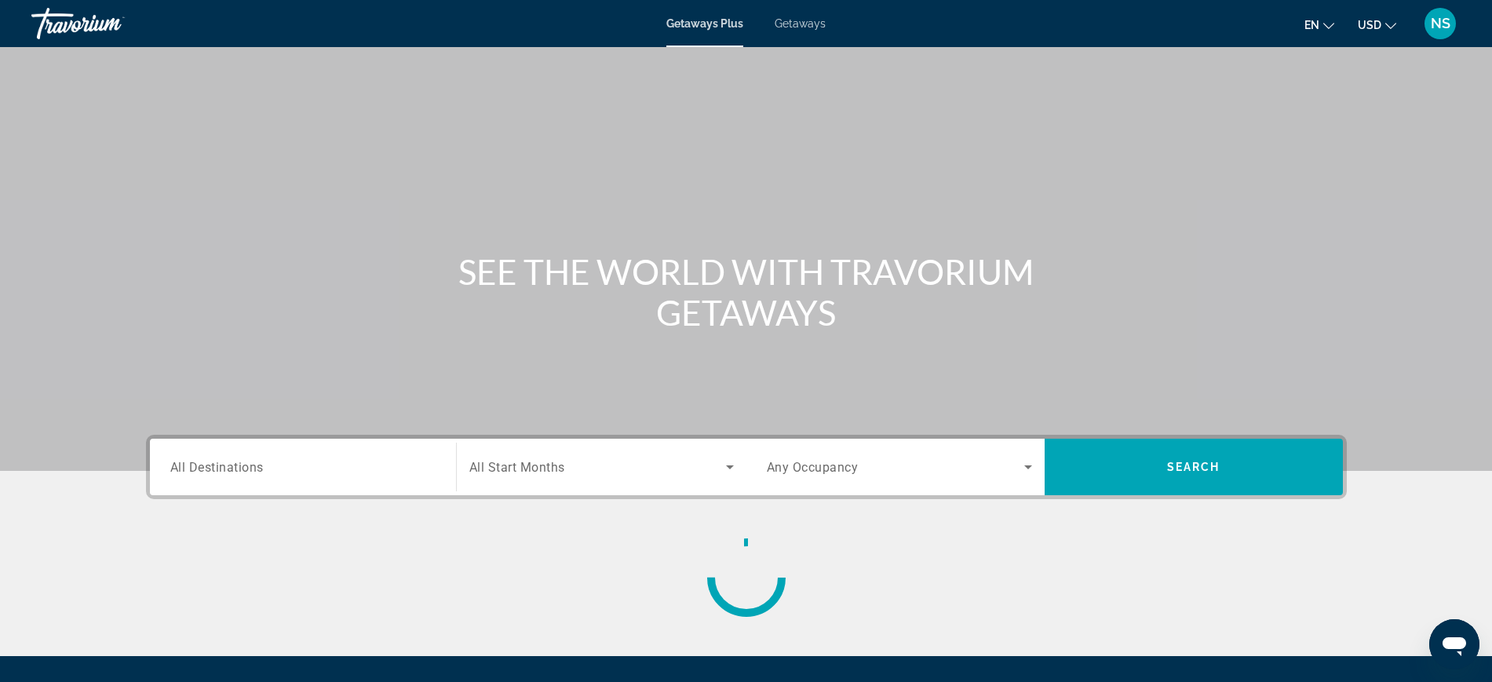
click at [225, 467] on span "All Destinations" at bounding box center [216, 466] width 93 height 15
click at [225, 467] on input "Destination All Destinations" at bounding box center [302, 467] width 265 height 19
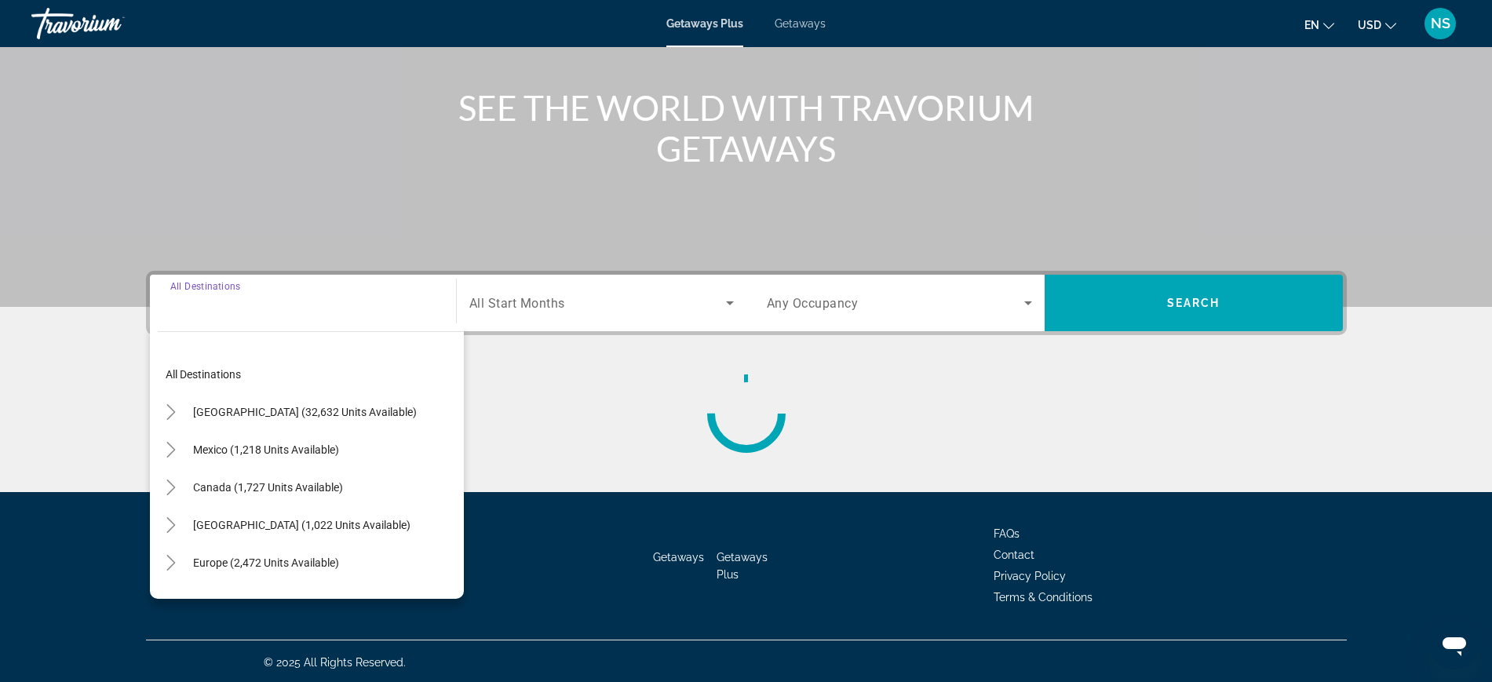
scroll to position [166, 0]
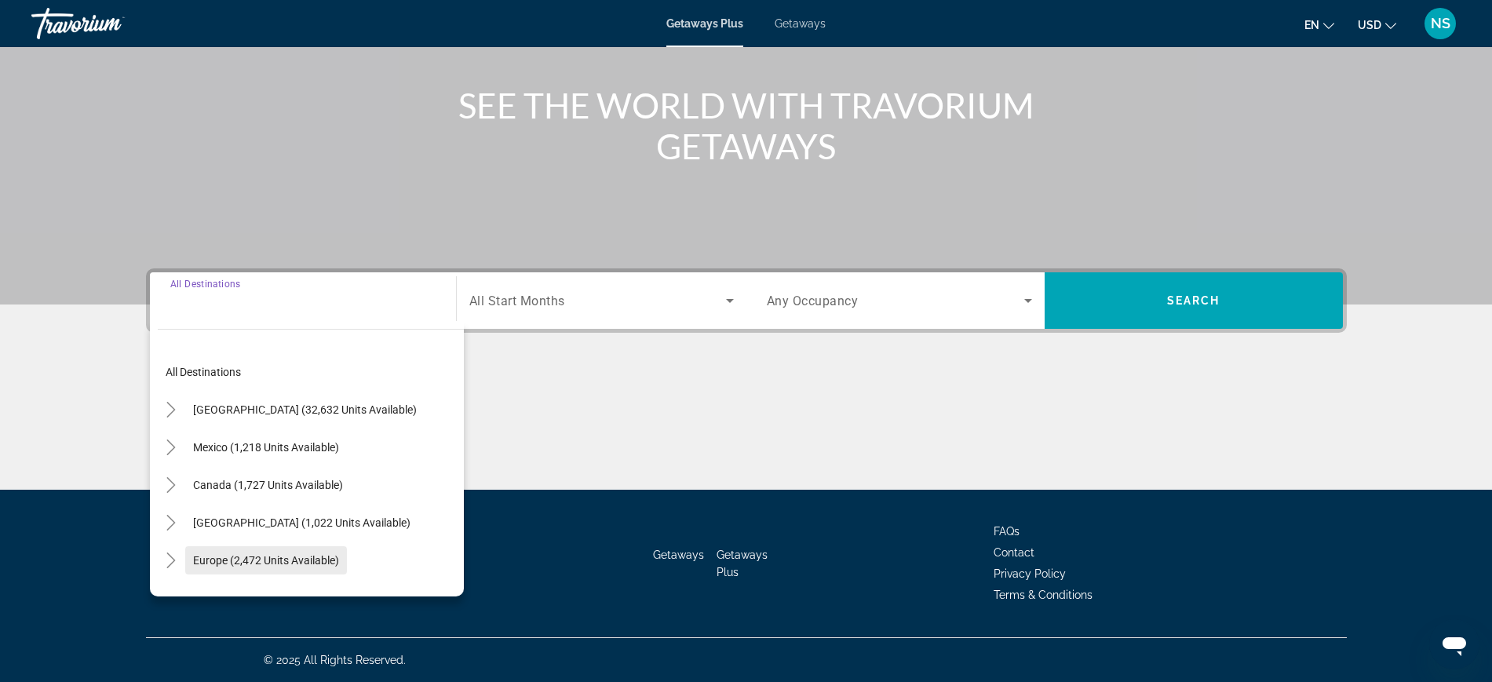
click at [209, 562] on span "Europe (2,472 units available)" at bounding box center [266, 560] width 146 height 13
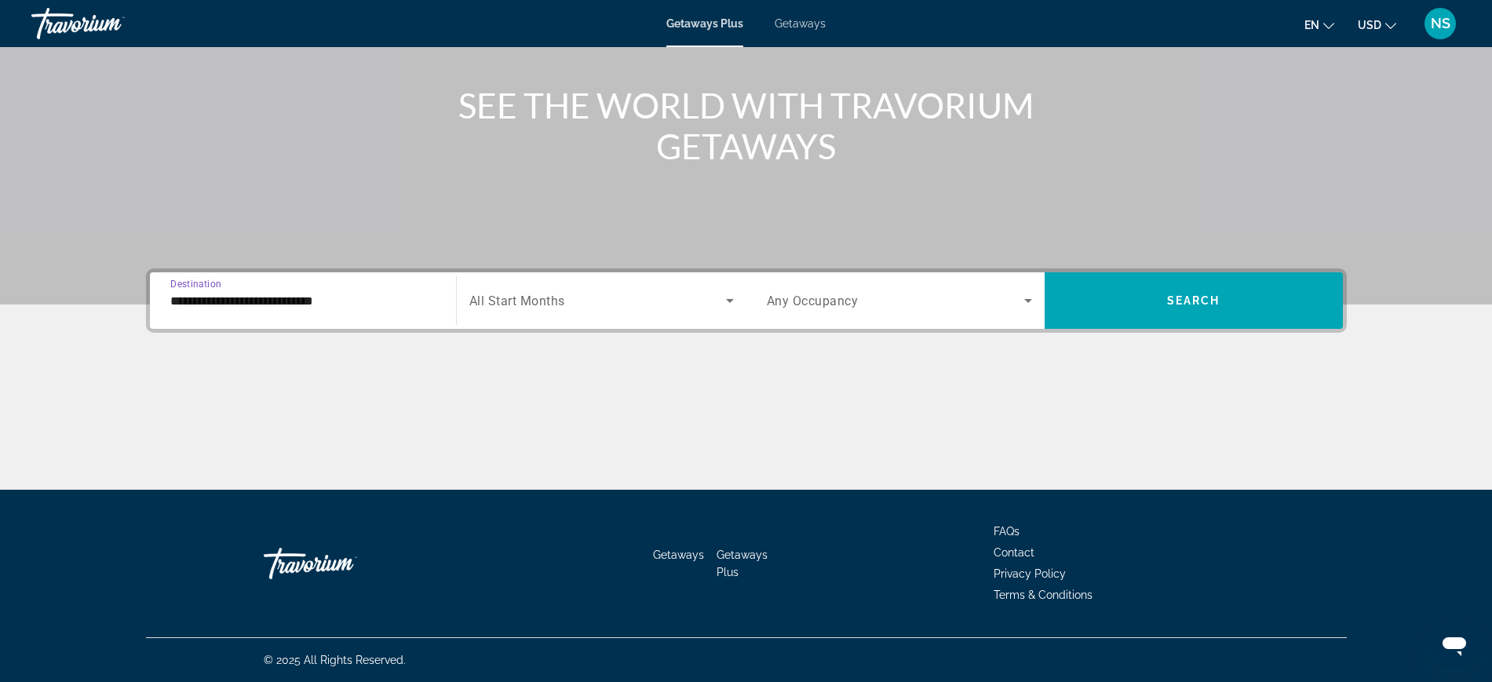
click at [188, 301] on input "**********" at bounding box center [302, 301] width 265 height 19
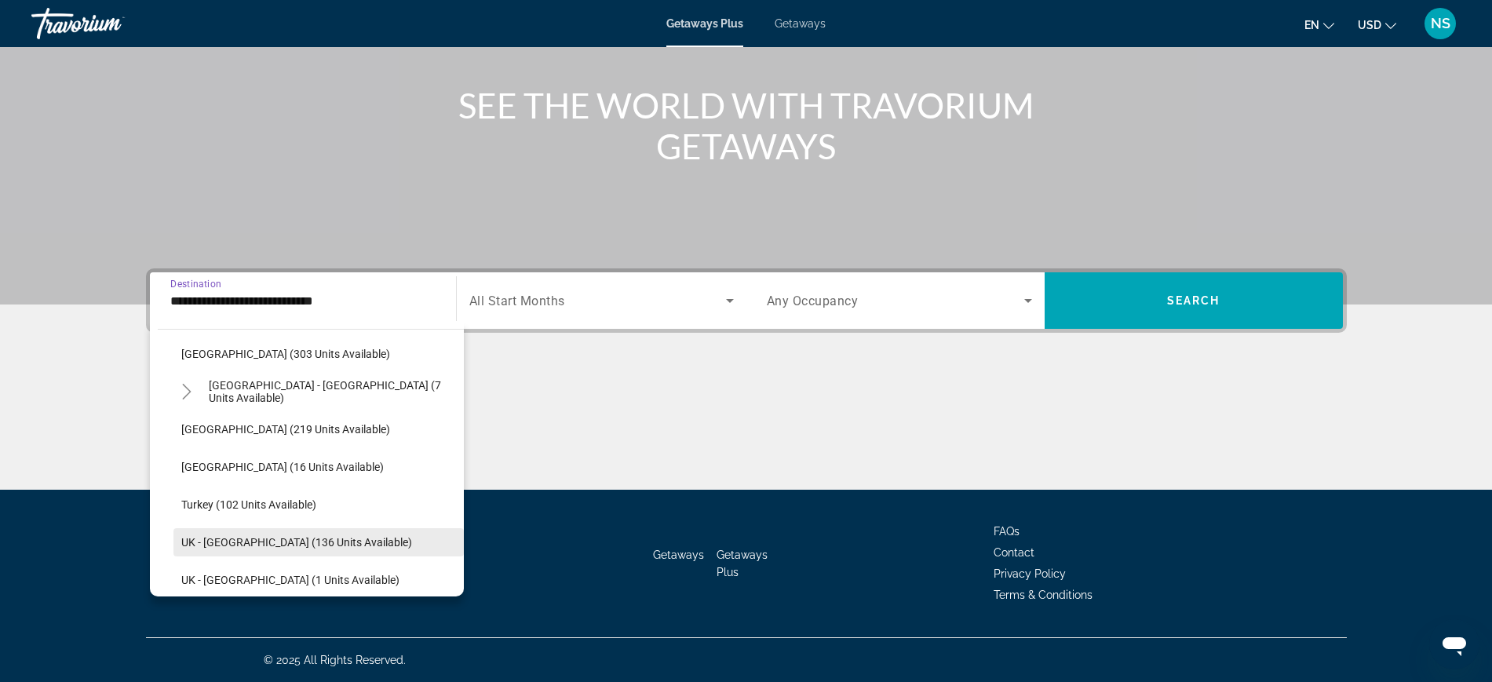
scroll to position [780, 0]
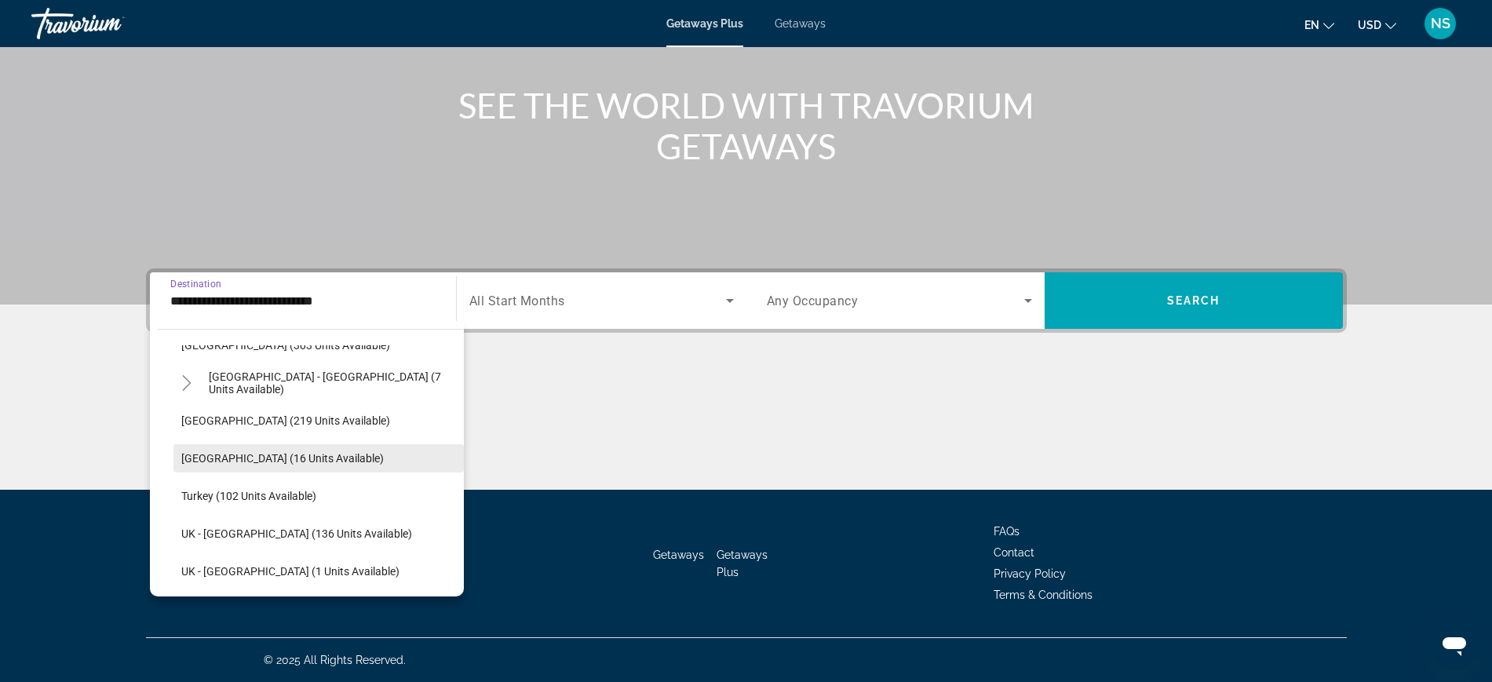
click at [242, 453] on span "Switzerland (16 units available)" at bounding box center [282, 458] width 202 height 13
type input "**********"
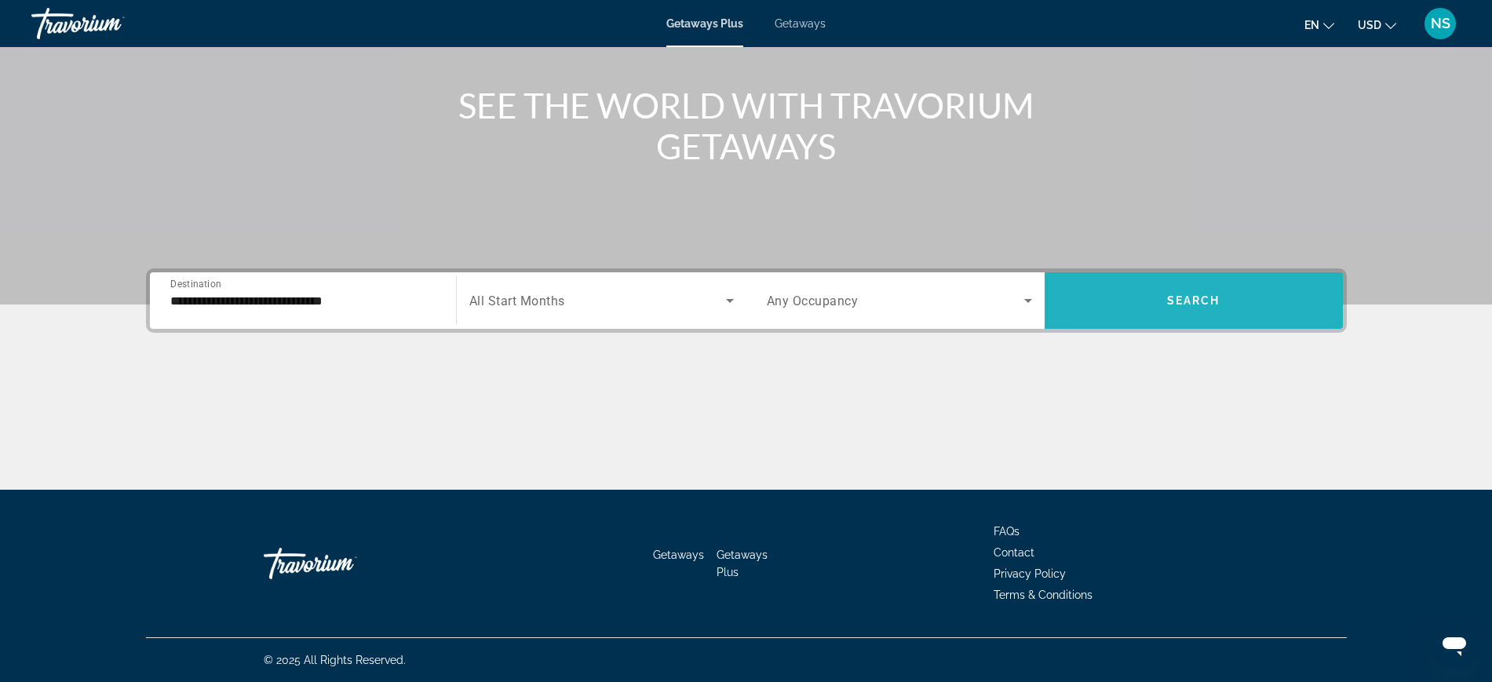
click at [1147, 303] on span "Search widget" at bounding box center [1193, 301] width 298 height 38
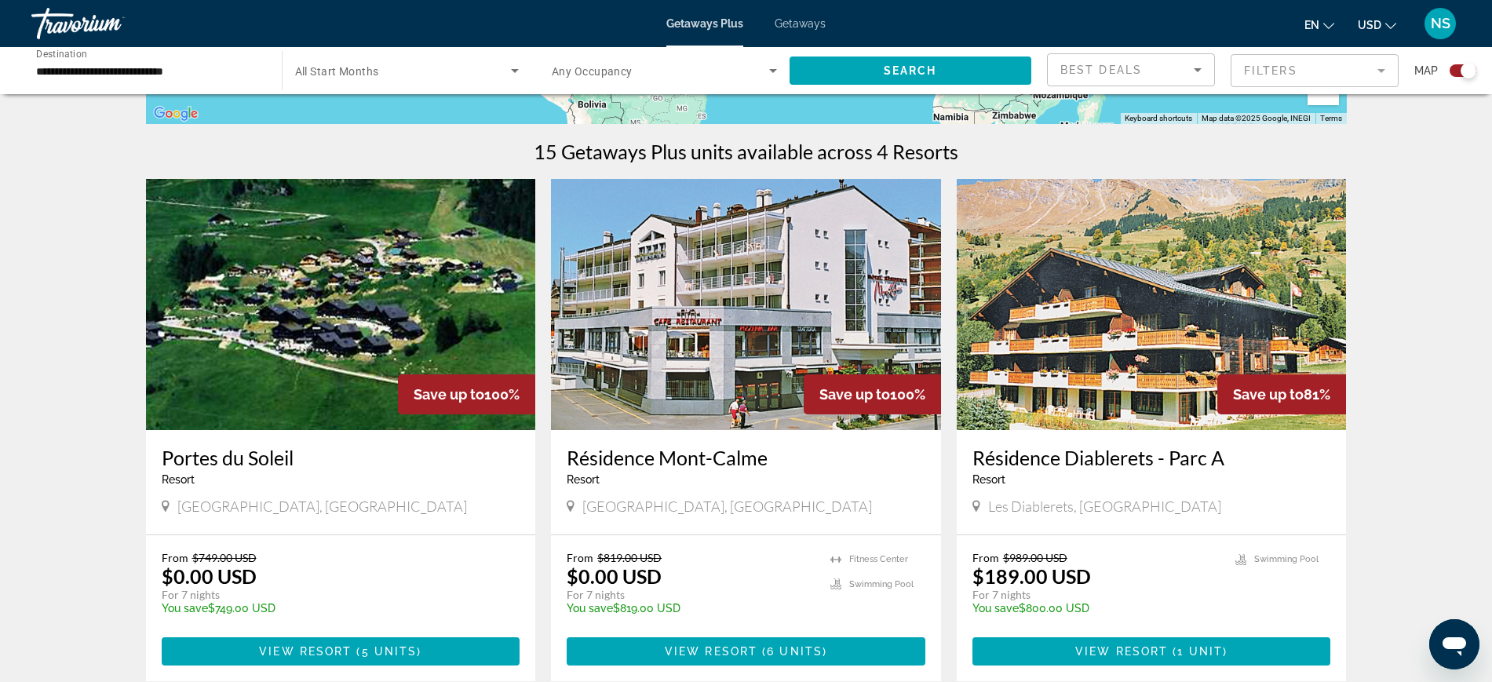
scroll to position [490, 0]
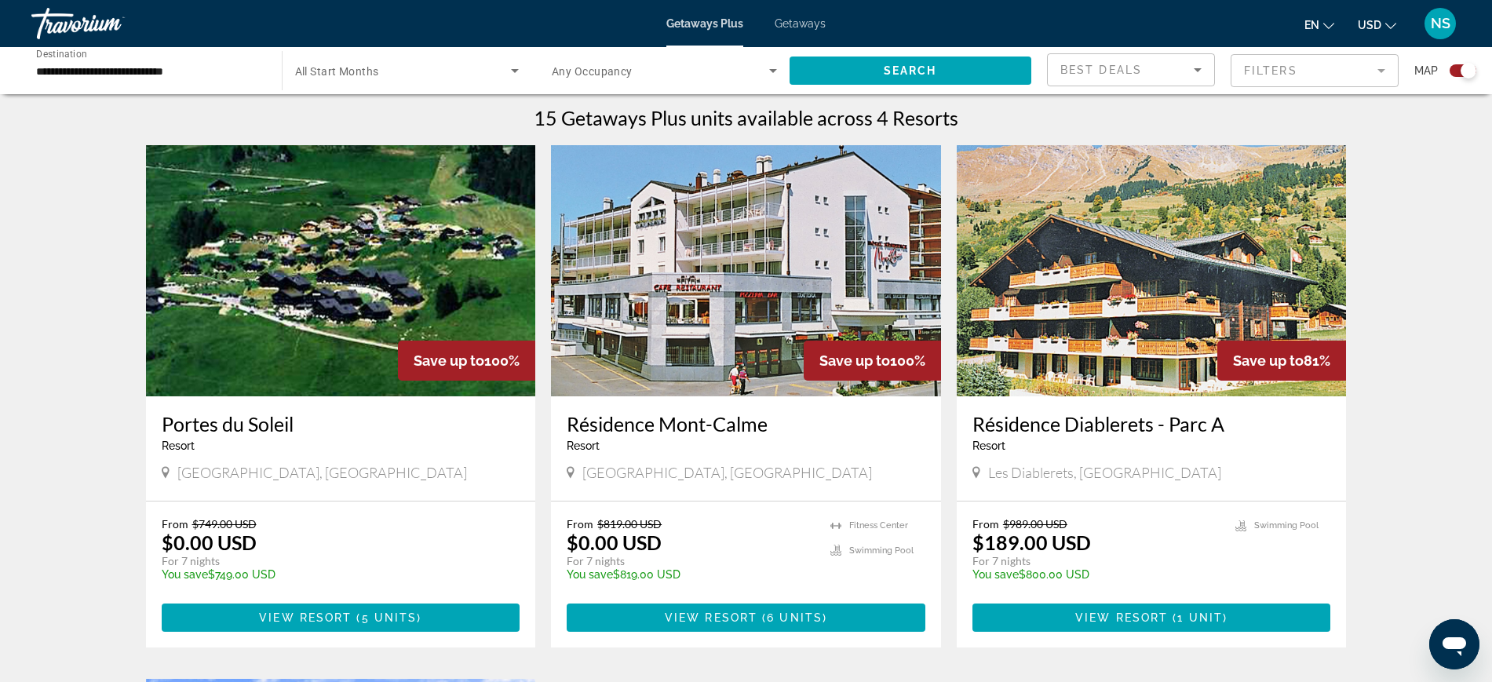
click at [745, 322] on img "Main content" at bounding box center [746, 270] width 390 height 251
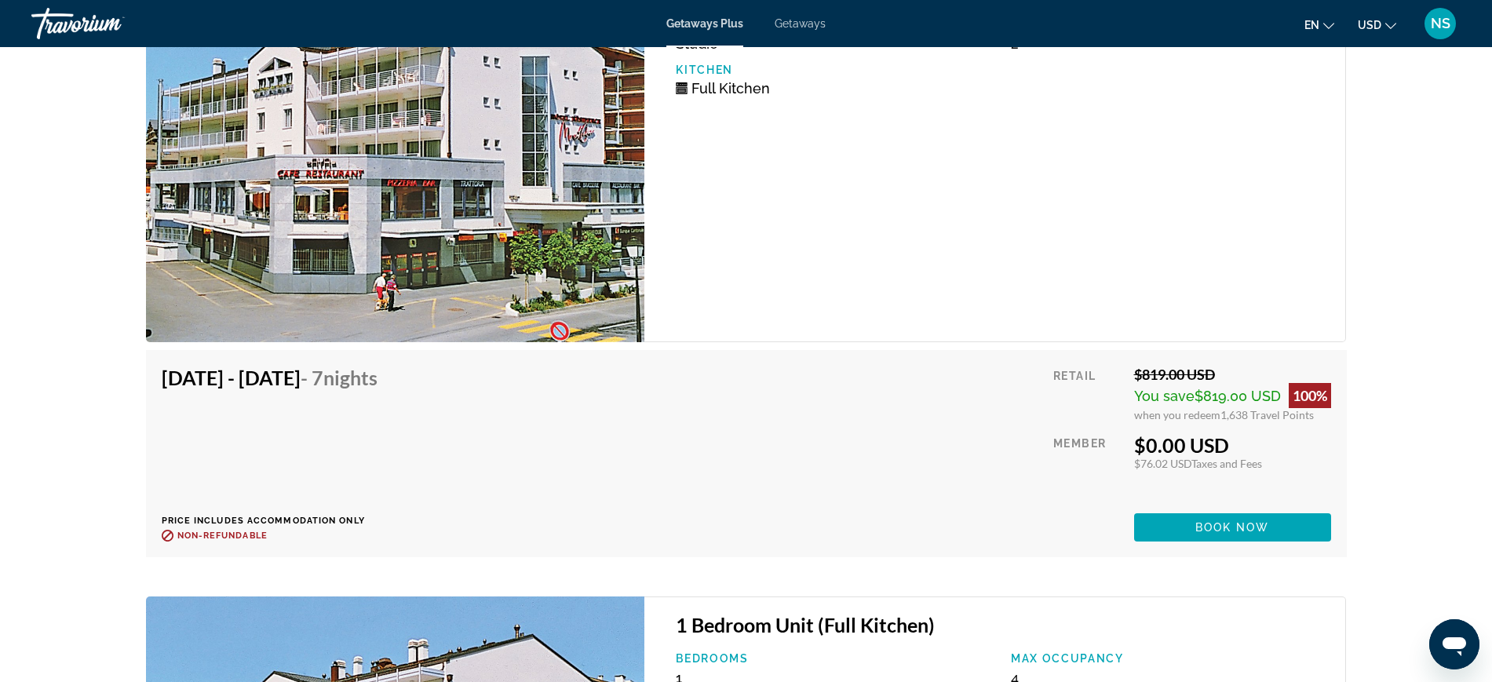
scroll to position [2877, 0]
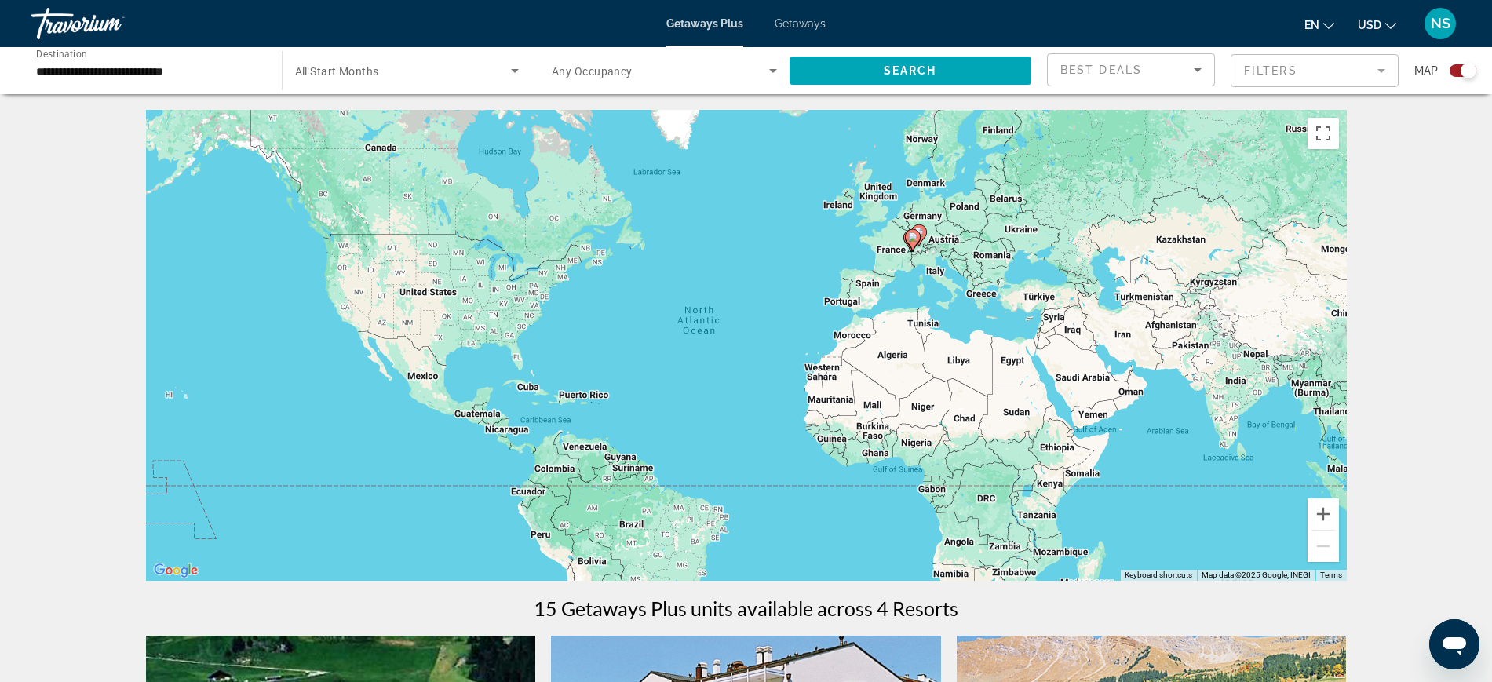
click at [942, 282] on div "To activate drag with keyboard, press Alt + Enter. Once in keyboard drag state,…" at bounding box center [746, 345] width 1201 height 471
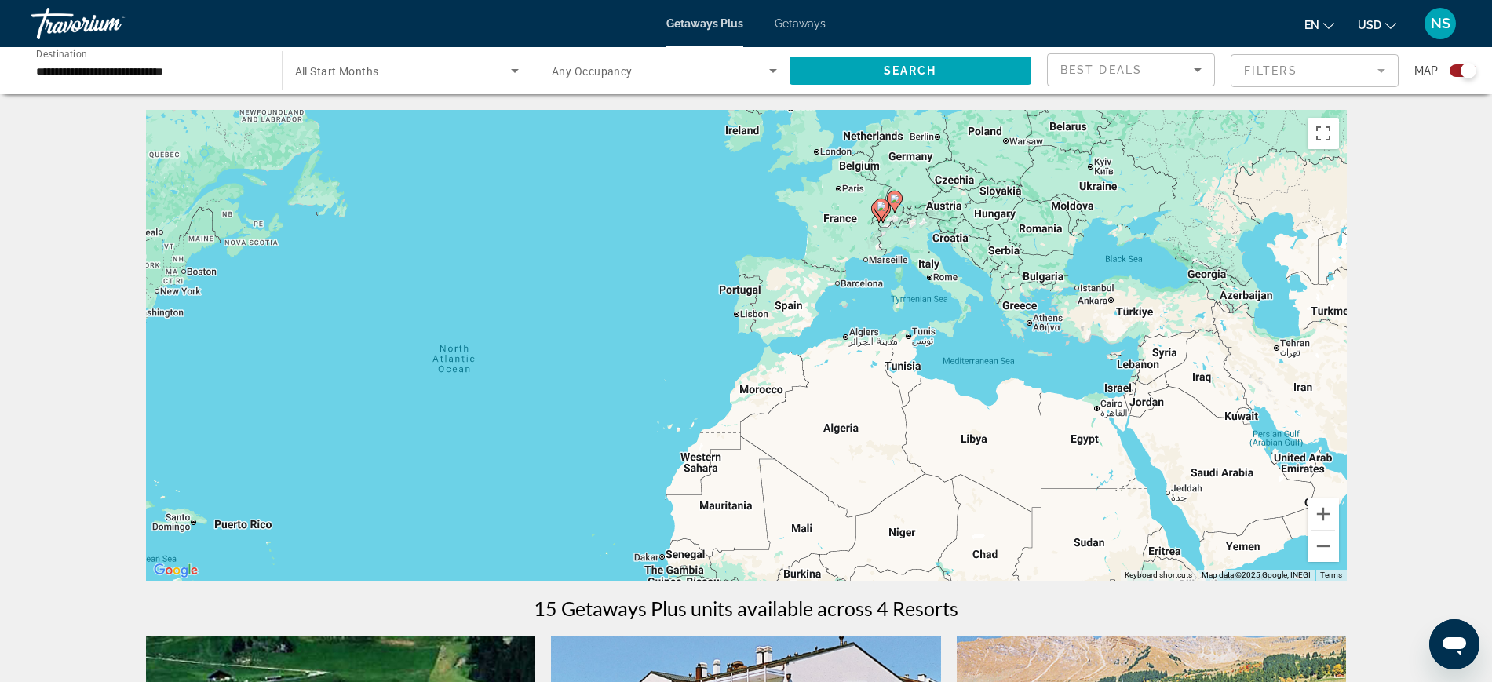
click at [922, 247] on div "To activate drag with keyboard, press Alt + Enter. Once in keyboard drag state,…" at bounding box center [746, 345] width 1201 height 471
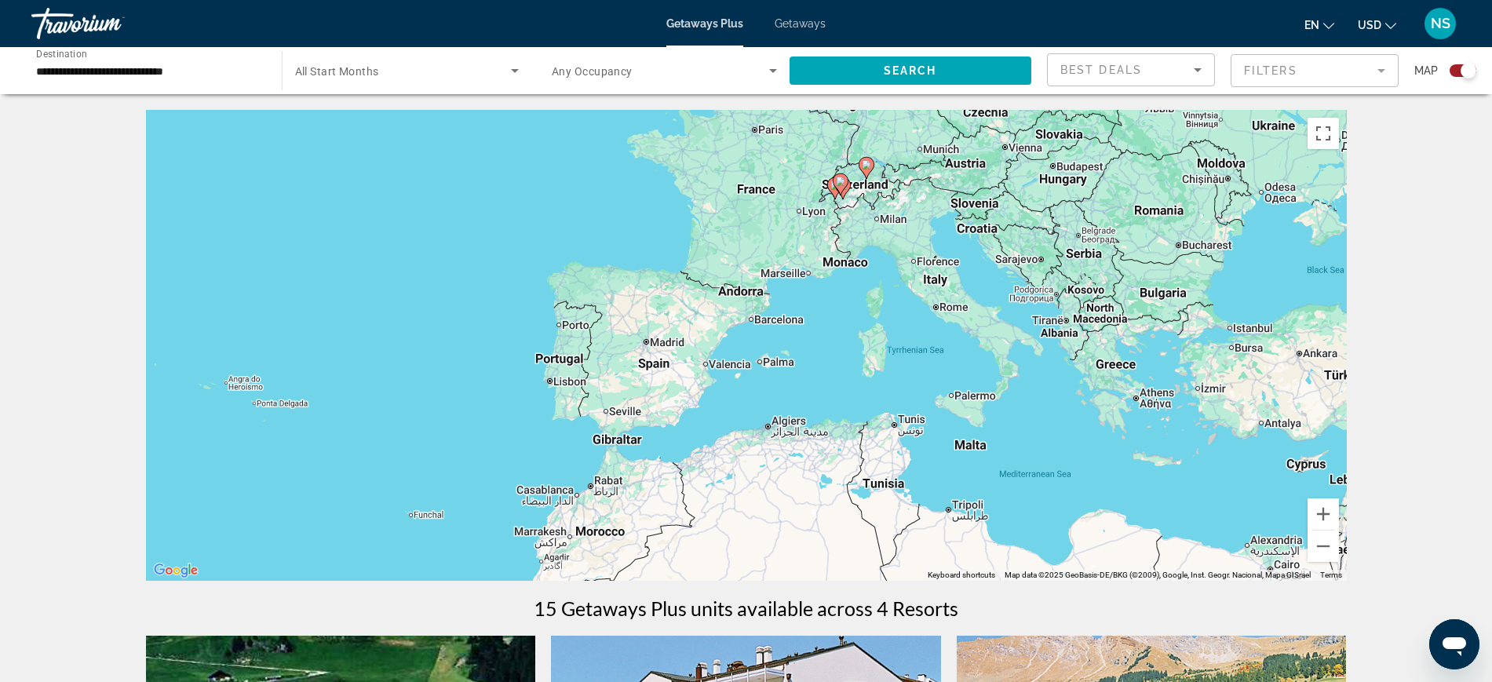
click at [894, 228] on div "To activate drag with keyboard, press Alt + Enter. Once in keyboard drag state,…" at bounding box center [746, 345] width 1201 height 471
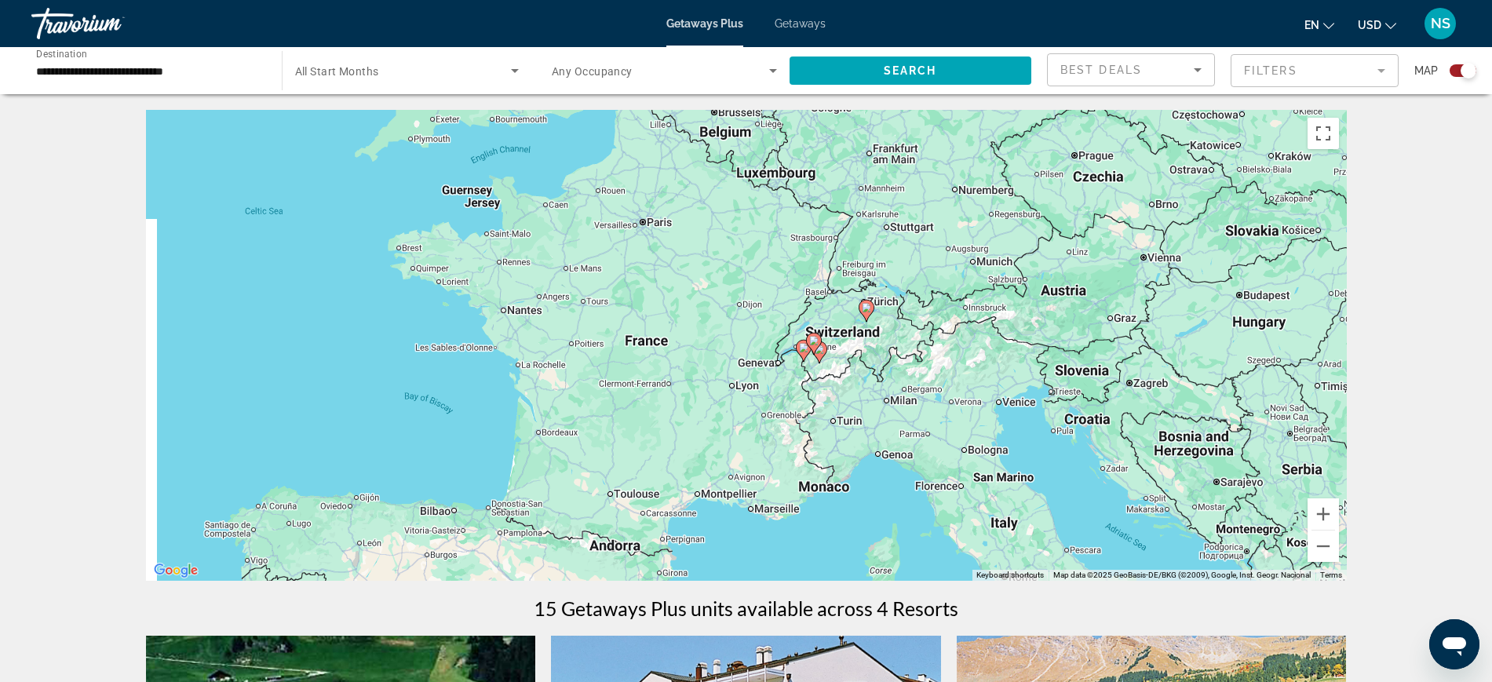
drag, startPoint x: 894, startPoint y: 211, endPoint x: 922, endPoint y: 409, distance: 199.7
click at [922, 409] on div "To activate drag with keyboard, press Alt + Enter. Once in keyboard drag state,…" at bounding box center [746, 345] width 1201 height 471
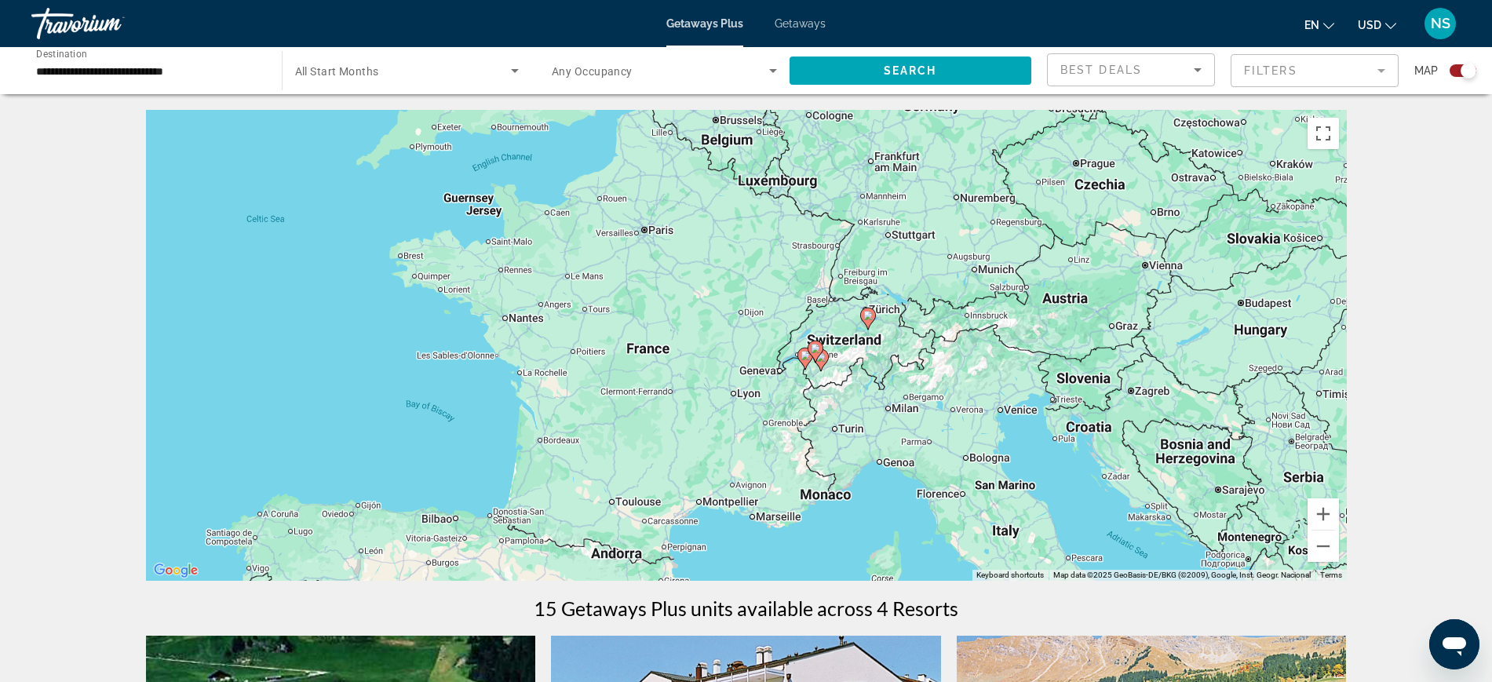
click at [898, 404] on div "To activate drag with keyboard, press Alt + Enter. Once in keyboard drag state,…" at bounding box center [746, 345] width 1201 height 471
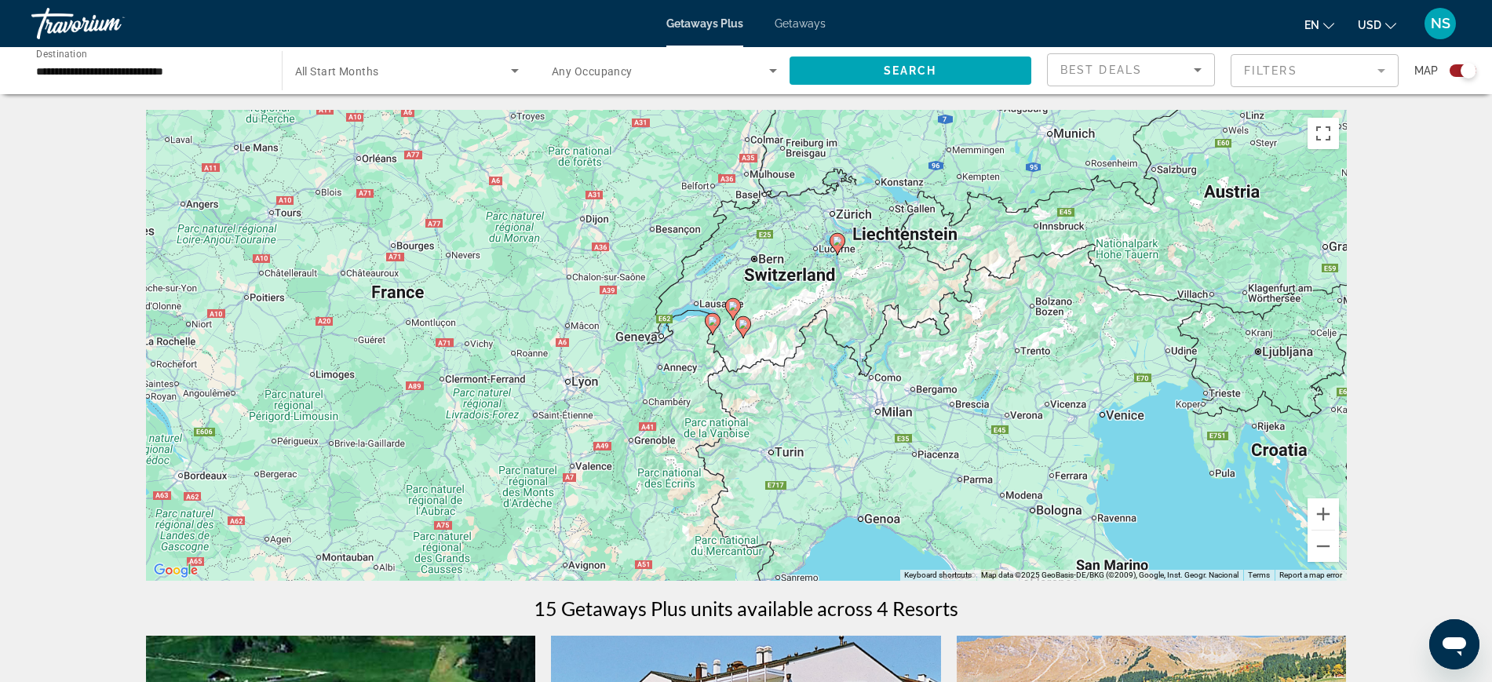
click at [927, 352] on div "To activate drag with keyboard, press Alt + Enter. Once in keyboard drag state,…" at bounding box center [746, 345] width 1201 height 471
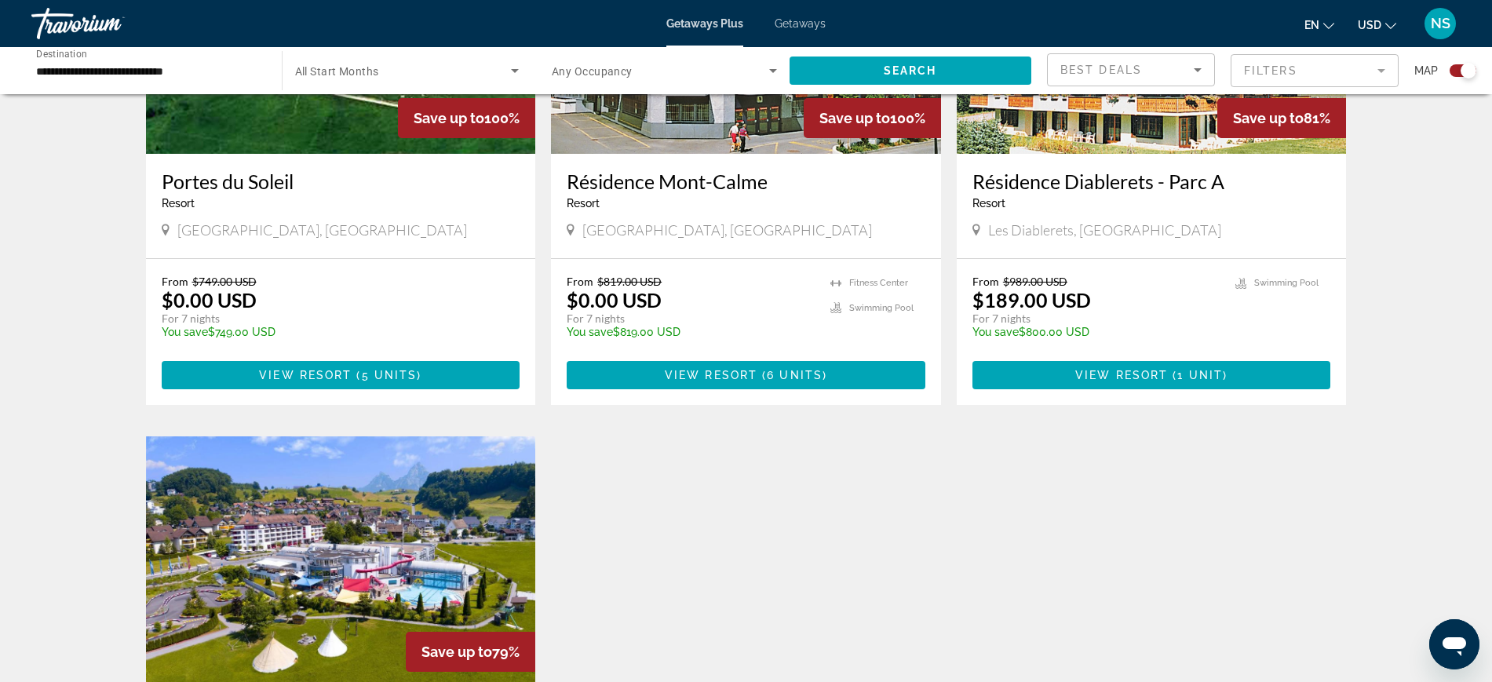
scroll to position [490, 0]
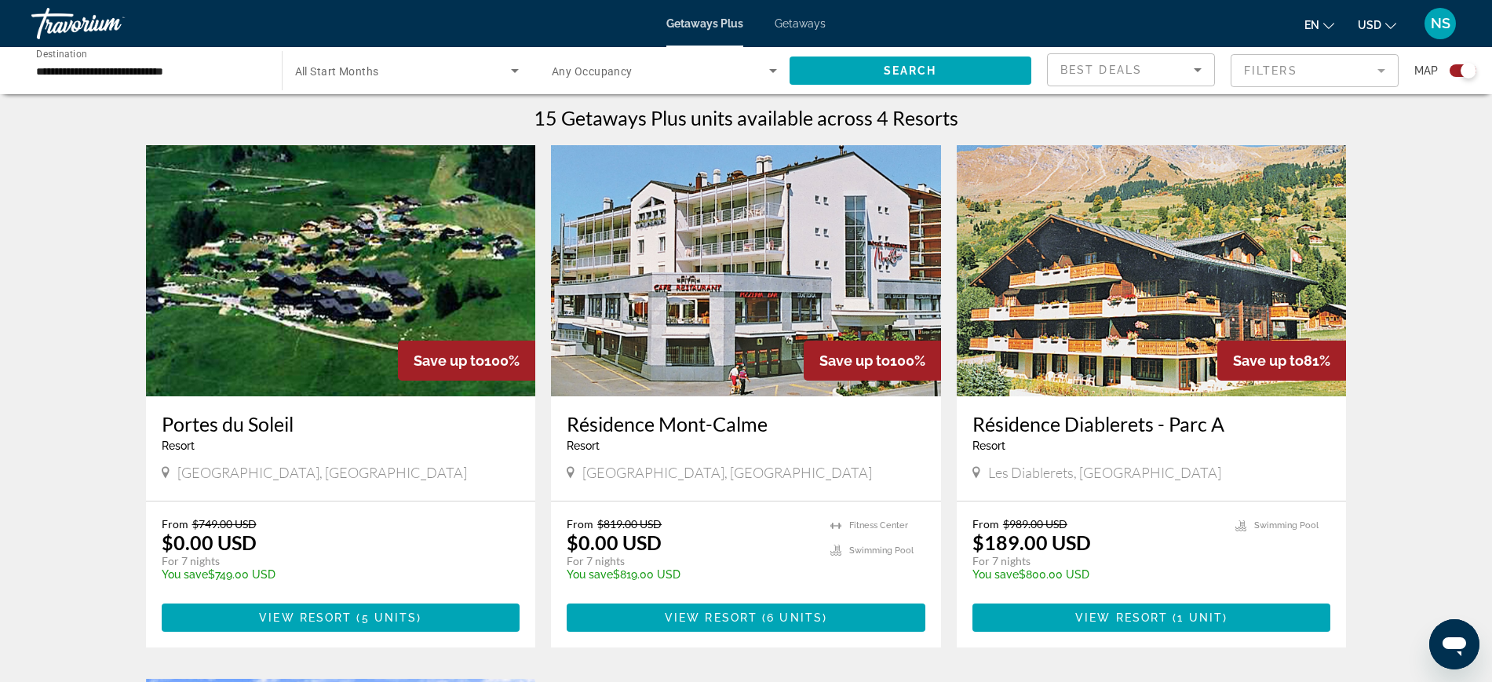
click at [1145, 324] on img "Main content" at bounding box center [1152, 270] width 390 height 251
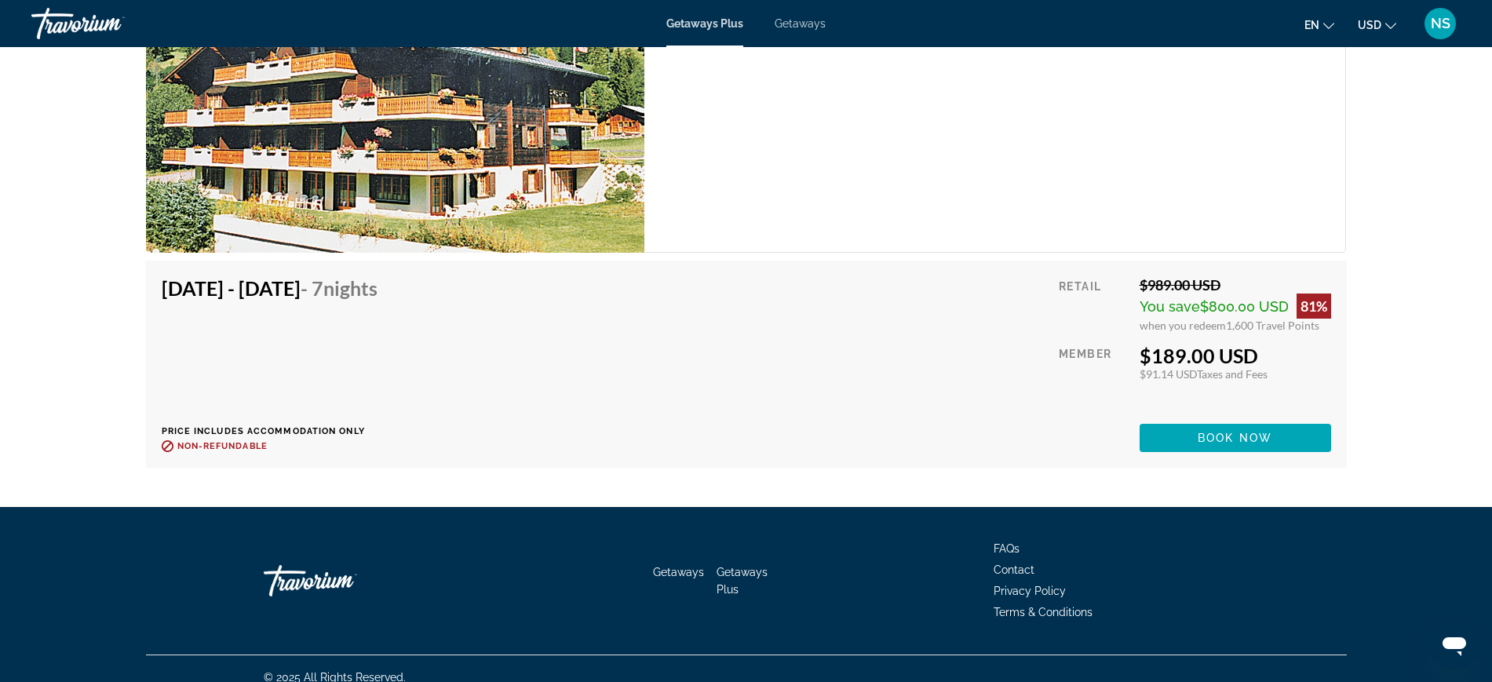
scroll to position [2975, 0]
